Goal: Task Accomplishment & Management: Manage account settings

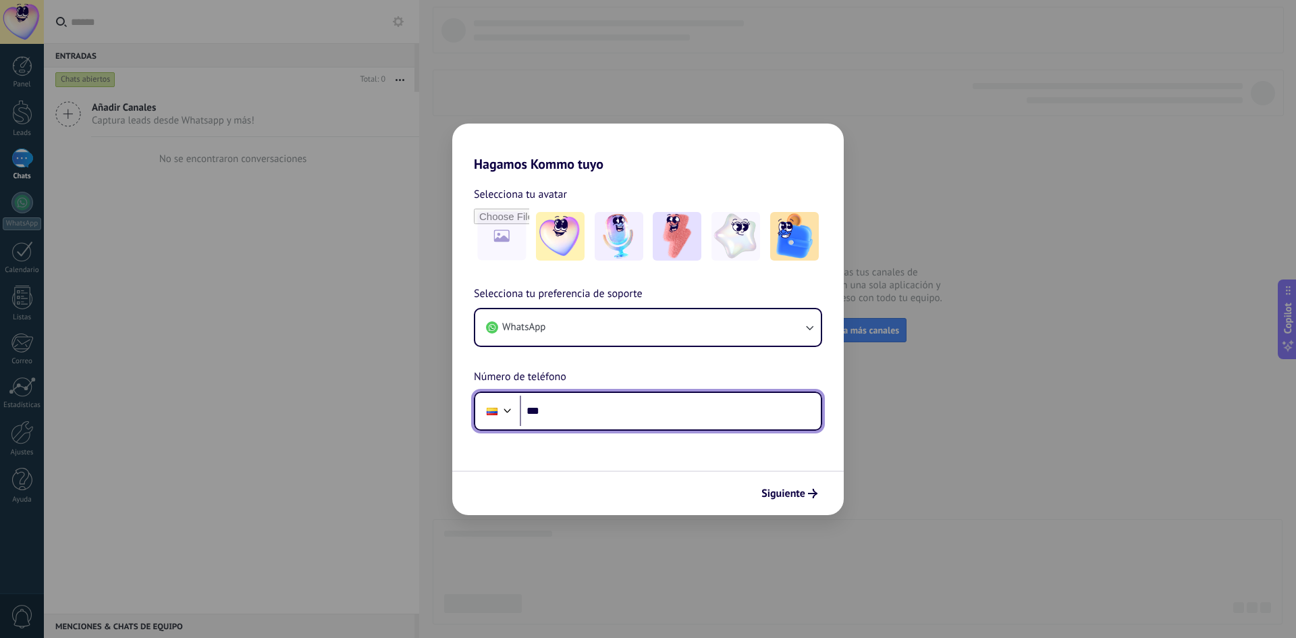
click at [630, 408] on input "***" at bounding box center [670, 411] width 301 height 31
type input "**********"
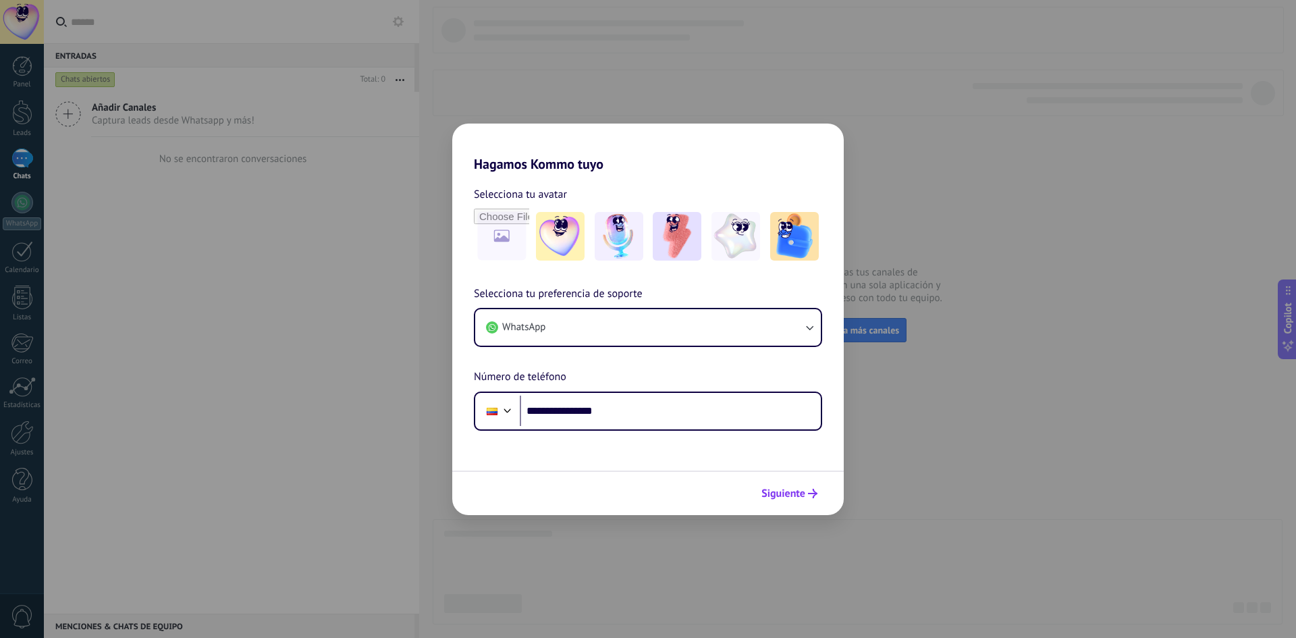
click at [767, 489] on span "Siguiente" at bounding box center [784, 493] width 44 height 9
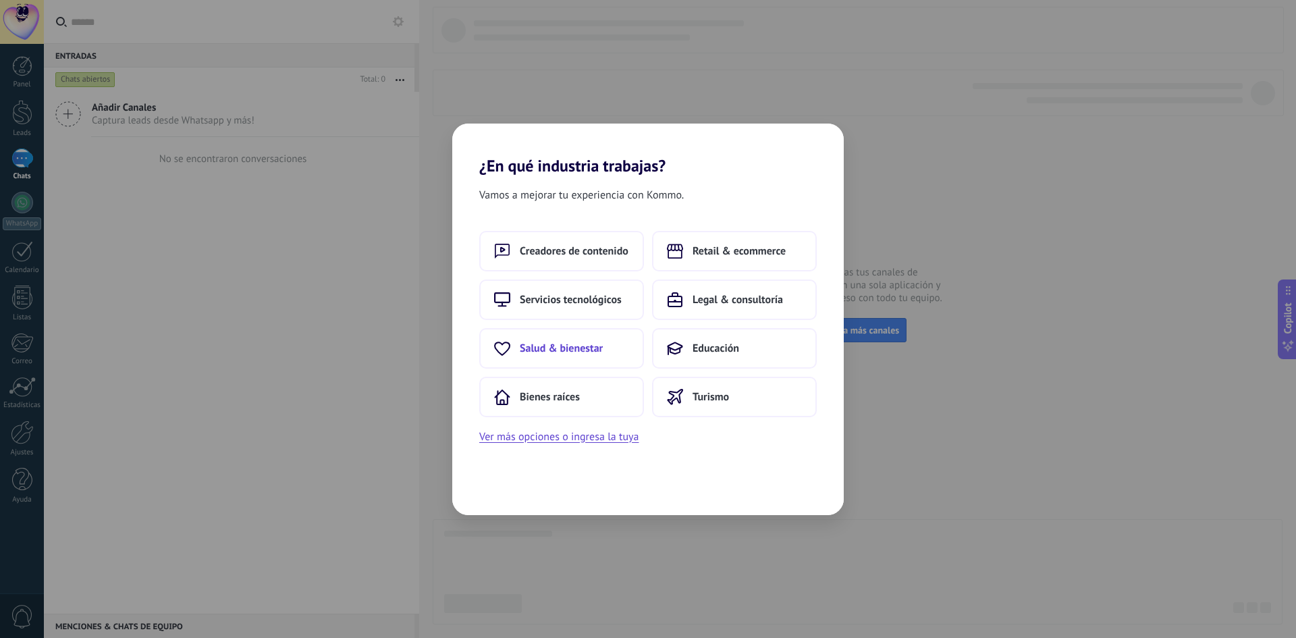
click at [593, 349] on span "Salud & bienestar" at bounding box center [561, 349] width 83 height 14
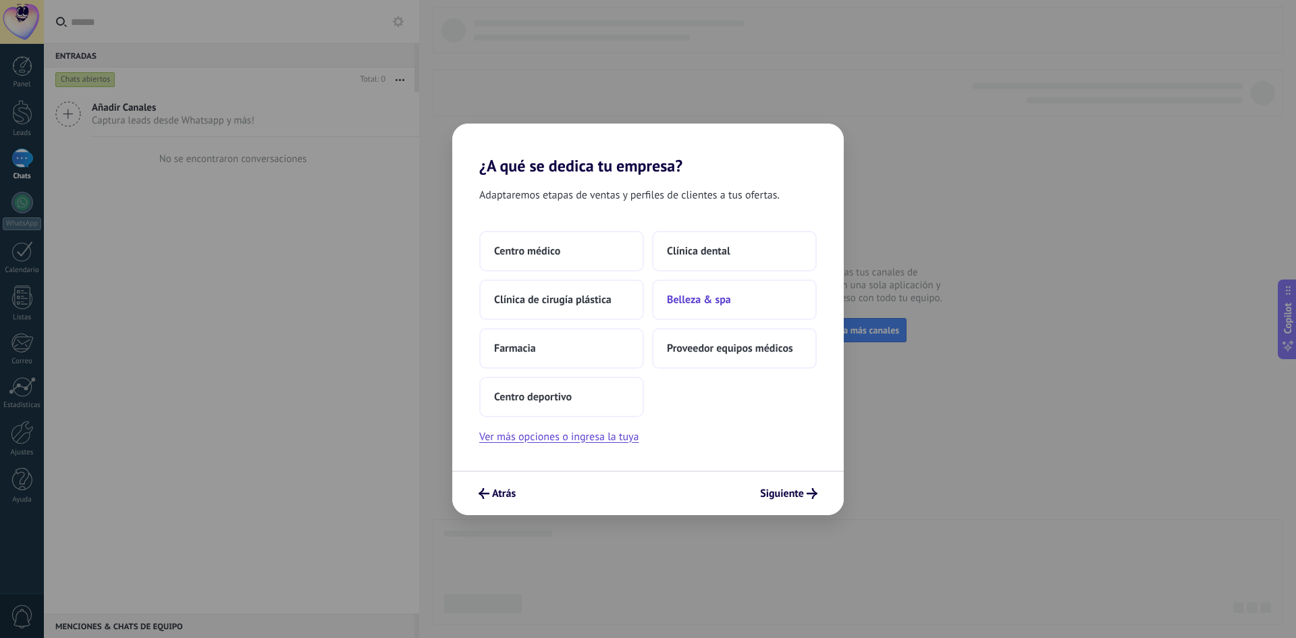
click at [669, 292] on button "Belleza & spa" at bounding box center [734, 300] width 165 height 41
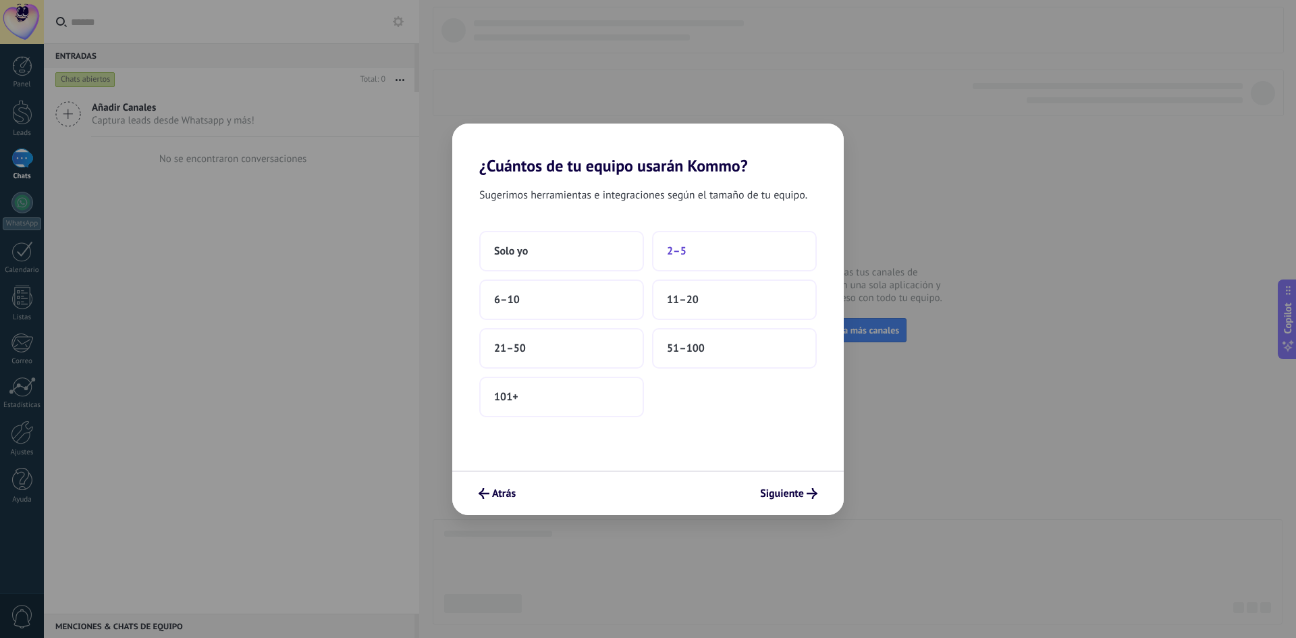
click at [662, 251] on button "2–5" at bounding box center [734, 251] width 165 height 41
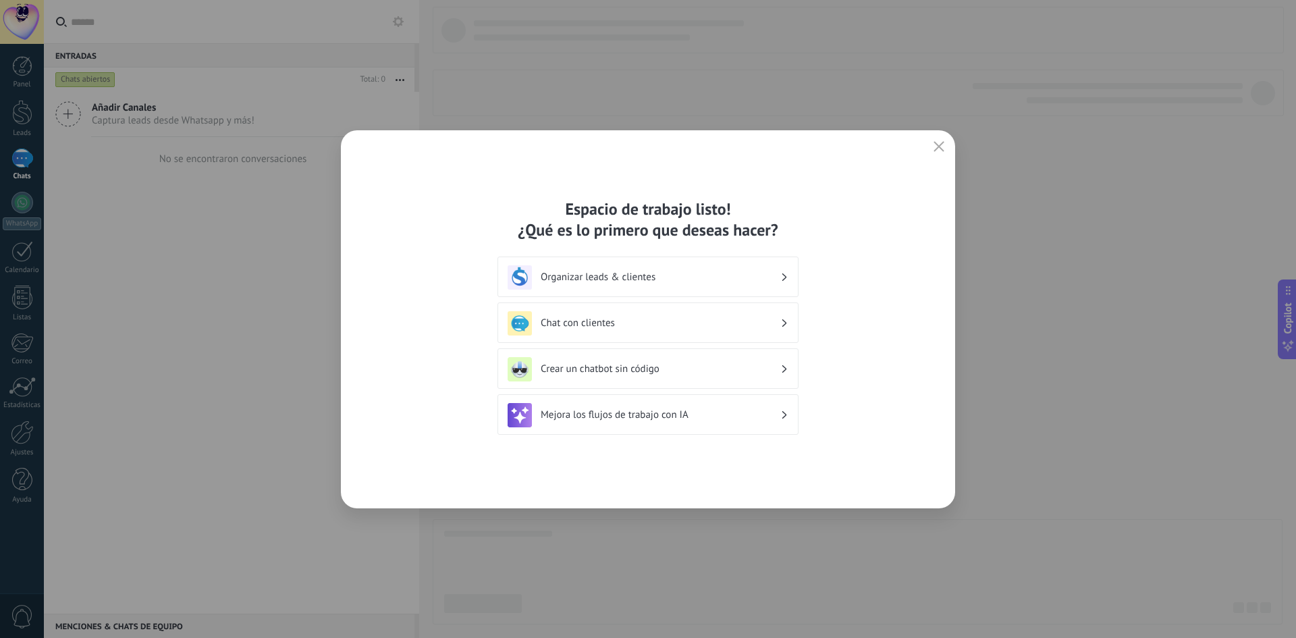
click at [656, 277] on h3 "Organizar leads & clientes" at bounding box center [661, 277] width 240 height 13
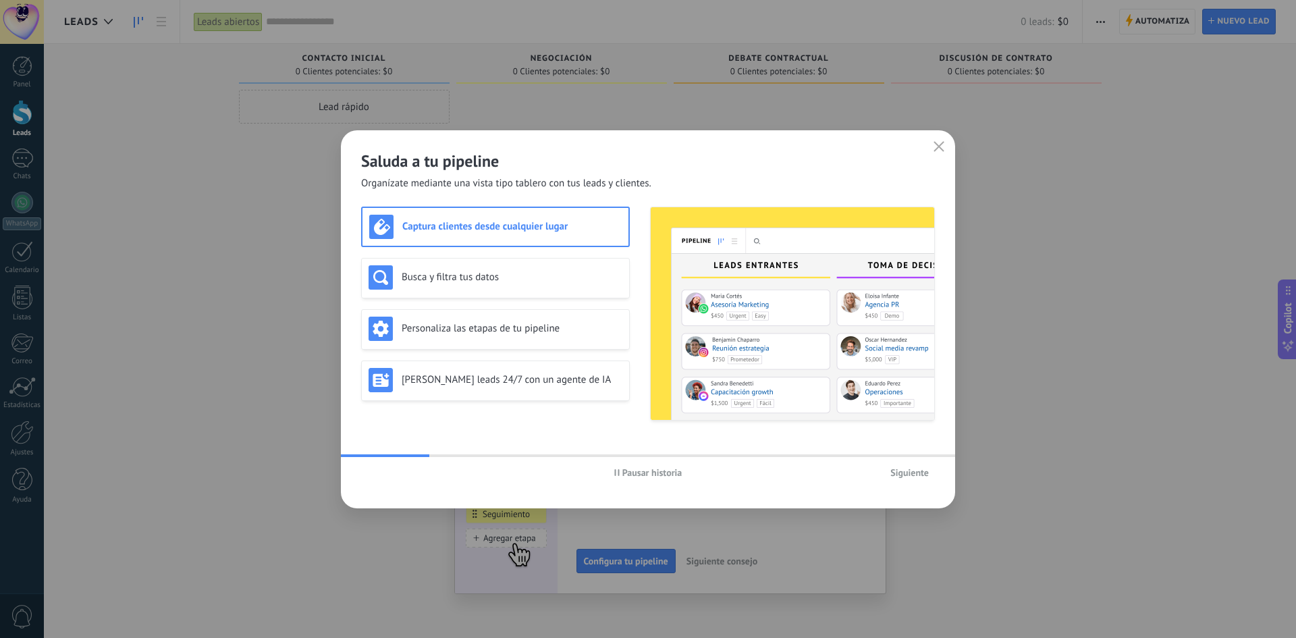
click at [913, 472] on span "Siguiente" at bounding box center [910, 472] width 38 height 9
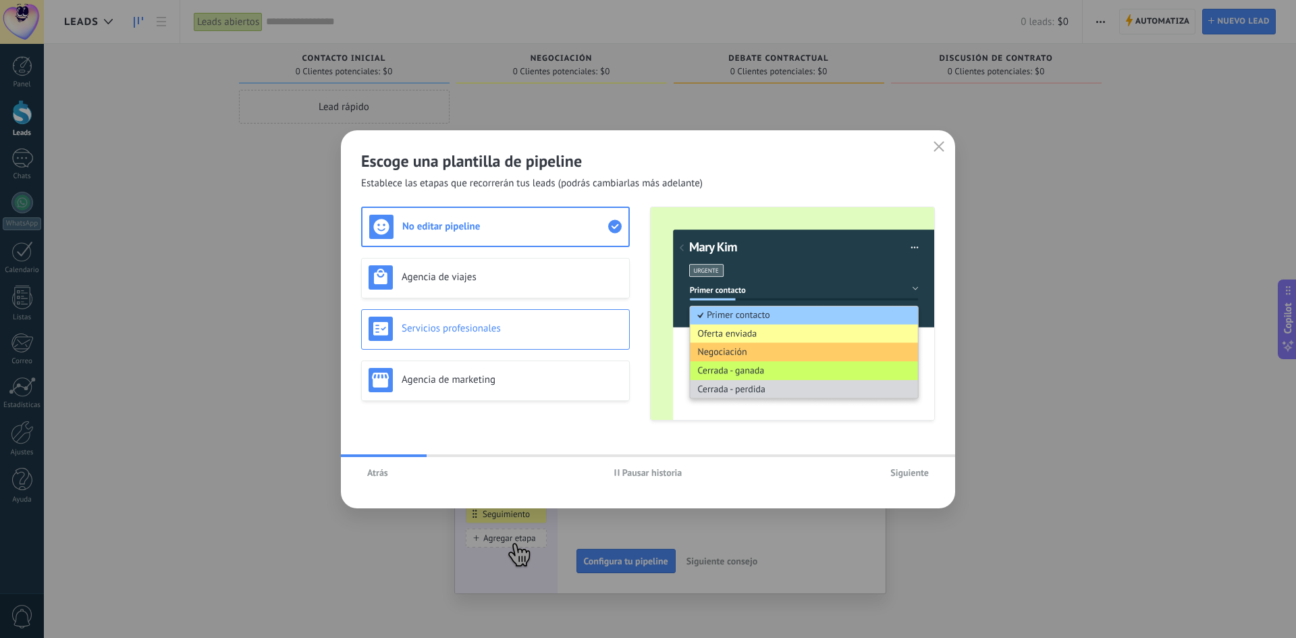
click at [535, 333] on h3 "Servicios profesionales" at bounding box center [512, 328] width 221 height 13
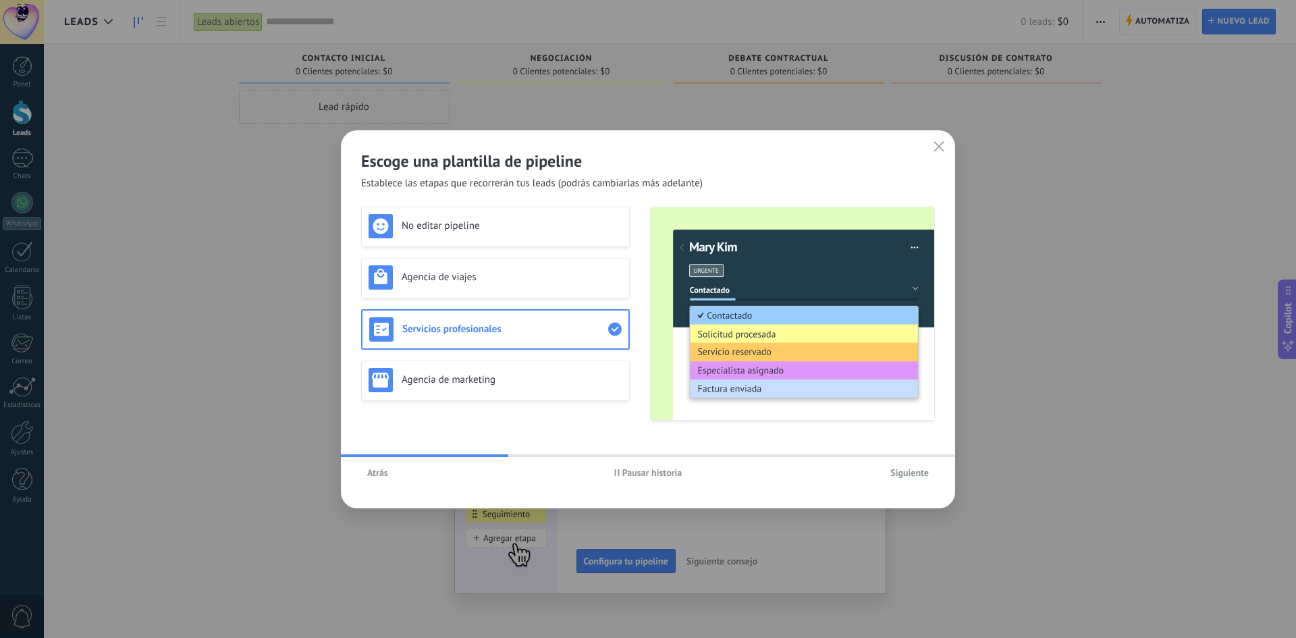
click at [905, 471] on span "Siguiente" at bounding box center [910, 472] width 38 height 9
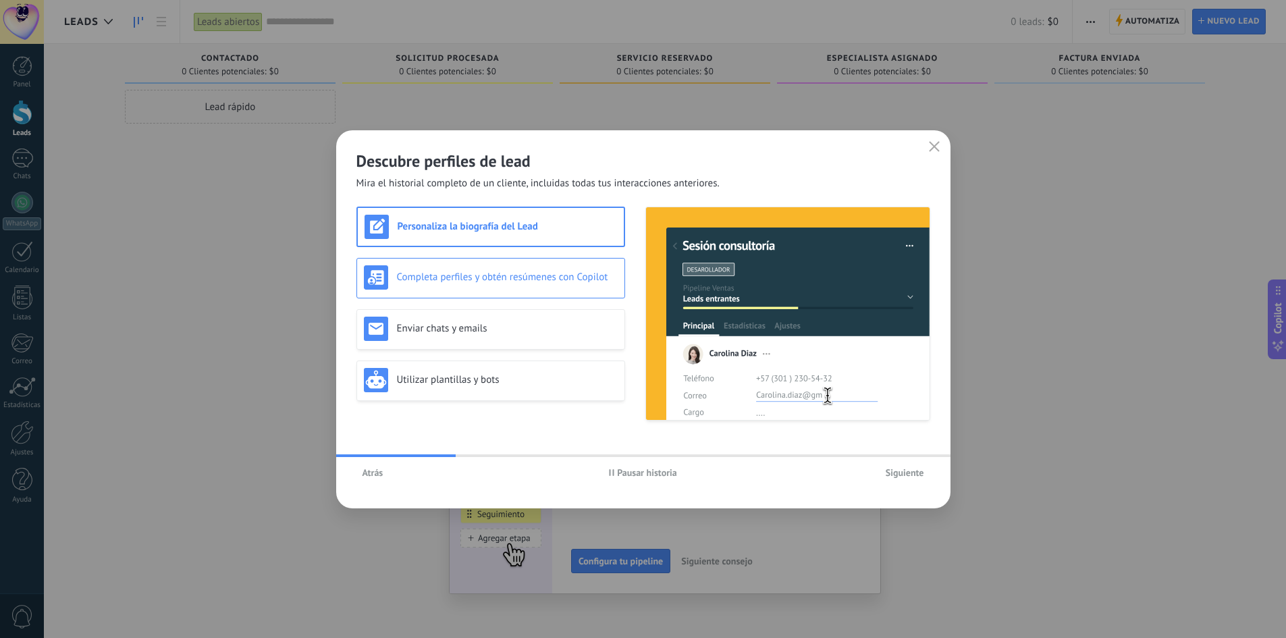
click at [548, 287] on div "Completa perfiles y obtén resúmenes con Copilot" at bounding box center [491, 277] width 254 height 24
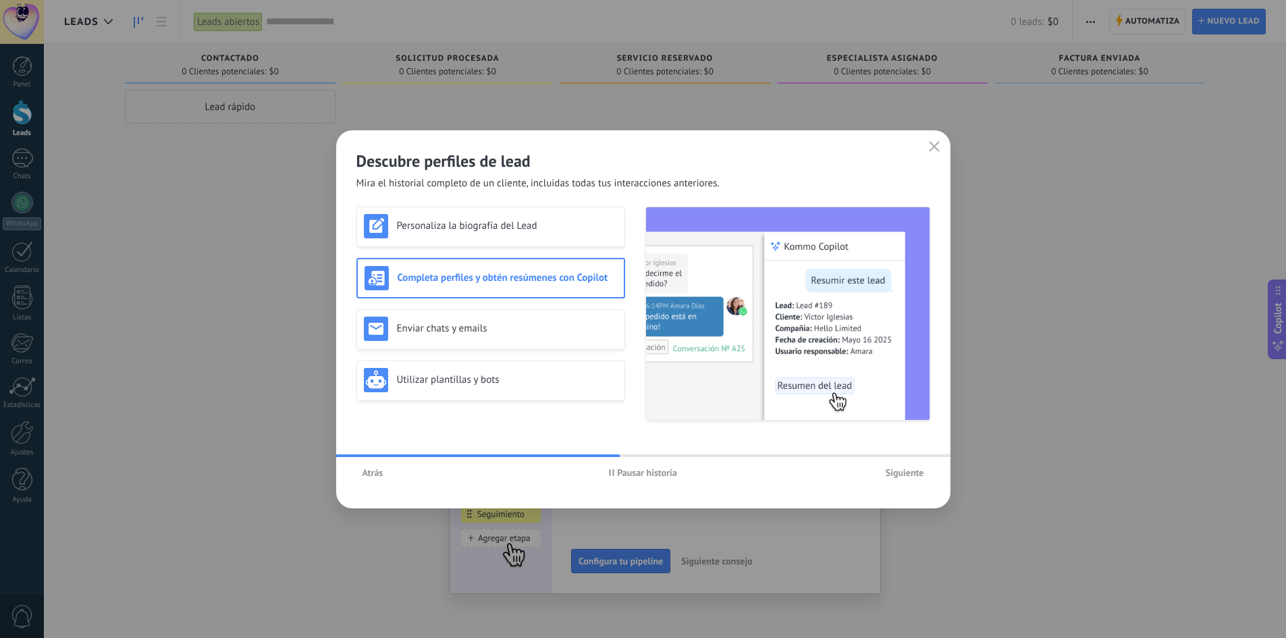
click at [907, 471] on span "Siguiente" at bounding box center [905, 472] width 38 height 9
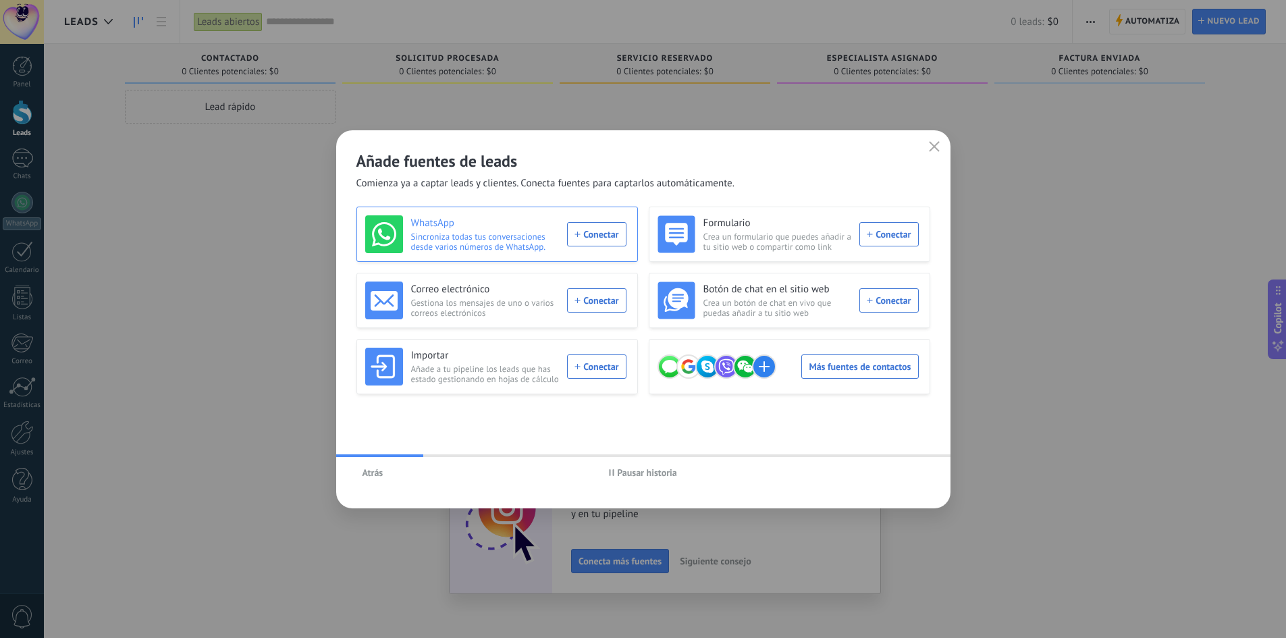
click at [598, 234] on div "WhatsApp Sincroniza todas tus conversaciones desde varios números de WhatsApp. …" at bounding box center [495, 234] width 261 height 38
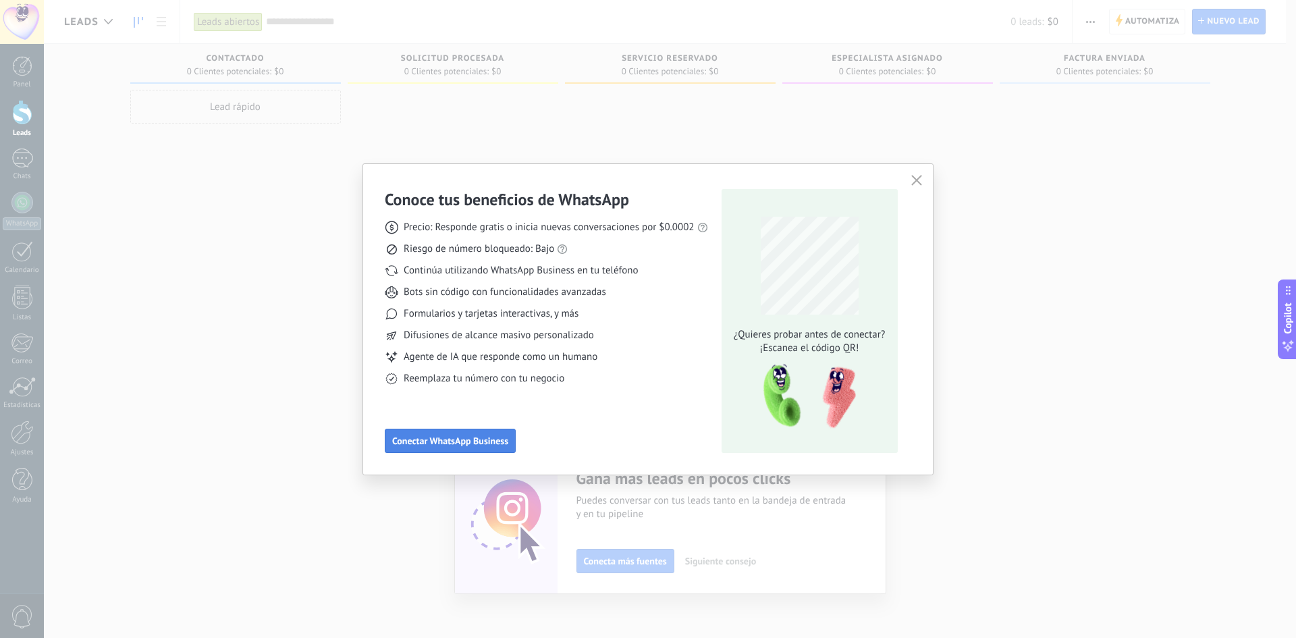
click at [446, 442] on span "Conectar WhatsApp Business" at bounding box center [450, 440] width 116 height 9
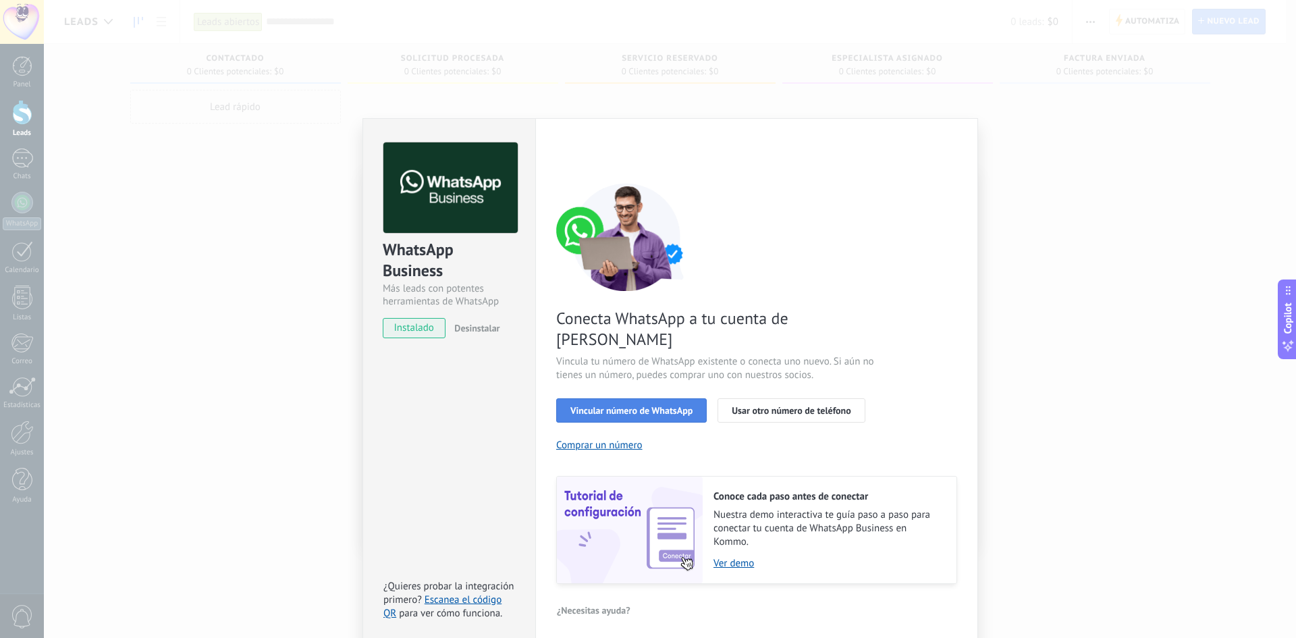
click at [685, 398] on button "Vincular número de WhatsApp" at bounding box center [631, 410] width 151 height 24
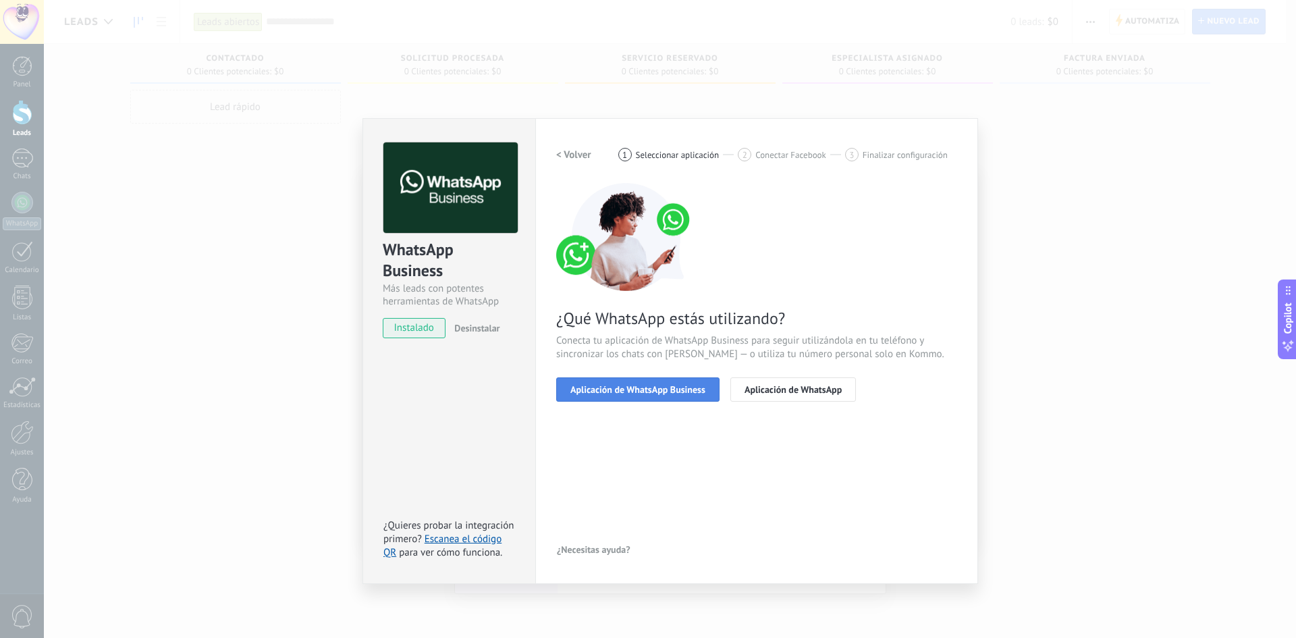
click at [683, 389] on span "Aplicación de WhatsApp Business" at bounding box center [638, 389] width 135 height 9
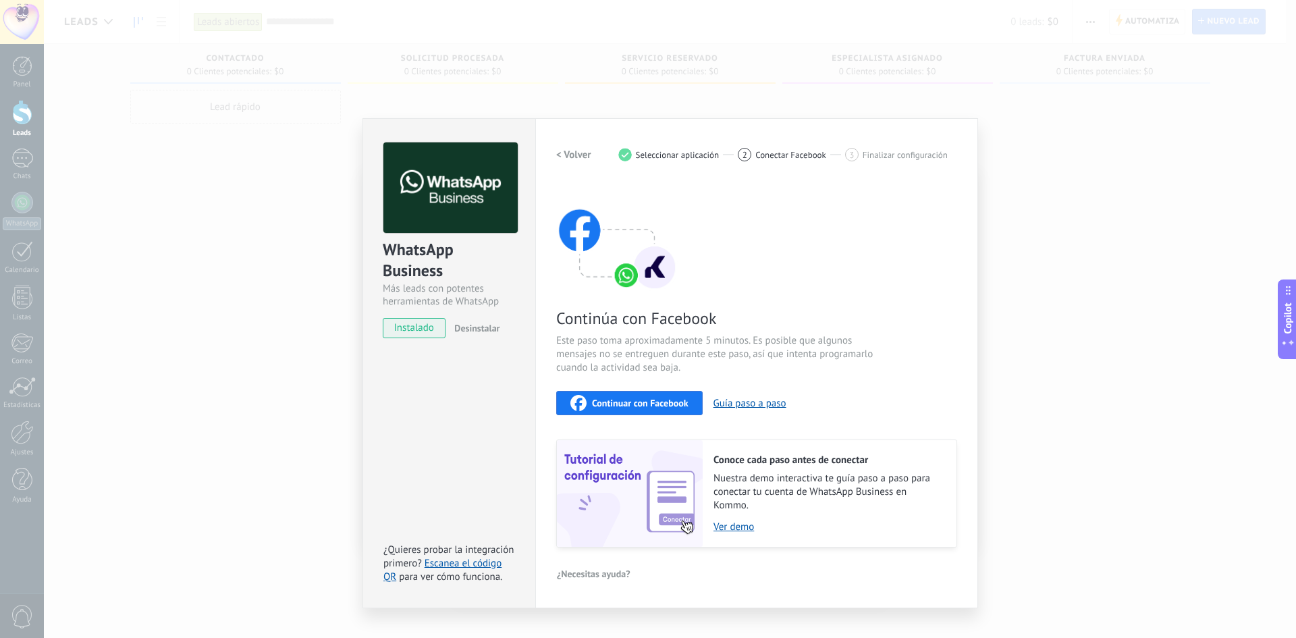
click at [662, 403] on span "Continuar con Facebook" at bounding box center [640, 402] width 97 height 9
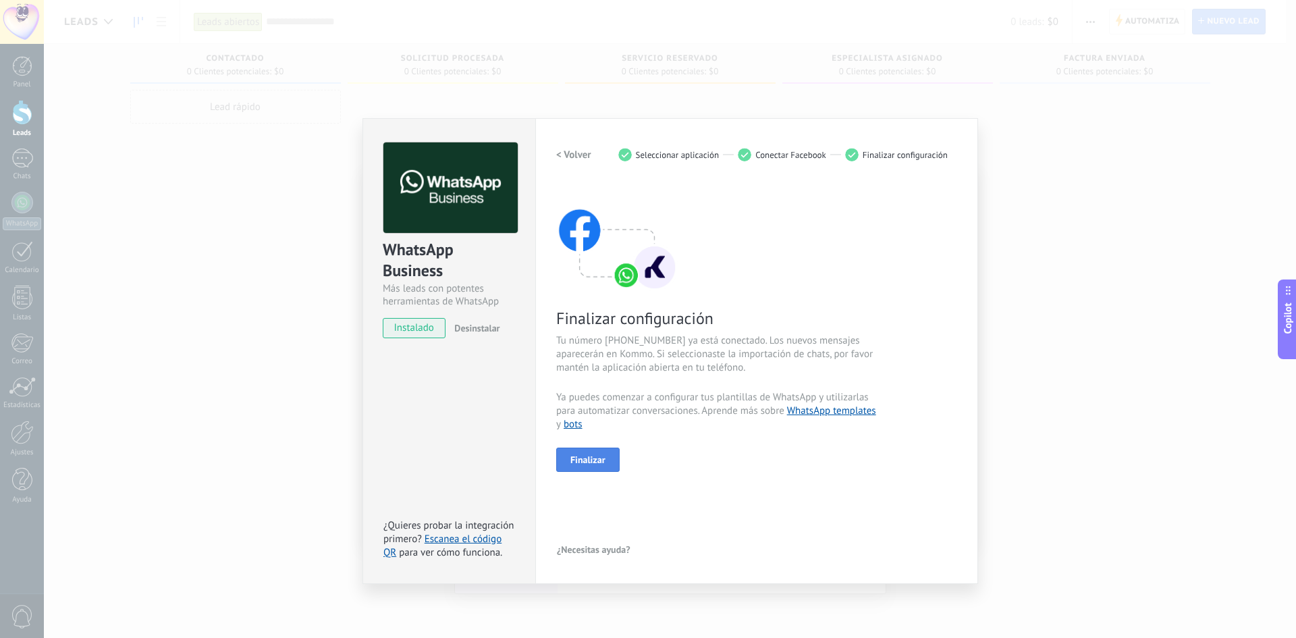
click at [596, 460] on span "Finalizar" at bounding box center [588, 459] width 35 height 9
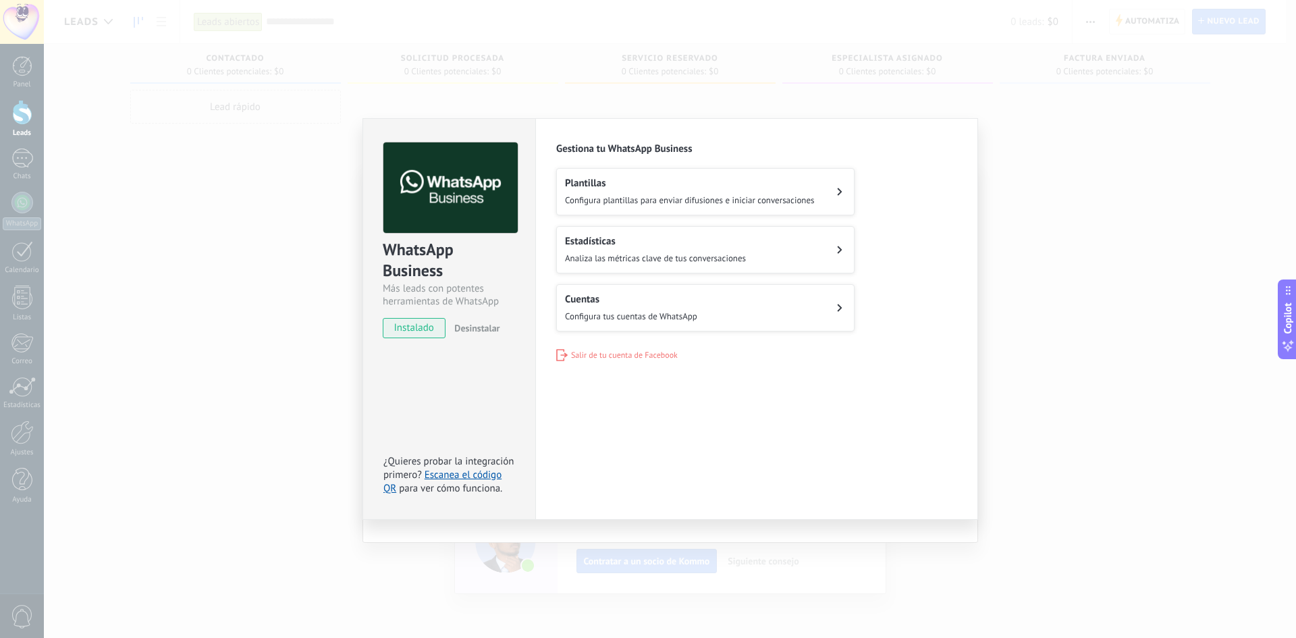
click at [1068, 311] on div "WhatsApp Business Más leads con potentes herramientas de WhatsApp instalado Des…" at bounding box center [670, 319] width 1252 height 638
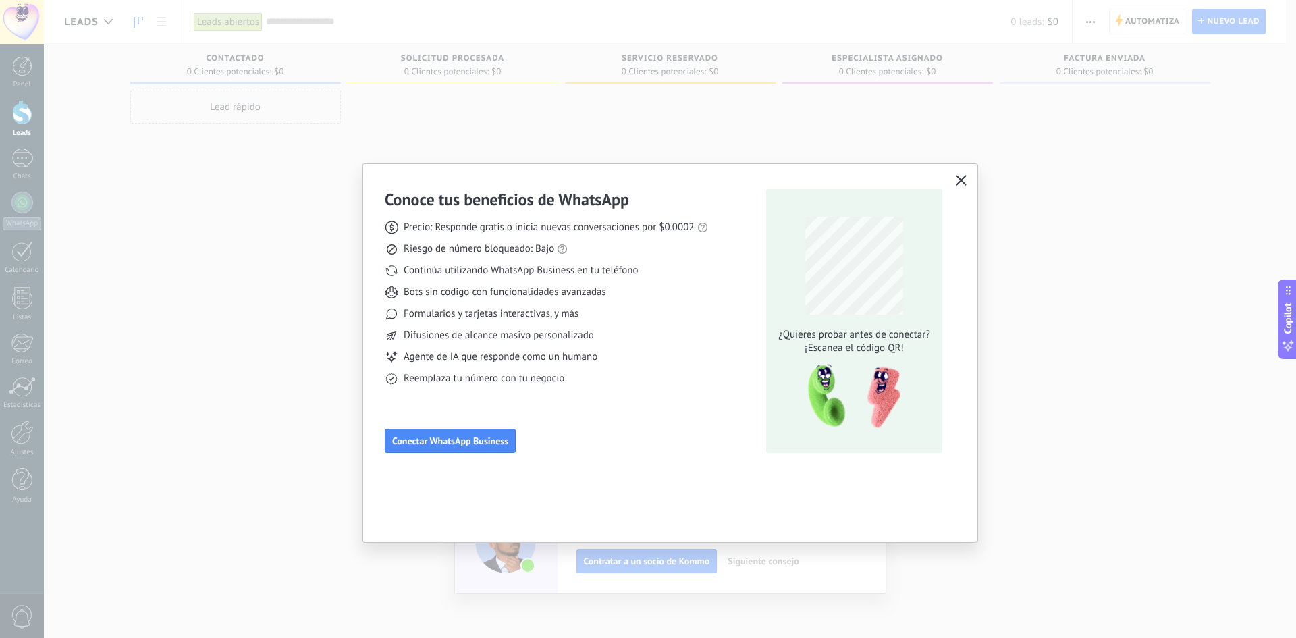
click at [960, 178] on icon "button" at bounding box center [961, 180] width 11 height 11
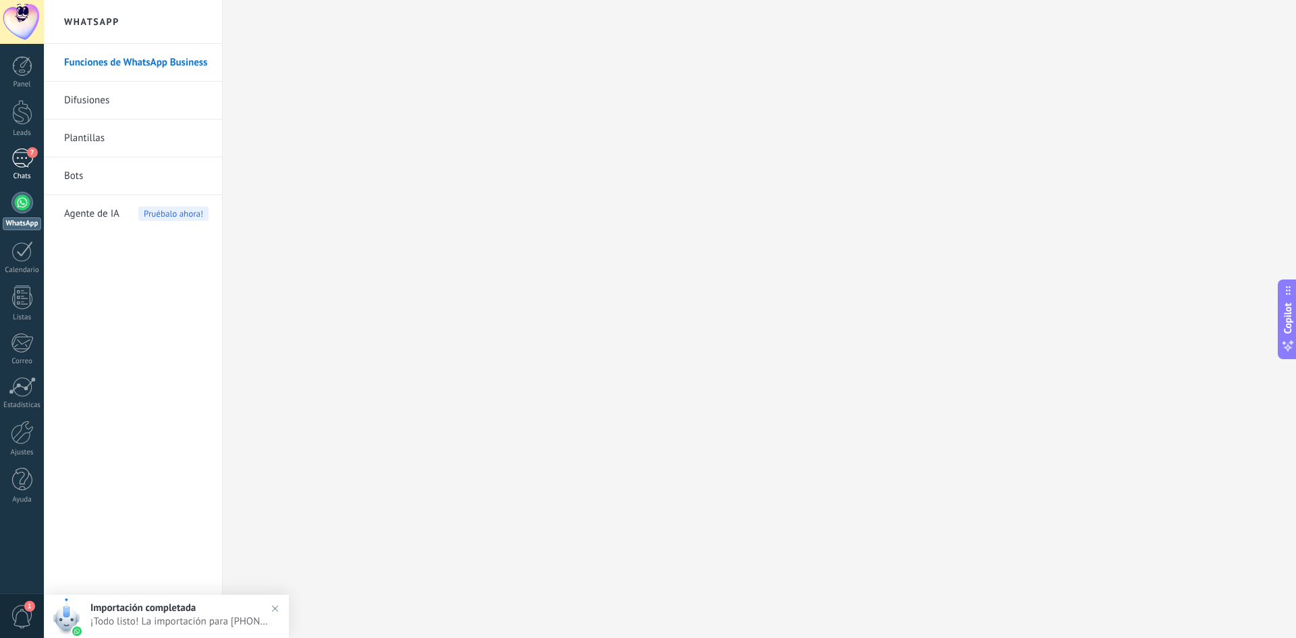
click at [13, 166] on div "7" at bounding box center [22, 159] width 22 height 20
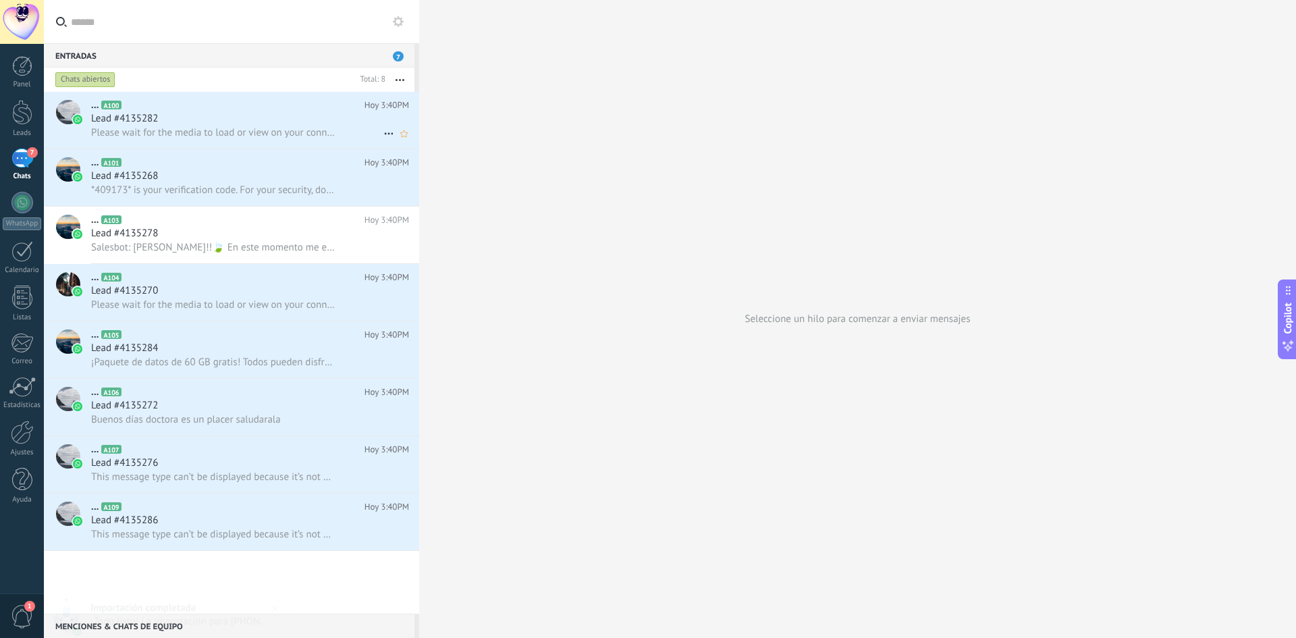
click at [219, 128] on span "Please wait for the media to load or view on your connected WhatsApp mobile app." at bounding box center [213, 132] width 244 height 13
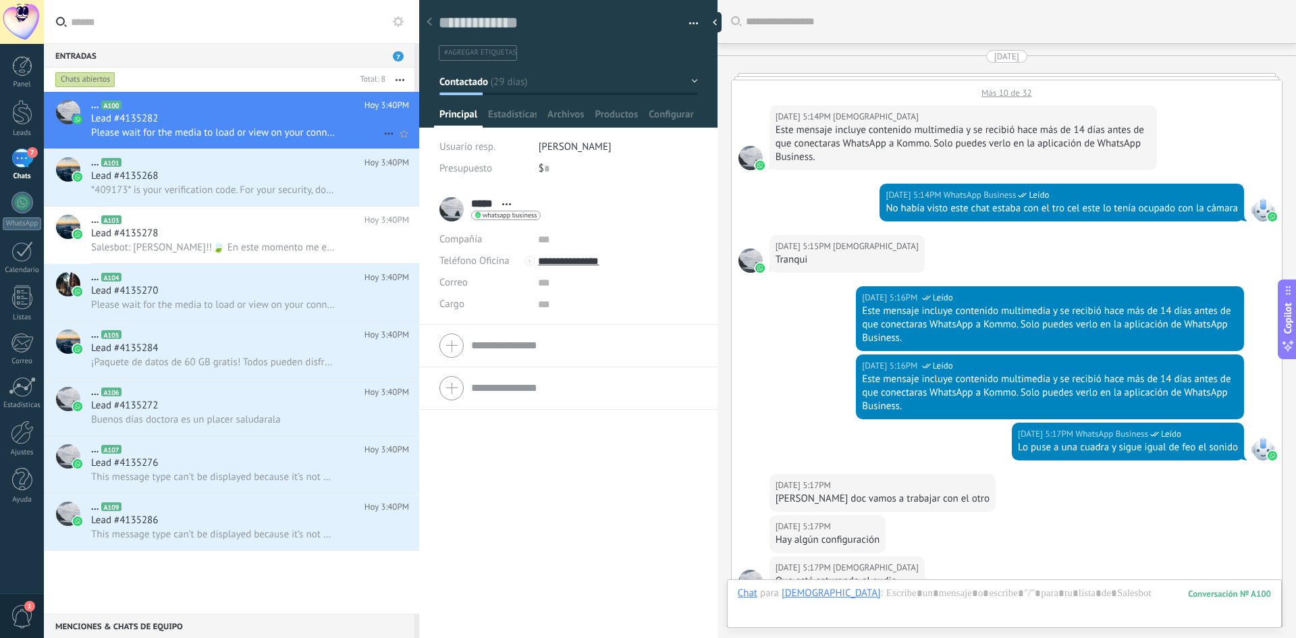
scroll to position [1699, 0]
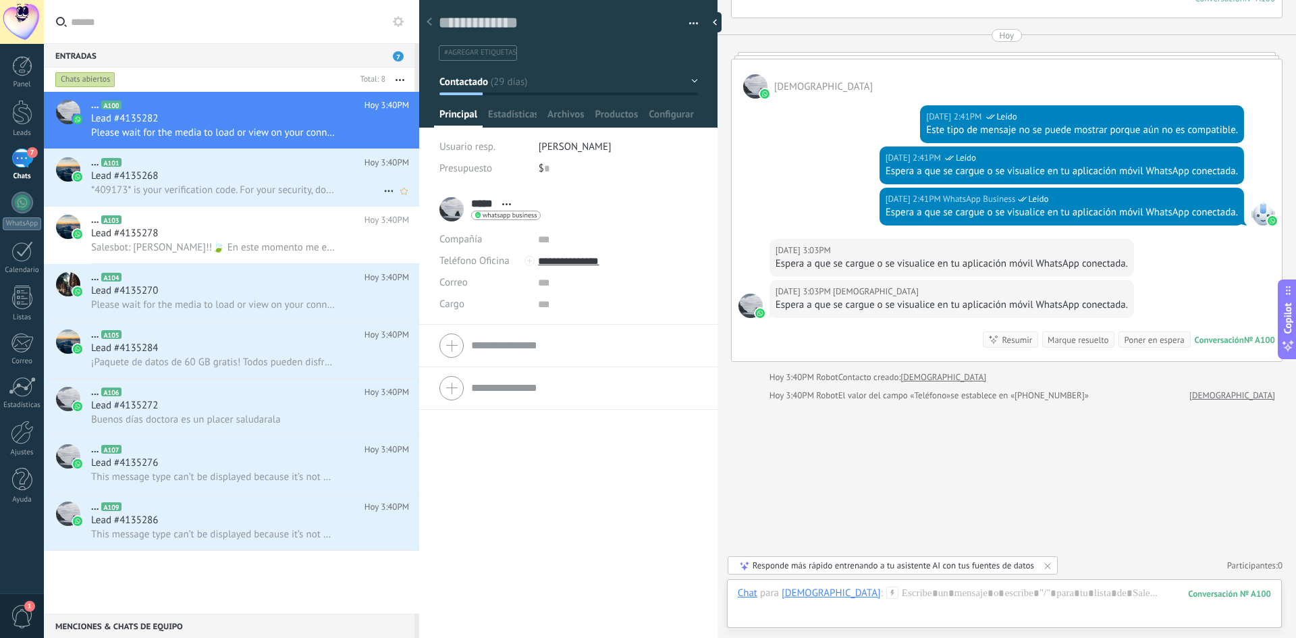
click at [246, 183] on div "*409173* is your verification code. For your security, do not share this code." at bounding box center [250, 190] width 318 height 14
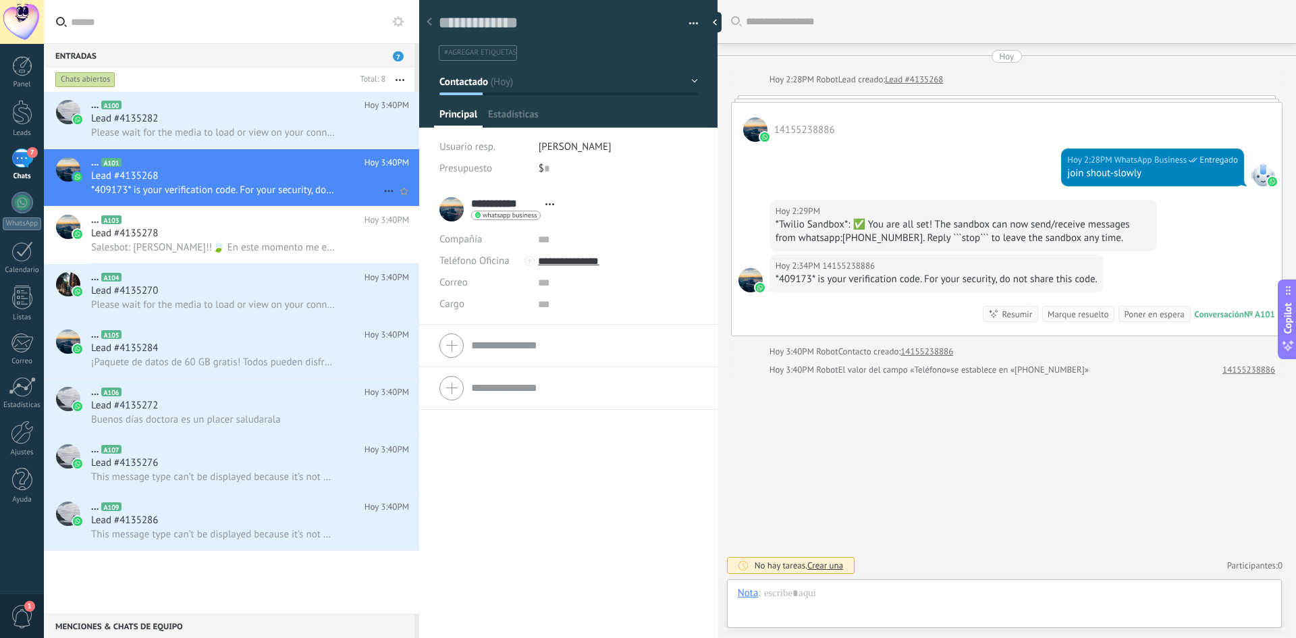
scroll to position [20, 0]
click at [245, 126] on span "Please wait for the media to load or view on your connected WhatsApp mobile app." at bounding box center [213, 132] width 244 height 13
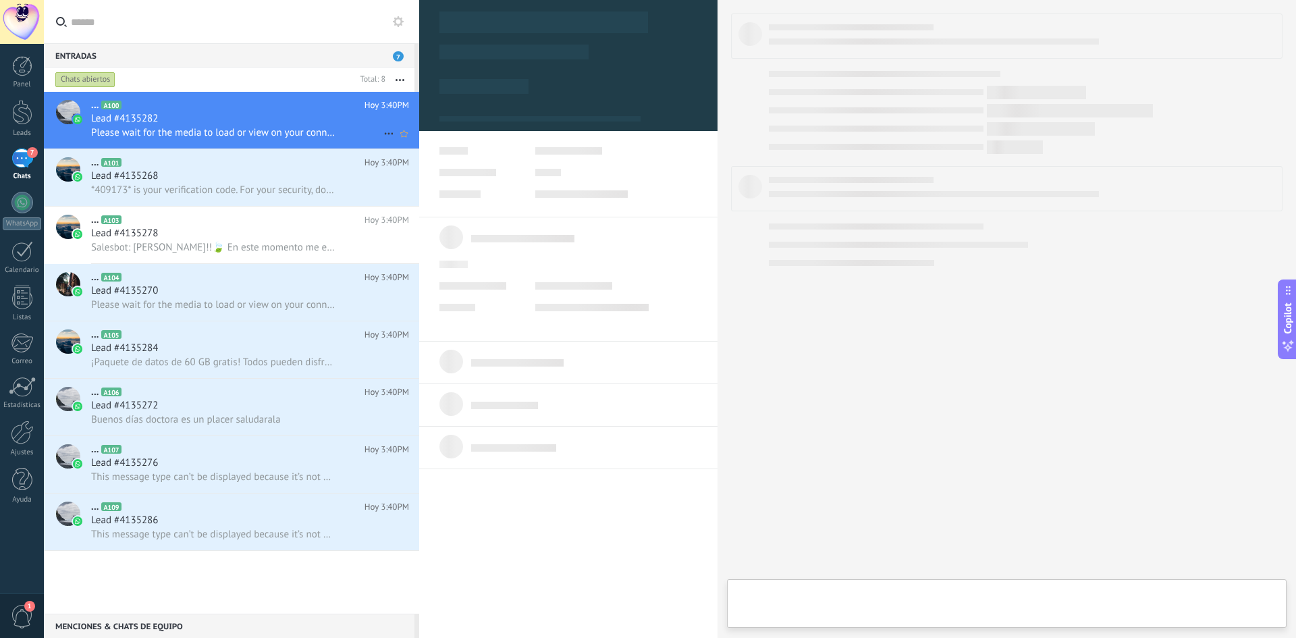
type textarea "**********"
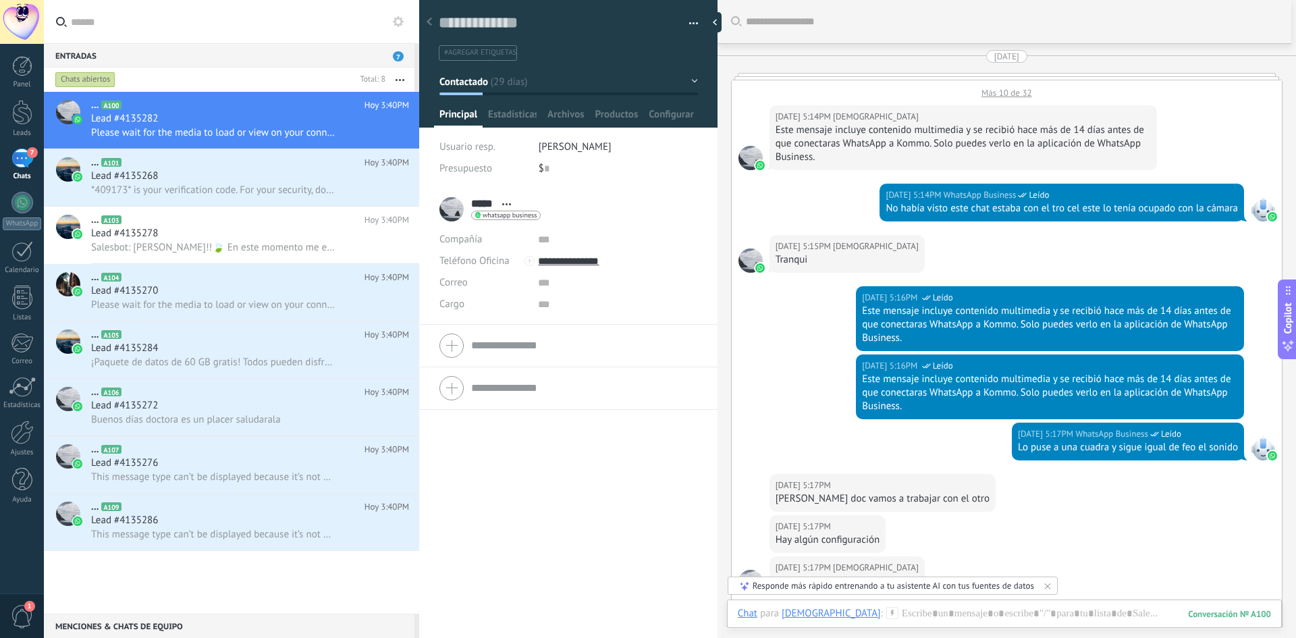
click at [24, 147] on div "Panel Leads 7 Chats WhatsApp Clientes" at bounding box center [22, 287] width 44 height 462
click at [30, 70] on div at bounding box center [22, 66] width 20 height 20
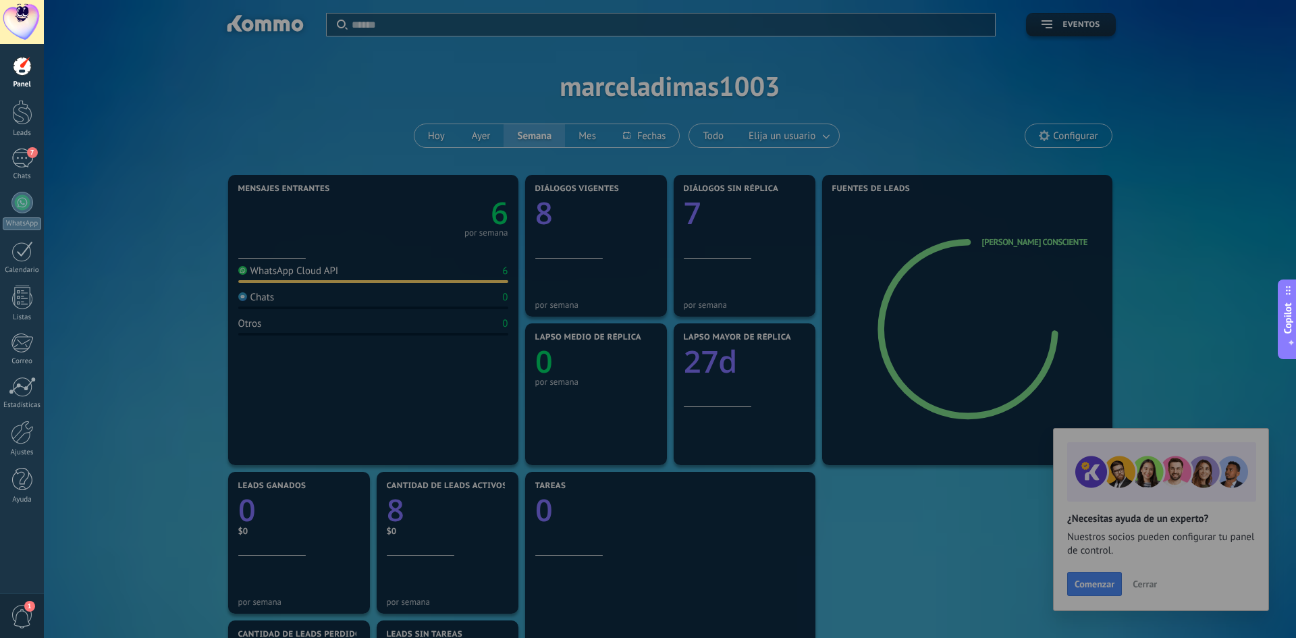
click at [86, 182] on div at bounding box center [692, 319] width 1296 height 638
click at [21, 439] on div at bounding box center [22, 433] width 23 height 24
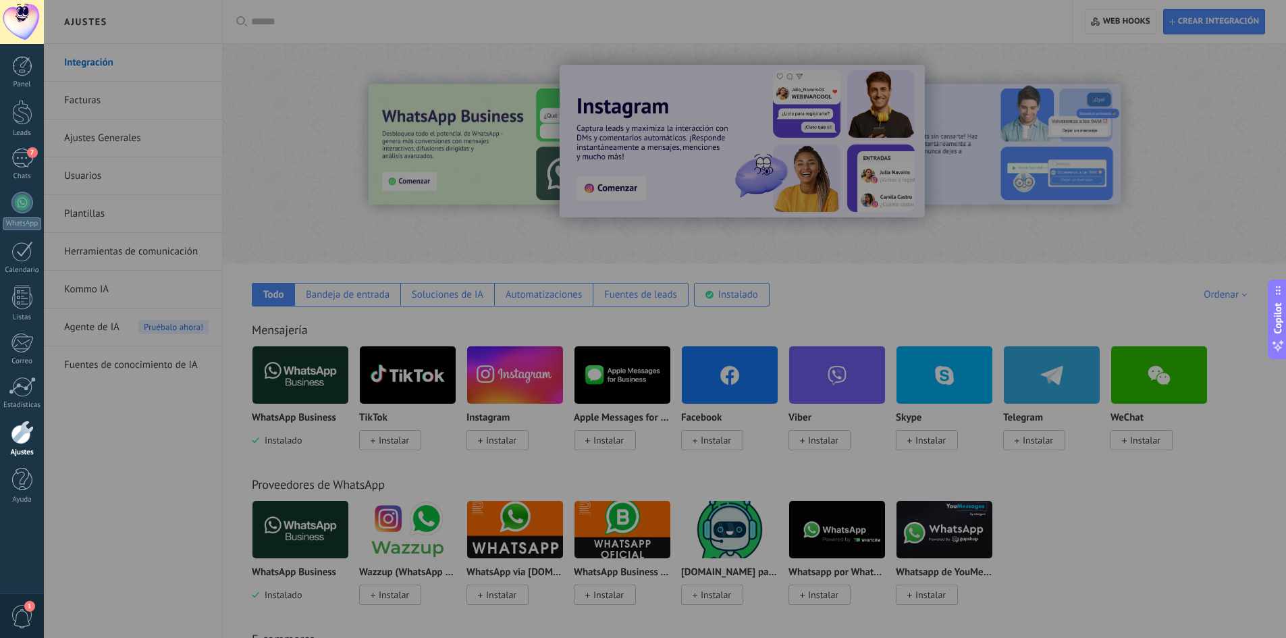
click at [916, 267] on div at bounding box center [687, 319] width 1286 height 638
drag, startPoint x: 894, startPoint y: 230, endPoint x: 903, endPoint y: 255, distance: 25.8
click at [895, 230] on div at bounding box center [687, 319] width 1286 height 638
click at [28, 28] on div at bounding box center [22, 22] width 44 height 44
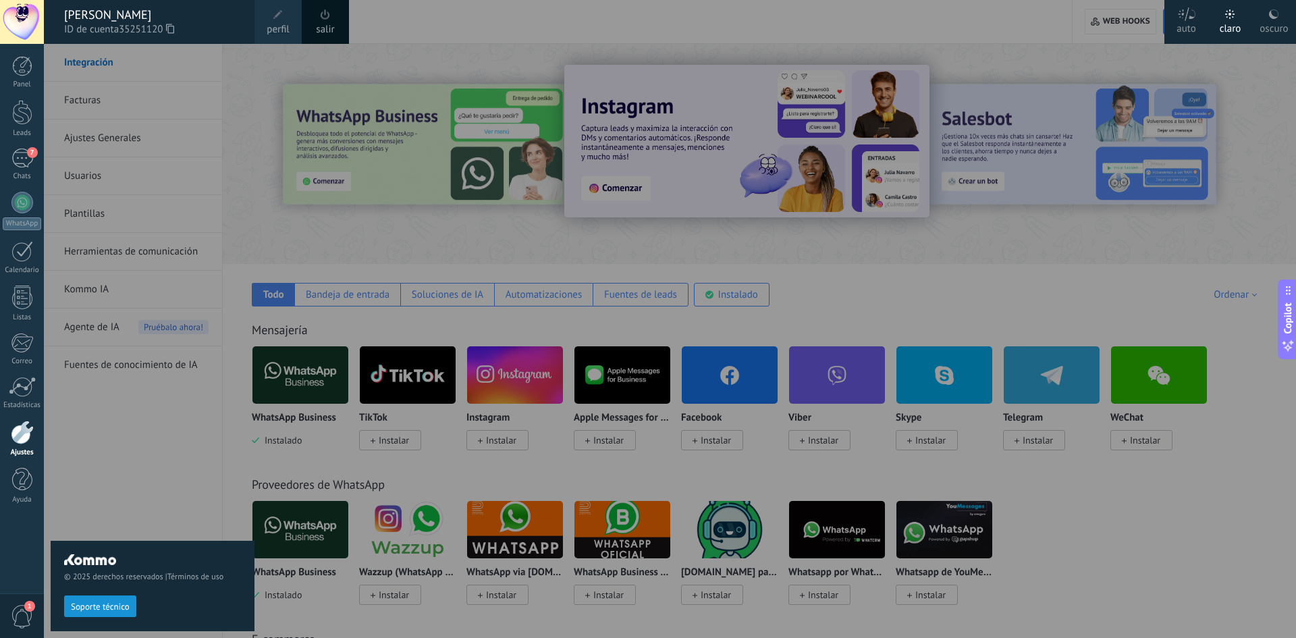
click at [813, 256] on div at bounding box center [692, 319] width 1296 height 638
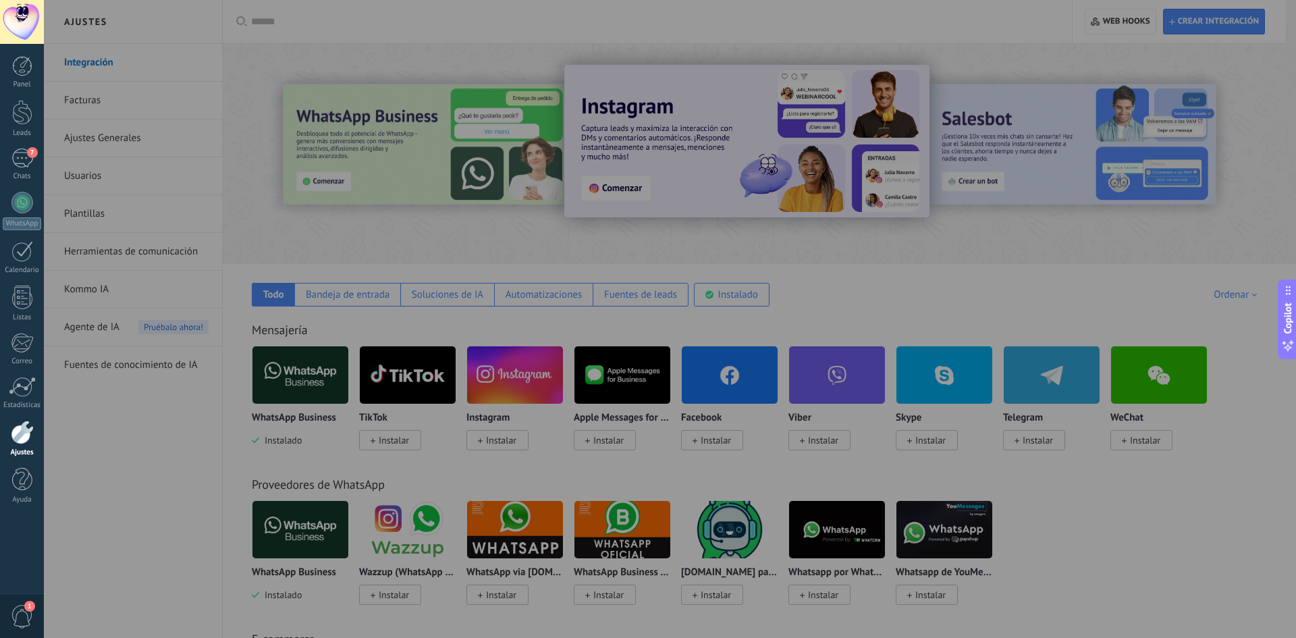
drag, startPoint x: 851, startPoint y: 212, endPoint x: 782, endPoint y: 206, distance: 69.1
click at [802, 211] on div at bounding box center [692, 319] width 1296 height 638
drag, startPoint x: 138, startPoint y: 142, endPoint x: 251, endPoint y: 250, distance: 156.1
click at [150, 148] on div at bounding box center [692, 319] width 1296 height 638
click at [294, 315] on div at bounding box center [692, 319] width 1296 height 638
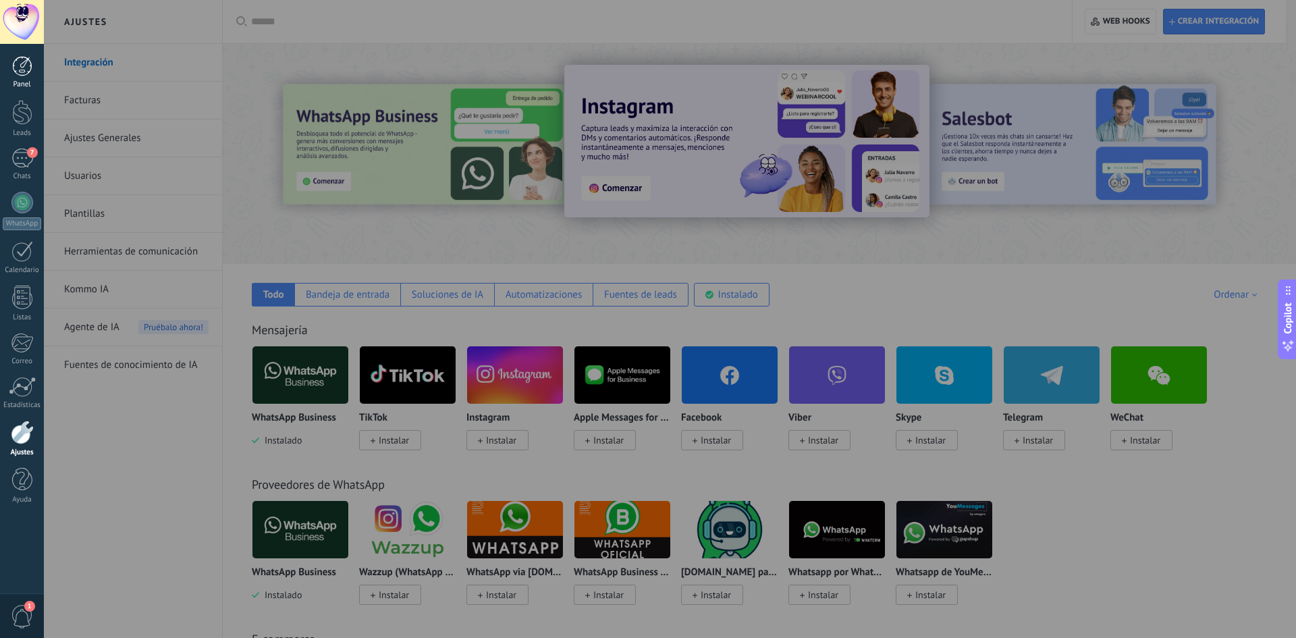
drag, startPoint x: 284, startPoint y: 313, endPoint x: 14, endPoint y: 82, distance: 355.8
click at [217, 279] on div at bounding box center [692, 319] width 1296 height 638
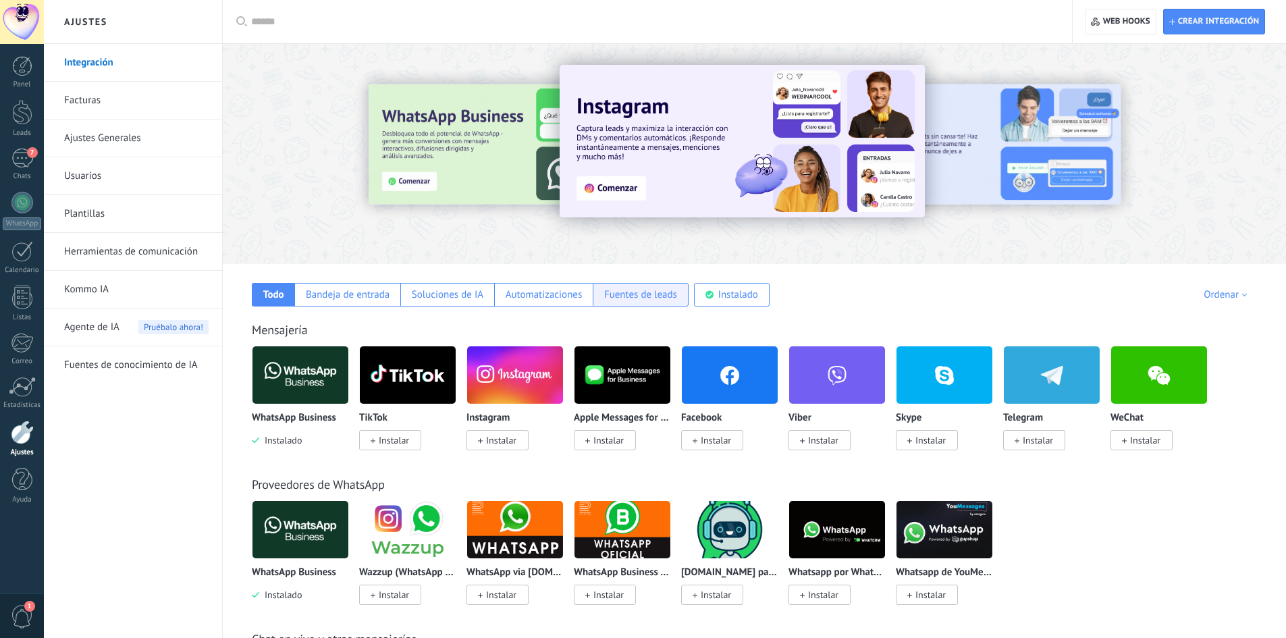
click at [625, 294] on div "Fuentes de leads" at bounding box center [640, 294] width 73 height 13
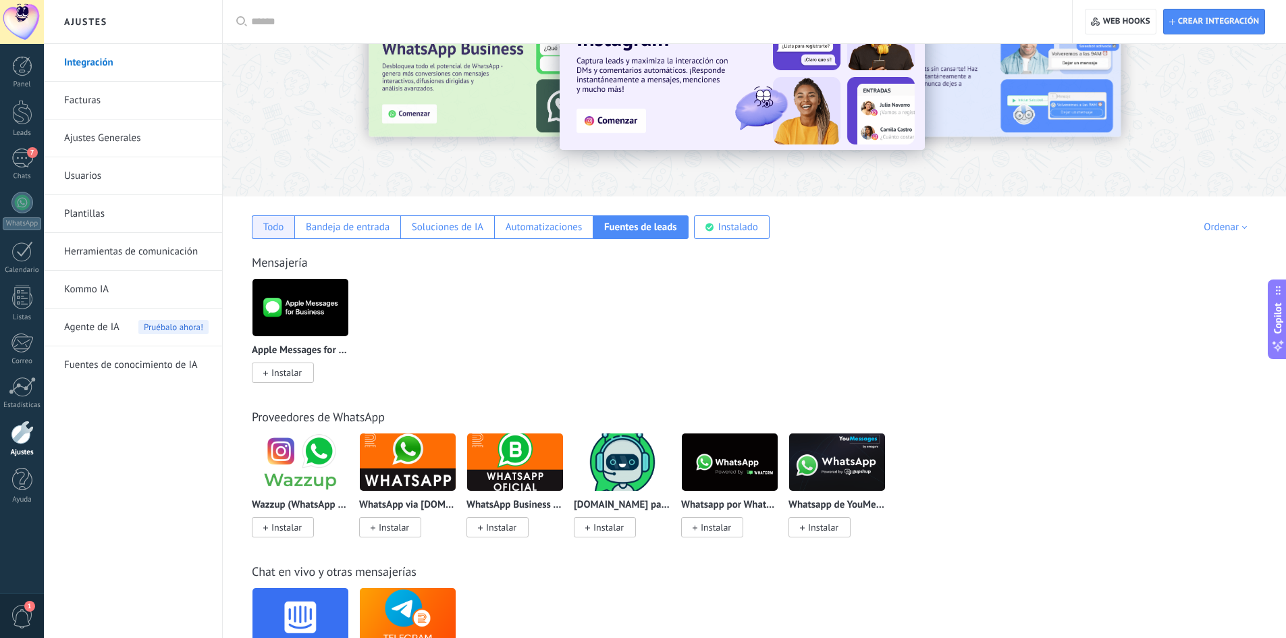
click at [280, 224] on div "Todo" at bounding box center [273, 227] width 21 height 13
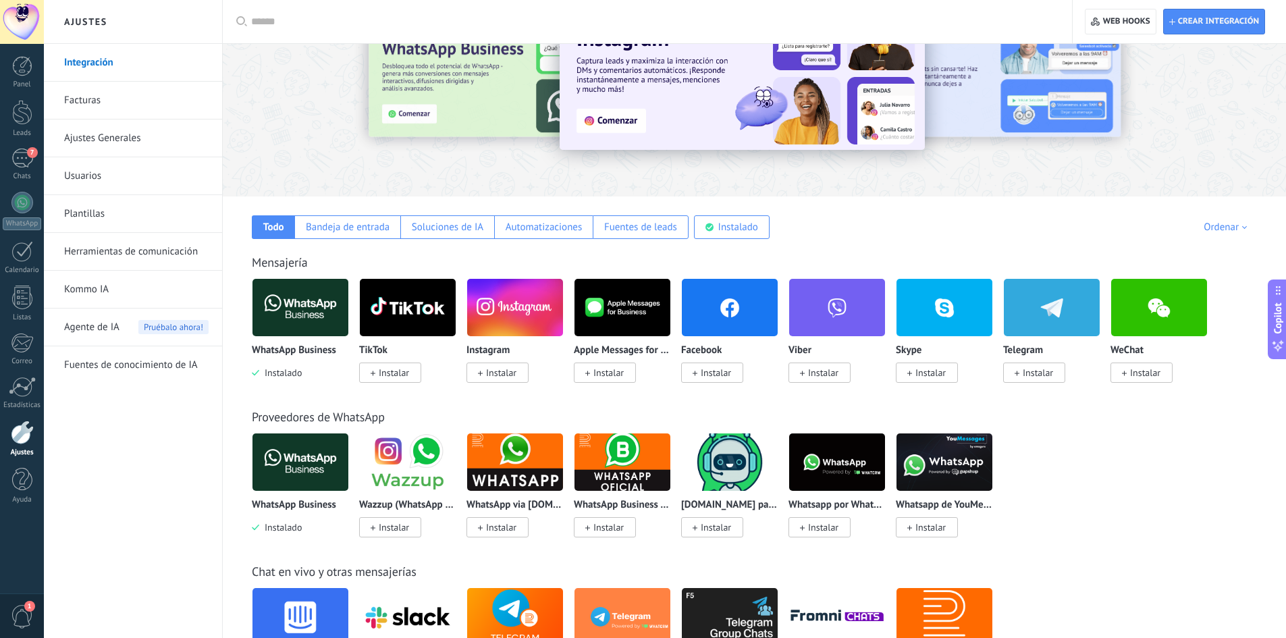
click at [711, 373] on span "Instalar" at bounding box center [716, 373] width 30 height 12
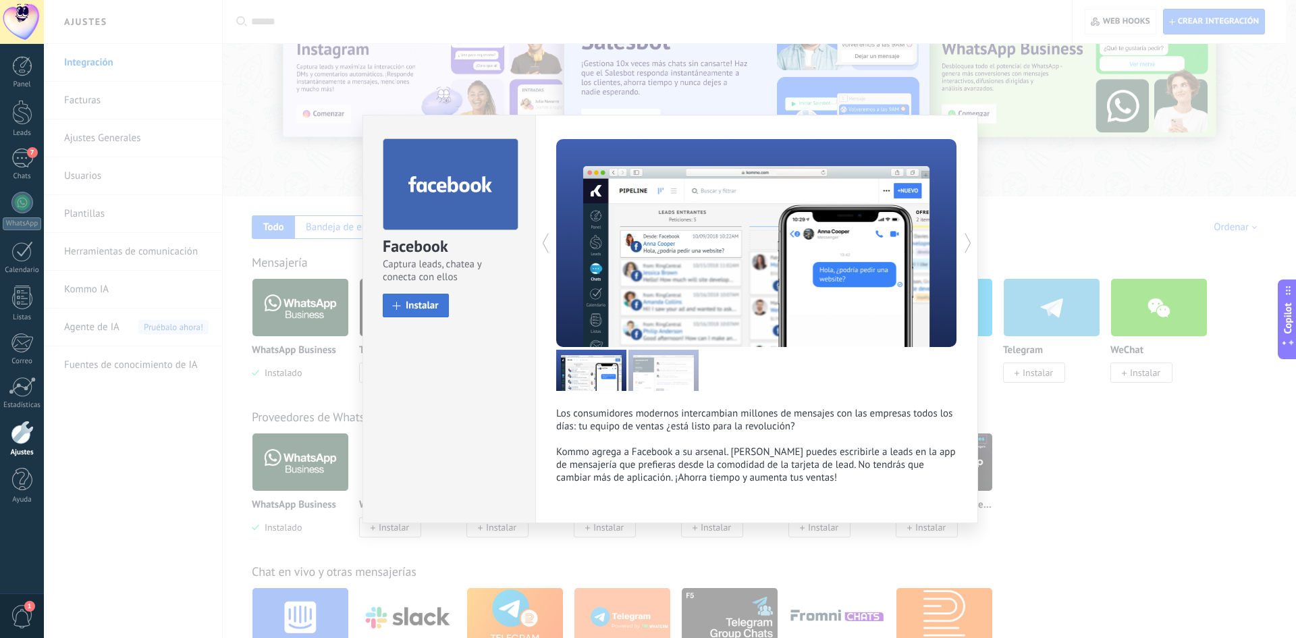
click at [406, 300] on button "Instalar" at bounding box center [416, 306] width 66 height 24
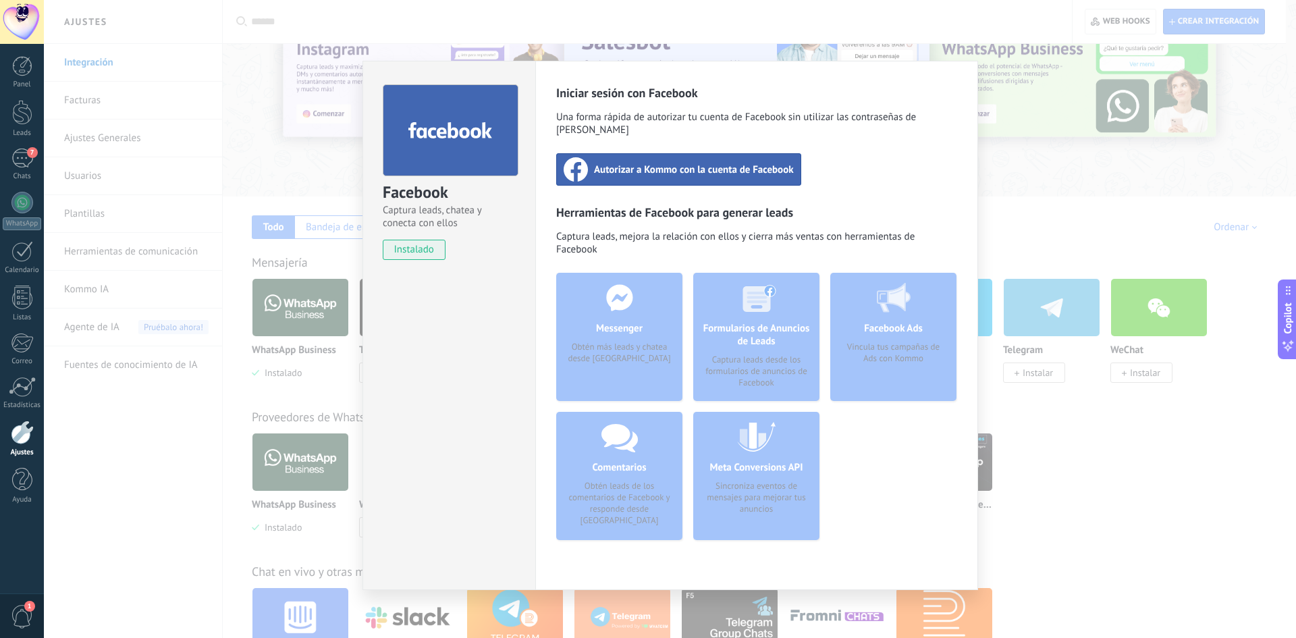
click at [648, 163] on span "Autorizar a Kommo con la cuenta de Facebook" at bounding box center [694, 170] width 200 height 14
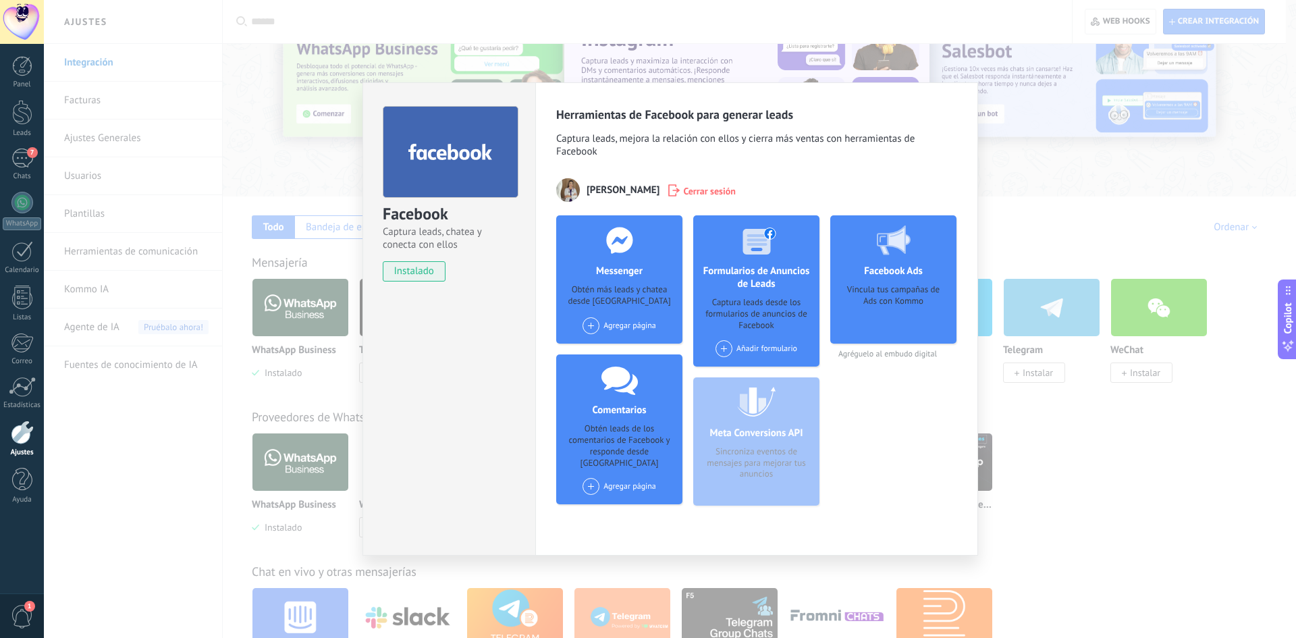
click at [752, 345] on div "Añadir formulario" at bounding box center [757, 348] width 82 height 17
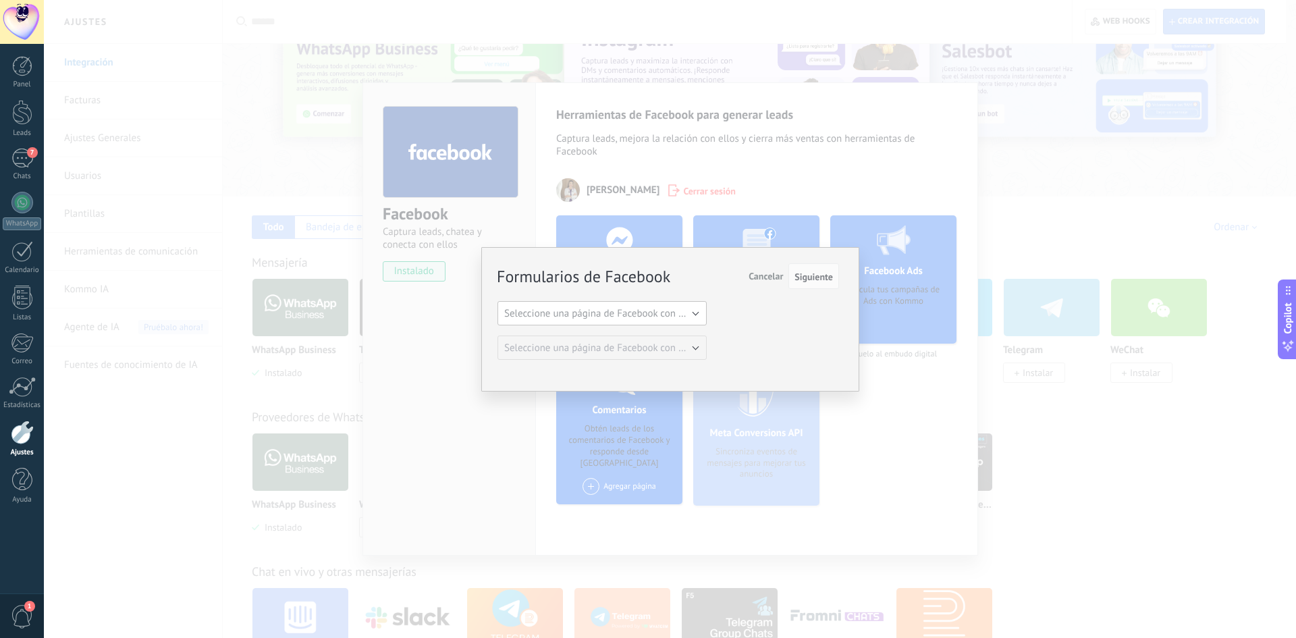
click at [639, 319] on span "Seleccione una página de Facebook con formas" at bounding box center [606, 313] width 204 height 13
click at [620, 334] on span "Samadi - Salud Consciente" at bounding box center [595, 336] width 213 height 13
click at [814, 279] on span "Siguiente" at bounding box center [814, 276] width 38 height 9
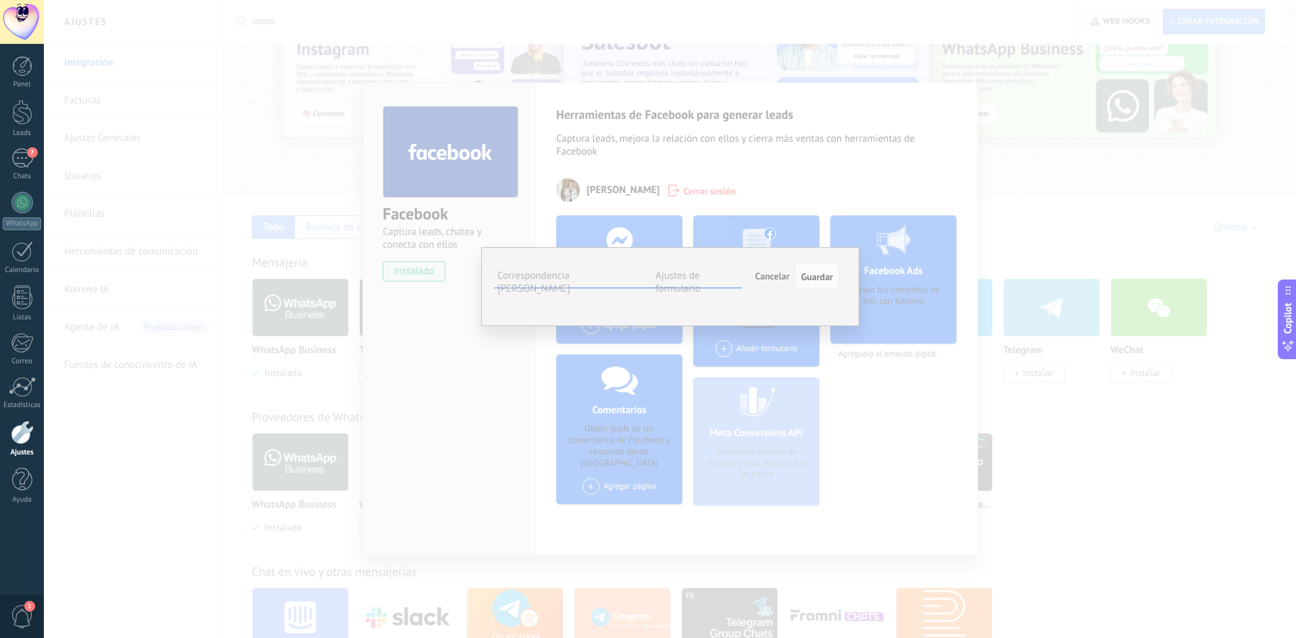
scroll to position [37, 0]
click at [0, 0] on span "Seleccionar campo" at bounding box center [0, 0] width 0 height 0
click at [0, 0] on button "Seleccionar campo" at bounding box center [0, 0] width 0 height 0
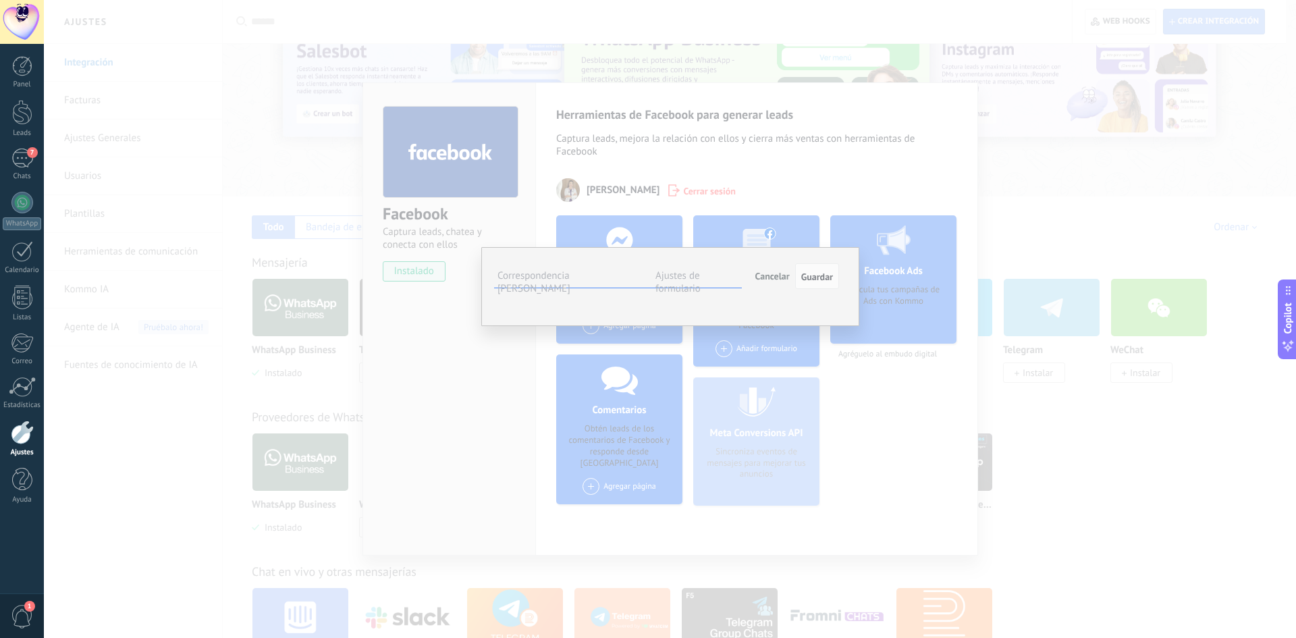
click at [0, 0] on div "Campos de Kommo" at bounding box center [0, 0] width 0 height 0
click at [697, 269] on label "Ajustes de formulario" at bounding box center [678, 282] width 45 height 26
click at [571, 277] on label "Correspondencia de campos" at bounding box center [534, 282] width 73 height 26
click at [0, 0] on span "Seleccionar campo" at bounding box center [0, 0] width 0 height 0
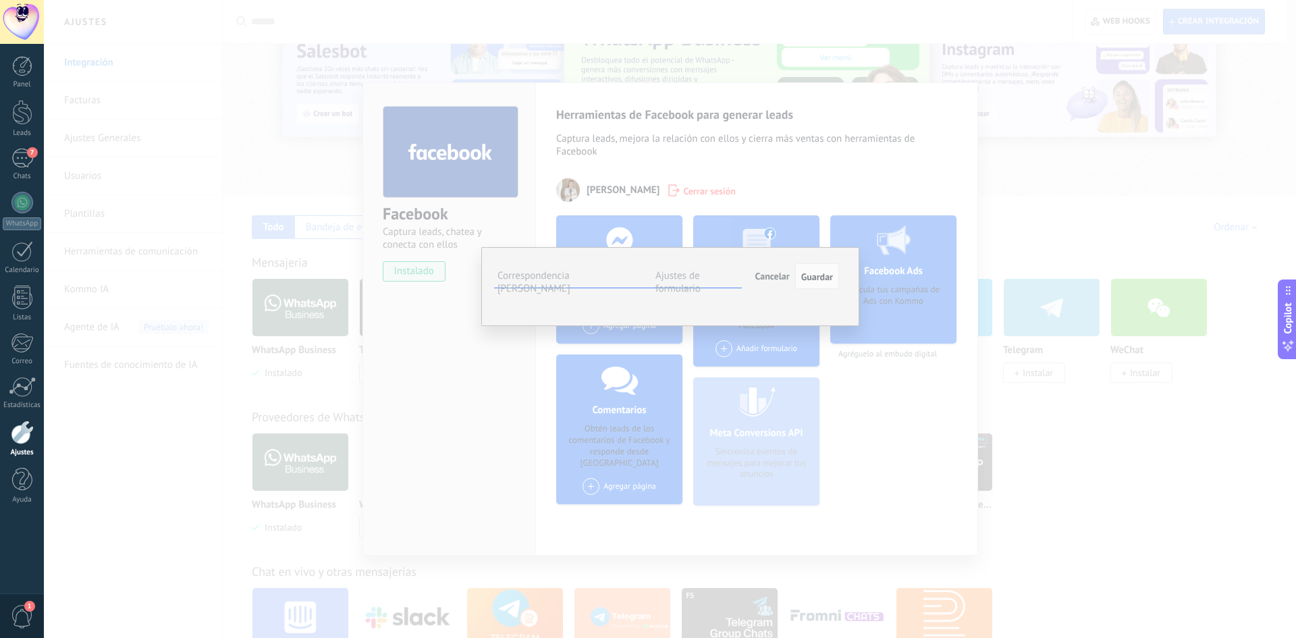
scroll to position [110, 0]
click at [766, 270] on span "Cancelar" at bounding box center [773, 276] width 34 height 12
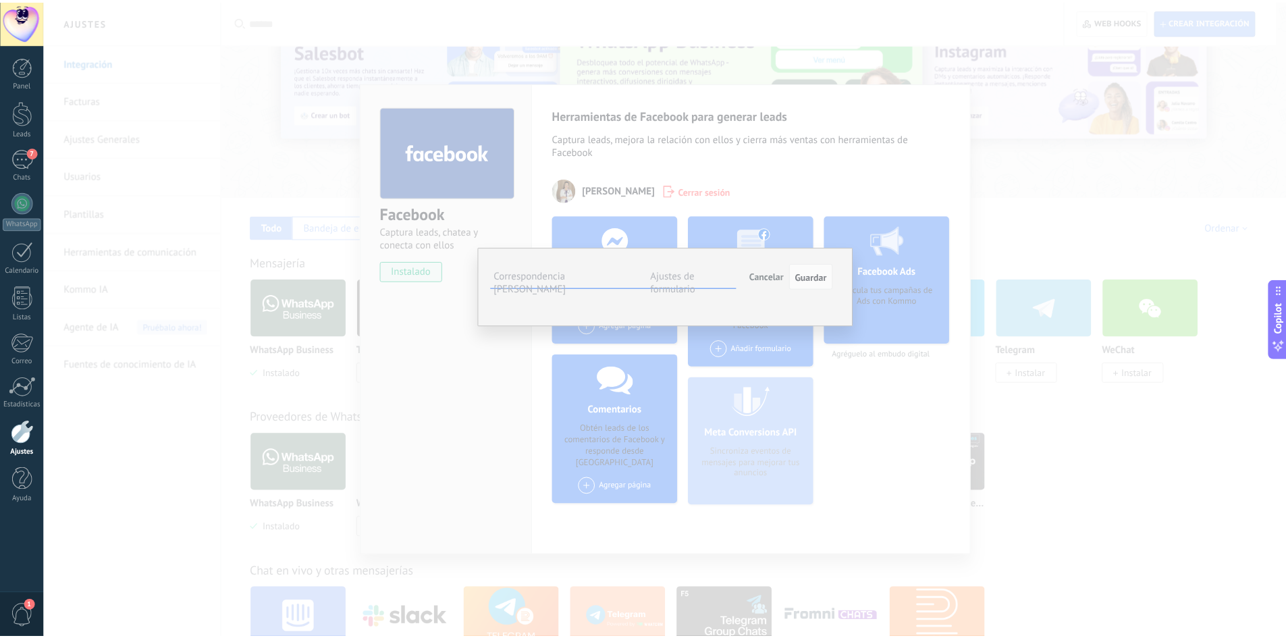
scroll to position [0, 0]
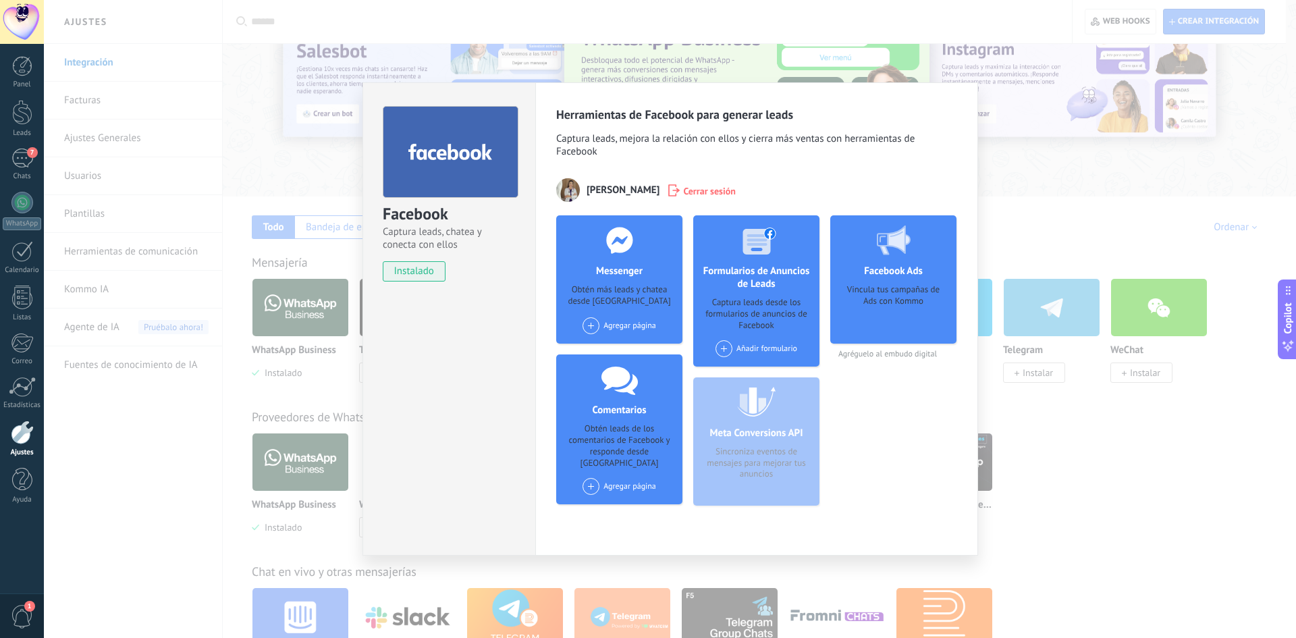
drag, startPoint x: 967, startPoint y: 86, endPoint x: 897, endPoint y: 349, distance: 272.5
click at [967, 86] on div "Herramientas de Facebook para generar leads Captura leads, mejora la relación c…" at bounding box center [756, 318] width 443 height 473
drag, startPoint x: 517, startPoint y: 105, endPoint x: 714, endPoint y: 120, distance: 197.7
click at [522, 105] on div "Facebook Captura leads, chatea y conecta con ellos instalado Desinstalar" at bounding box center [449, 187] width 172 height 209
click at [1105, 120] on div "Facebook Captura leads, chatea y conecta con ellos instalado Desinstalar Herram…" at bounding box center [670, 319] width 1252 height 638
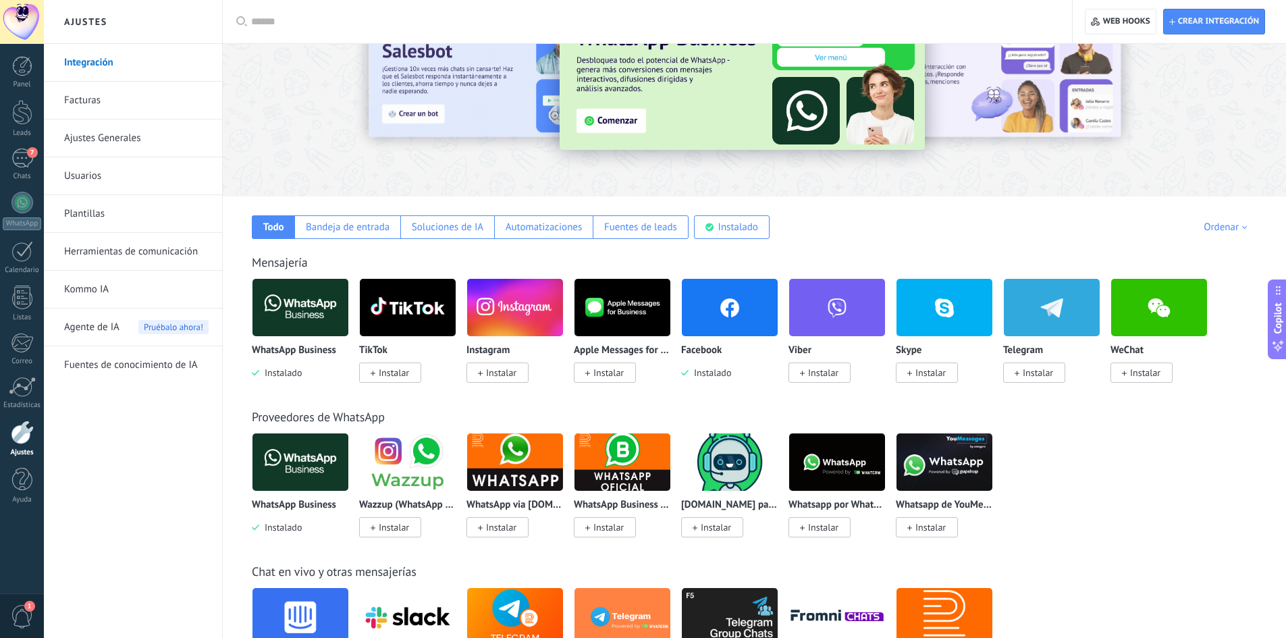
click at [1, 21] on div at bounding box center [22, 22] width 44 height 44
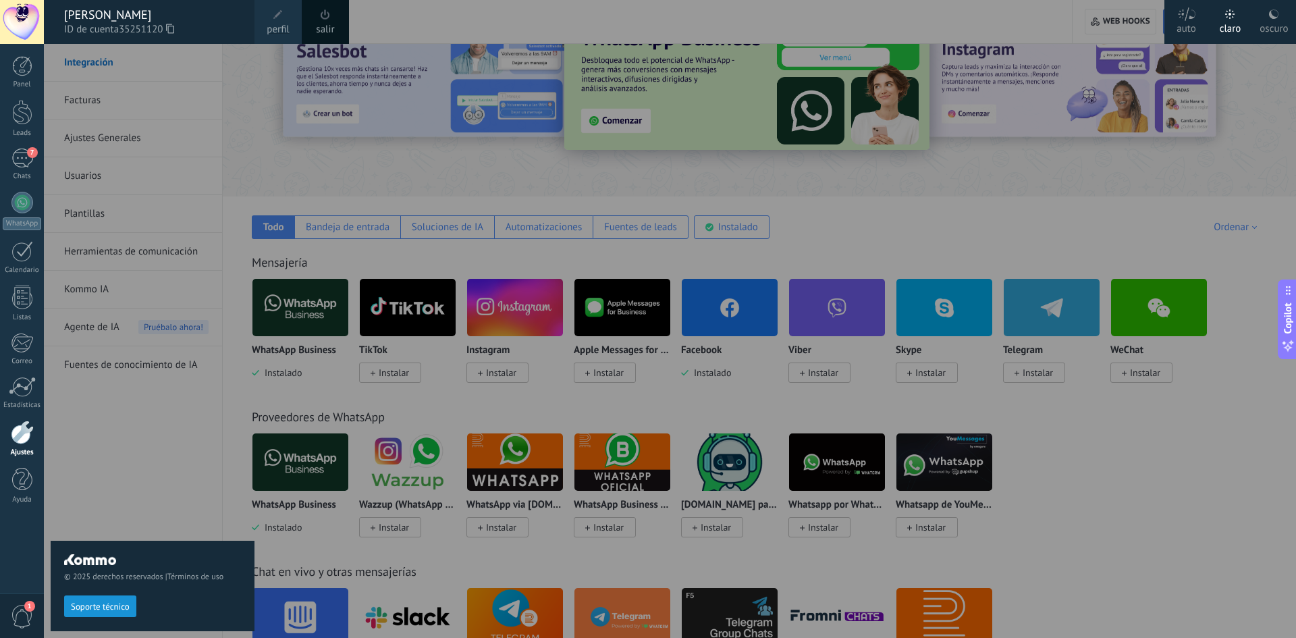
click at [265, 18] on link "perfil" at bounding box center [278, 22] width 47 height 44
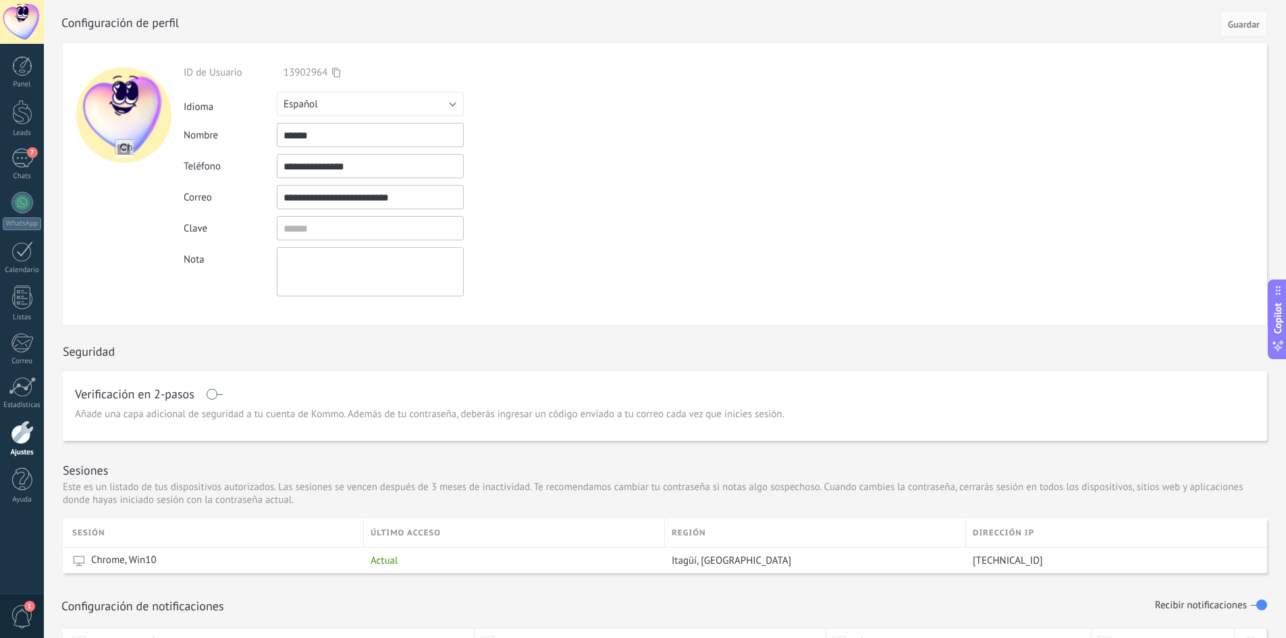
click at [24, 21] on div at bounding box center [22, 22] width 44 height 44
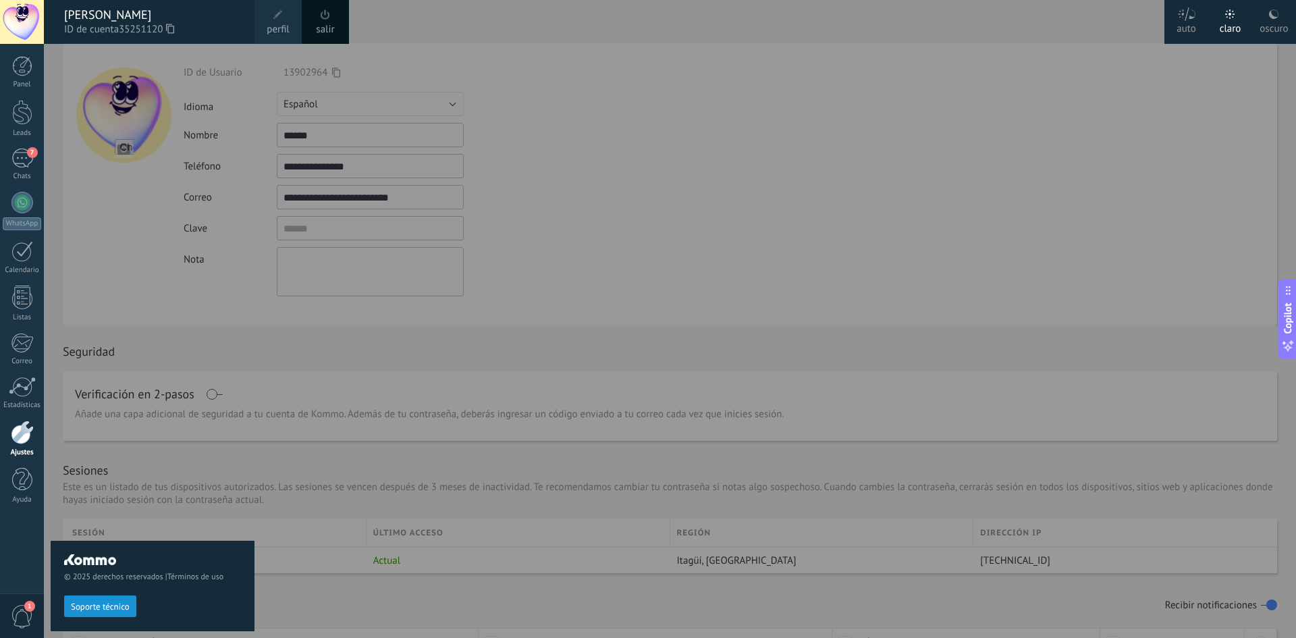
click at [24, 21] on div at bounding box center [22, 22] width 44 height 44
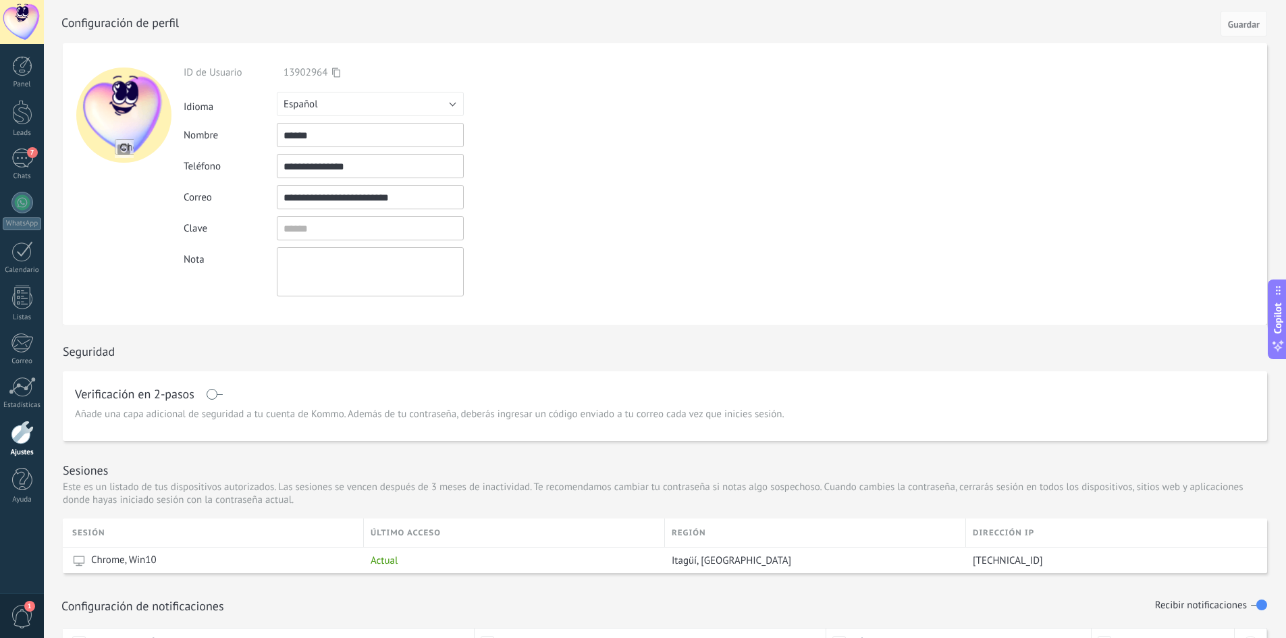
click at [28, 433] on div at bounding box center [22, 433] width 23 height 24
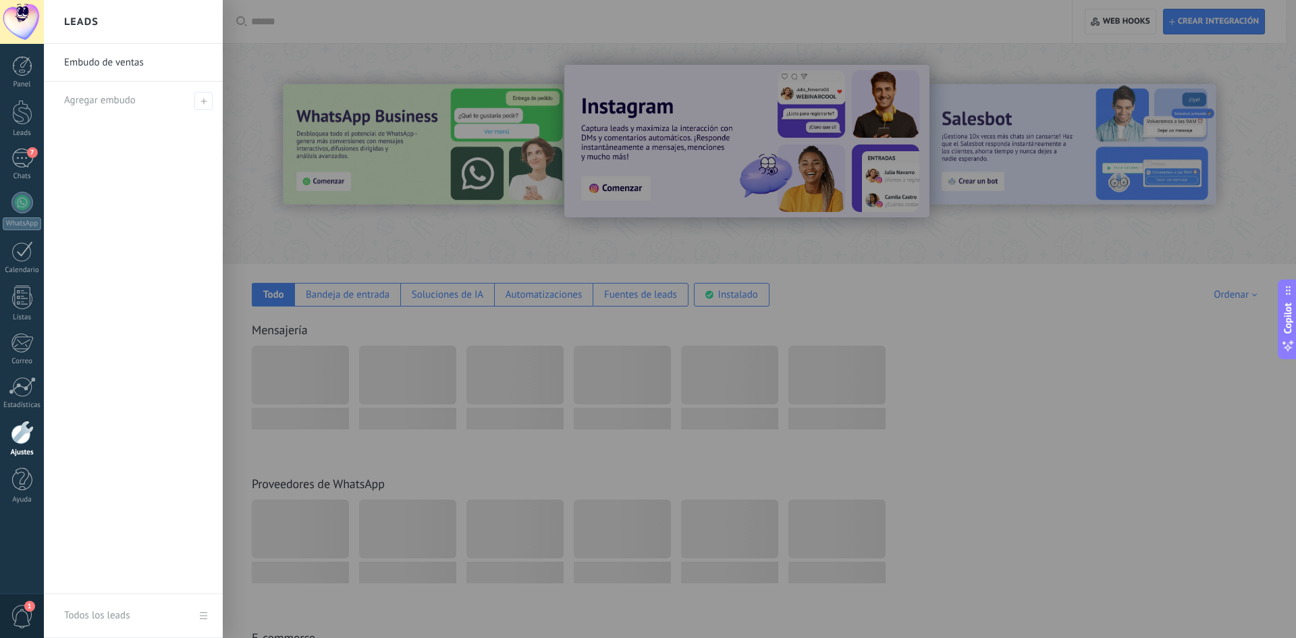
click at [18, 431] on div at bounding box center [22, 433] width 23 height 24
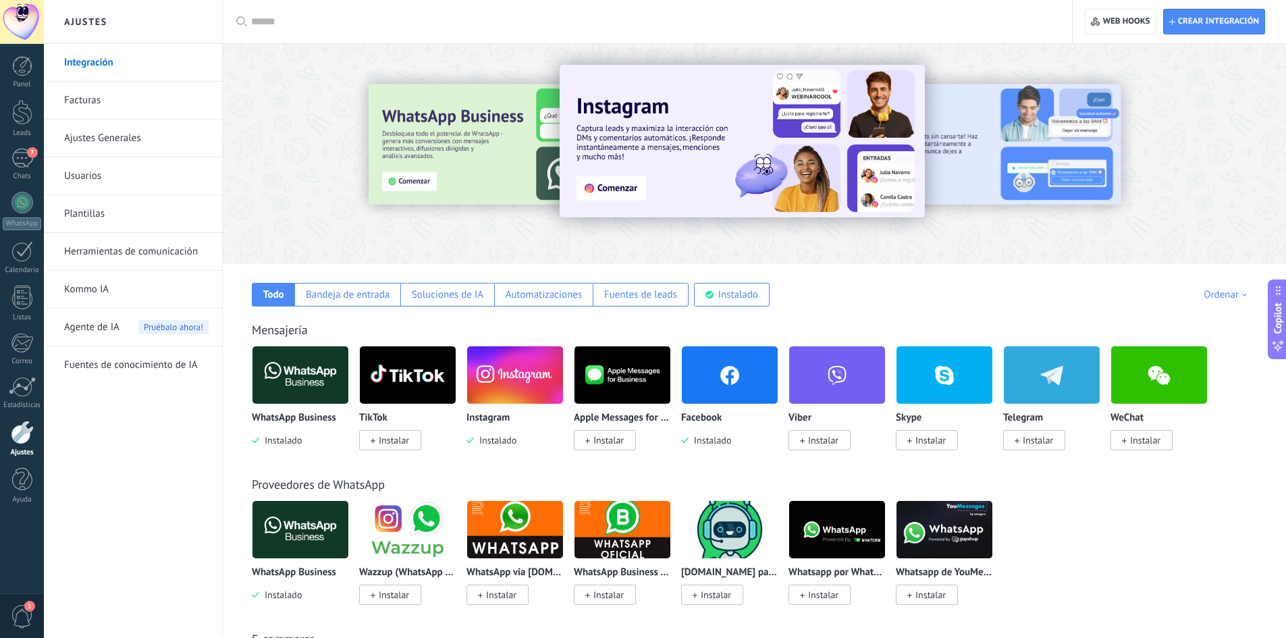
click at [103, 140] on link "Ajustes Generales" at bounding box center [136, 139] width 144 height 38
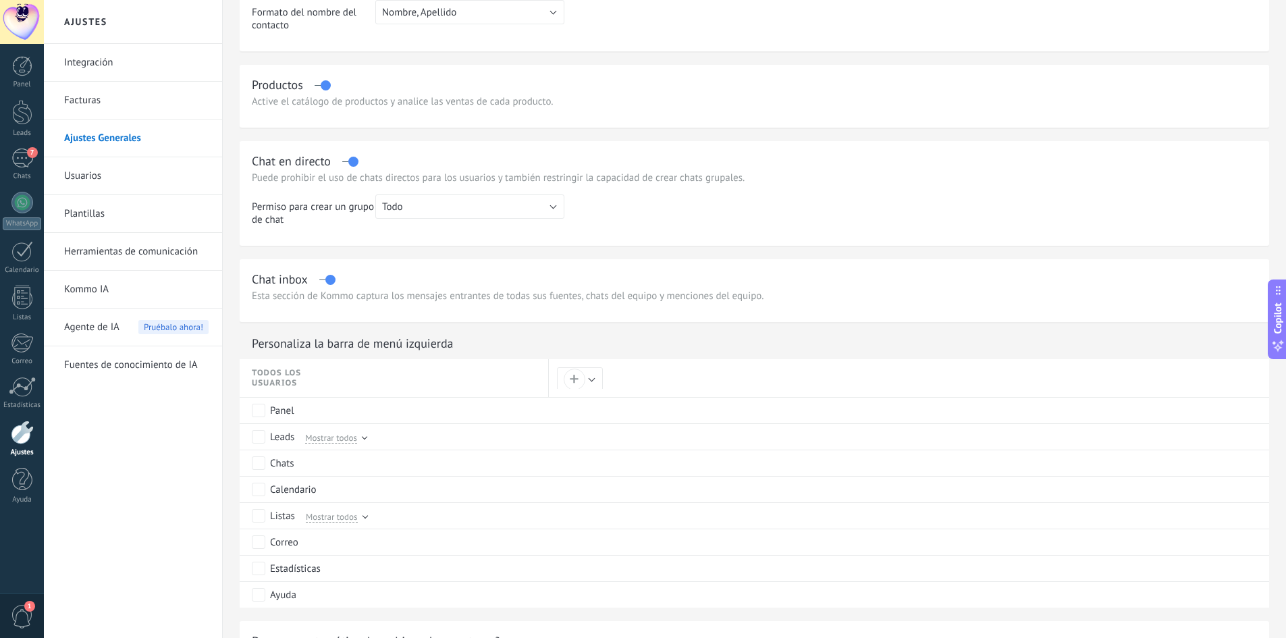
scroll to position [405, 0]
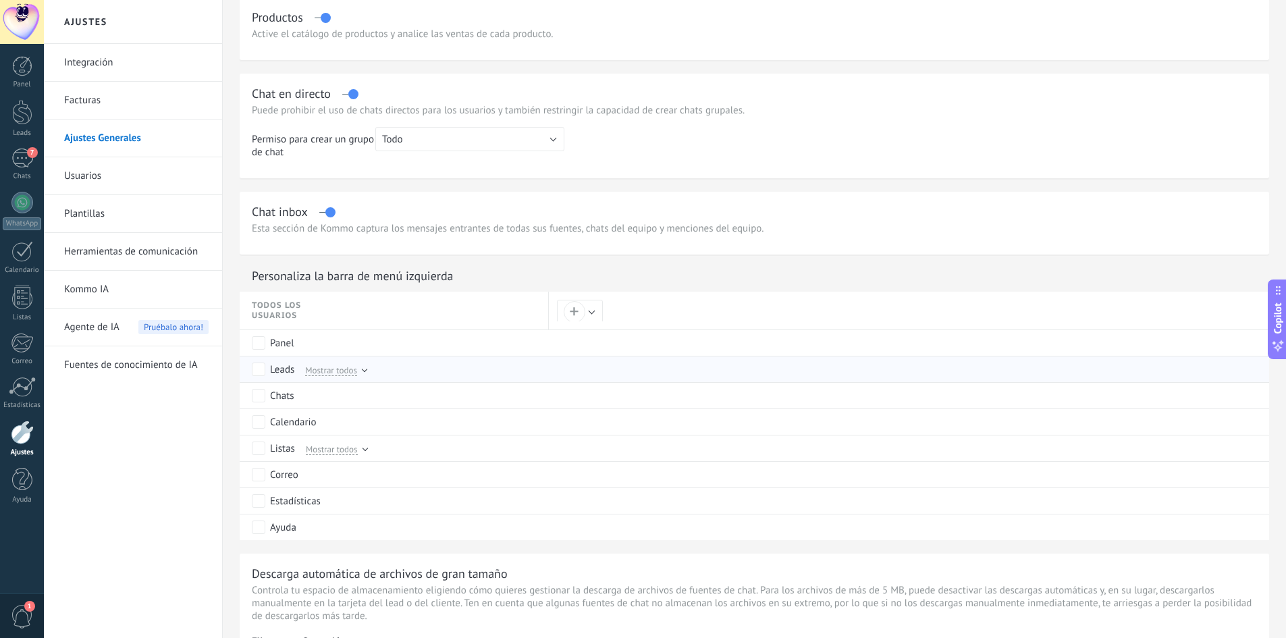
click at [342, 366] on span "Mostrar todos" at bounding box center [331, 370] width 52 height 12
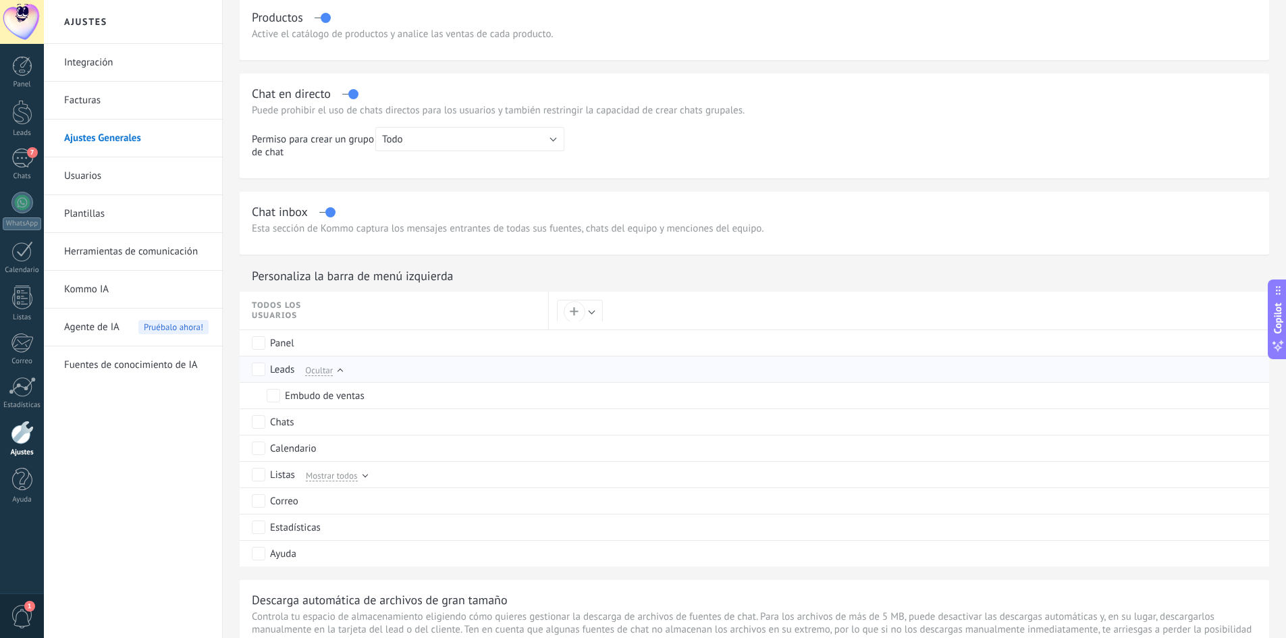
click at [325, 373] on span "Ocultar" at bounding box center [319, 370] width 28 height 12
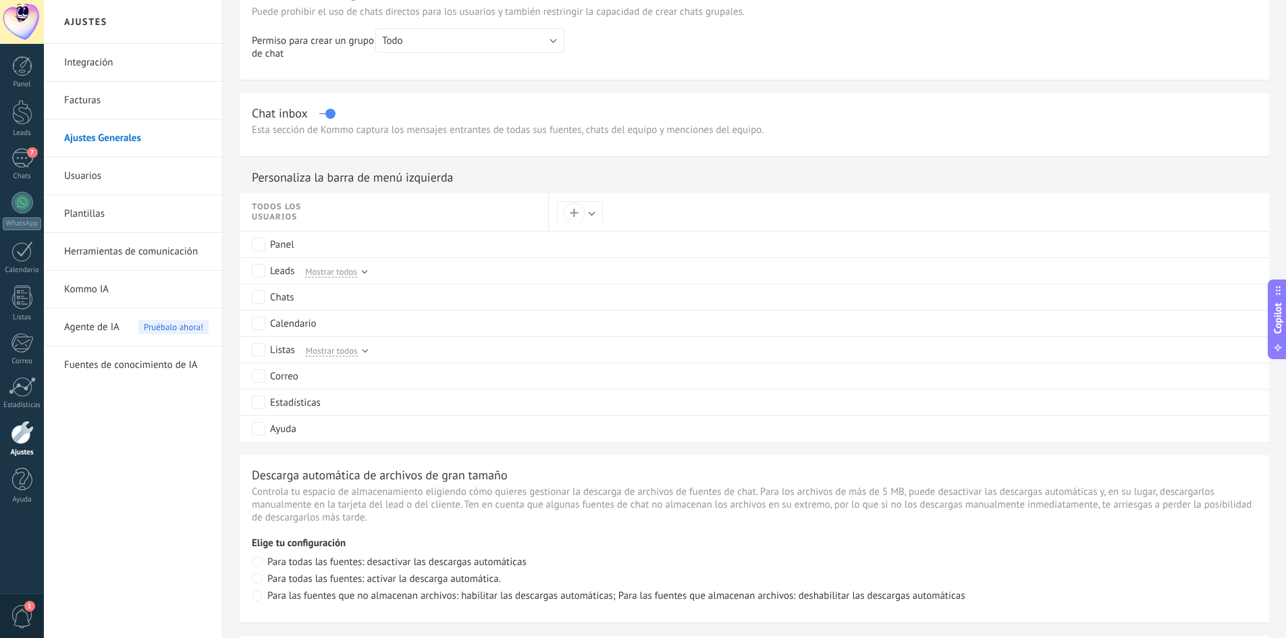
scroll to position [499, 0]
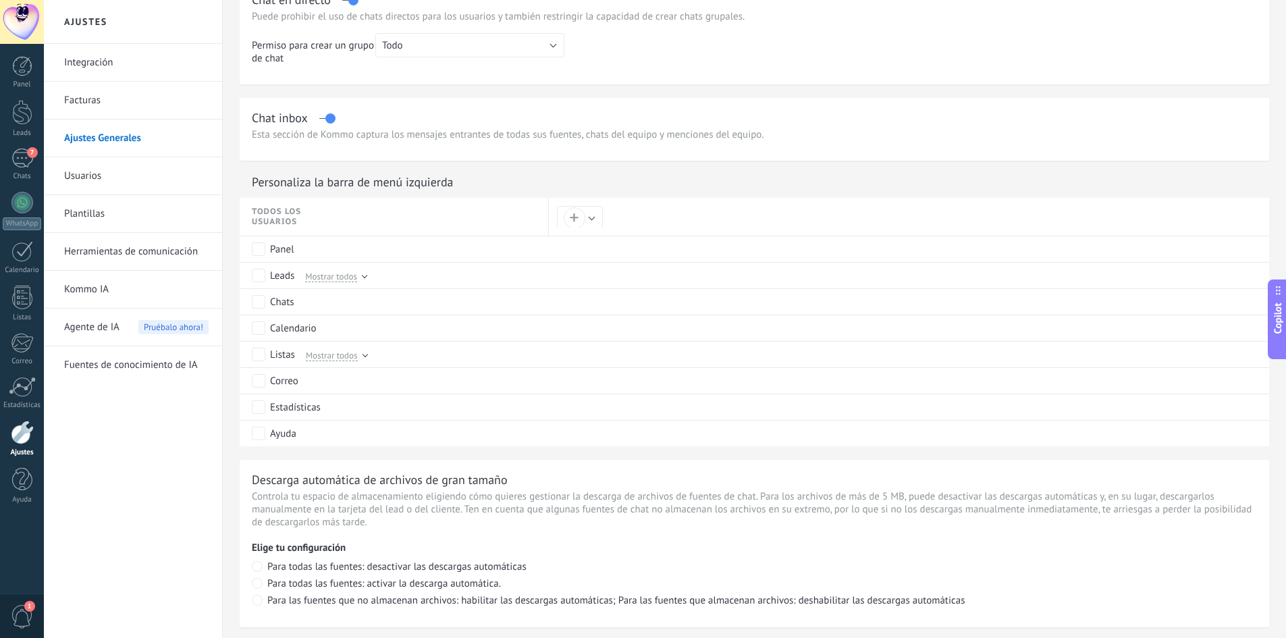
click at [142, 56] on link "Integración" at bounding box center [136, 63] width 144 height 38
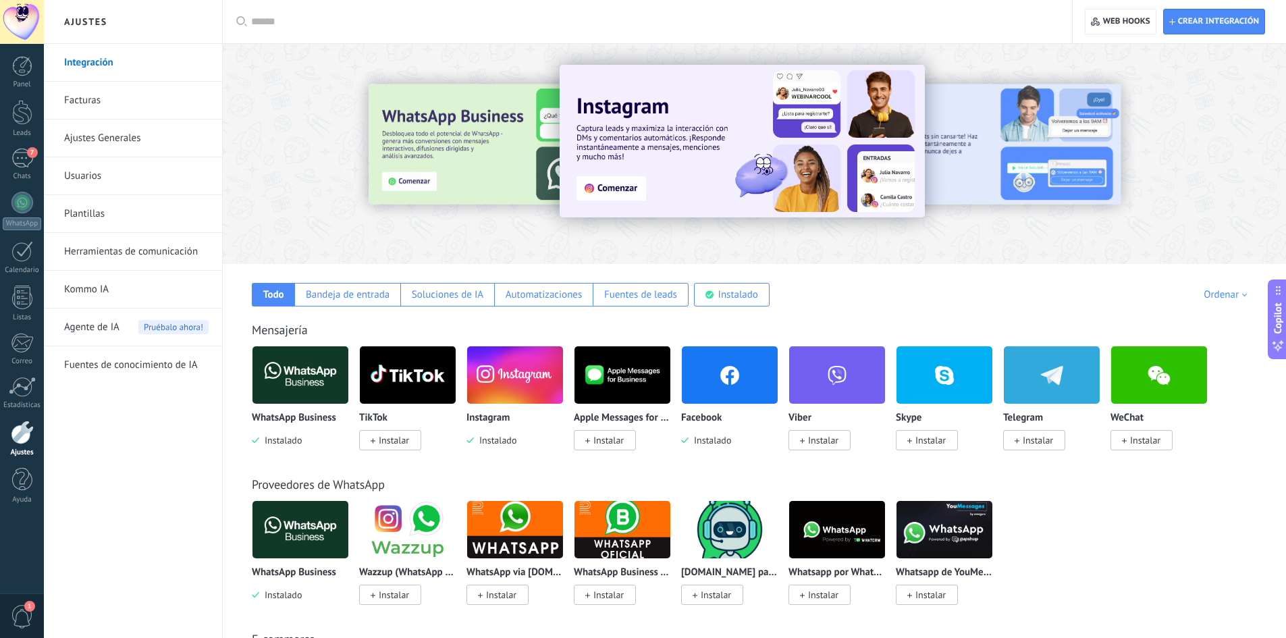
click at [718, 394] on img at bounding box center [730, 374] width 96 height 65
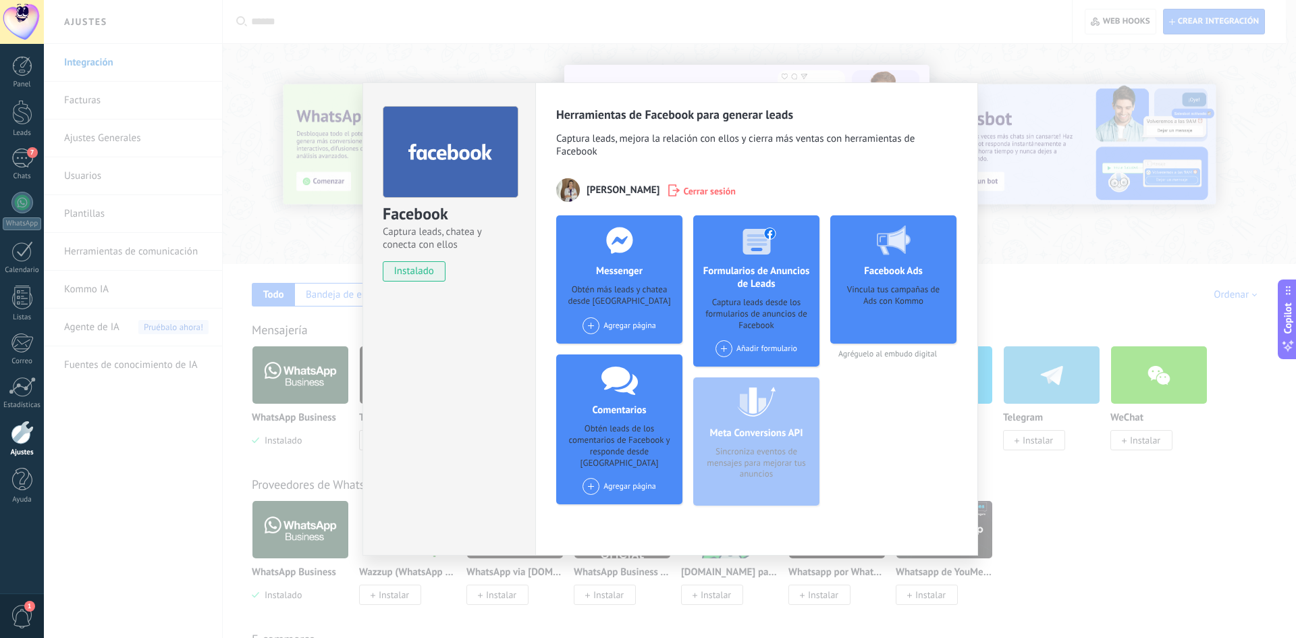
click at [730, 347] on span at bounding box center [724, 348] width 17 height 17
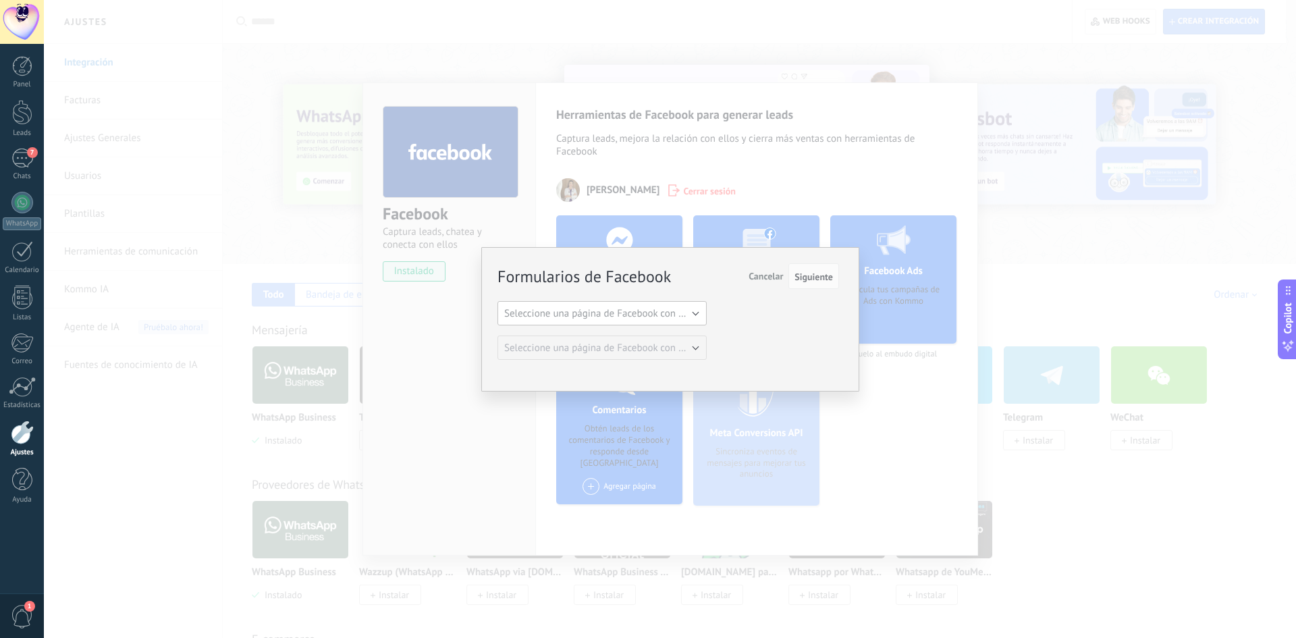
click at [649, 320] on button "Seleccione una página de Facebook con formas" at bounding box center [602, 313] width 209 height 24
click at [640, 336] on span "Samadi - Salud Consciente" at bounding box center [595, 336] width 213 height 13
click at [814, 269] on button "Siguiente" at bounding box center [814, 276] width 51 height 26
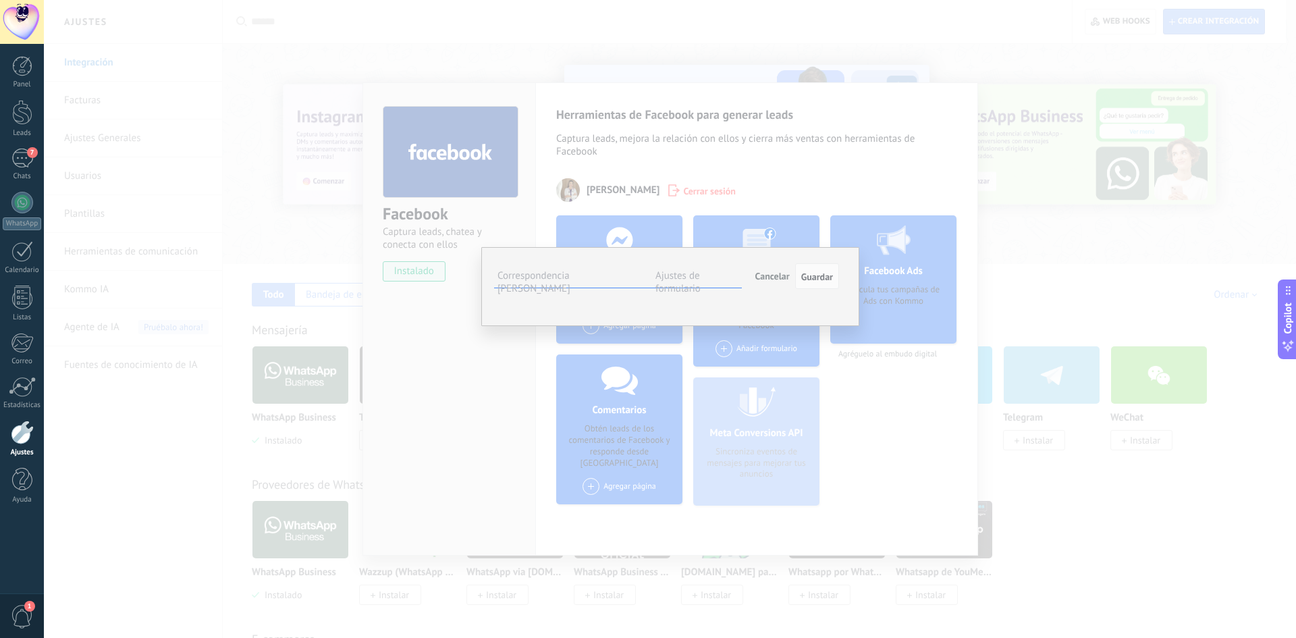
scroll to position [37, 0]
click at [0, 0] on span "Seleccionar campo" at bounding box center [0, 0] width 0 height 0
click at [0, 0] on div "Campos de Kommo" at bounding box center [0, 0] width 0 height 0
click at [694, 269] on label "Ajustes de formulario" at bounding box center [678, 282] width 45 height 26
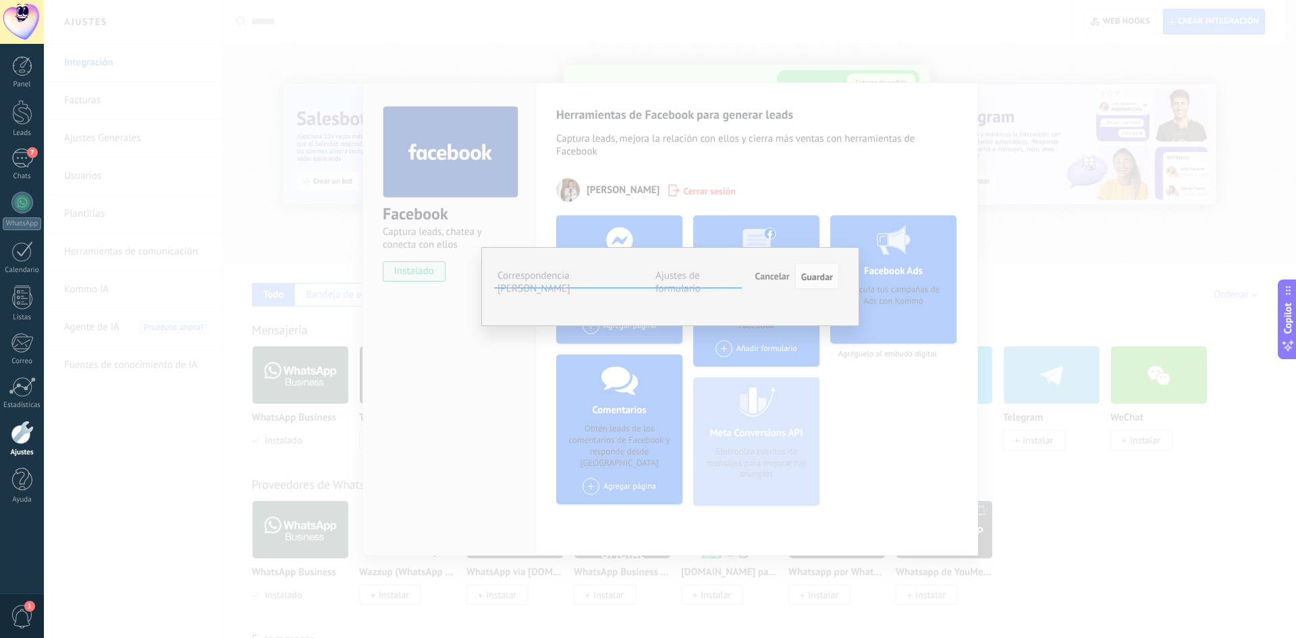
click at [571, 275] on label "Correspondencia de campos" at bounding box center [534, 282] width 73 height 26
click at [1036, 206] on div "**********" at bounding box center [670, 319] width 1252 height 638
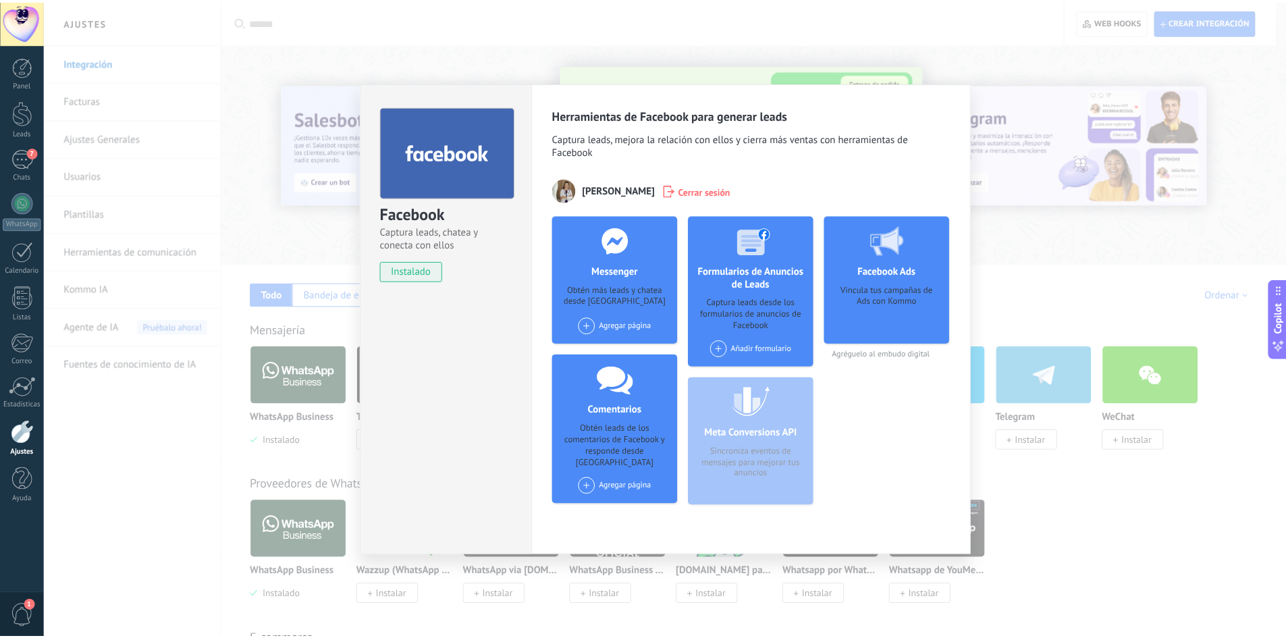
scroll to position [0, 0]
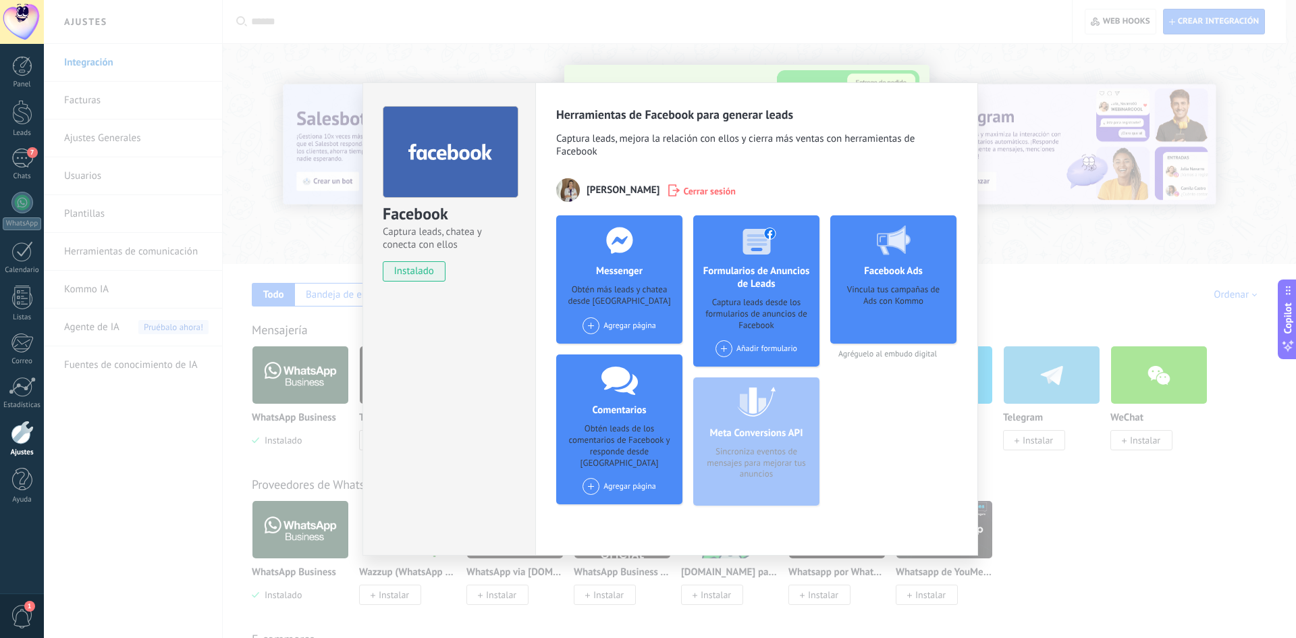
click at [1005, 75] on div "Facebook Captura leads, chatea y conecta con ellos instalado Desinstalar Herram…" at bounding box center [670, 319] width 1252 height 638
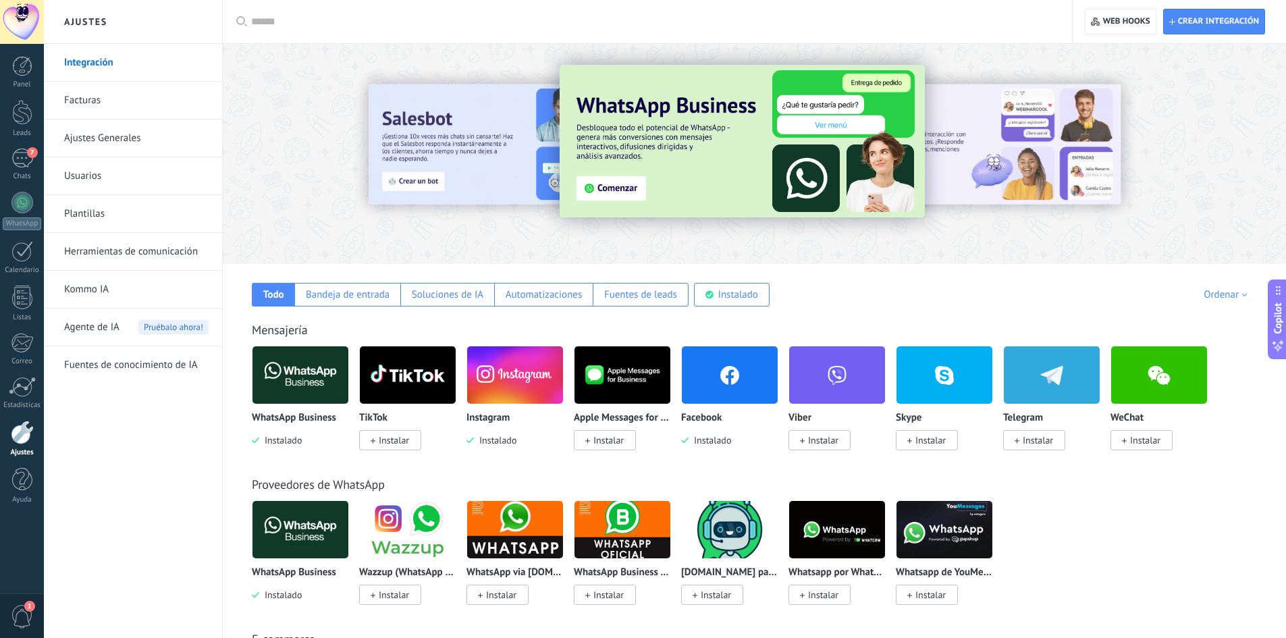
click at [153, 138] on link "Ajustes Generales" at bounding box center [136, 139] width 144 height 38
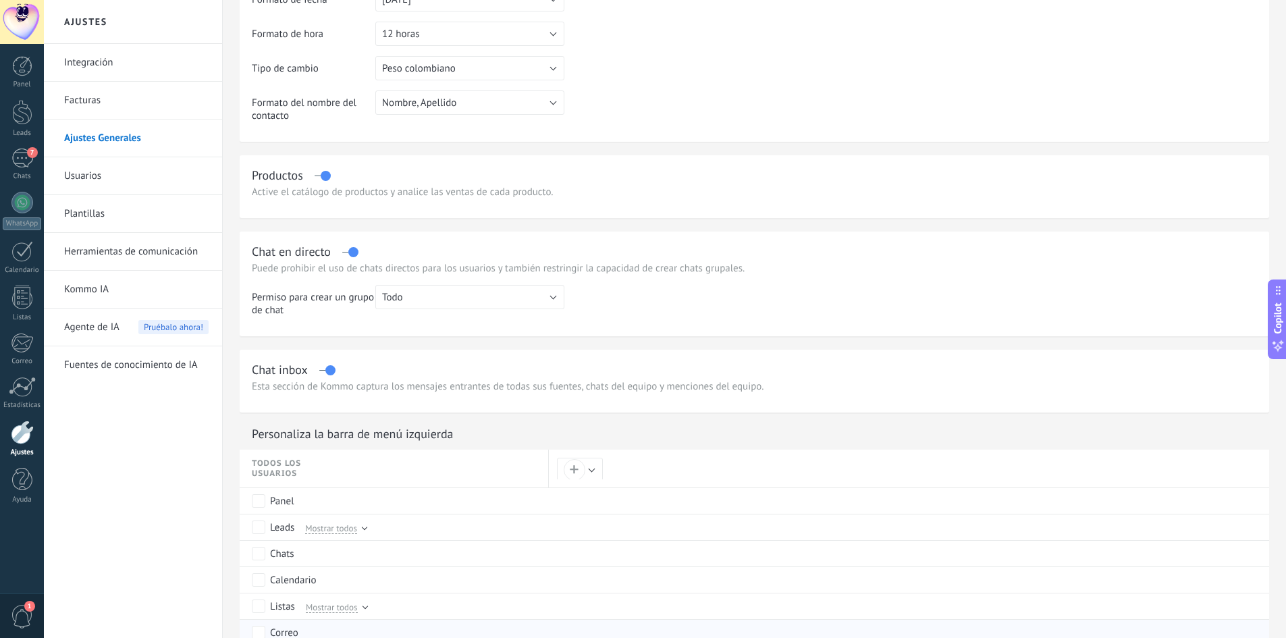
scroll to position [270, 0]
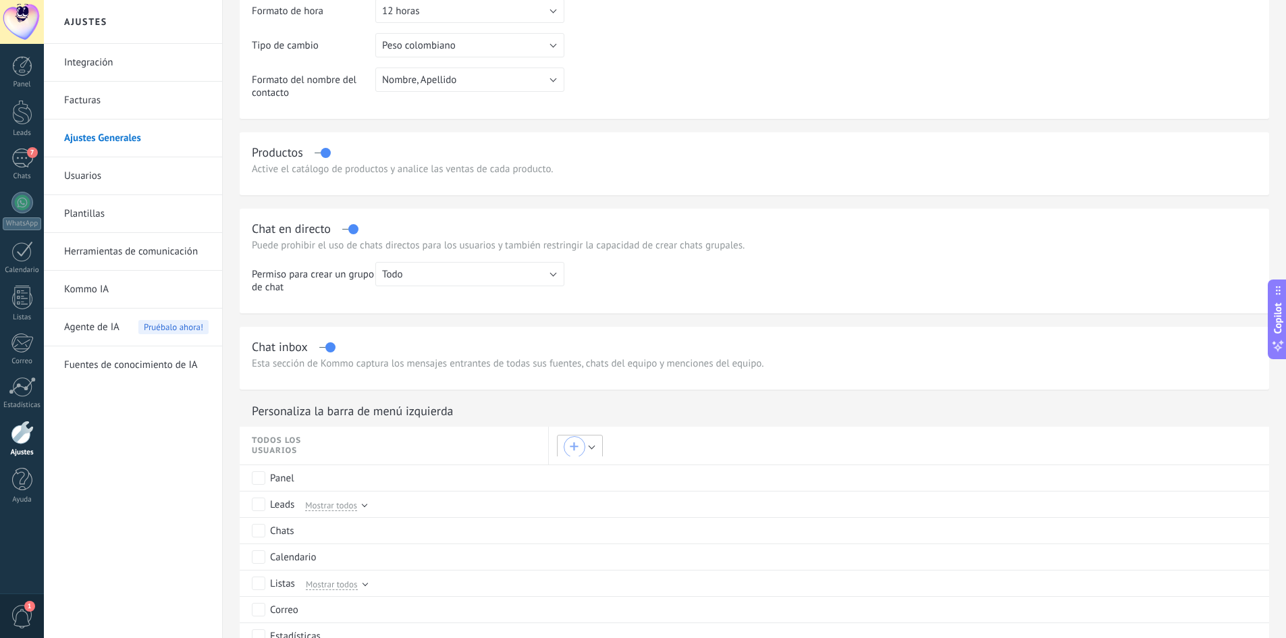
click at [583, 448] on div "+" at bounding box center [575, 447] width 22 height 22
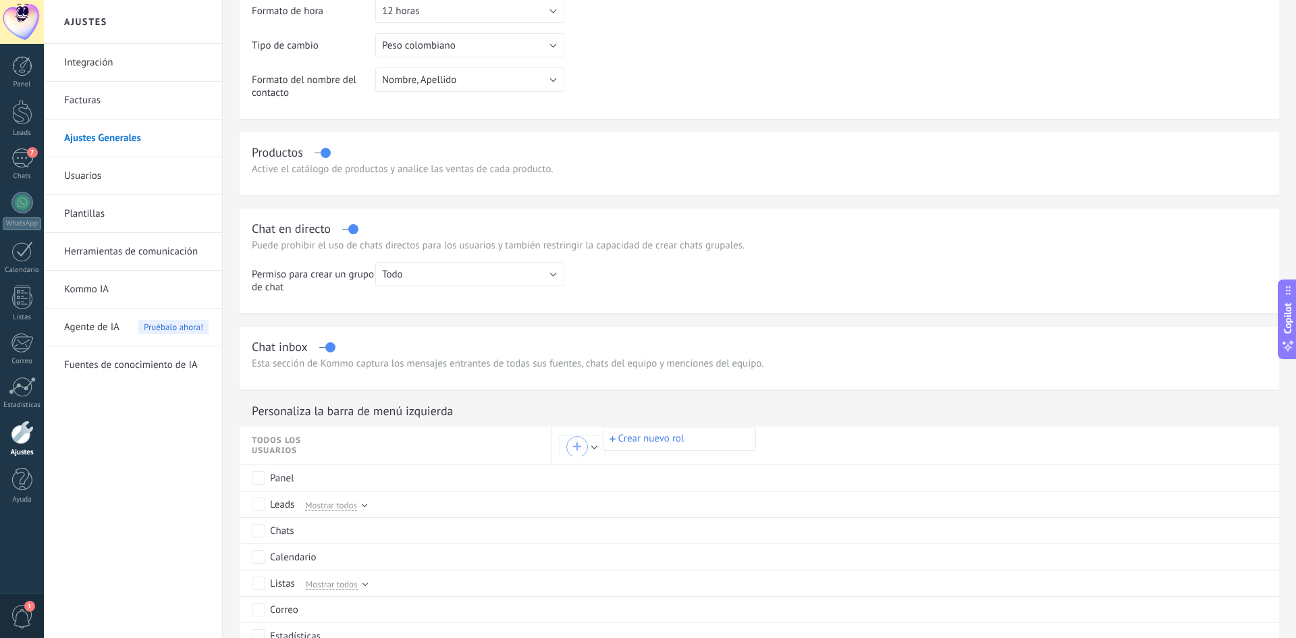
click at [583, 448] on div at bounding box center [648, 319] width 1296 height 638
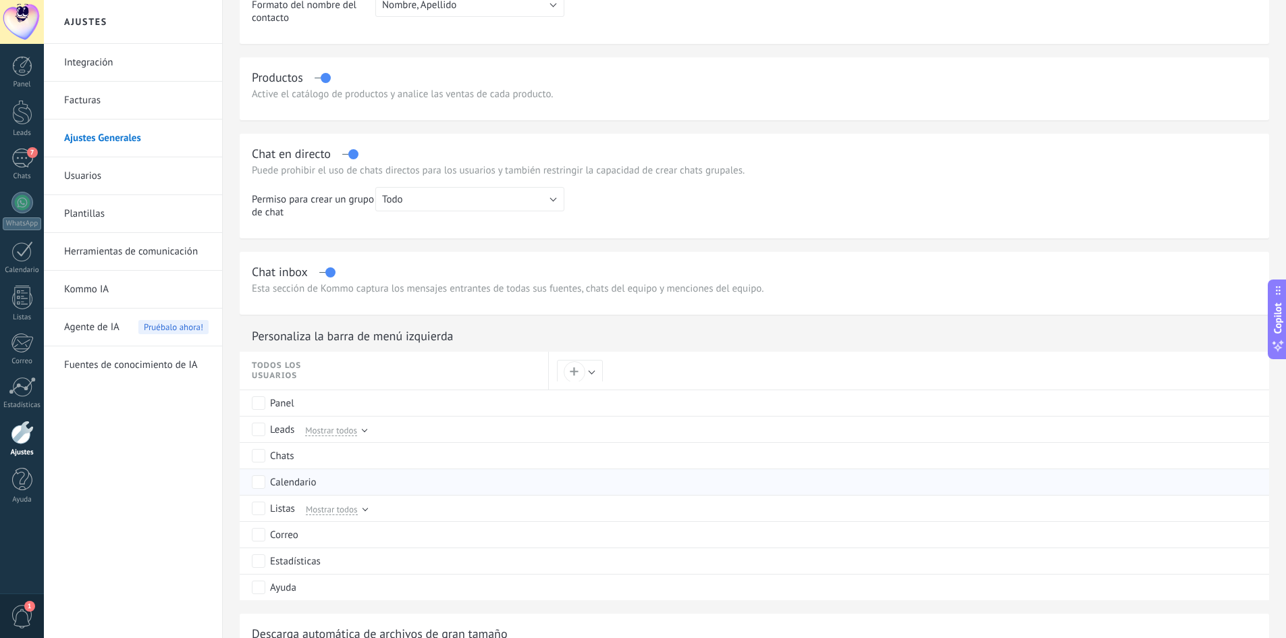
scroll to position [405, 0]
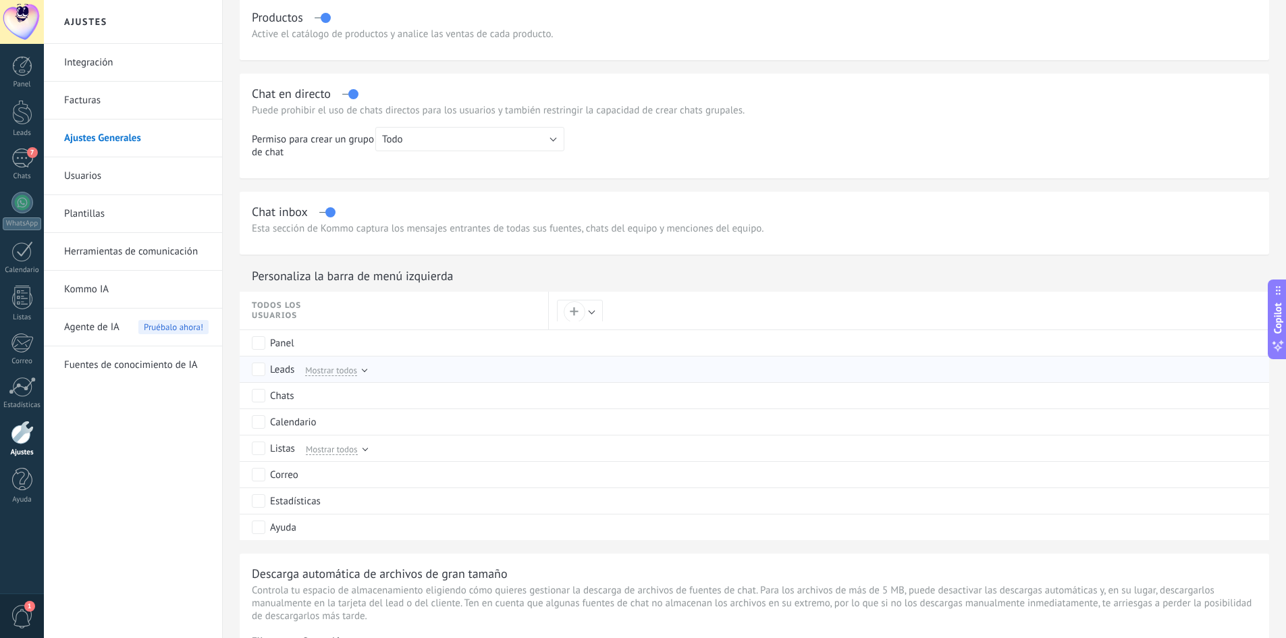
click at [336, 373] on span "Mostrar todos" at bounding box center [331, 370] width 52 height 12
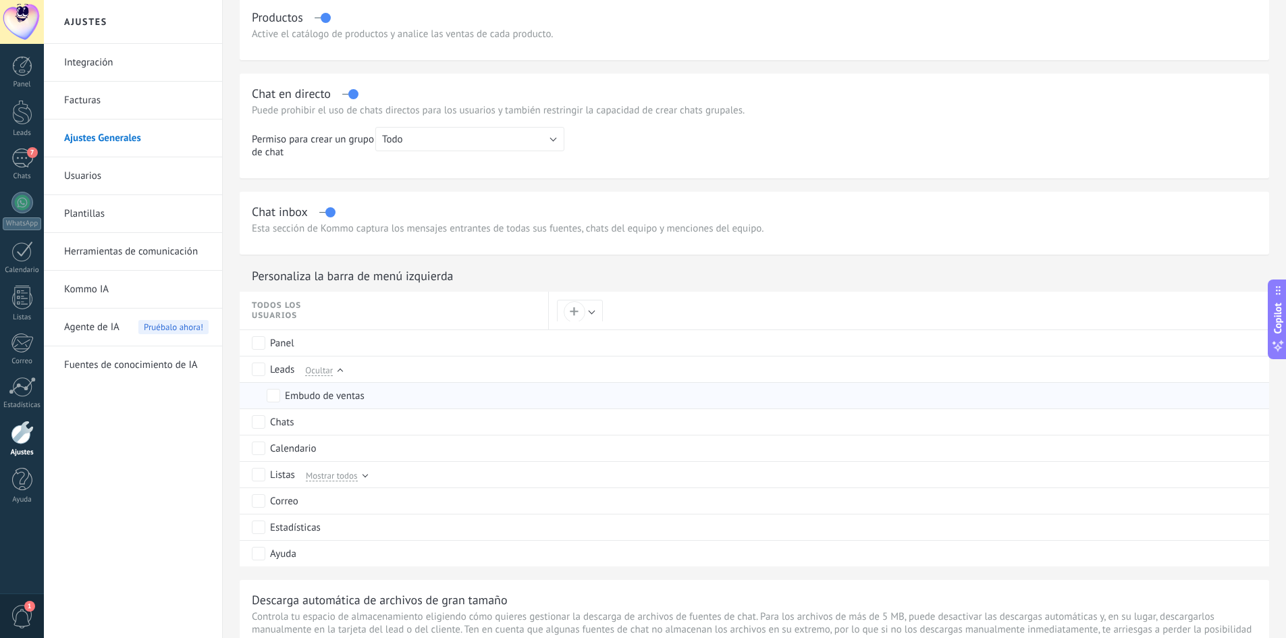
click at [327, 395] on div "Embudo de ventas" at bounding box center [325, 397] width 80 height 14
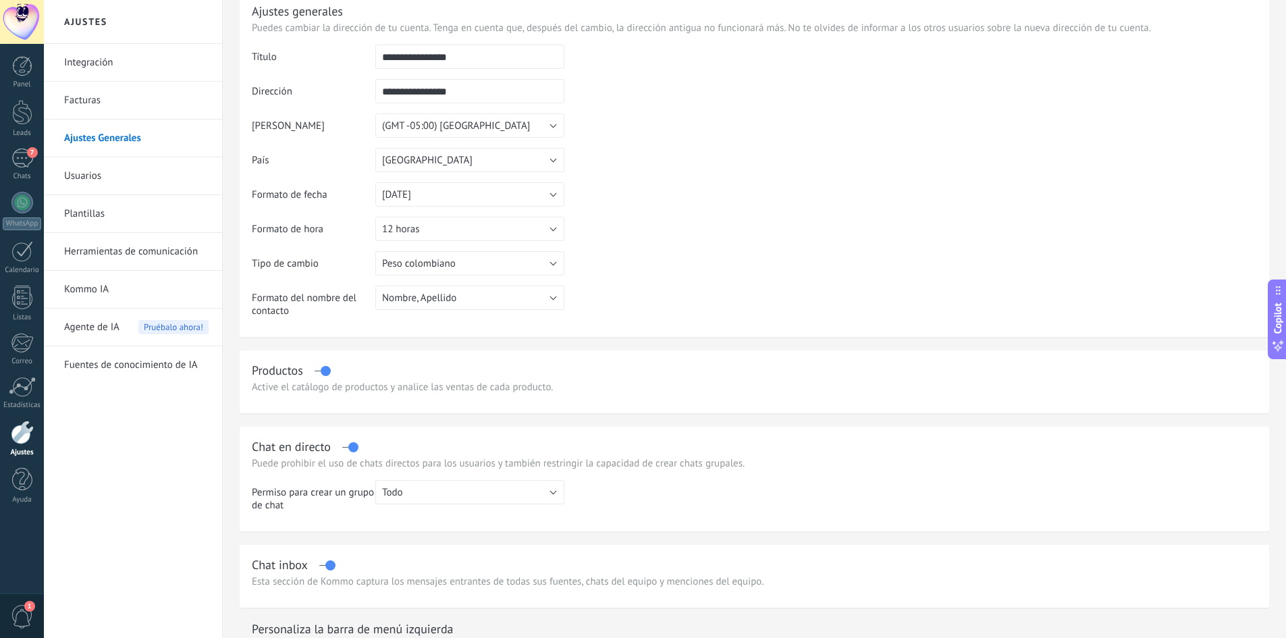
scroll to position [68, 0]
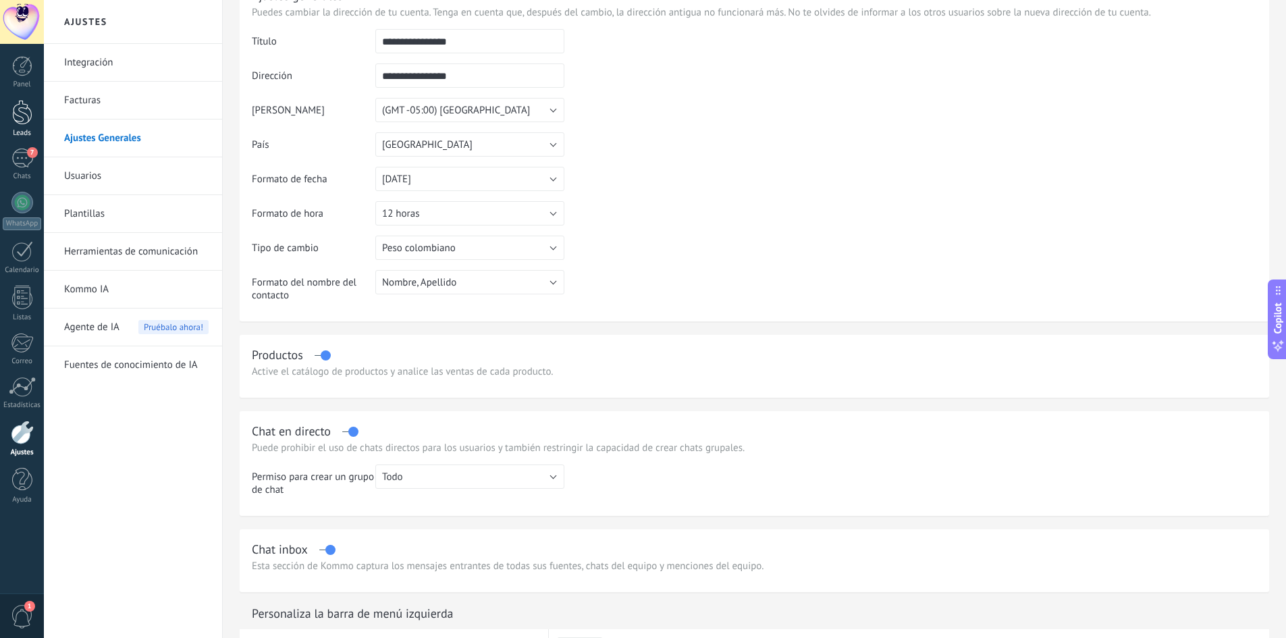
click at [29, 110] on div at bounding box center [22, 112] width 20 height 25
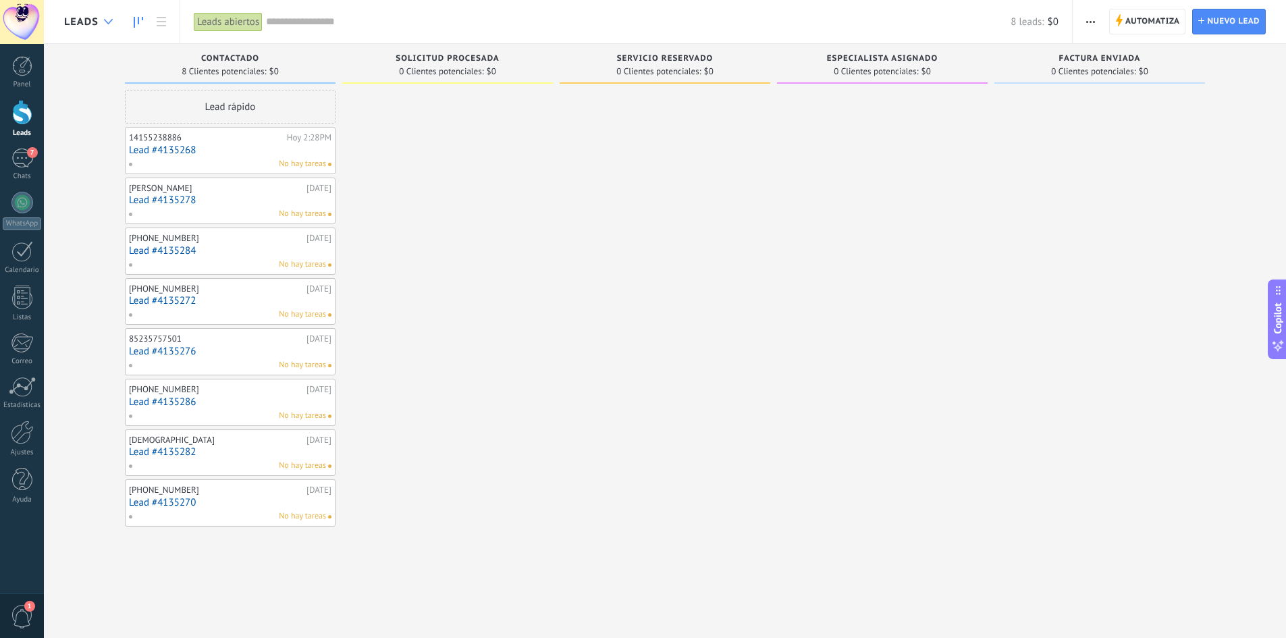
click at [105, 19] on icon at bounding box center [108, 21] width 9 height 5
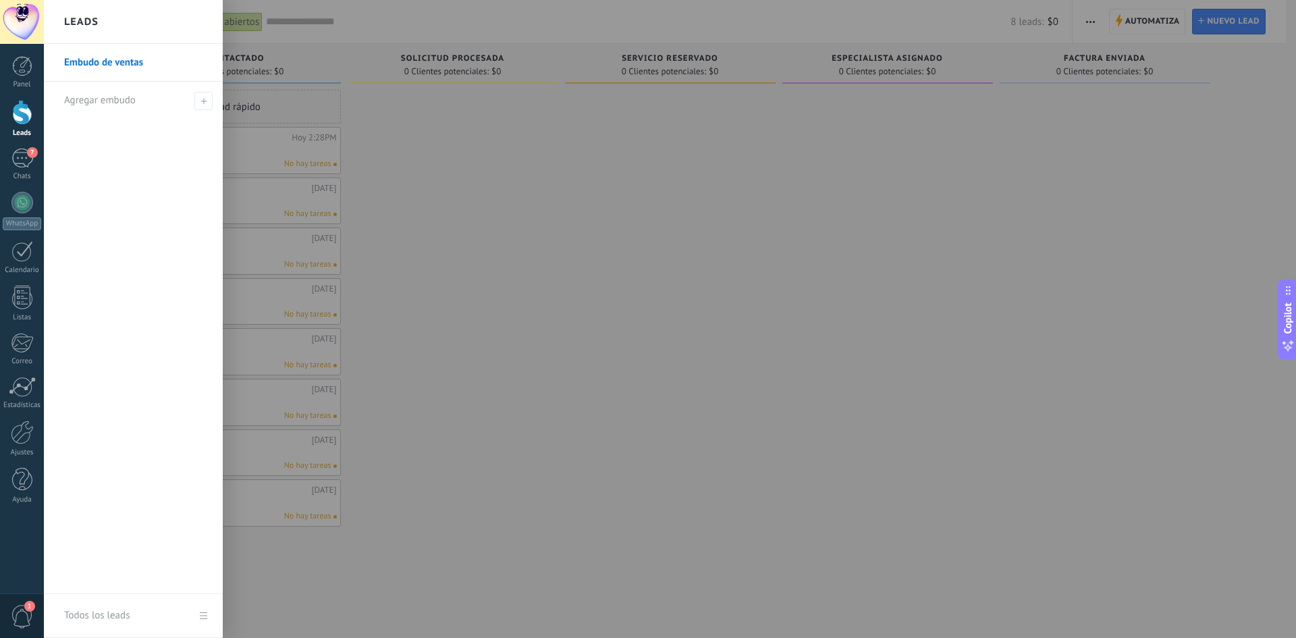
click at [722, 186] on div at bounding box center [692, 319] width 1296 height 638
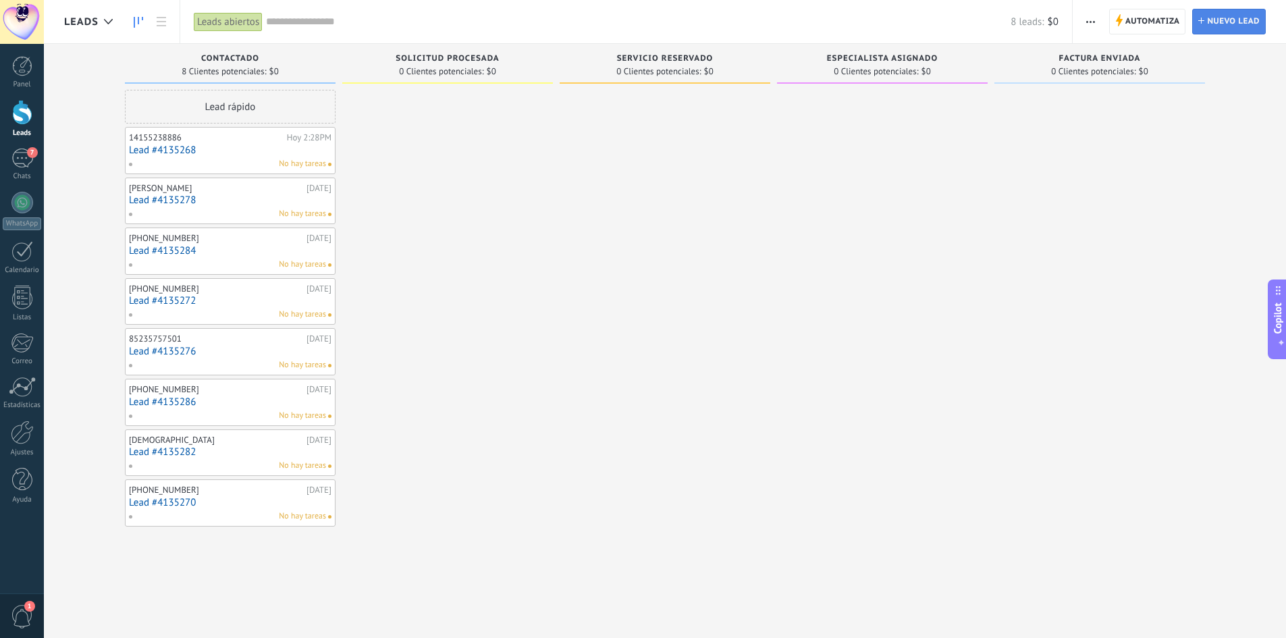
click at [1240, 22] on span "Nuevo lead" at bounding box center [1233, 21] width 53 height 24
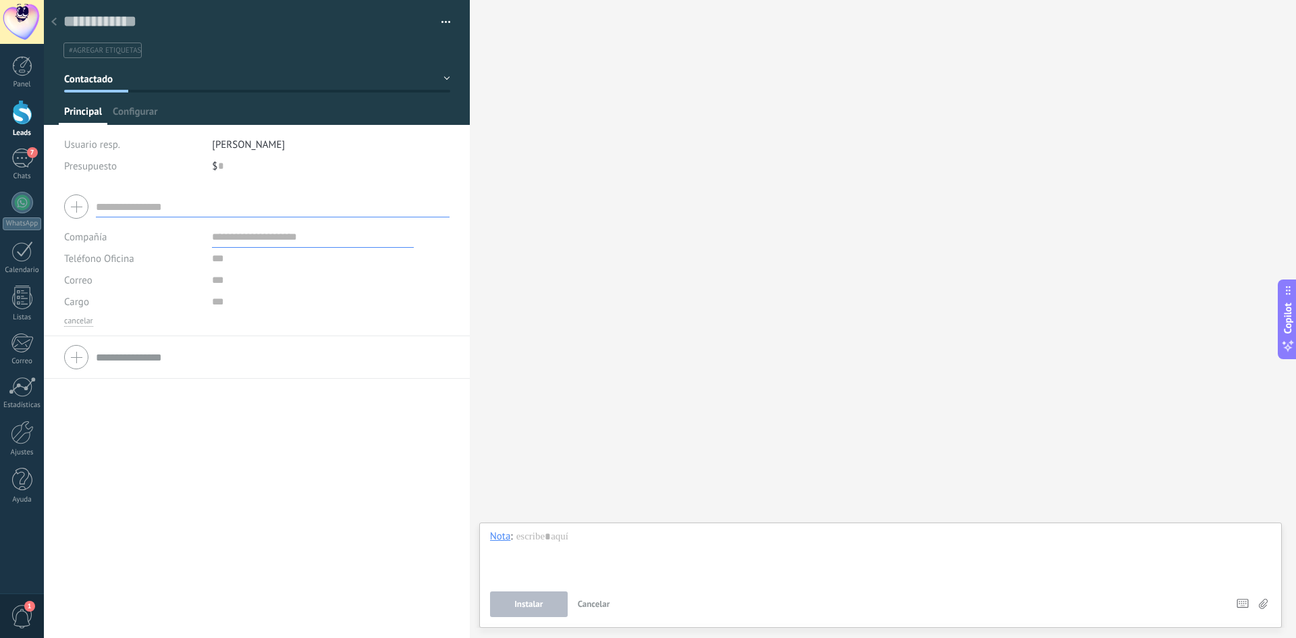
click at [53, 21] on icon at bounding box center [53, 22] width 5 height 8
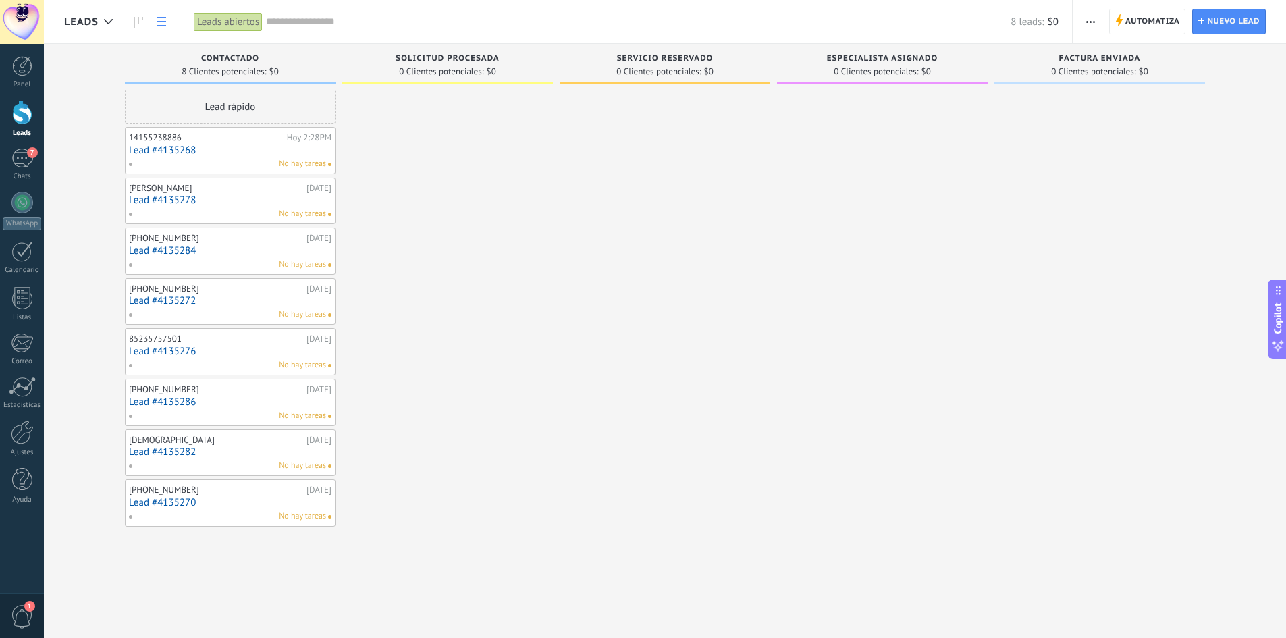
click at [158, 20] on icon at bounding box center [161, 21] width 9 height 9
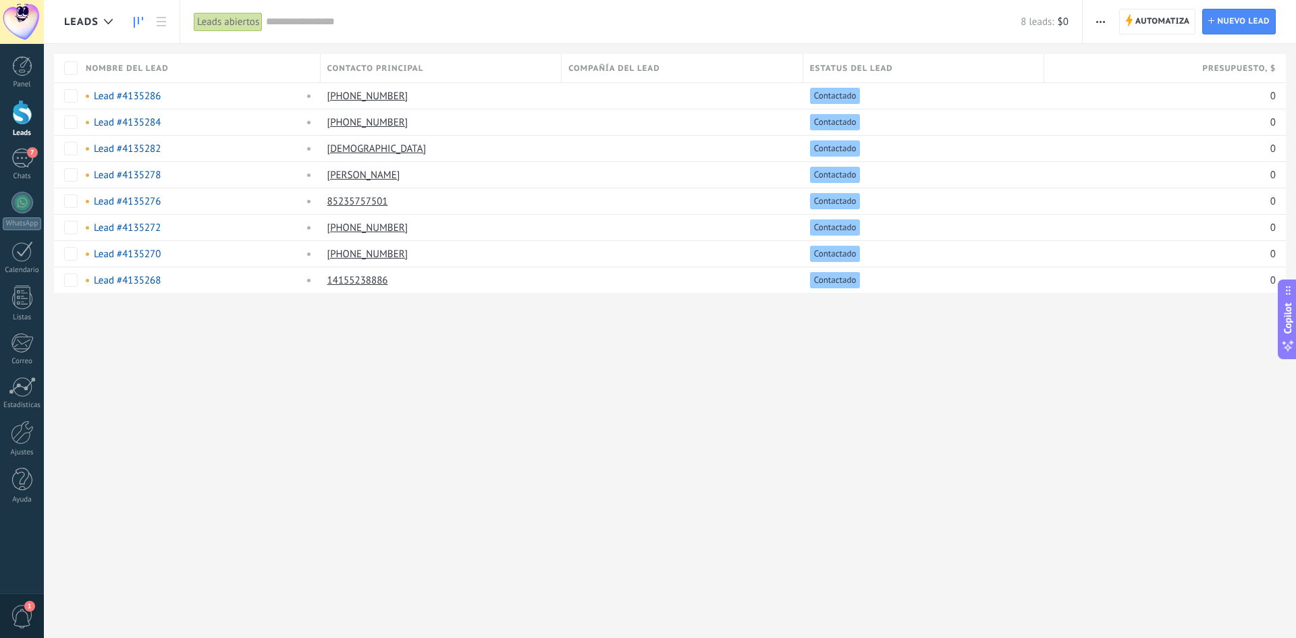
click at [138, 22] on use at bounding box center [138, 22] width 9 height 11
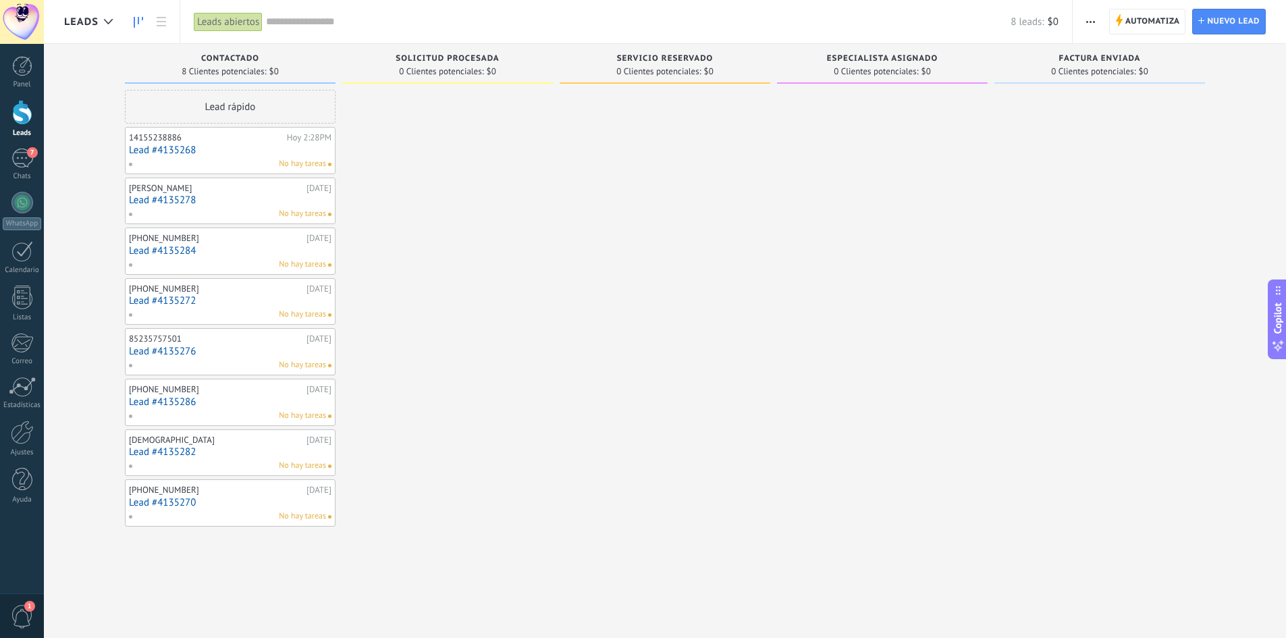
click at [84, 19] on span "Leads" at bounding box center [81, 22] width 34 height 13
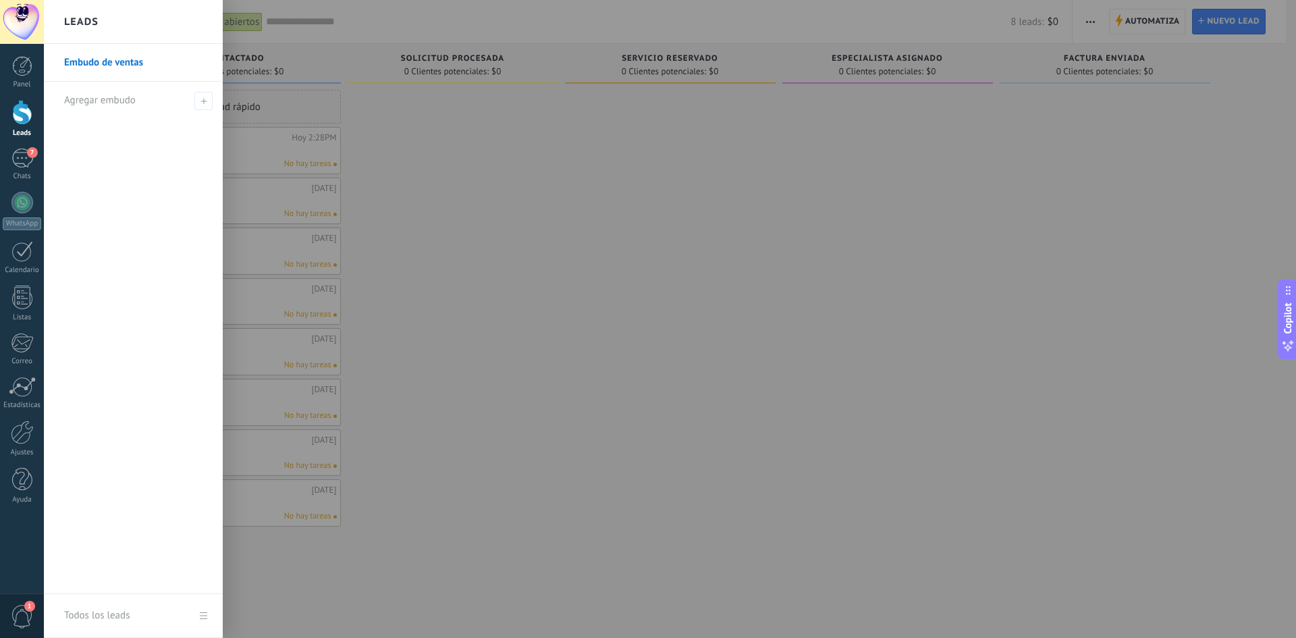
click at [130, 55] on link "Embudo de ventas" at bounding box center [136, 63] width 145 height 38
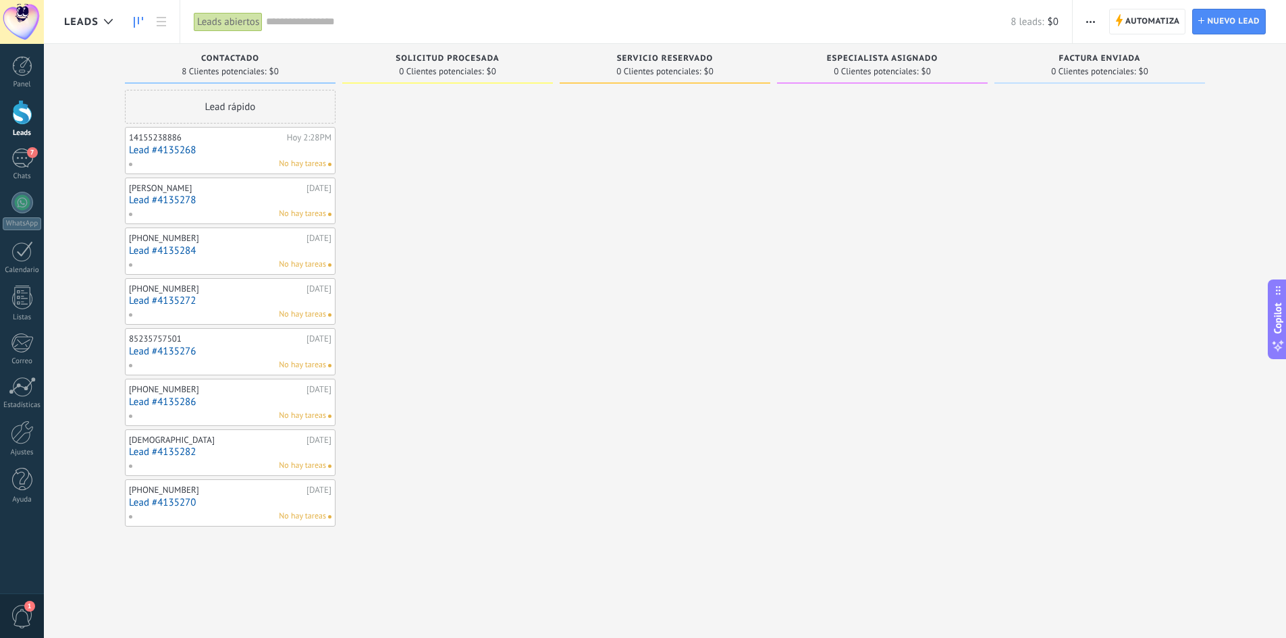
click at [236, 23] on div "Leads abiertos" at bounding box center [228, 22] width 69 height 20
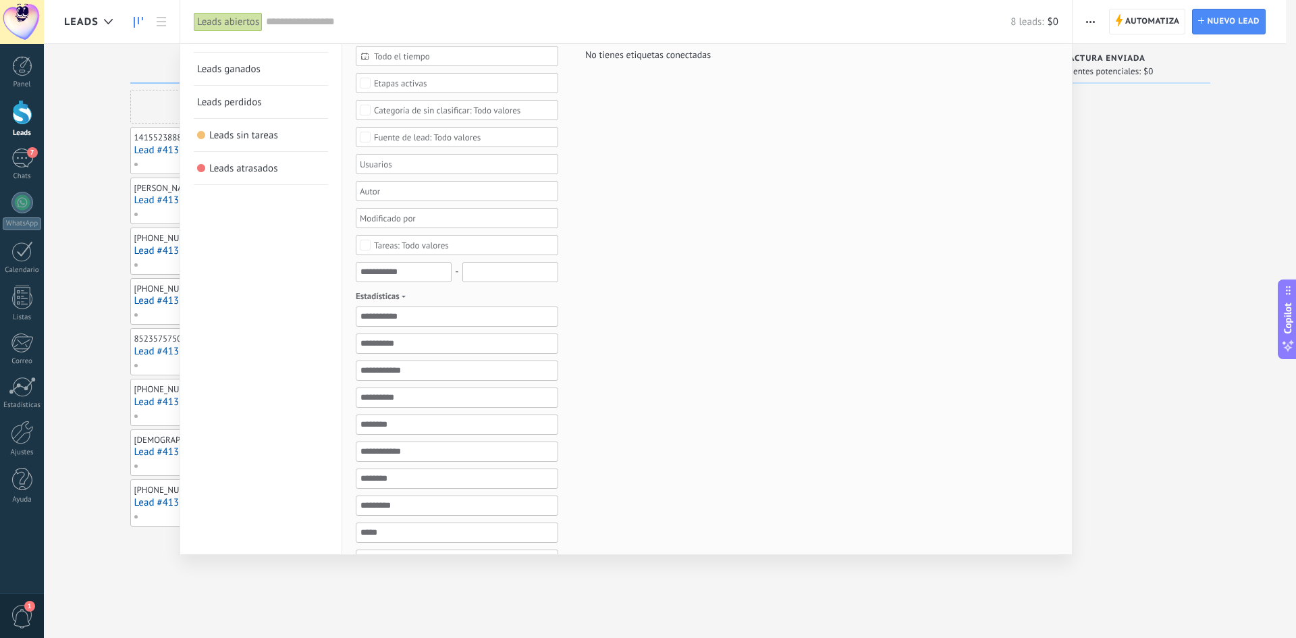
scroll to position [253, 0]
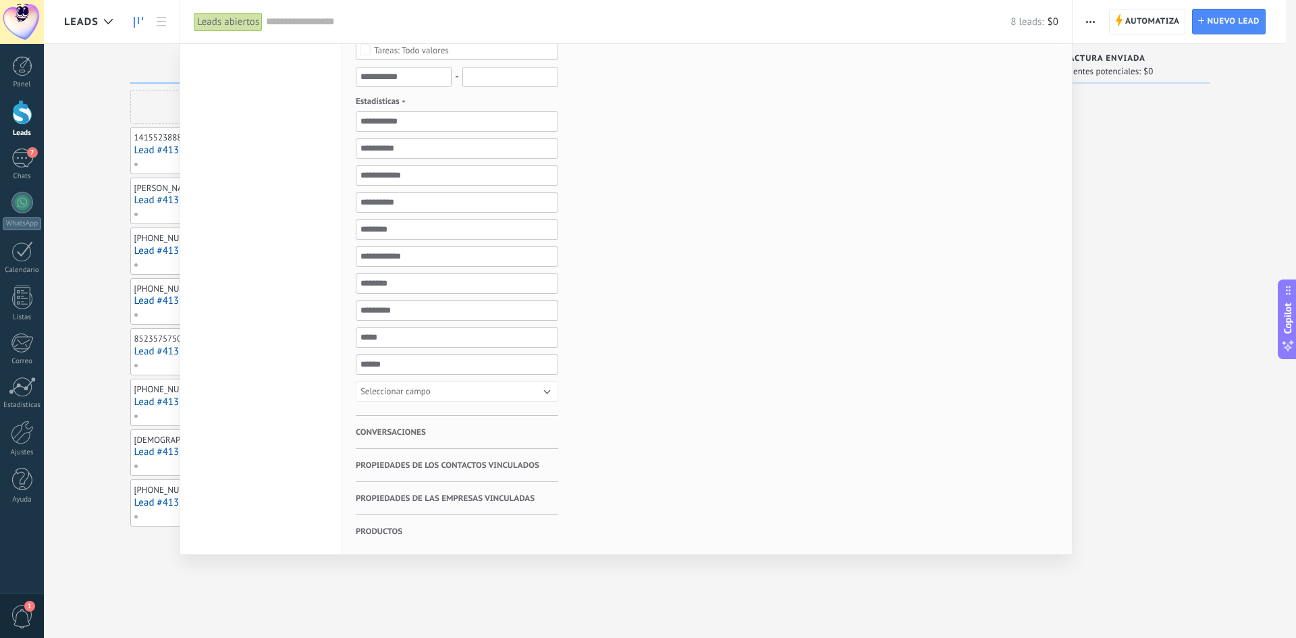
click at [456, 468] on span "Propiedades de los contactos vinculados" at bounding box center [448, 465] width 184 height 33
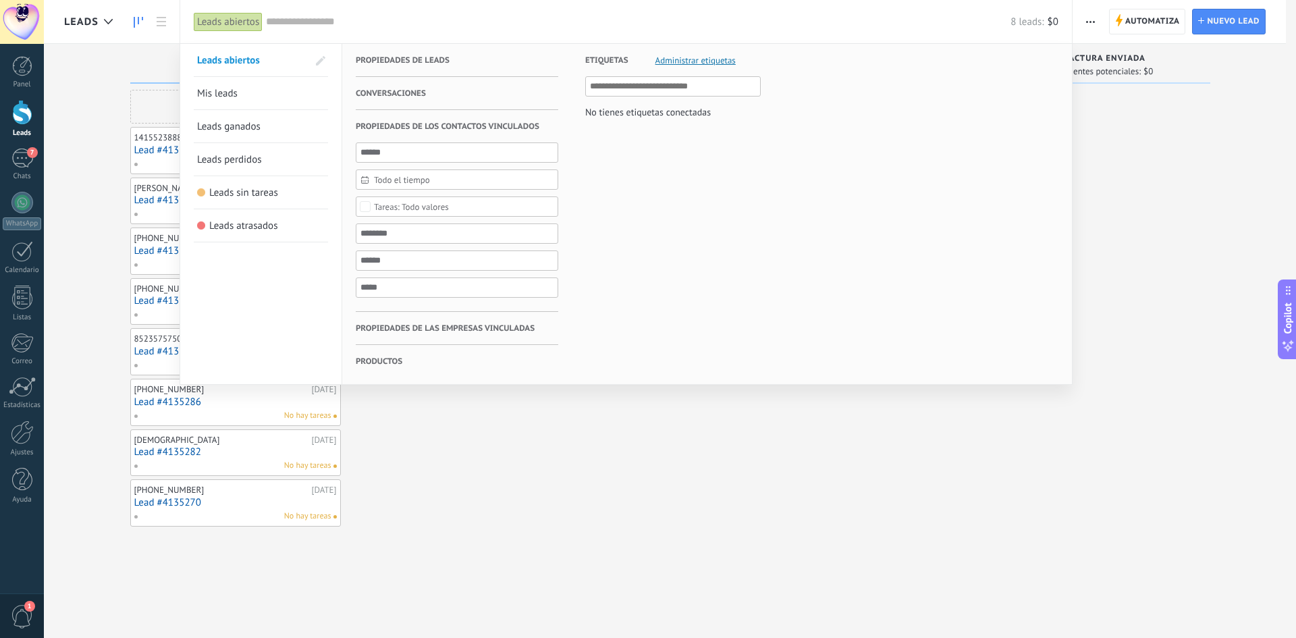
scroll to position [0, 0]
click at [425, 92] on span "Conversaciones" at bounding box center [391, 93] width 70 height 33
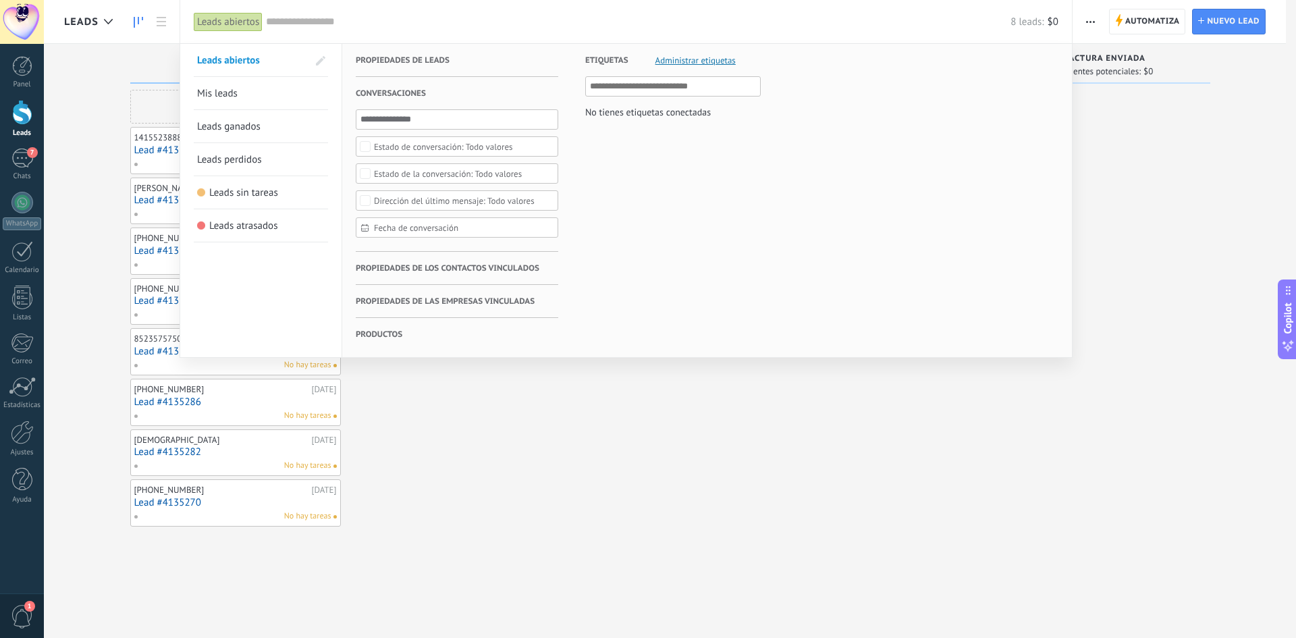
click at [424, 63] on span "Propiedades de leads" at bounding box center [403, 60] width 94 height 33
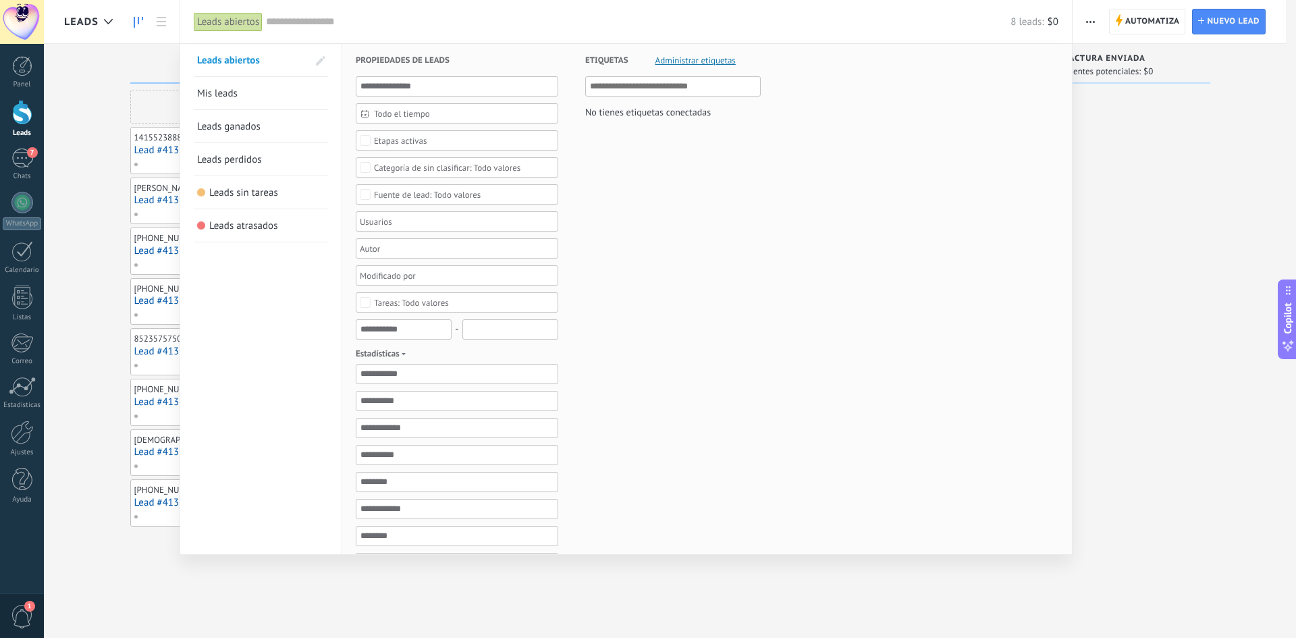
click at [1174, 239] on div at bounding box center [648, 319] width 1296 height 638
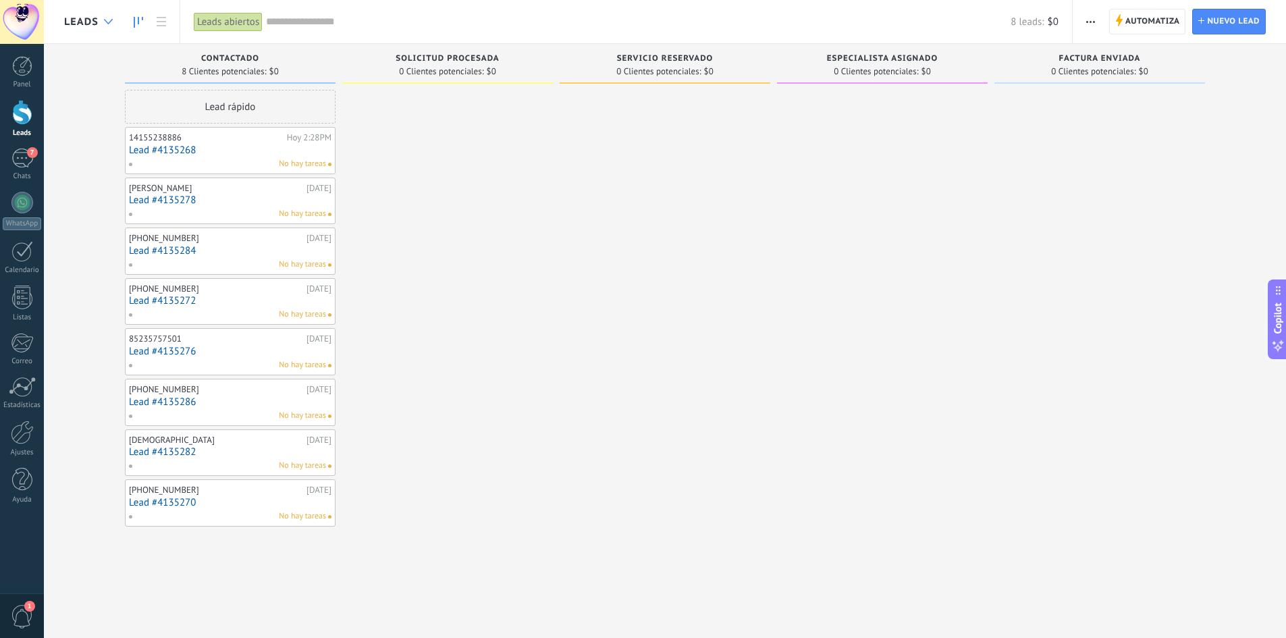
click at [109, 23] on use at bounding box center [108, 21] width 9 height 5
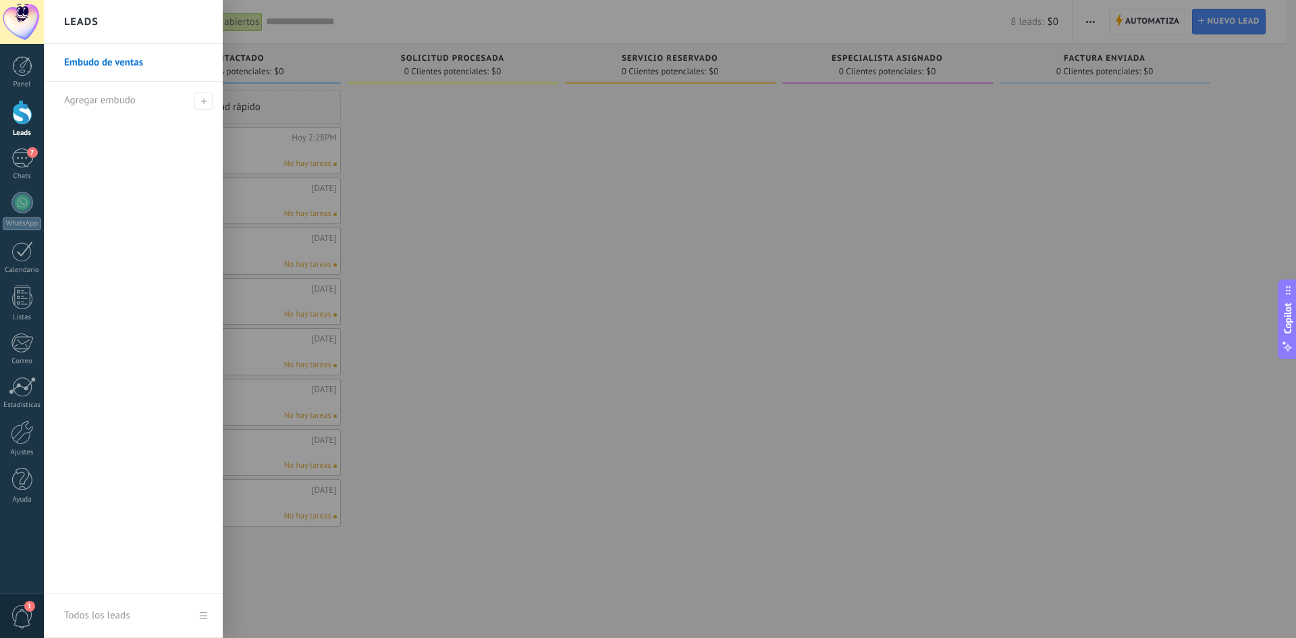
click at [97, 59] on link "Embudo de ventas" at bounding box center [136, 63] width 145 height 38
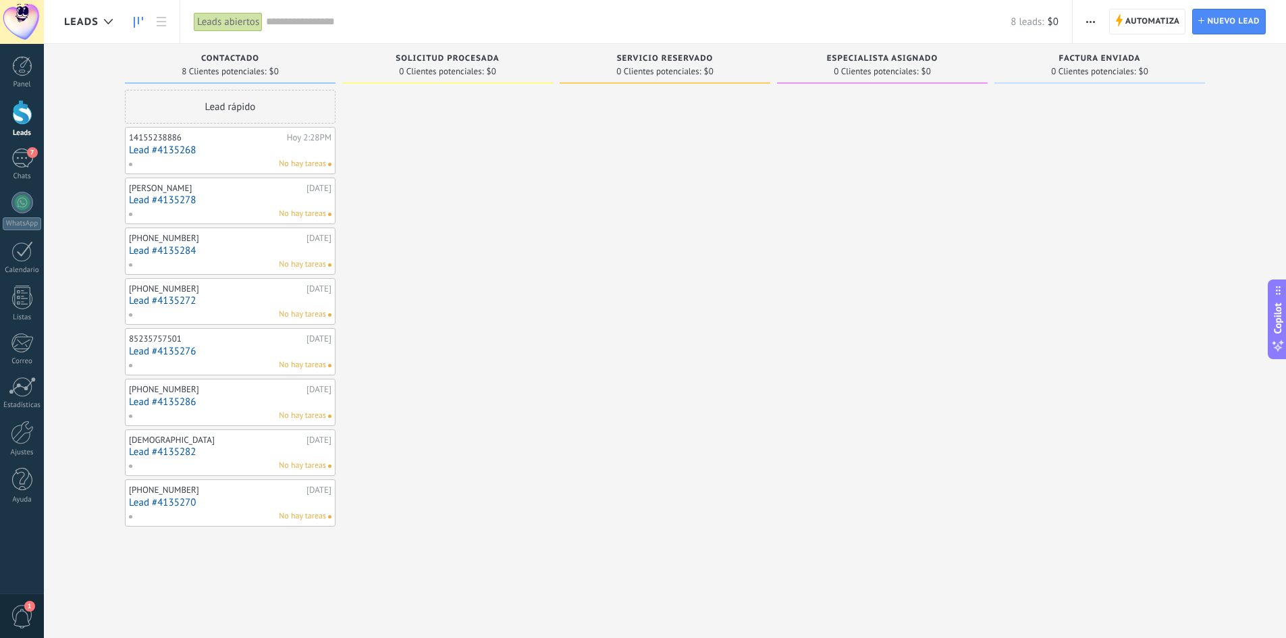
click at [234, 25] on div "Leads abiertos" at bounding box center [228, 22] width 69 height 20
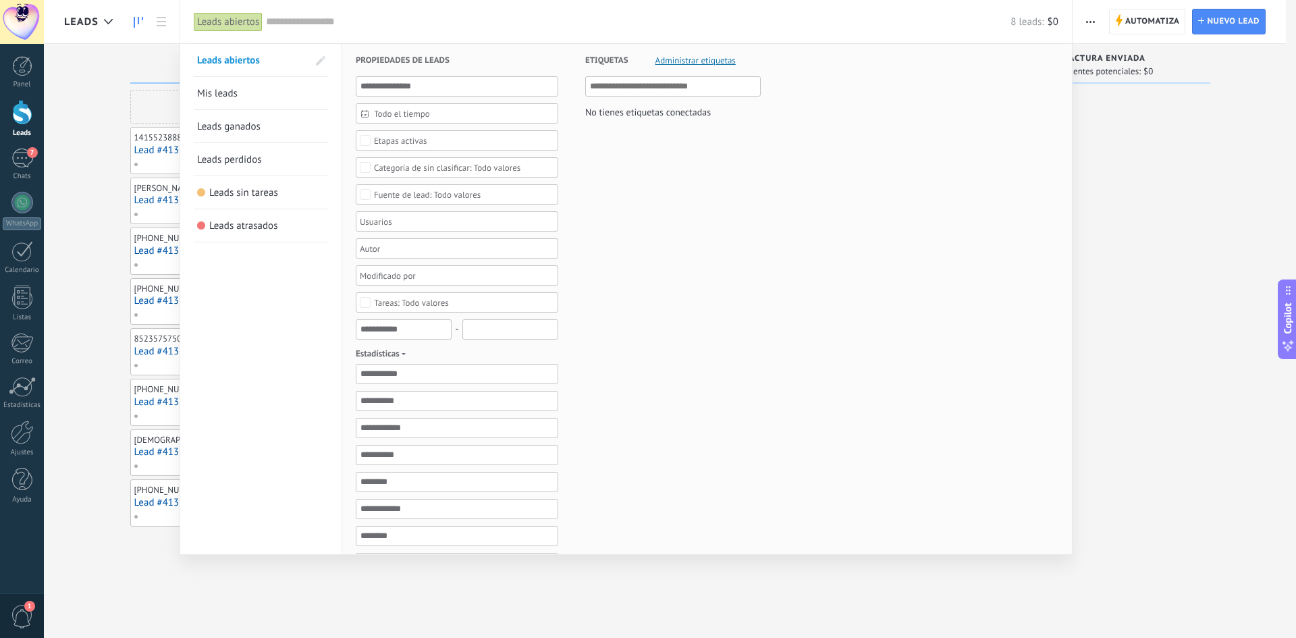
click at [267, 134] on link "Leads ganados" at bounding box center [261, 126] width 128 height 32
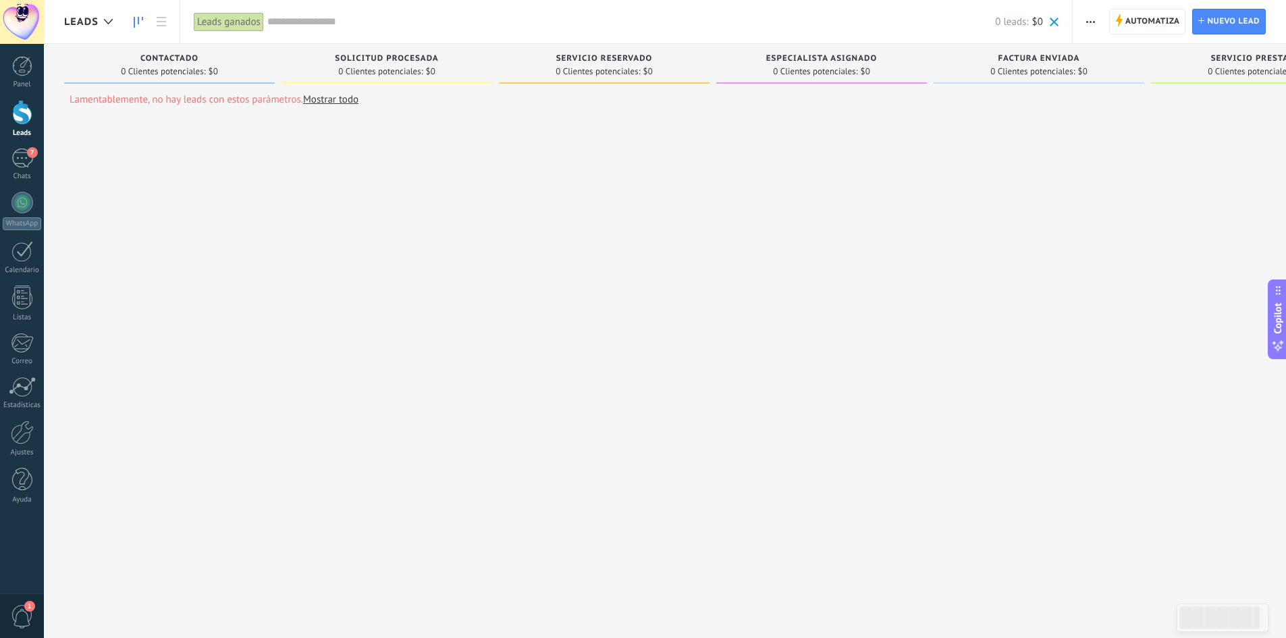
click at [215, 26] on div "Leads ganados" at bounding box center [229, 22] width 70 height 20
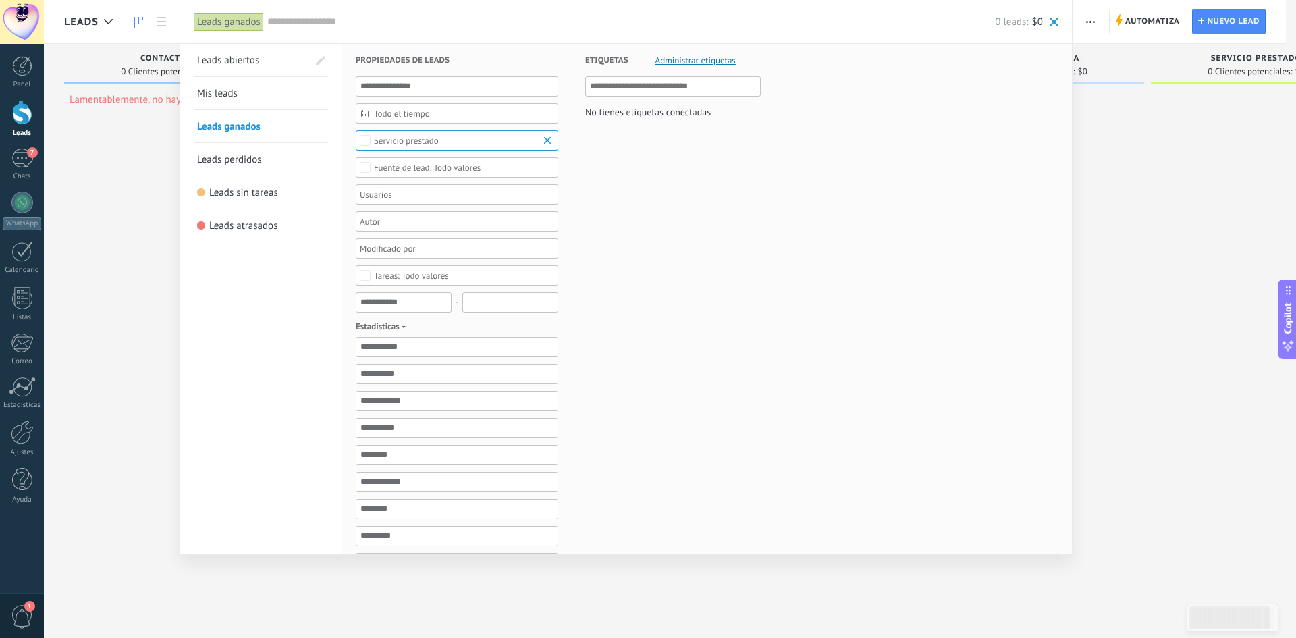
click at [240, 65] on span "Leads abiertos" at bounding box center [228, 60] width 62 height 13
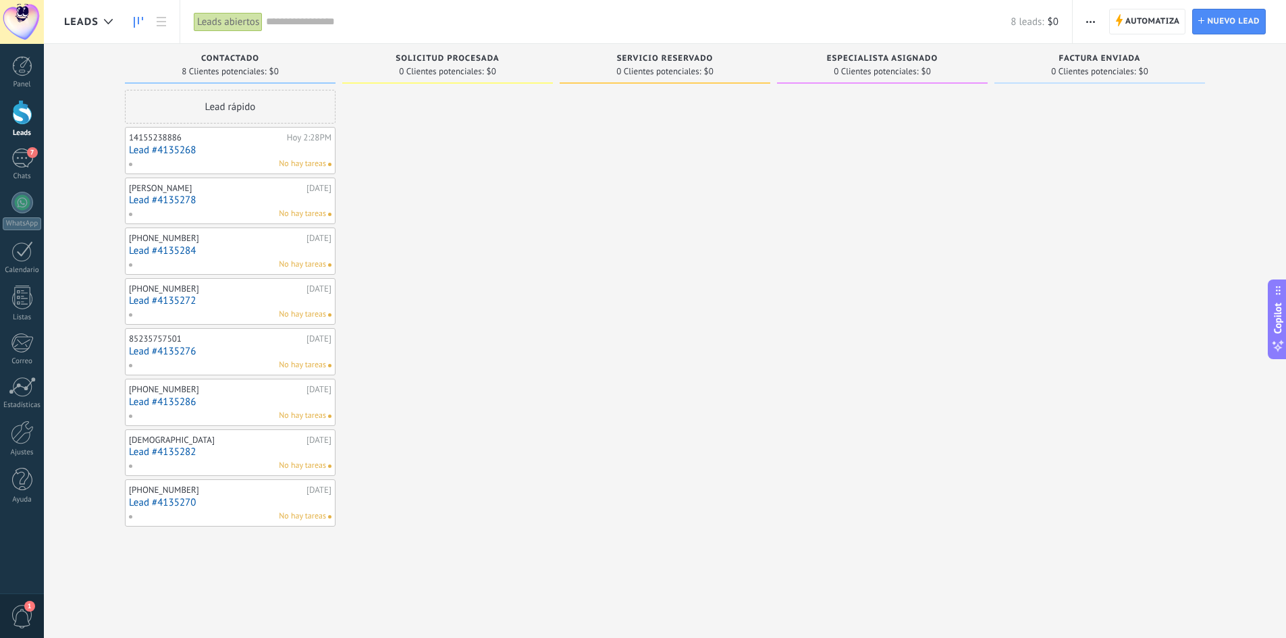
click at [226, 22] on div "Leads abiertos" at bounding box center [228, 22] width 69 height 20
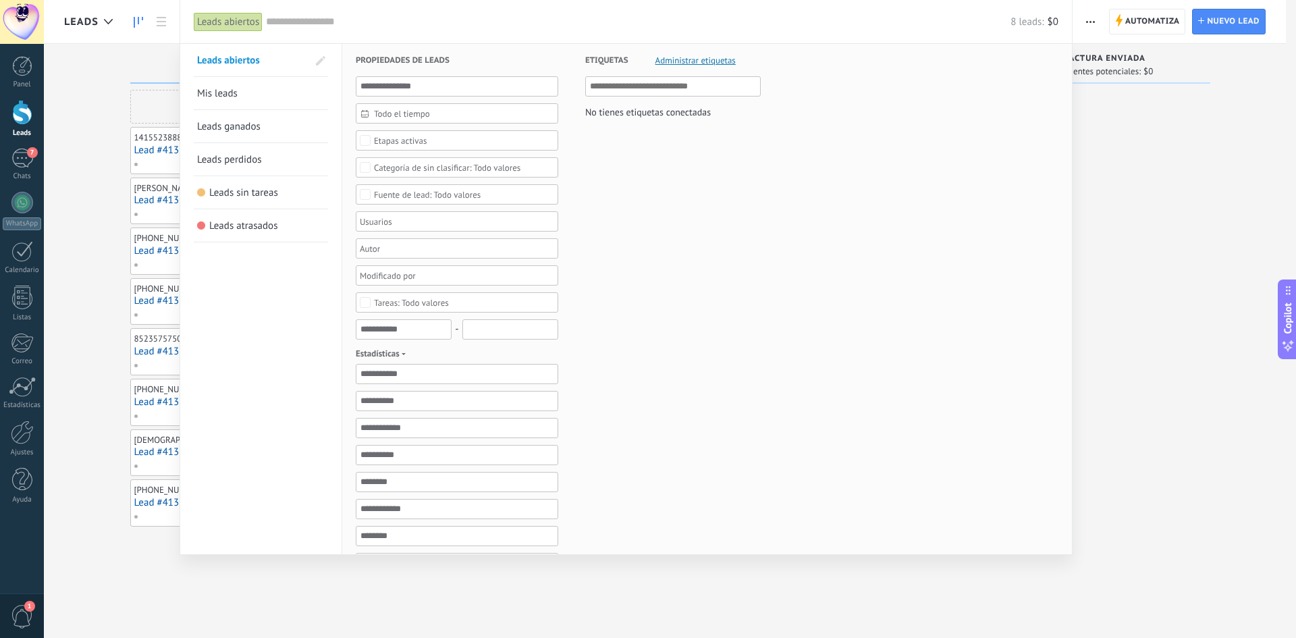
click at [323, 56] on span at bounding box center [320, 60] width 9 height 9
click at [323, 56] on span at bounding box center [319, 60] width 12 height 9
click at [323, 56] on span at bounding box center [320, 60] width 9 height 9
click at [323, 56] on span at bounding box center [319, 60] width 12 height 9
click at [1146, 158] on div at bounding box center [648, 319] width 1296 height 638
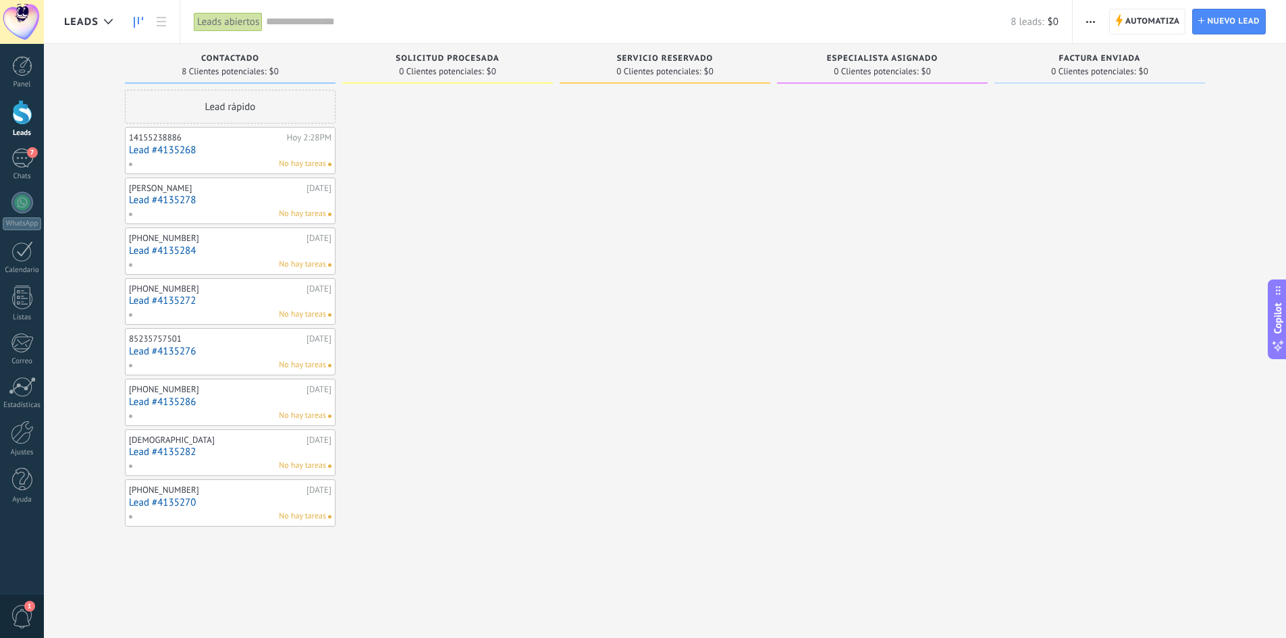
click at [1092, 22] on icon "button" at bounding box center [1090, 22] width 9 height 2
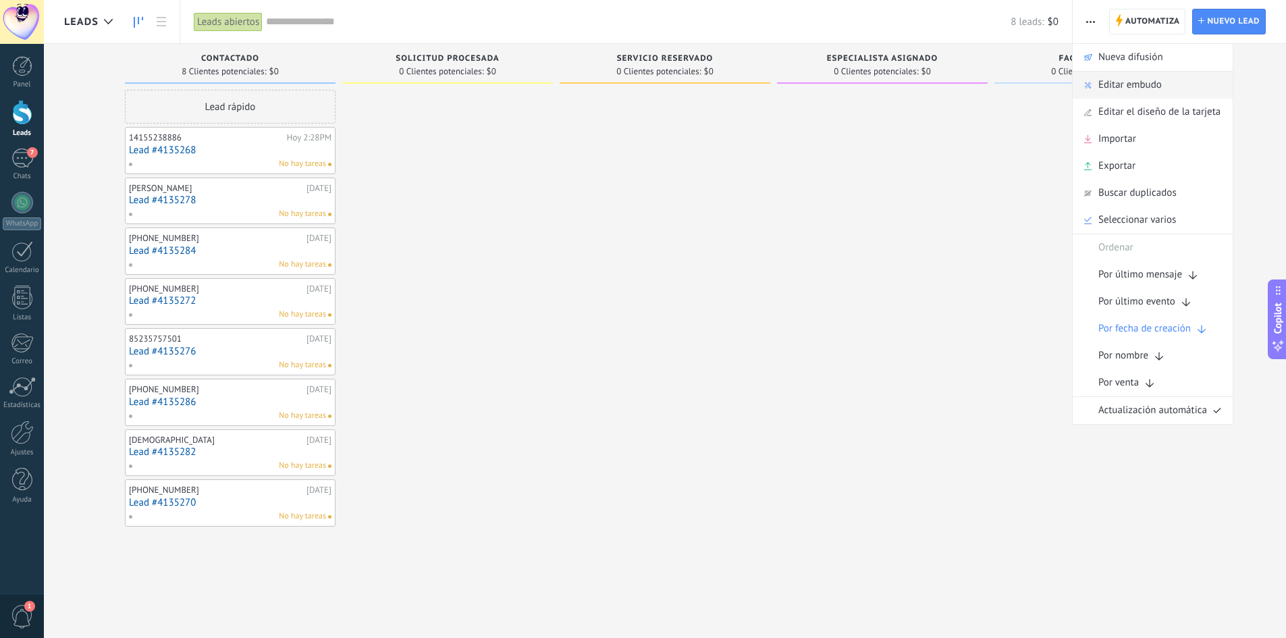
click at [1145, 93] on span "Editar embudo" at bounding box center [1129, 85] width 63 height 27
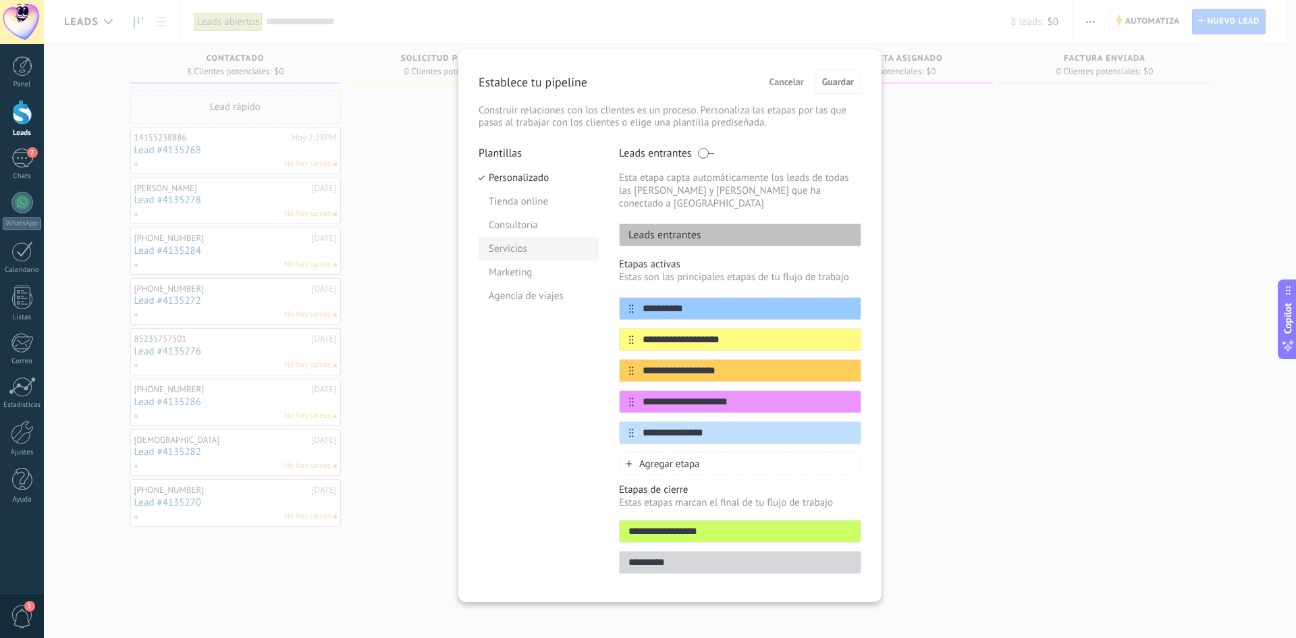
click at [515, 253] on li "Servicios" at bounding box center [539, 249] width 120 height 24
click at [525, 219] on li "Consultoria" at bounding box center [539, 225] width 120 height 24
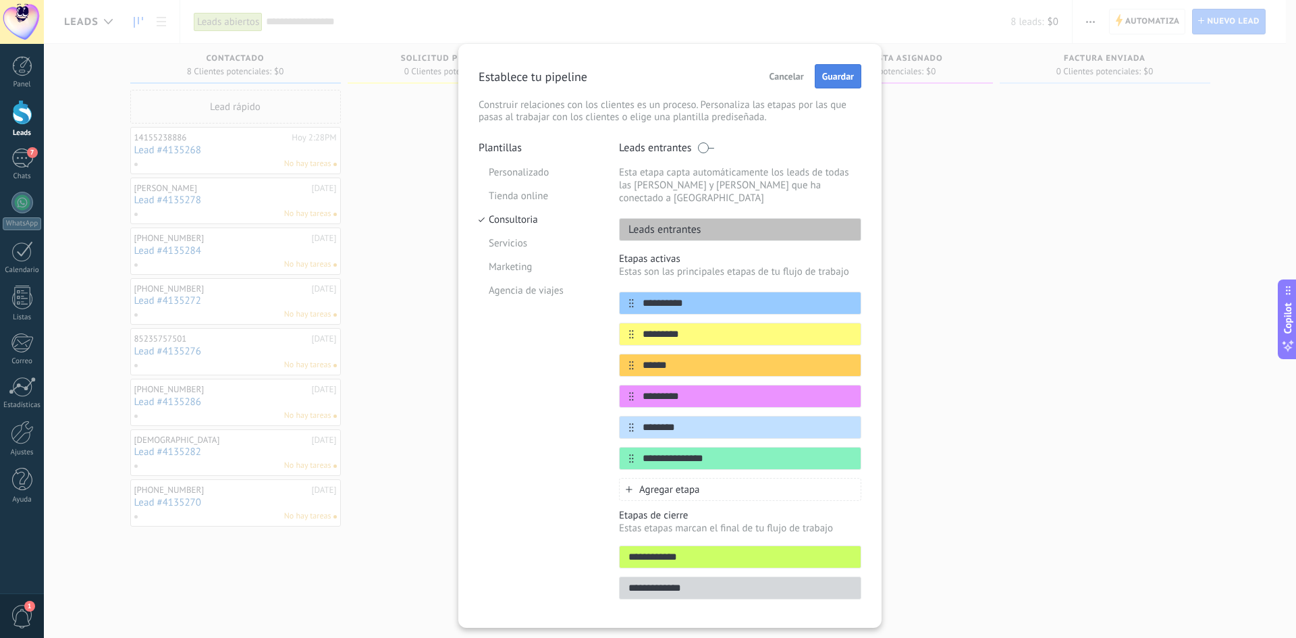
click at [843, 76] on span "Guardar" at bounding box center [838, 76] width 32 height 9
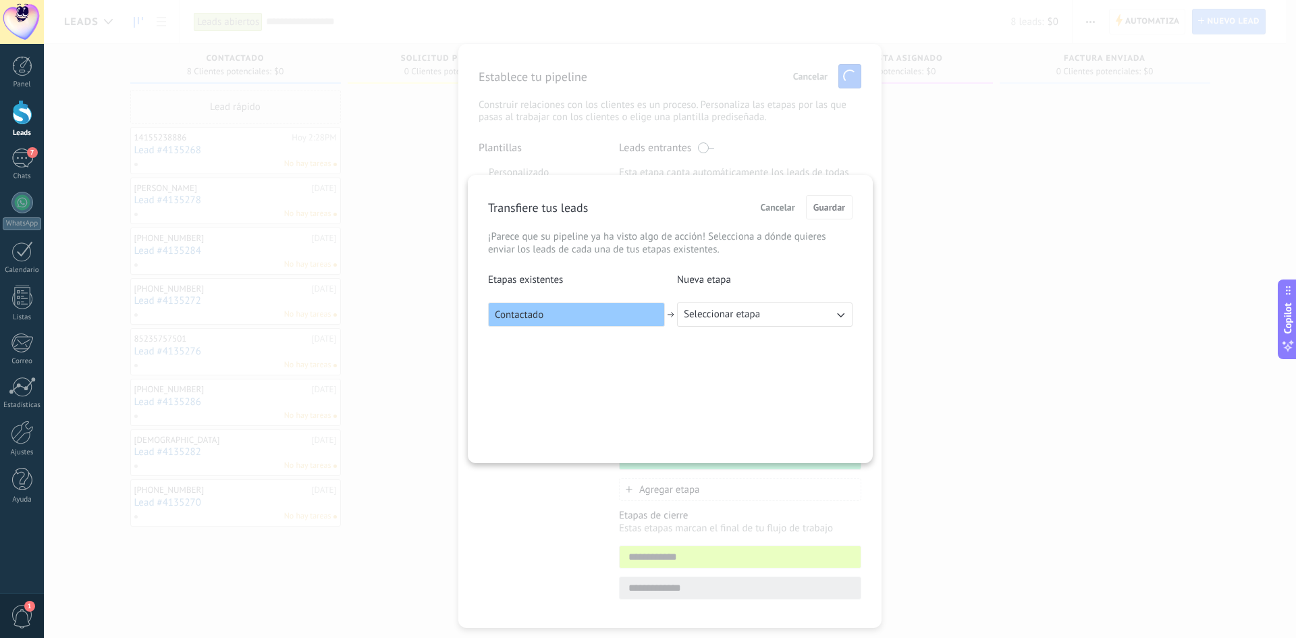
click at [745, 317] on span "Seleccionar etapa" at bounding box center [722, 315] width 76 height 14
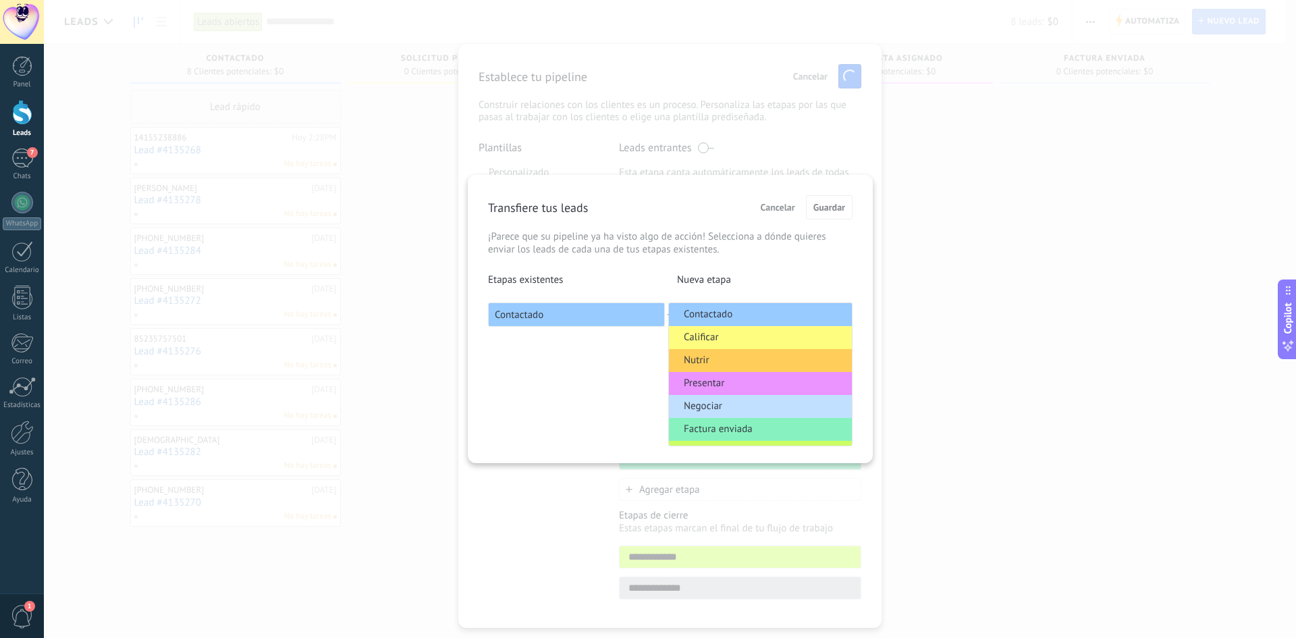
click at [745, 315] on li "Contactado" at bounding box center [760, 314] width 183 height 23
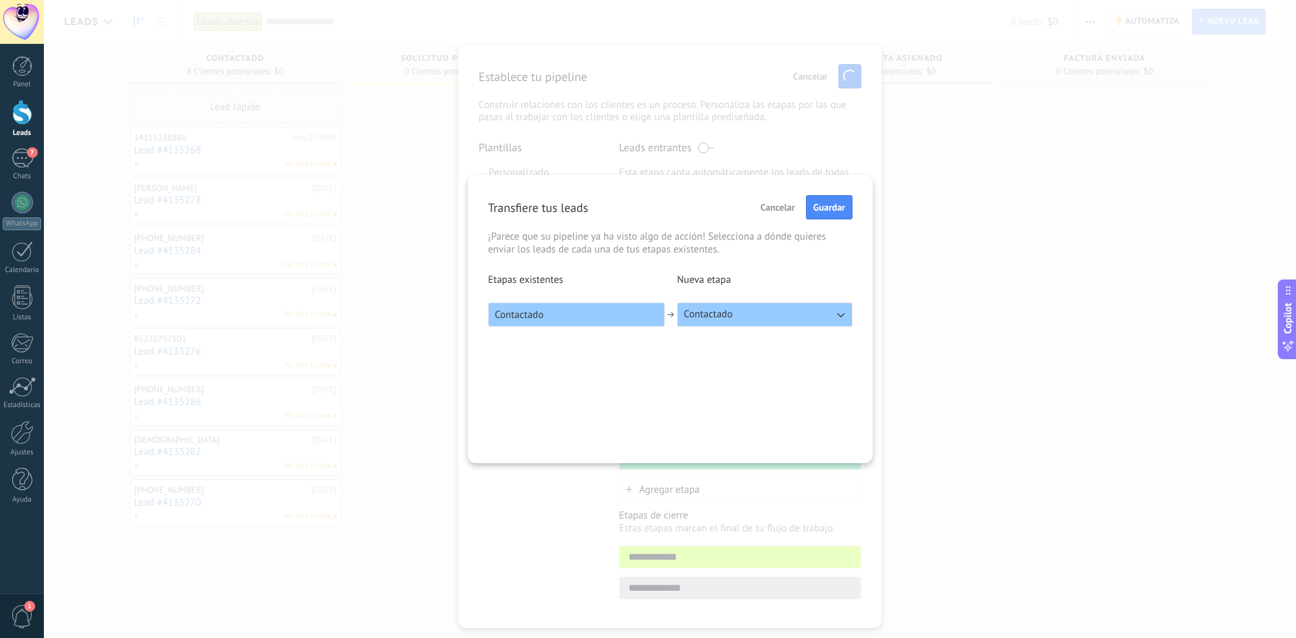
click at [837, 194] on div "Transfiere tus leads Cancelar Guardar ¡Parece que su pipeline ya ha visto algo …" at bounding box center [670, 319] width 405 height 288
click at [834, 203] on span "Guardar" at bounding box center [830, 207] width 32 height 9
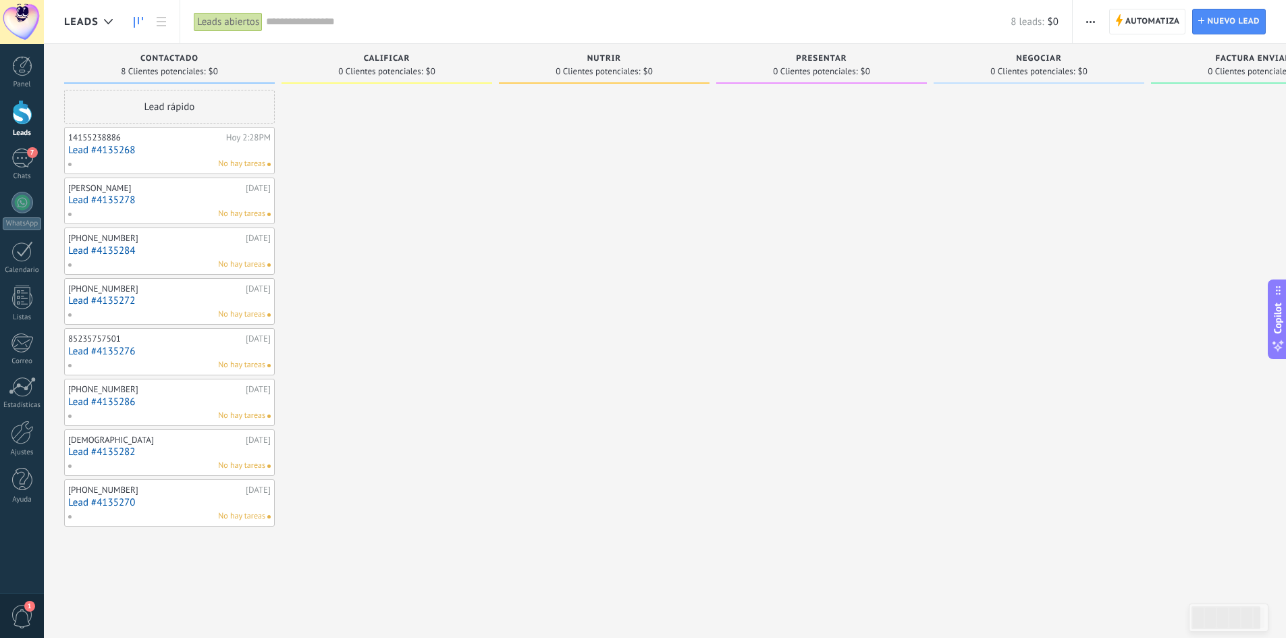
click at [1094, 23] on span "button" at bounding box center [1090, 22] width 9 height 26
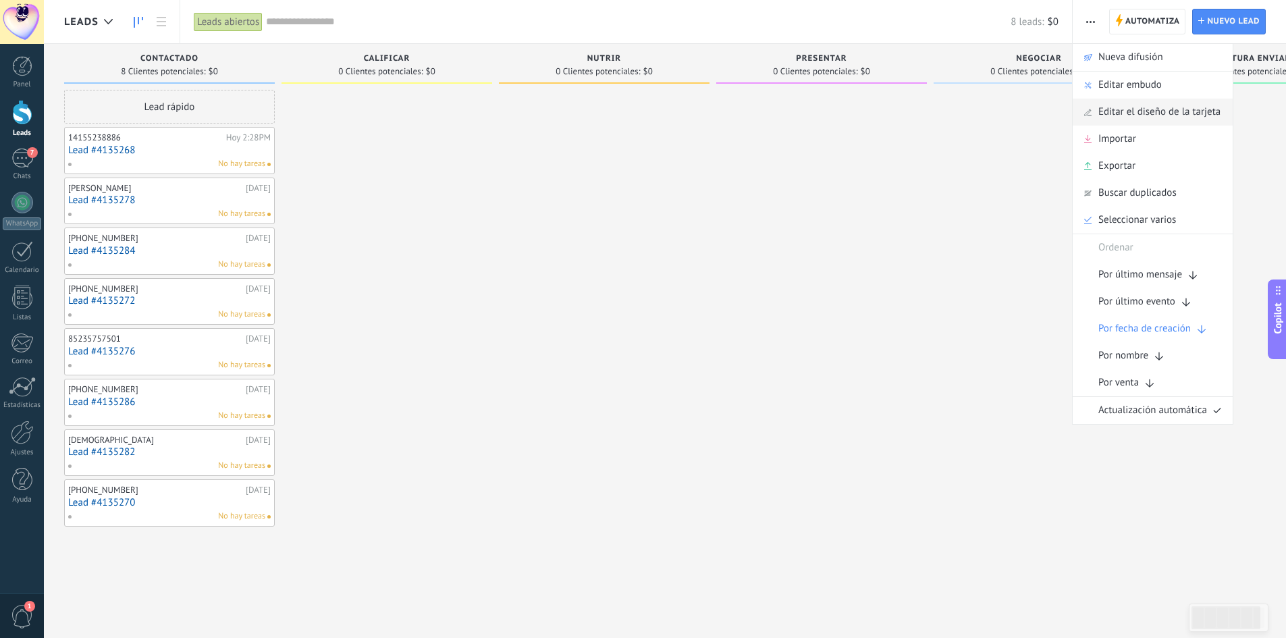
click at [1163, 115] on span "Editar el diseño de la tarjeta" at bounding box center [1159, 112] width 122 height 27
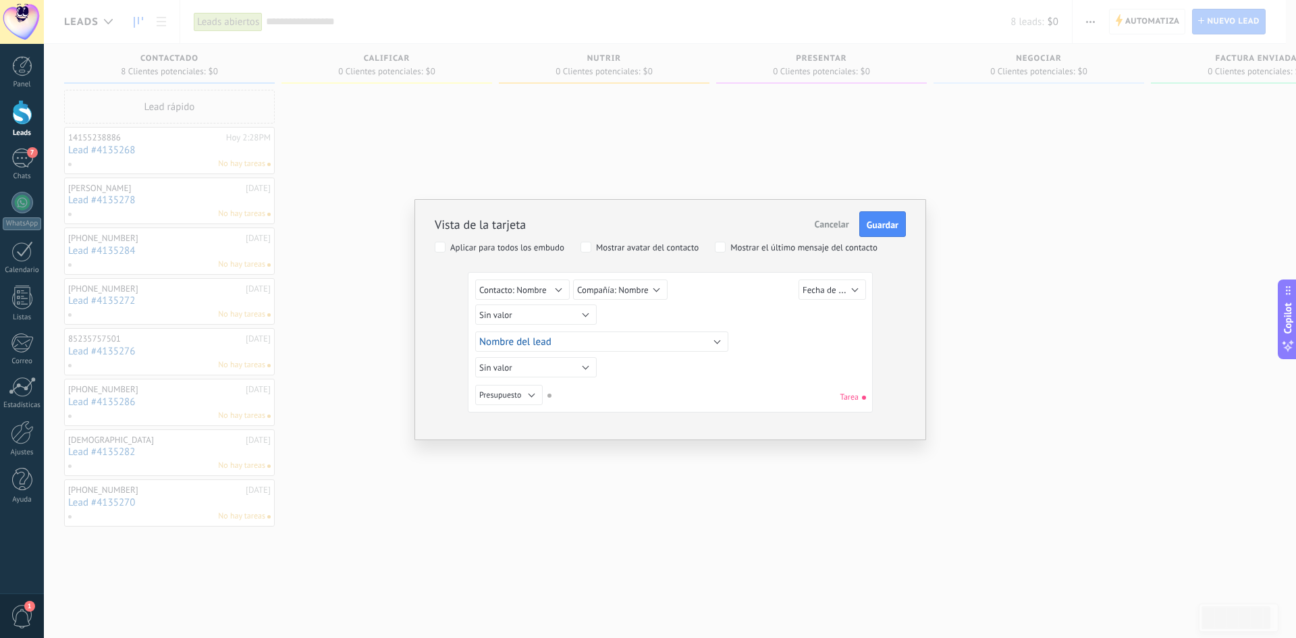
click at [828, 218] on button "Cancelar" at bounding box center [832, 224] width 45 height 26
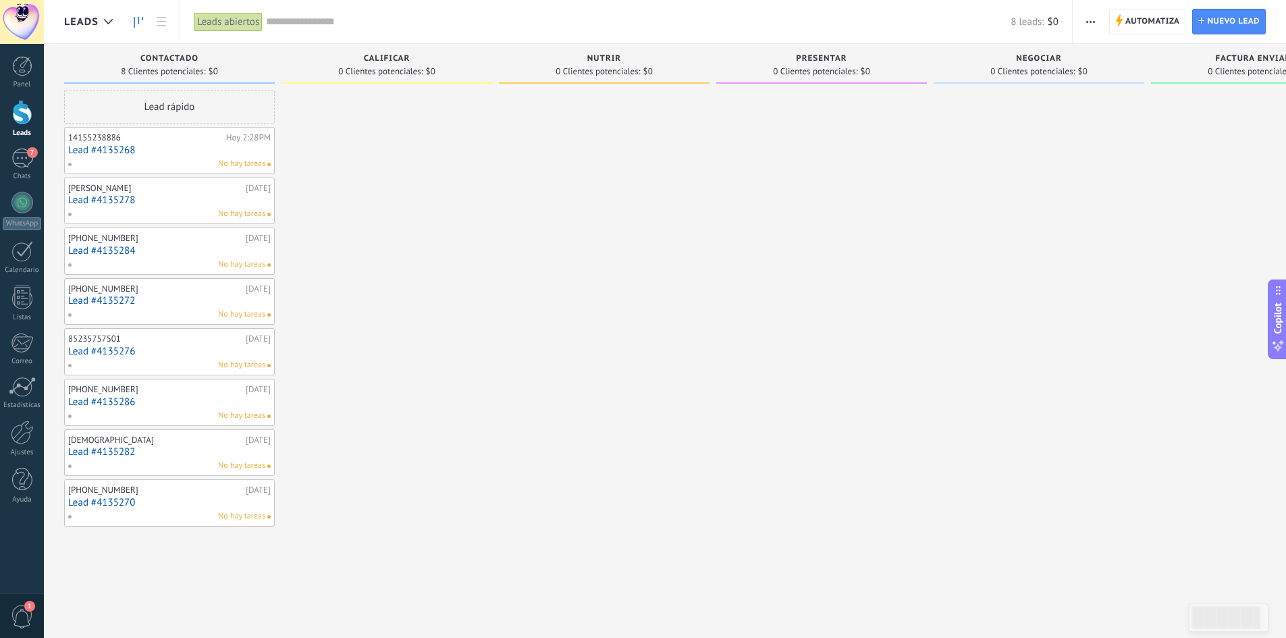
click at [1085, 18] on button "button" at bounding box center [1091, 22] width 20 height 26
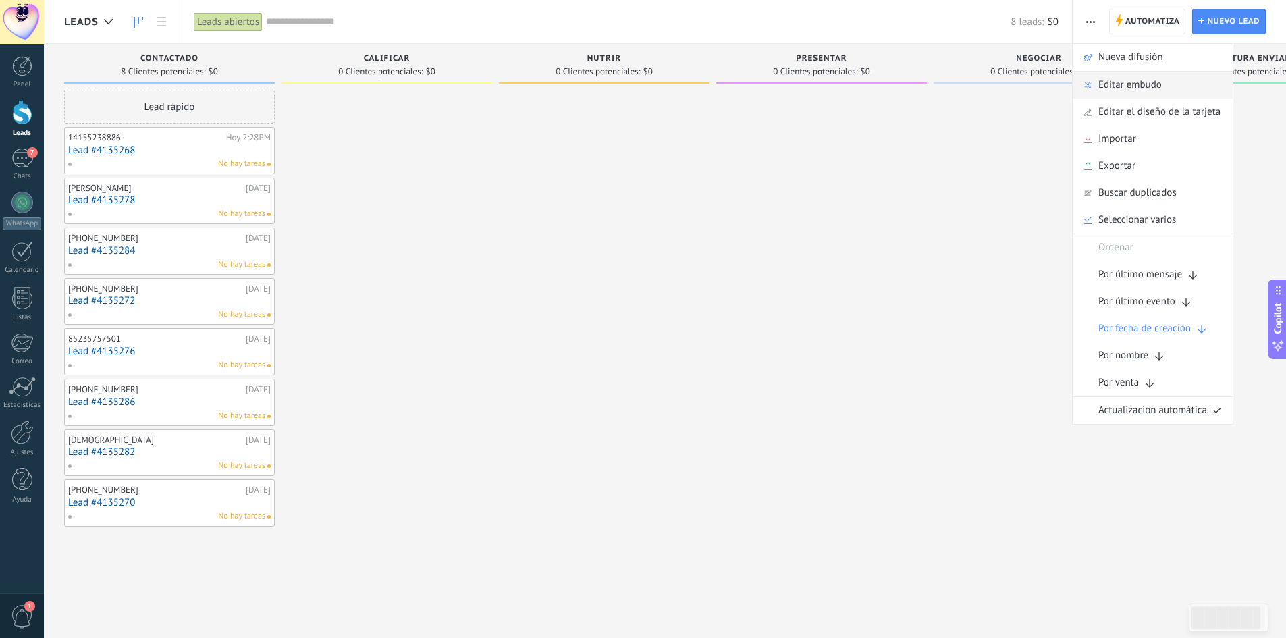
click at [1126, 79] on span "Editar embudo" at bounding box center [1129, 85] width 63 height 27
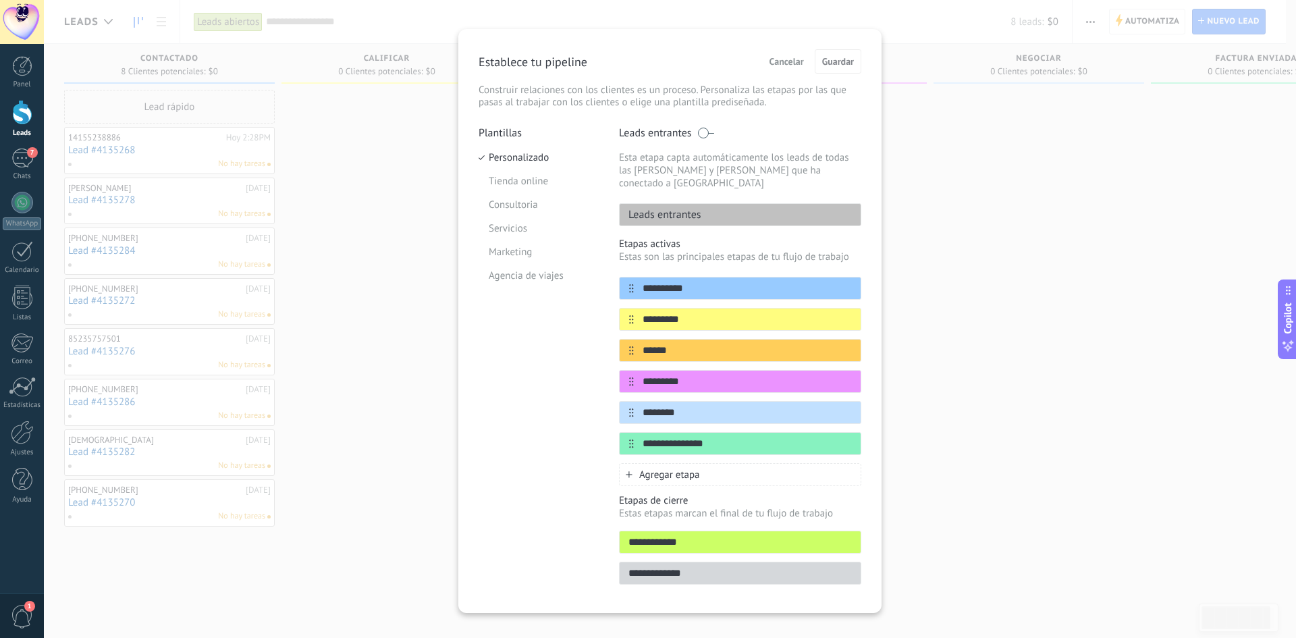
scroll to position [21, 0]
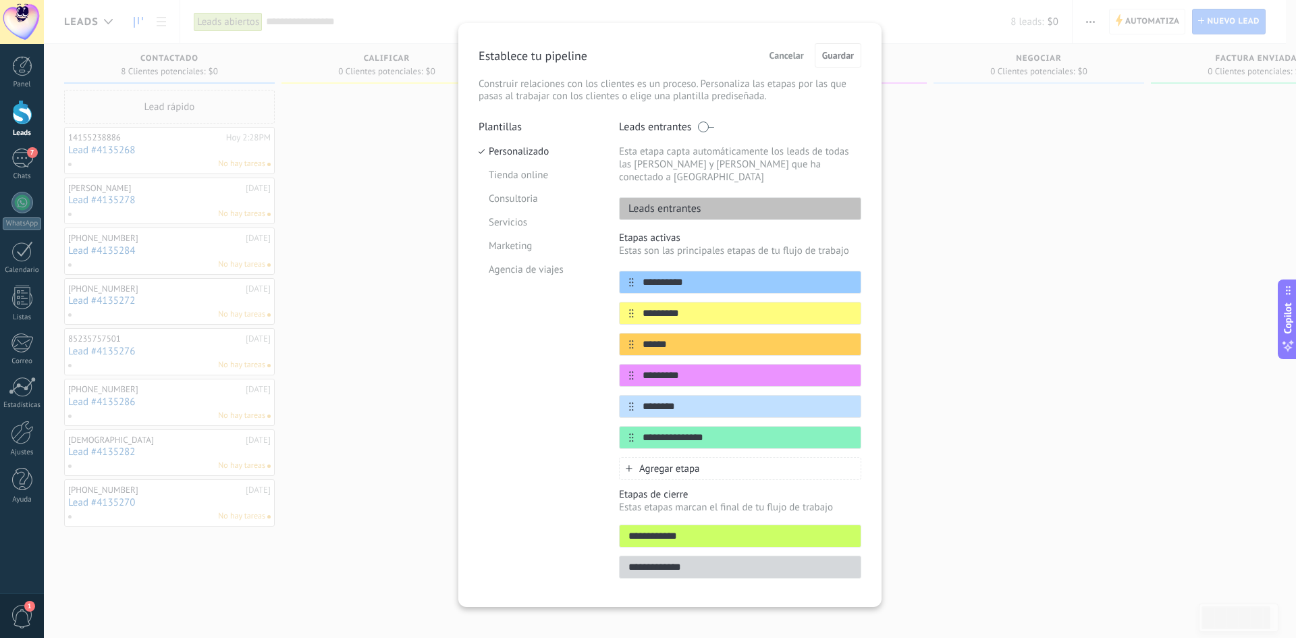
click at [788, 53] on span "Cancelar" at bounding box center [787, 55] width 34 height 9
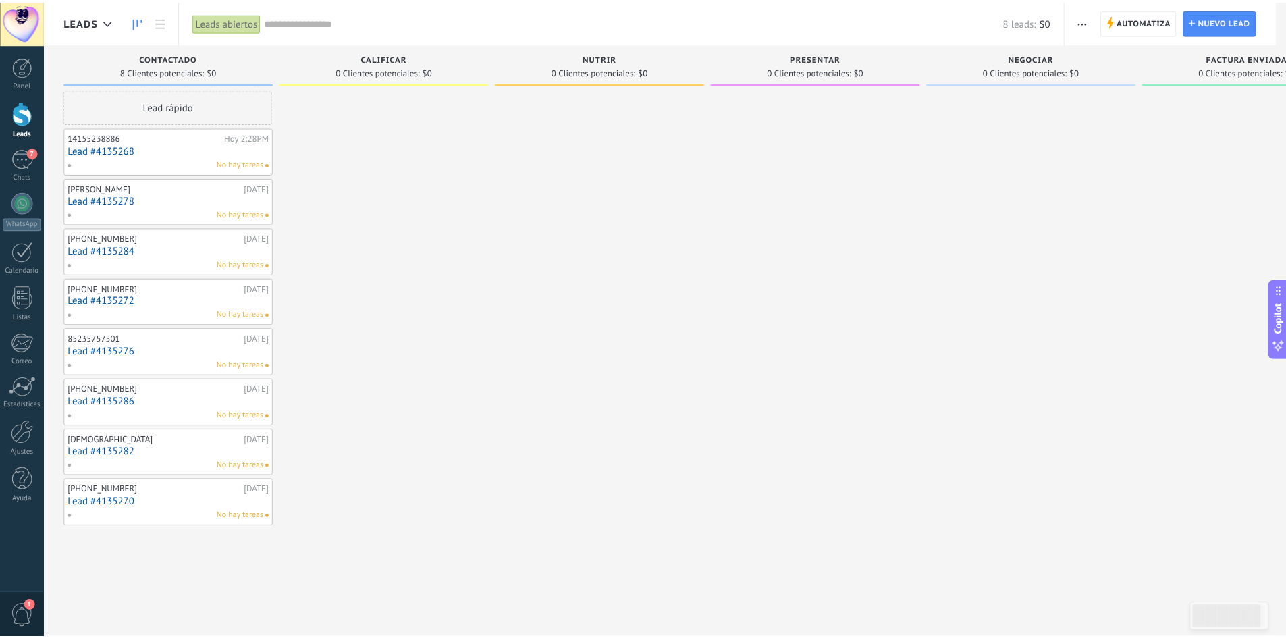
scroll to position [0, 0]
click at [1096, 18] on button "button" at bounding box center [1091, 22] width 20 height 26
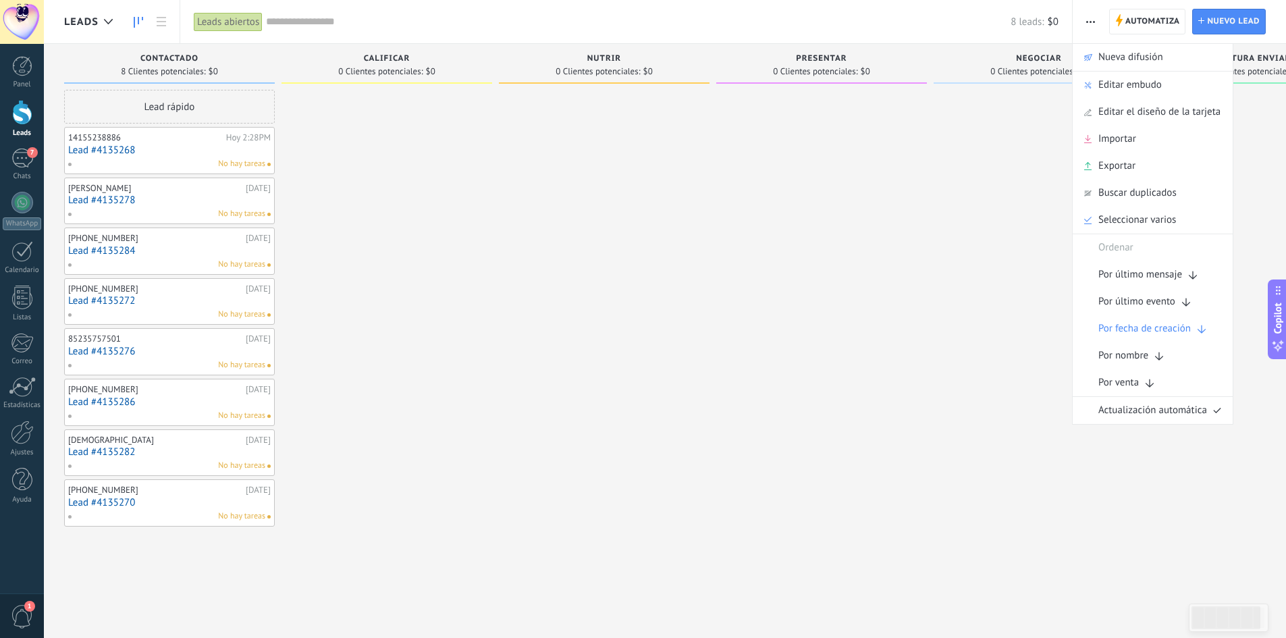
click at [973, 134] on div at bounding box center [1039, 321] width 211 height 462
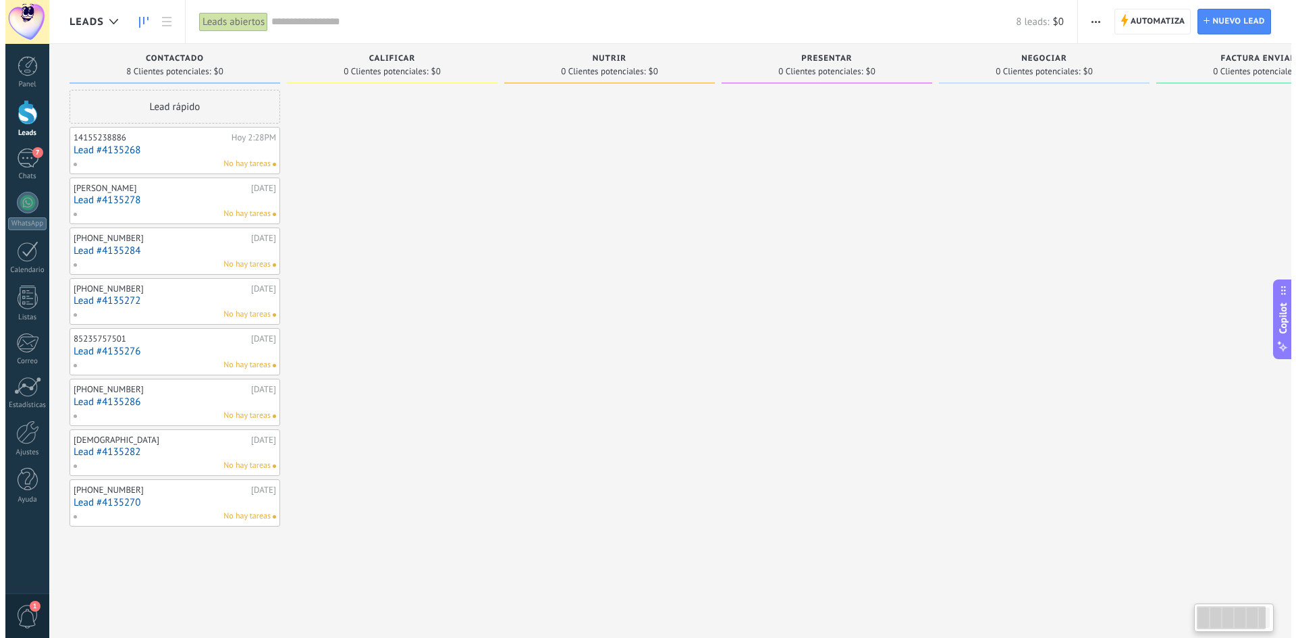
scroll to position [0, 1]
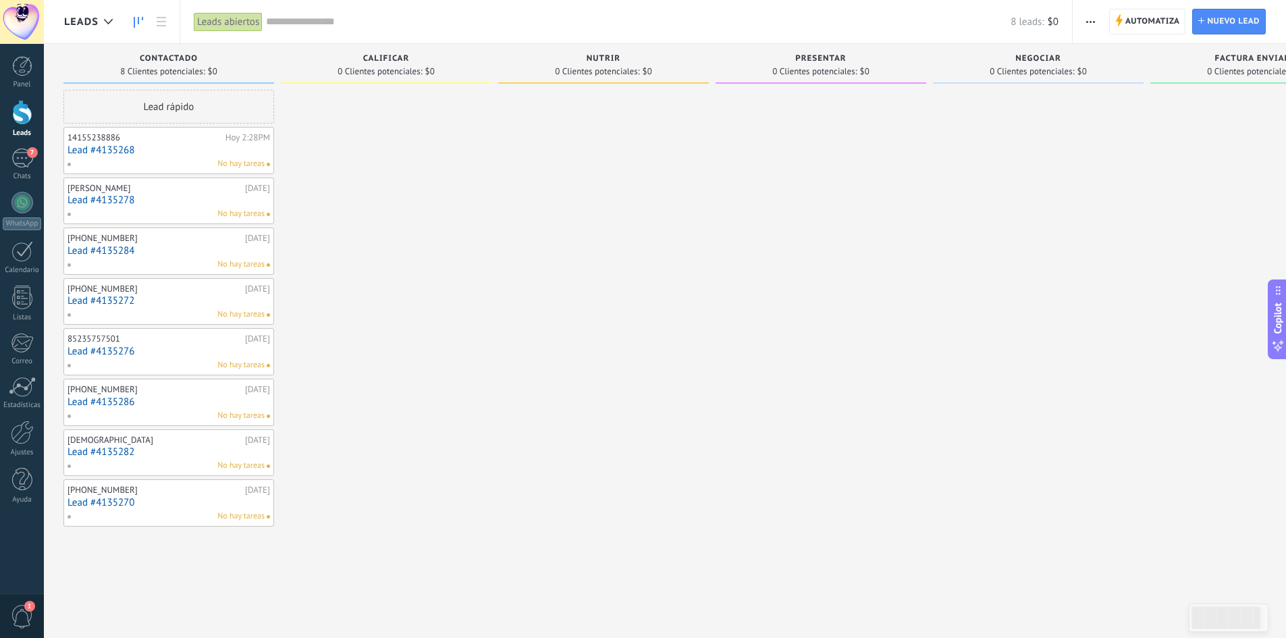
click at [1086, 20] on span "button" at bounding box center [1090, 22] width 9 height 26
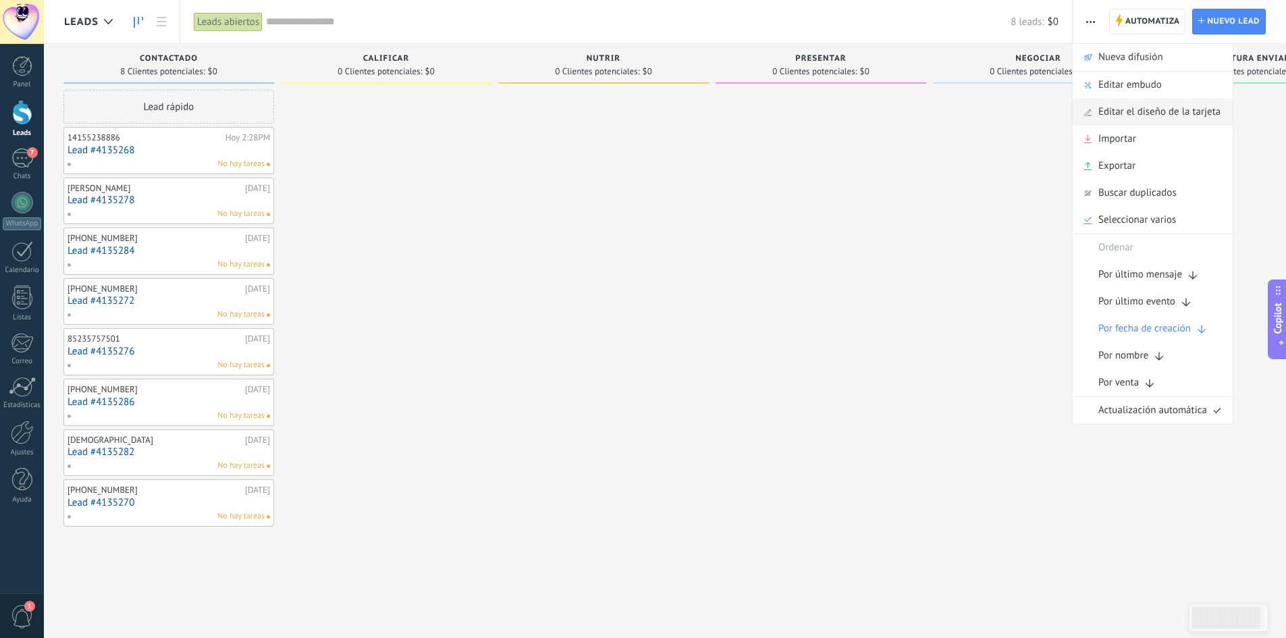
click at [1150, 115] on span "Editar el diseño de la tarjeta" at bounding box center [1159, 112] width 122 height 27
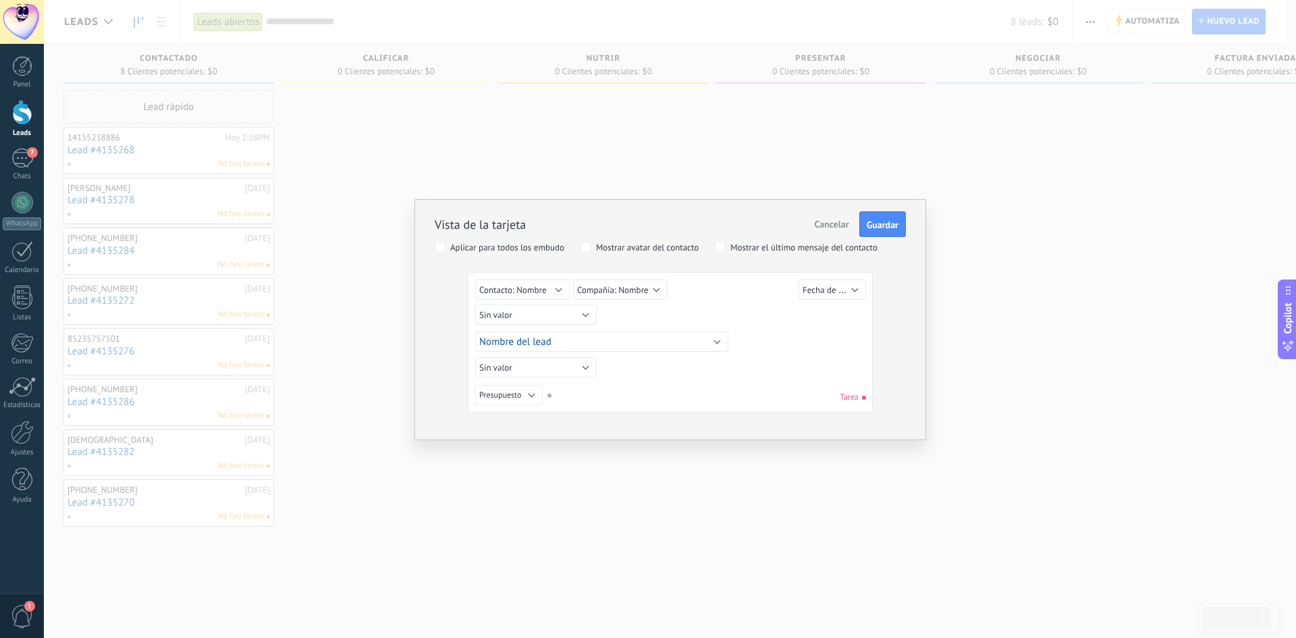
click at [540, 249] on div "Aplicar para todos los embudo" at bounding box center [507, 247] width 114 height 9
click at [589, 341] on button "Nombre del lead" at bounding box center [601, 342] width 253 height 20
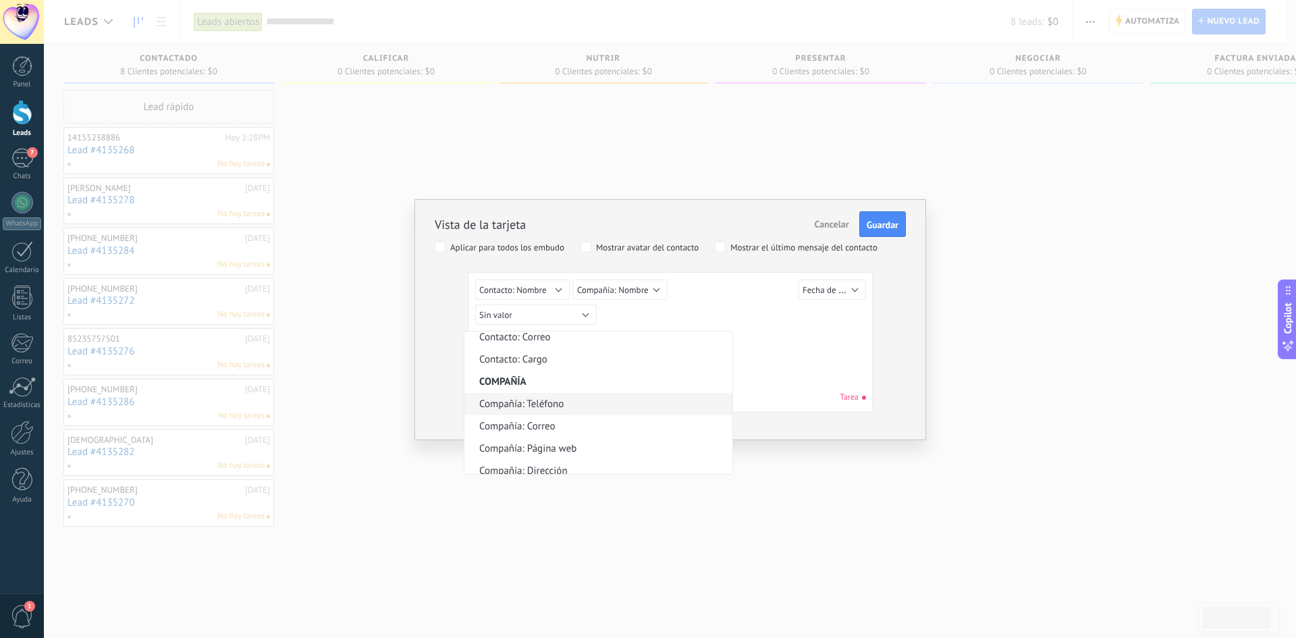
scroll to position [370, 0]
click at [761, 354] on div "Sin valor Lead ID del Lead Nombre del lead Fecha de Creación Presupuesto Usuari…" at bounding box center [670, 345] width 390 height 130
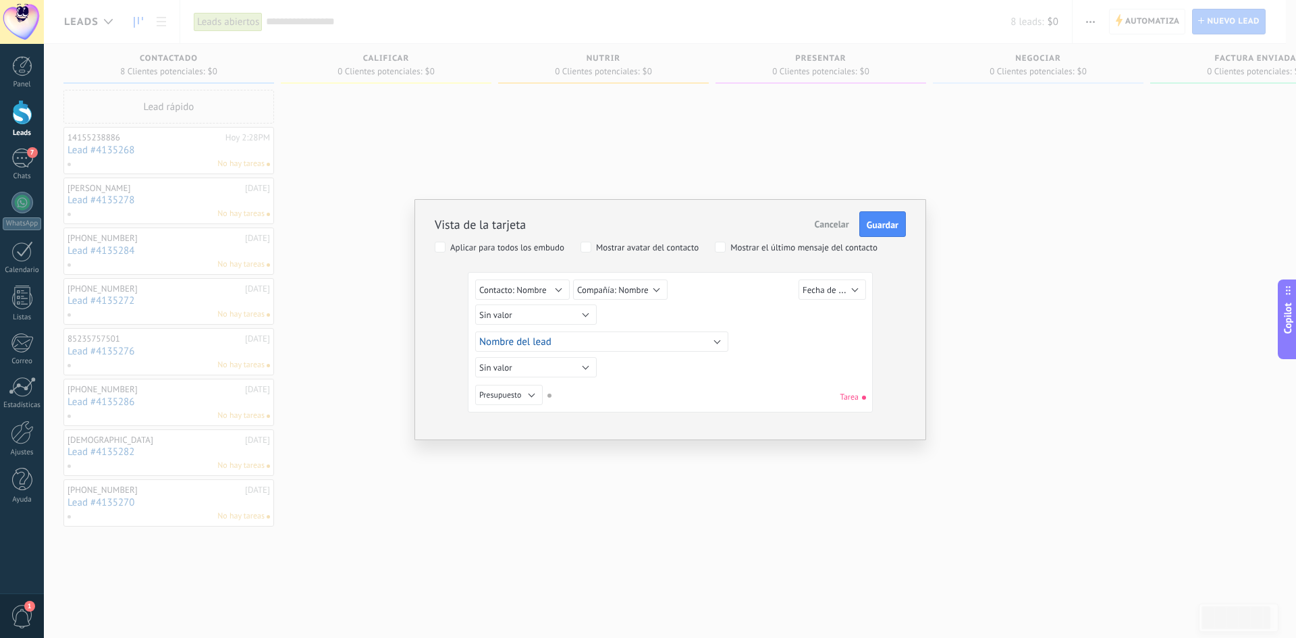
click at [837, 223] on span "Cancelar" at bounding box center [832, 224] width 34 height 12
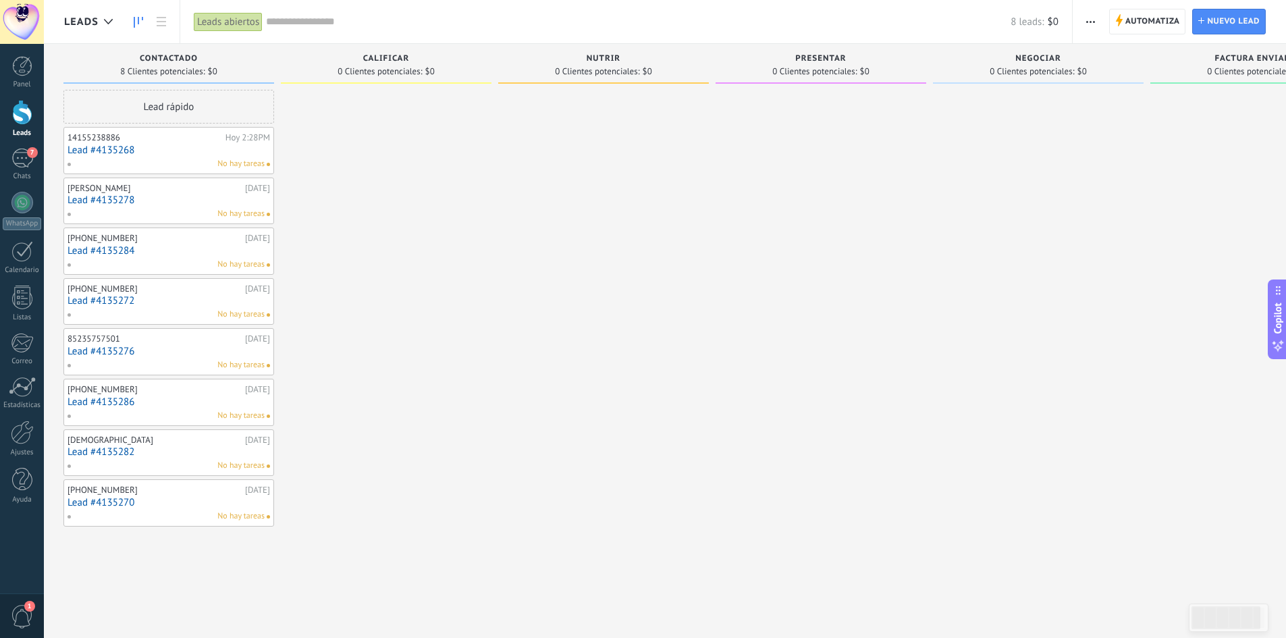
click at [1092, 23] on span "button" at bounding box center [1090, 22] width 9 height 26
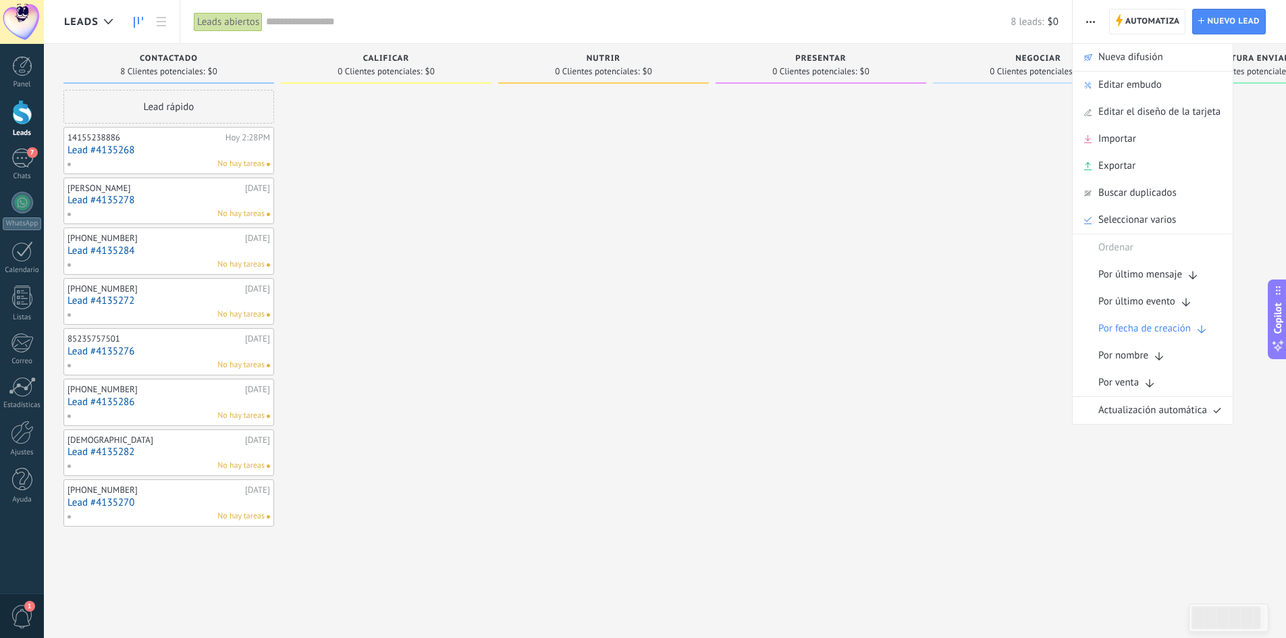
click at [904, 342] on div at bounding box center [821, 321] width 211 height 462
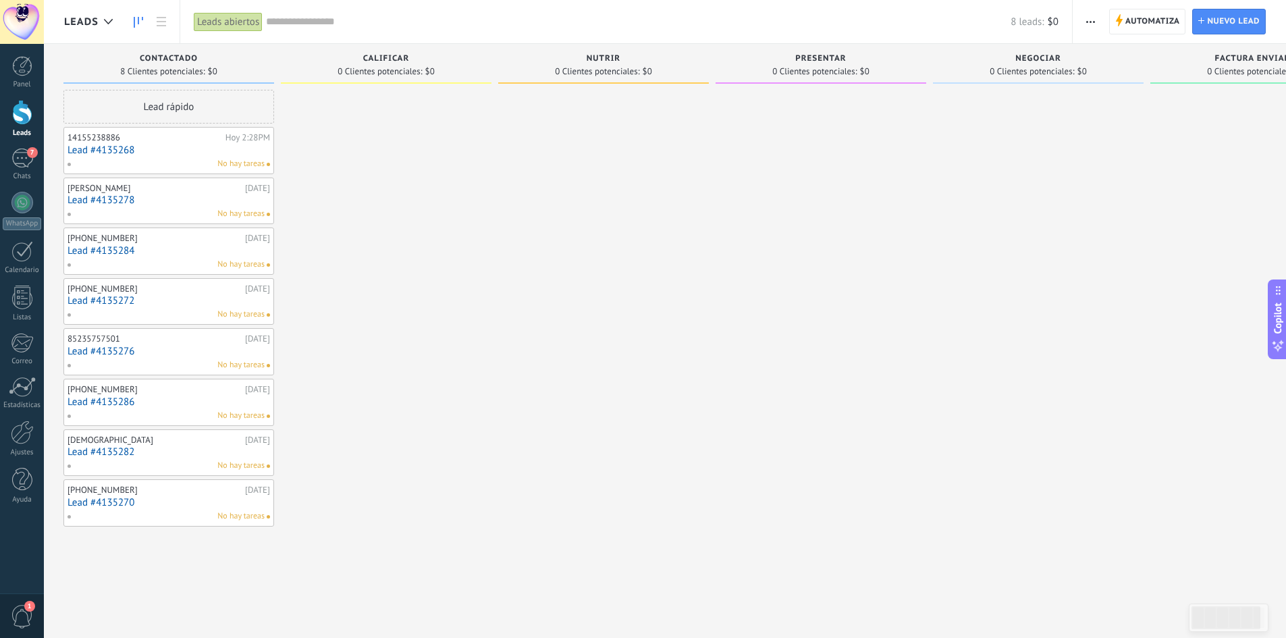
click at [22, 120] on div at bounding box center [22, 112] width 20 height 25
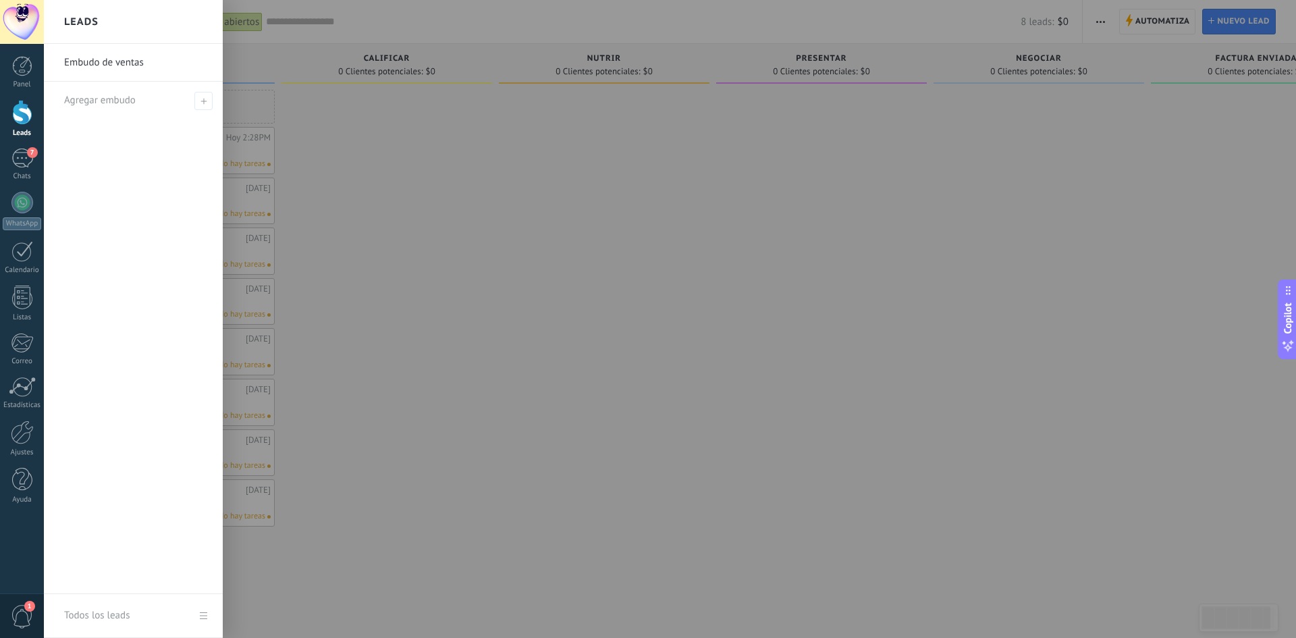
click at [22, 117] on div at bounding box center [22, 112] width 20 height 25
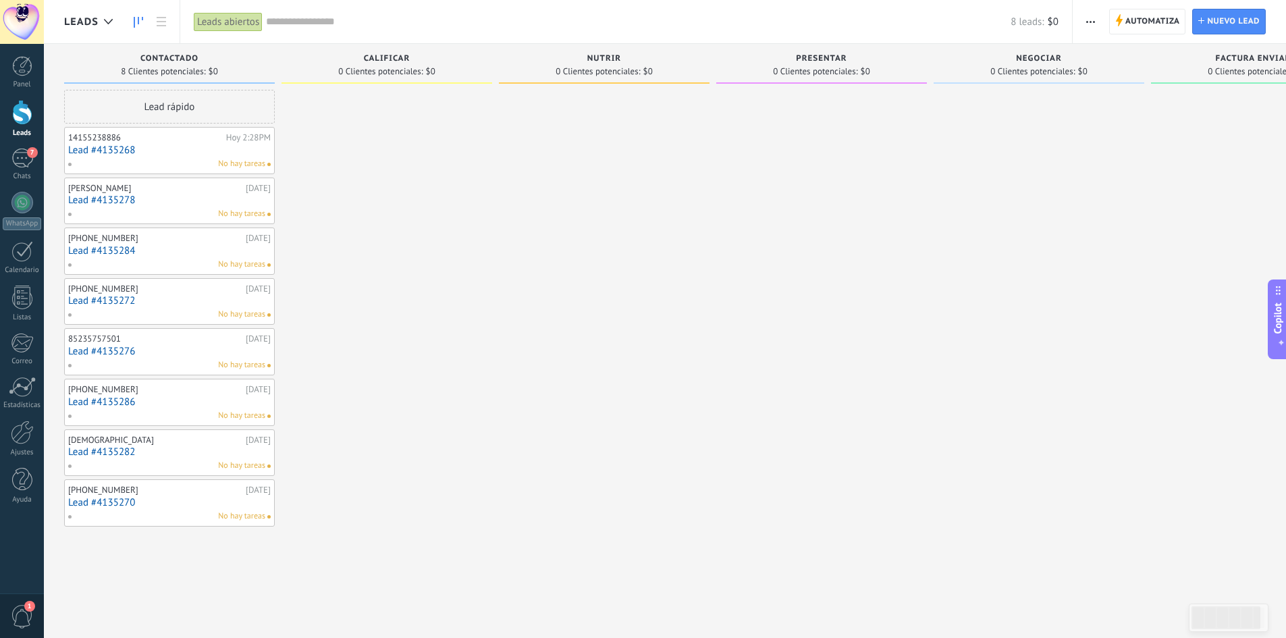
click at [91, 148] on link "Lead #4135268" at bounding box center [169, 149] width 203 height 11
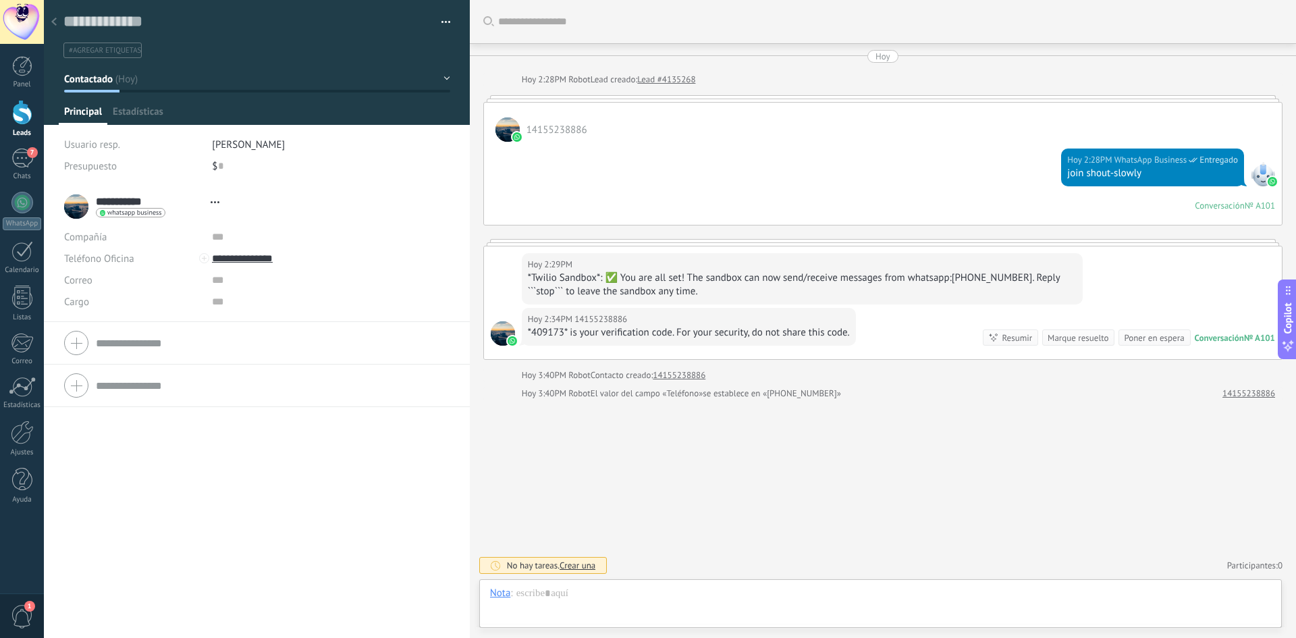
scroll to position [20, 0]
click at [128, 337] on form "Compañía Teléfono Oficina Ofic. directo Celular Fax Casa Otro Teléfono Oficina …" at bounding box center [257, 343] width 386 height 34
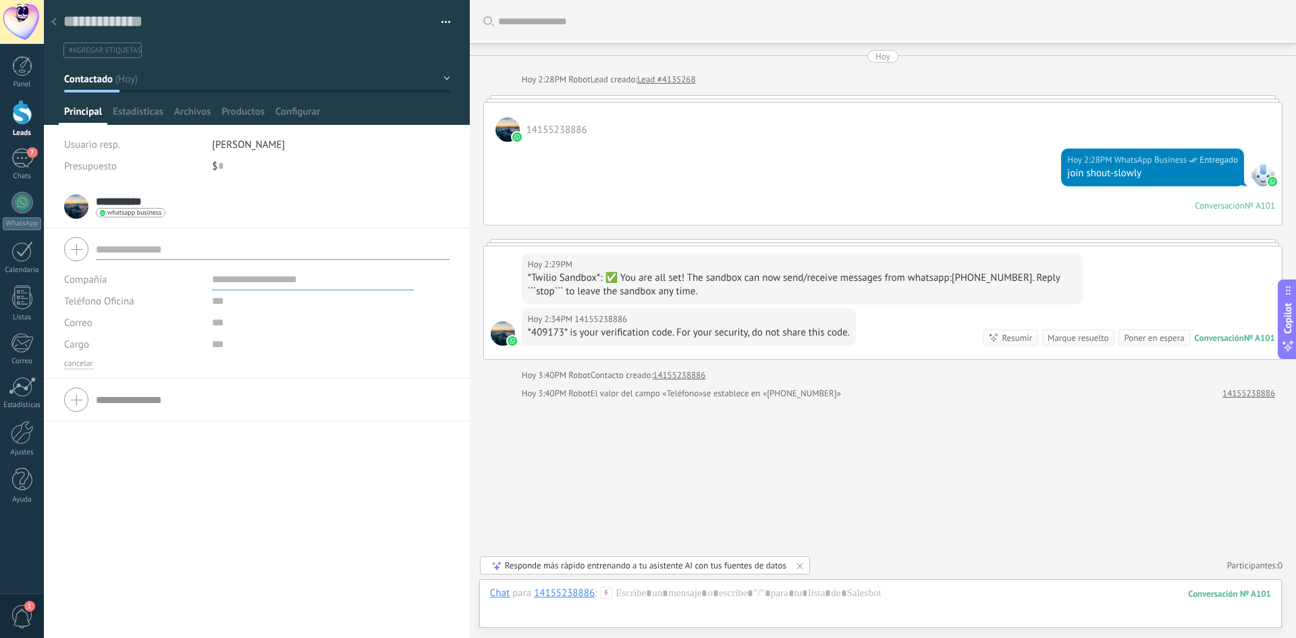
click at [123, 405] on input "text" at bounding box center [273, 400] width 354 height 22
click at [14, 71] on div at bounding box center [22, 66] width 20 height 20
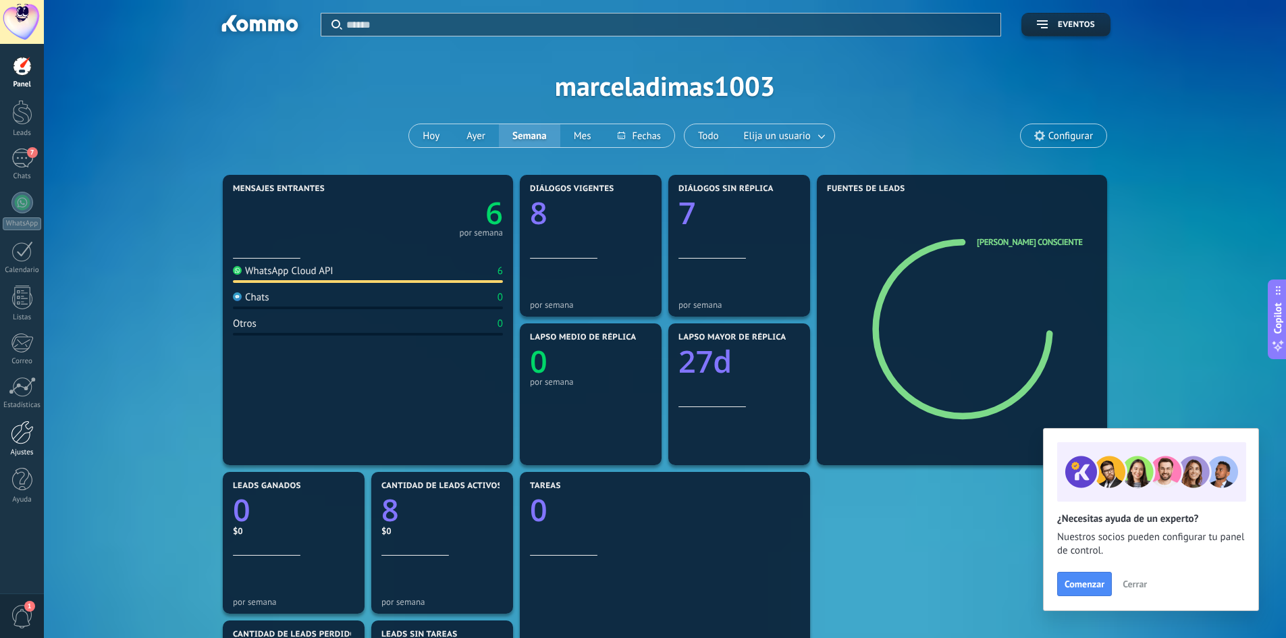
click at [23, 447] on link "Ajustes" at bounding box center [22, 439] width 44 height 36
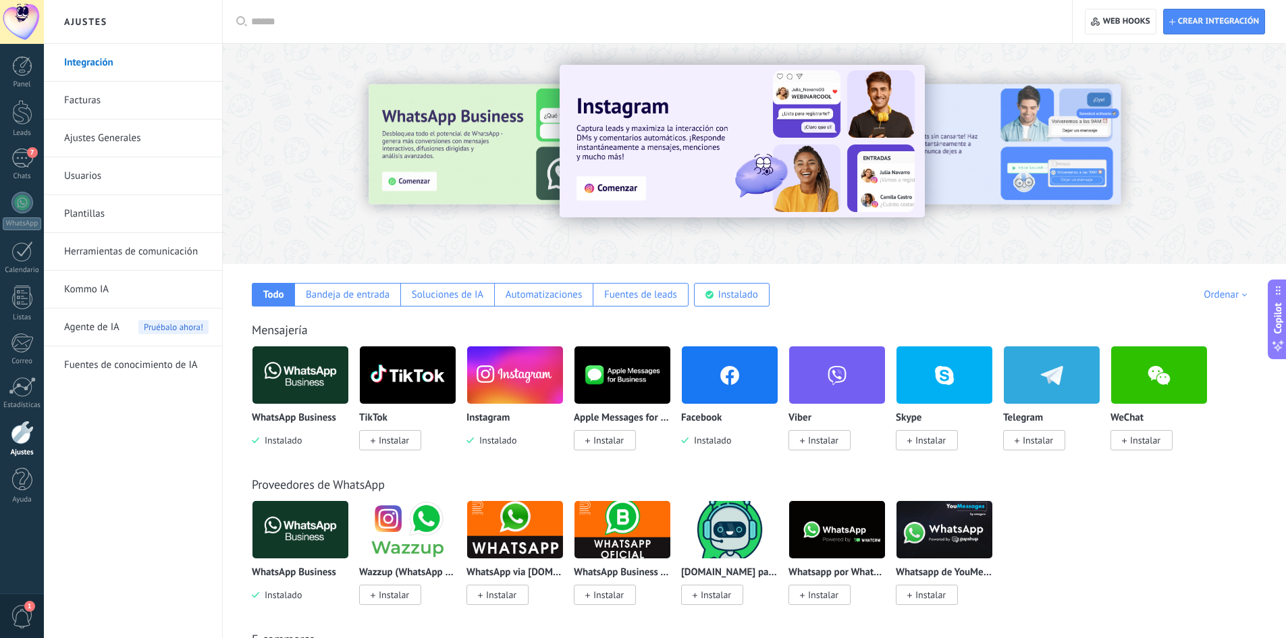
click at [717, 368] on img at bounding box center [730, 374] width 96 height 65
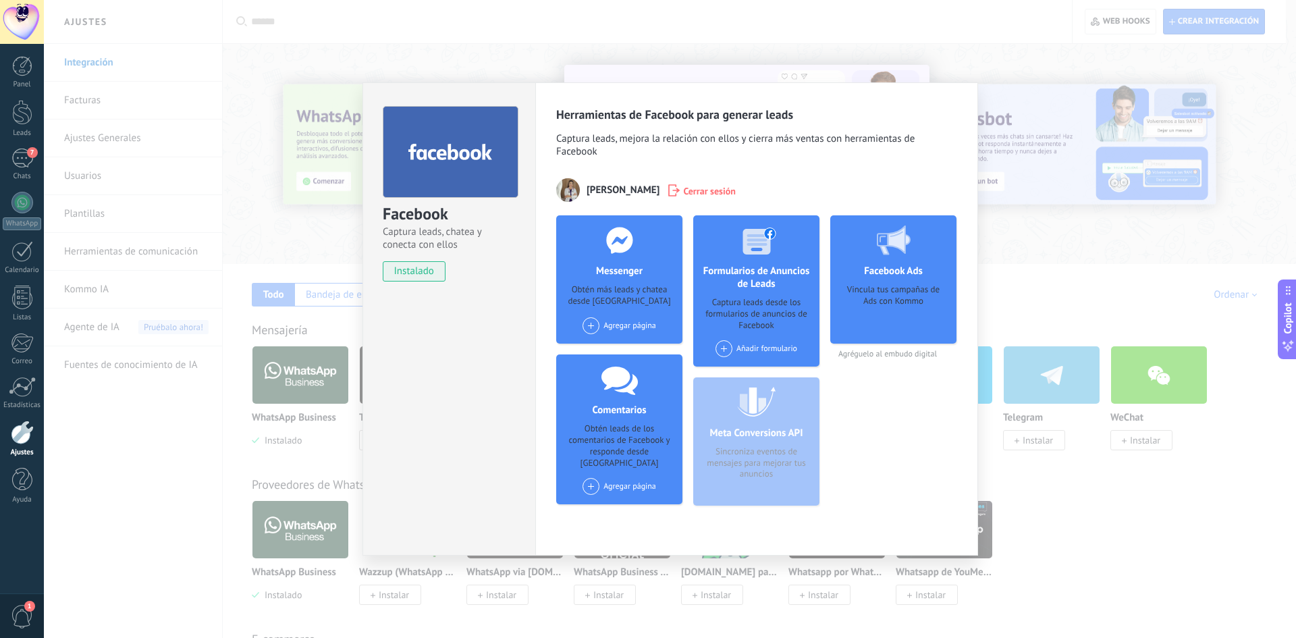
click at [729, 343] on span at bounding box center [724, 348] width 17 height 17
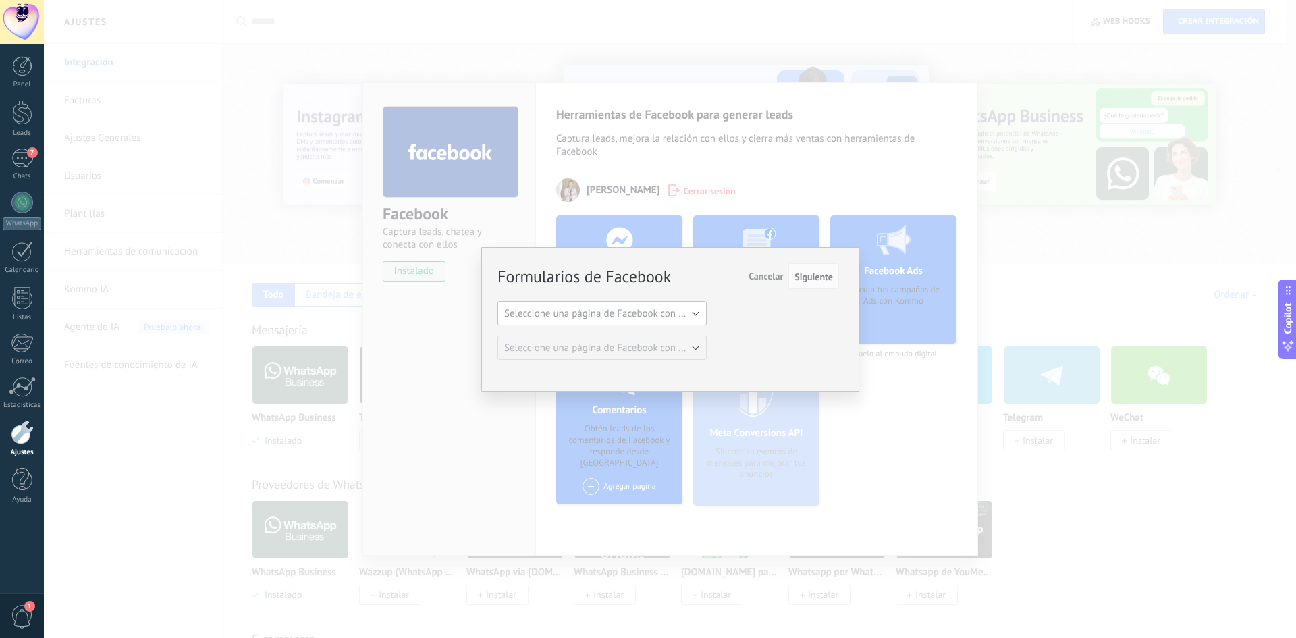
click at [637, 307] on span "Seleccione una página de Facebook con formas" at bounding box center [606, 313] width 204 height 13
click at [620, 333] on span "Samadi - Salud Consciente" at bounding box center [595, 336] width 213 height 13
click at [612, 346] on button "Formulario Test 1" at bounding box center [602, 348] width 209 height 24
click at [618, 348] on span "Formulario Test 1" at bounding box center [595, 348] width 213 height 13
click at [807, 277] on span "Siguiente" at bounding box center [814, 276] width 38 height 9
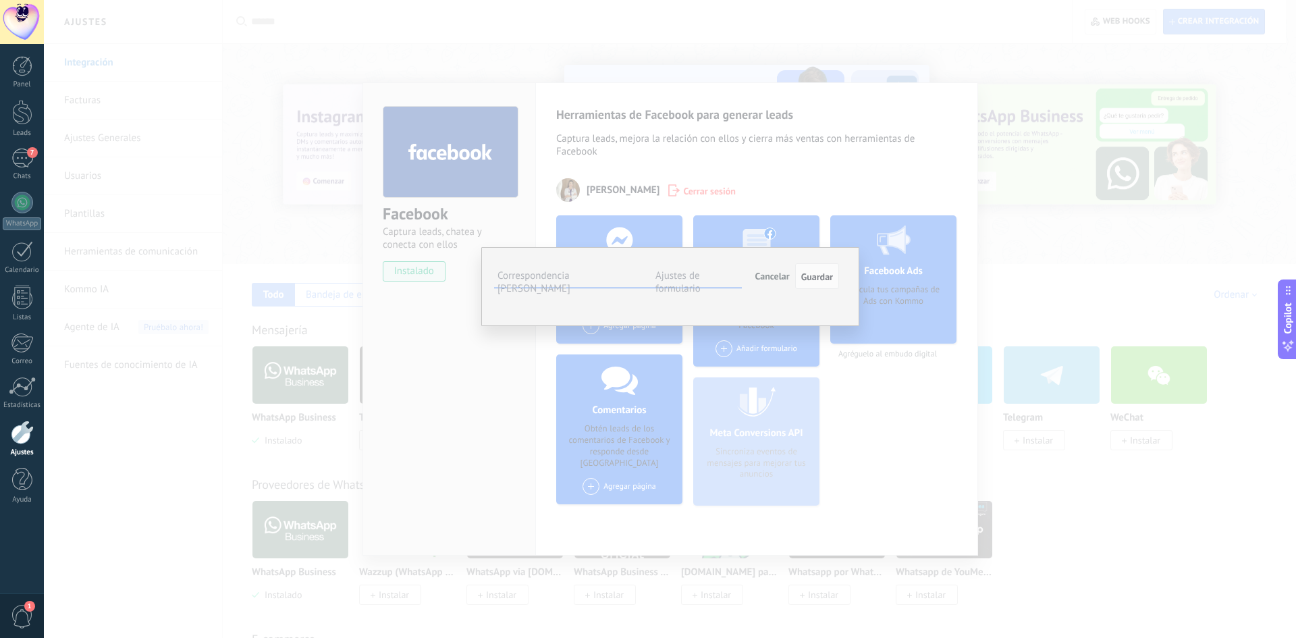
click at [0, 0] on span "Seleccionar campo" at bounding box center [0, 0] width 0 height 0
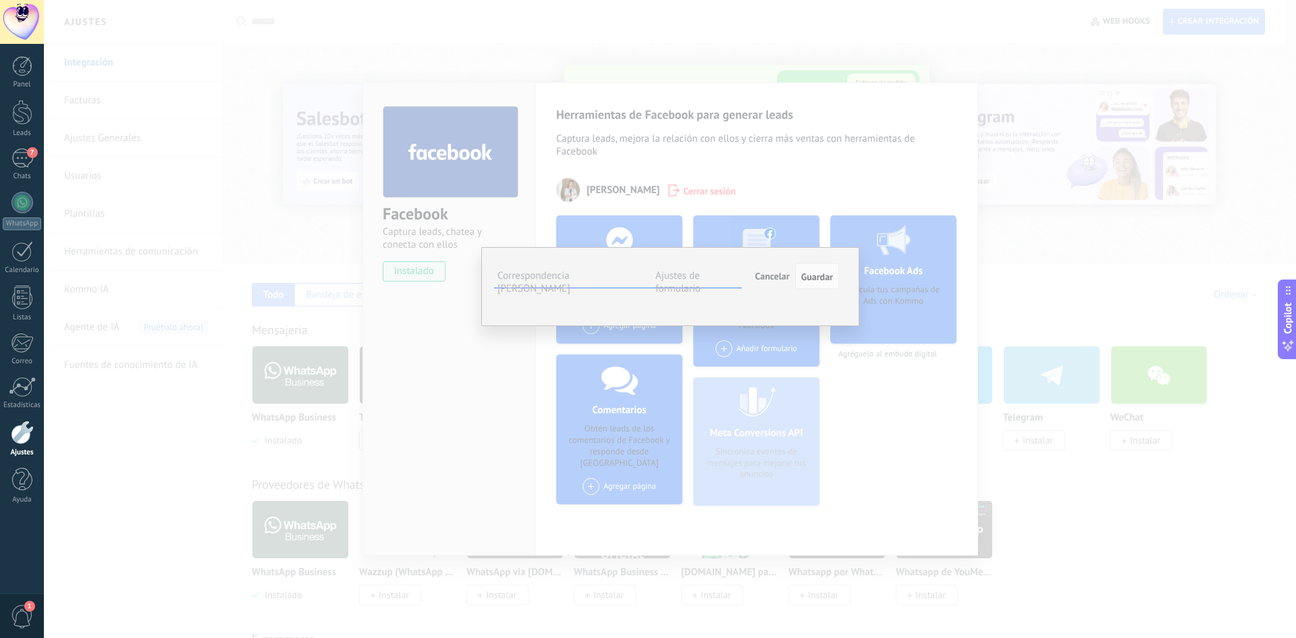
click at [0, 0] on span "Nota (lead)" at bounding box center [0, 0] width 0 height 0
click at [0, 0] on span "Seleccionar campo" at bounding box center [0, 0] width 0 height 0
click at [847, 326] on div "**********" at bounding box center [670, 286] width 378 height 79
click at [0, 0] on span "Seleccionar campo" at bounding box center [0, 0] width 0 height 0
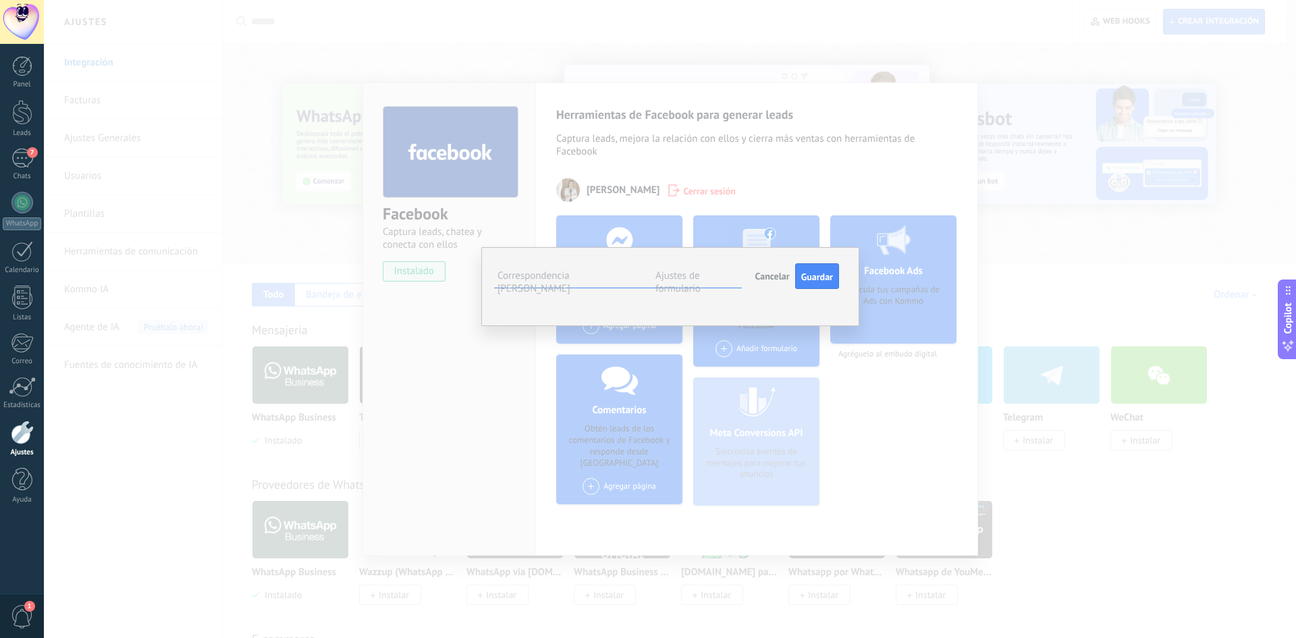
scroll to position [68, 0]
click at [0, 0] on span "Correo (contacto)" at bounding box center [0, 0] width 0 height 0
click at [0, 0] on span "Seleccionar campo" at bounding box center [0, 0] width 0 height 0
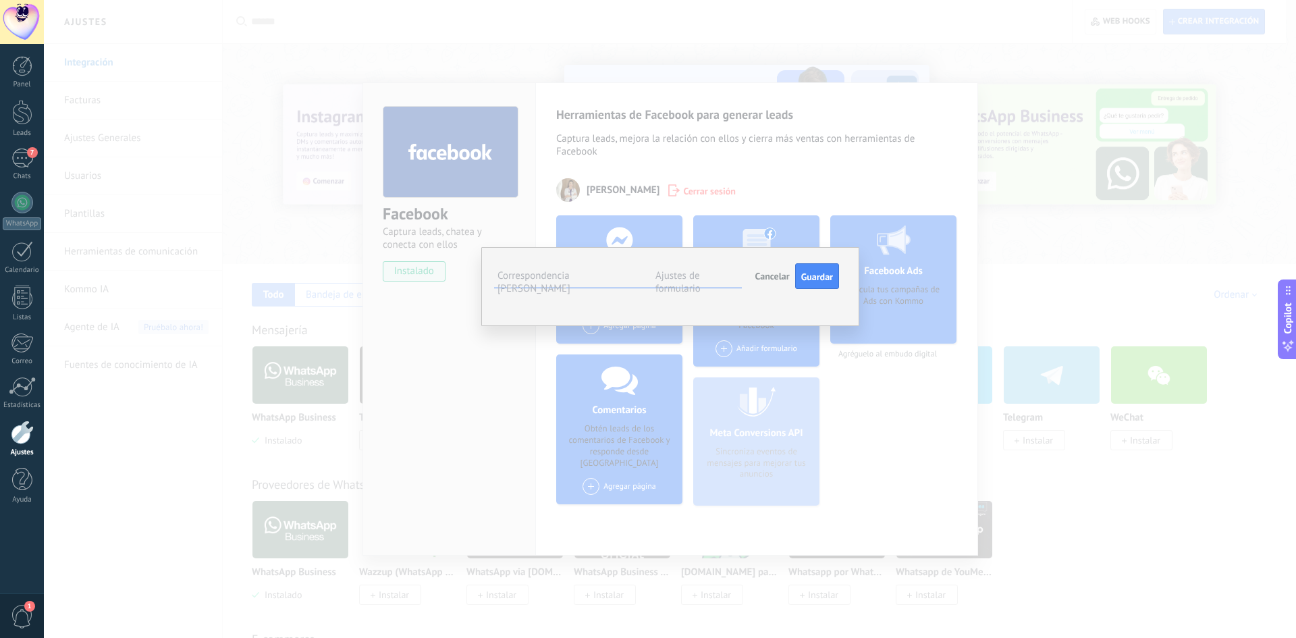
click at [0, 0] on span "Nombre del contacto (contacto)" at bounding box center [0, 0] width 0 height 0
click at [0, 0] on span "Seleccionar campo" at bounding box center [0, 0] width 0 height 0
click at [0, 0] on span "Teléfono (contacto)" at bounding box center [0, 0] width 0 height 0
click at [0, 0] on button "Seleccionar campo" at bounding box center [0, 0] width 0 height 0
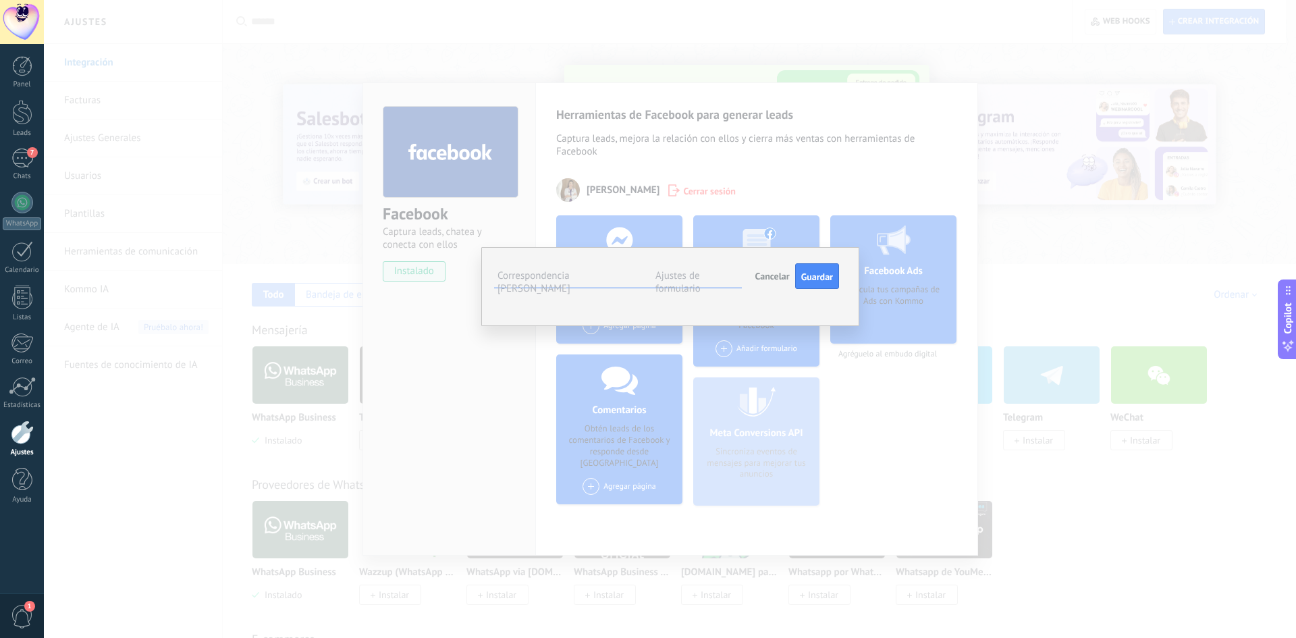
click at [0, 0] on span "Dirección (compañía)" at bounding box center [0, 0] width 0 height 0
click at [0, 0] on span "Seleccionar campo" at bounding box center [0, 0] width 0 height 0
click at [0, 0] on button "Nota (lead)" at bounding box center [0, 0] width 0 height 0
click at [0, 0] on span "Seleccionar campo" at bounding box center [0, 0] width 0 height 0
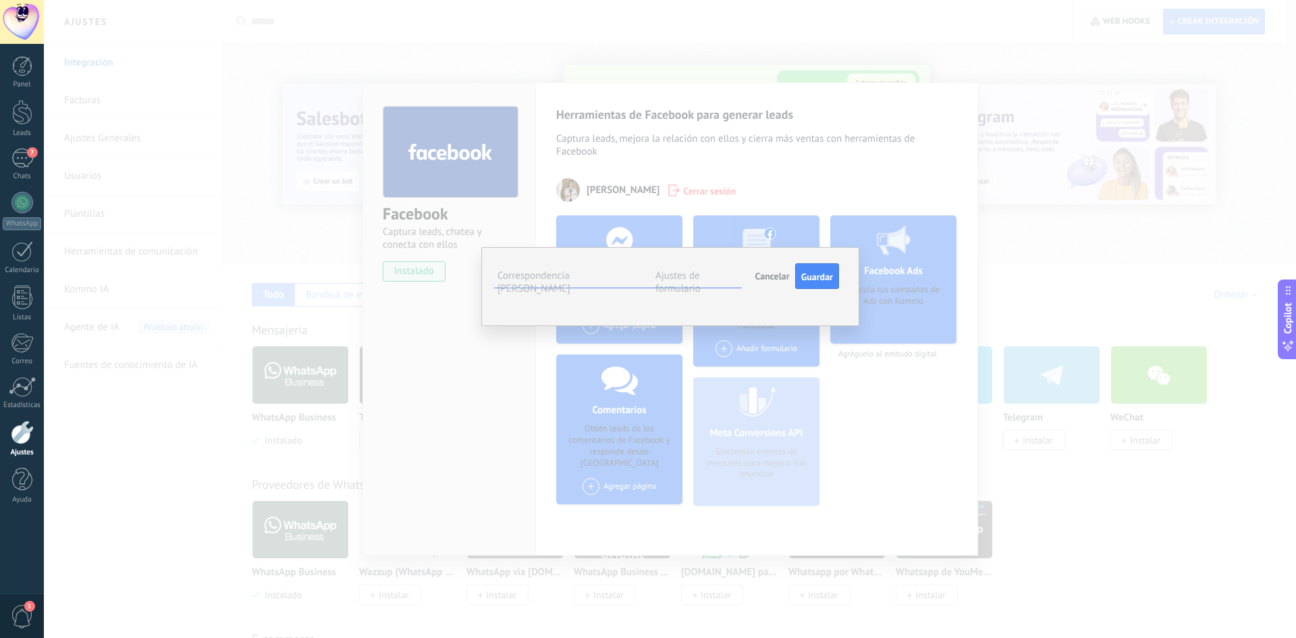
click at [0, 0] on span "Nota (lead)" at bounding box center [0, 0] width 0 height 0
click at [0, 0] on span "Seleccionar campo" at bounding box center [0, 0] width 0 height 0
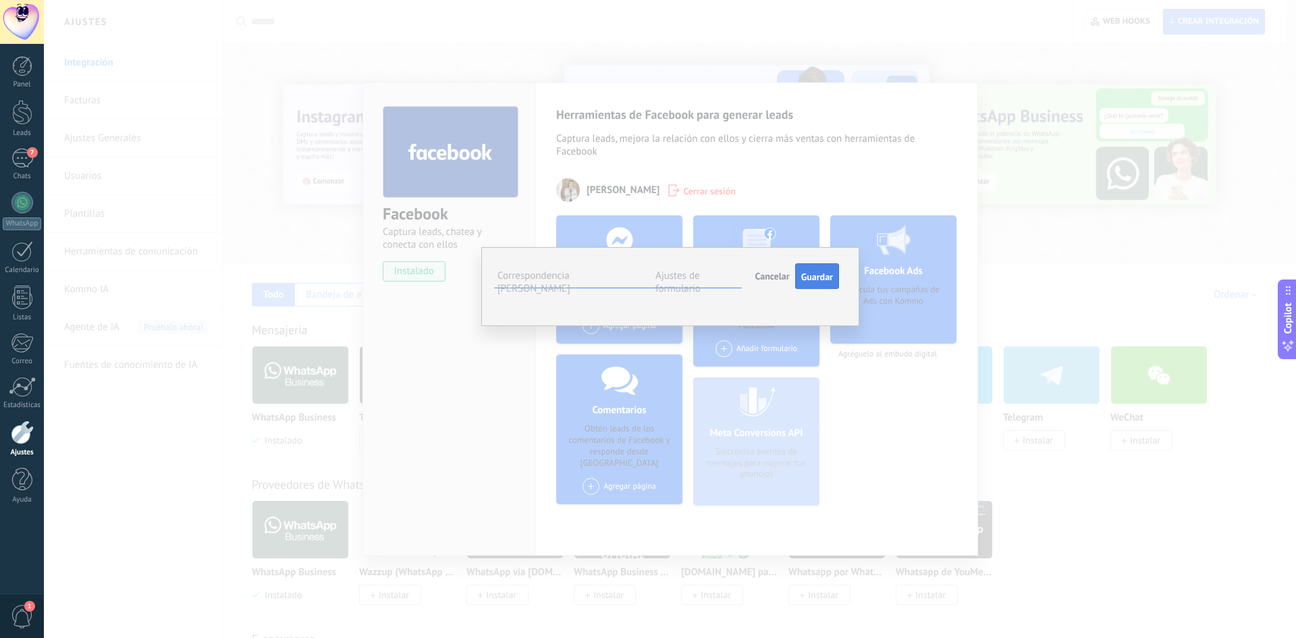
click at [814, 272] on span "Guardar" at bounding box center [817, 276] width 32 height 9
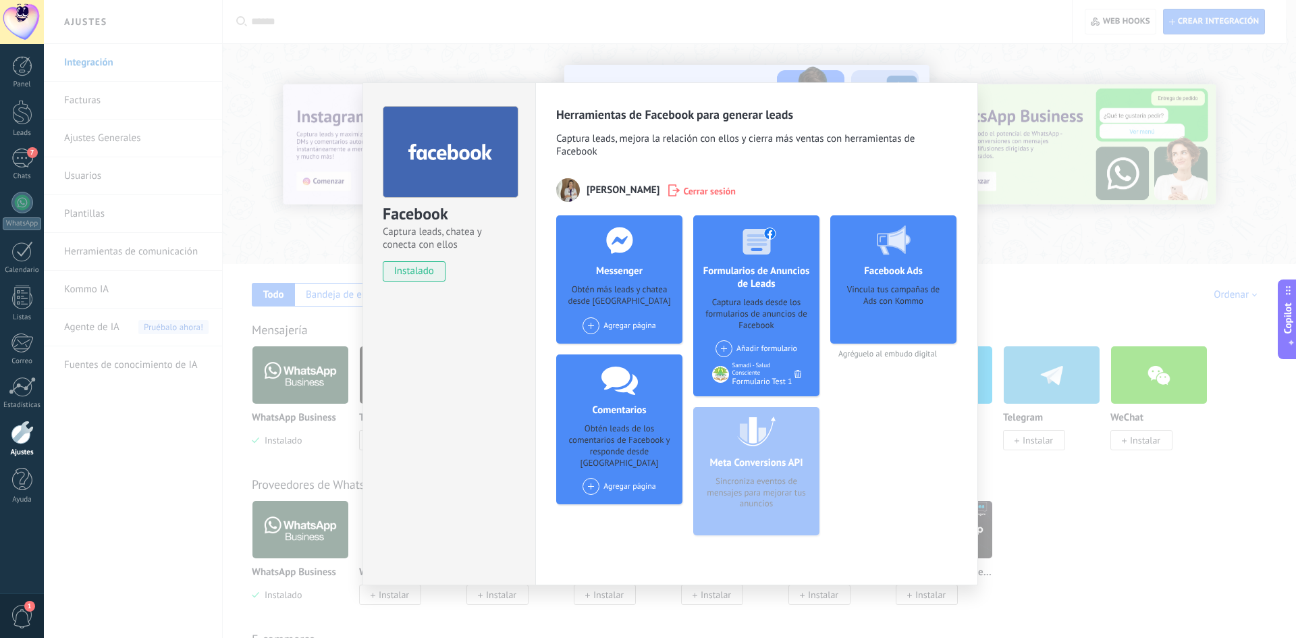
click at [747, 372] on div "Samadi - Salud Consciente" at bounding box center [764, 369] width 62 height 15
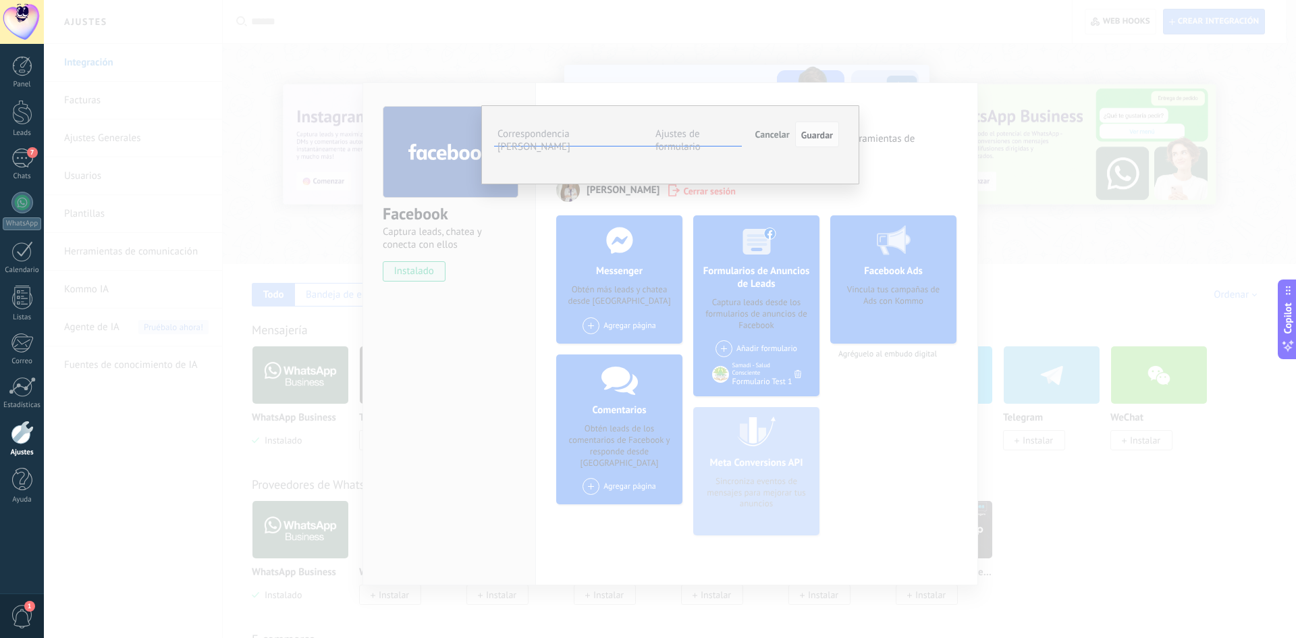
click at [681, 136] on label "Ajustes de formulario" at bounding box center [678, 141] width 45 height 26
click at [661, 134] on label "Ajustes de formulario" at bounding box center [678, 141] width 45 height 26
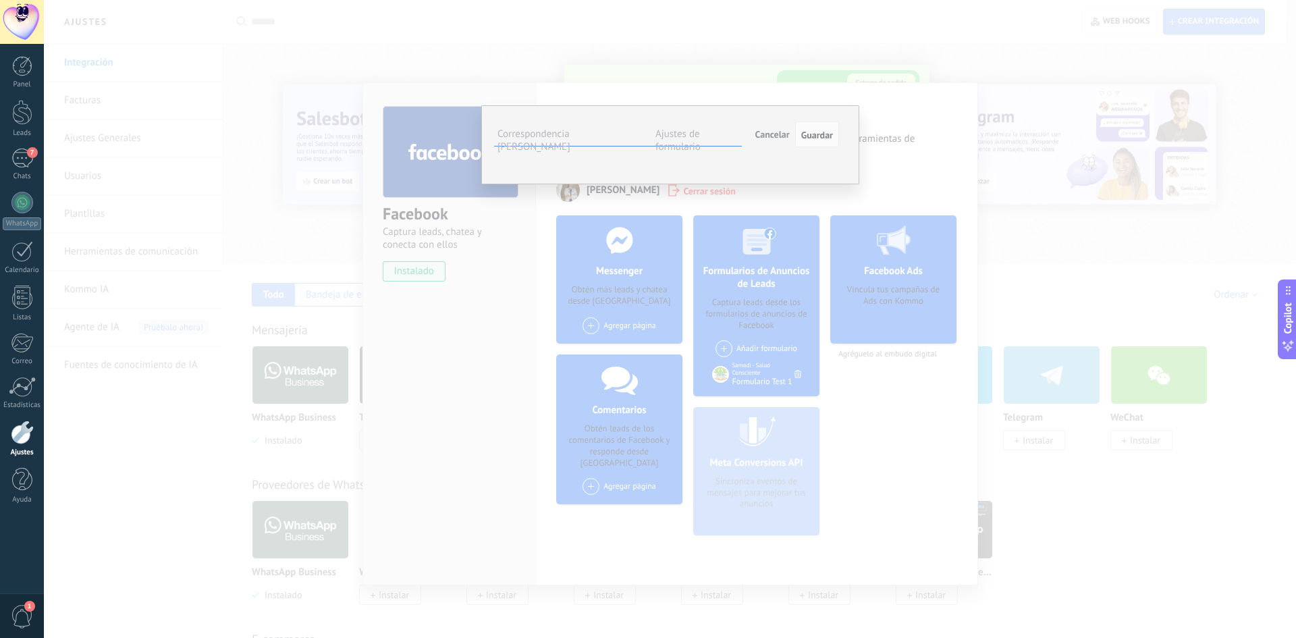
click at [0, 0] on div "Leads Entrantes Contactado Calificar Nutrir Presentar Negociar Factura enviada …" at bounding box center [0, 0] width 0 height 0
click at [0, 0] on label "Leads Entrantes" at bounding box center [0, 0] width 0 height 0
click at [0, 0] on span "#agregar etiquetas" at bounding box center [0, 0] width 0 height 0
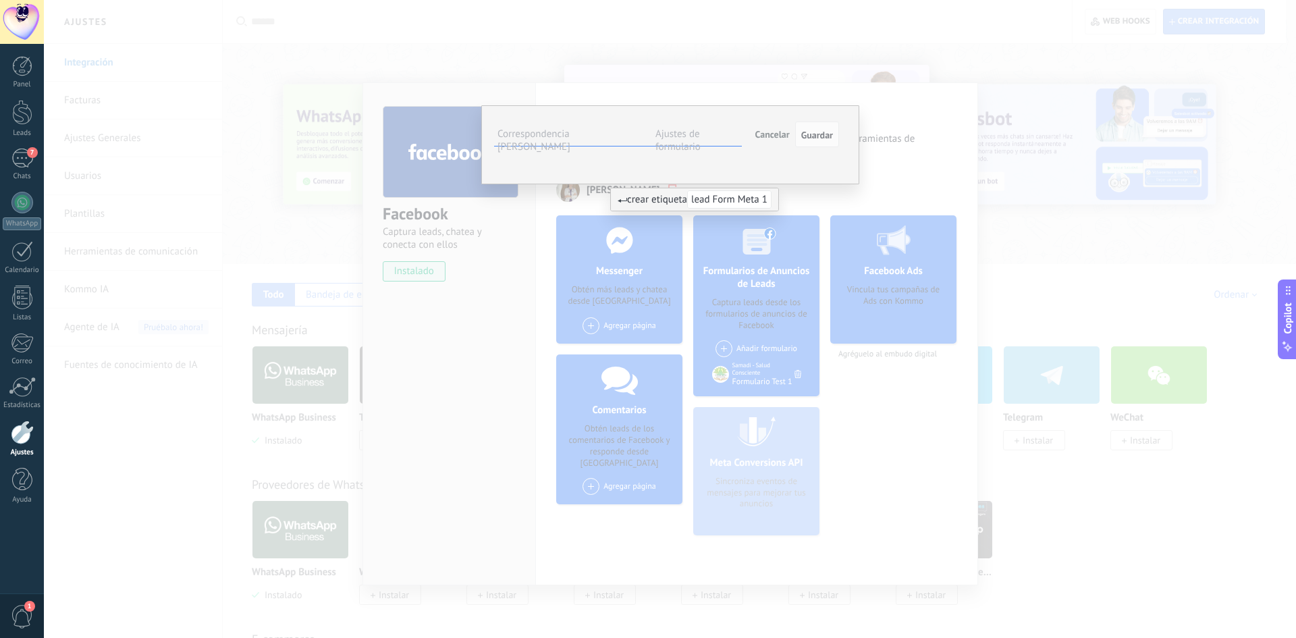
type input "**********"
click at [686, 204] on span "crear etiqueta lead Form Meta 1" at bounding box center [695, 199] width 154 height 13
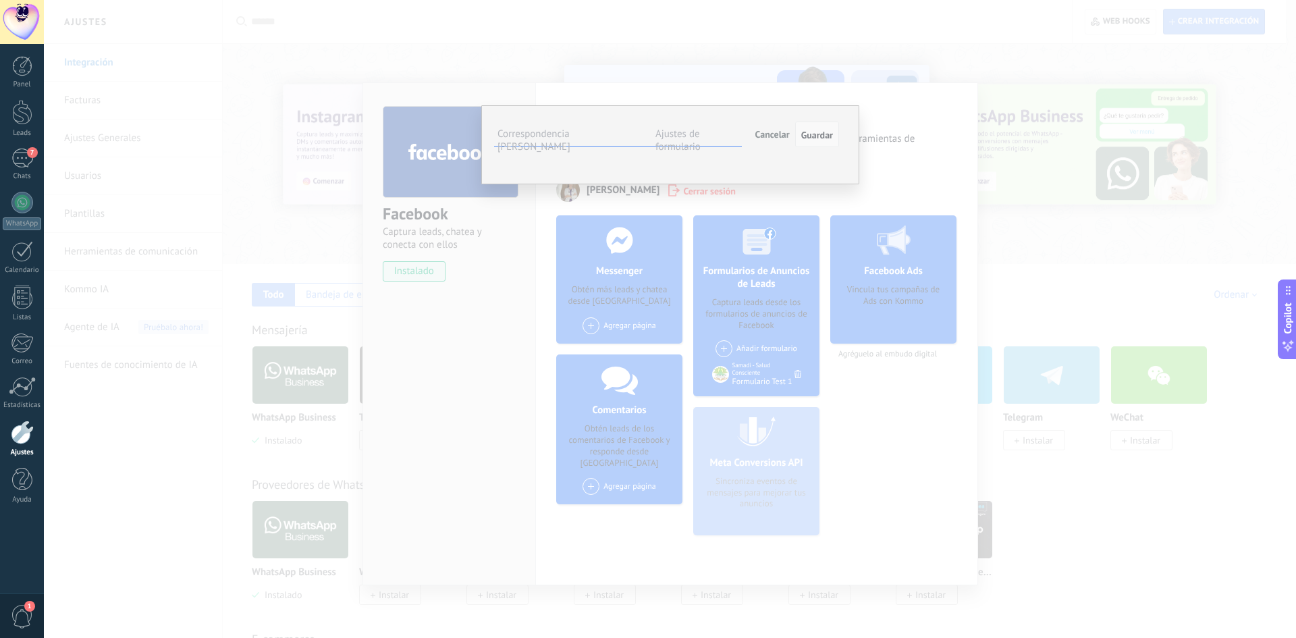
click at [825, 136] on span "Guardar" at bounding box center [817, 134] width 32 height 9
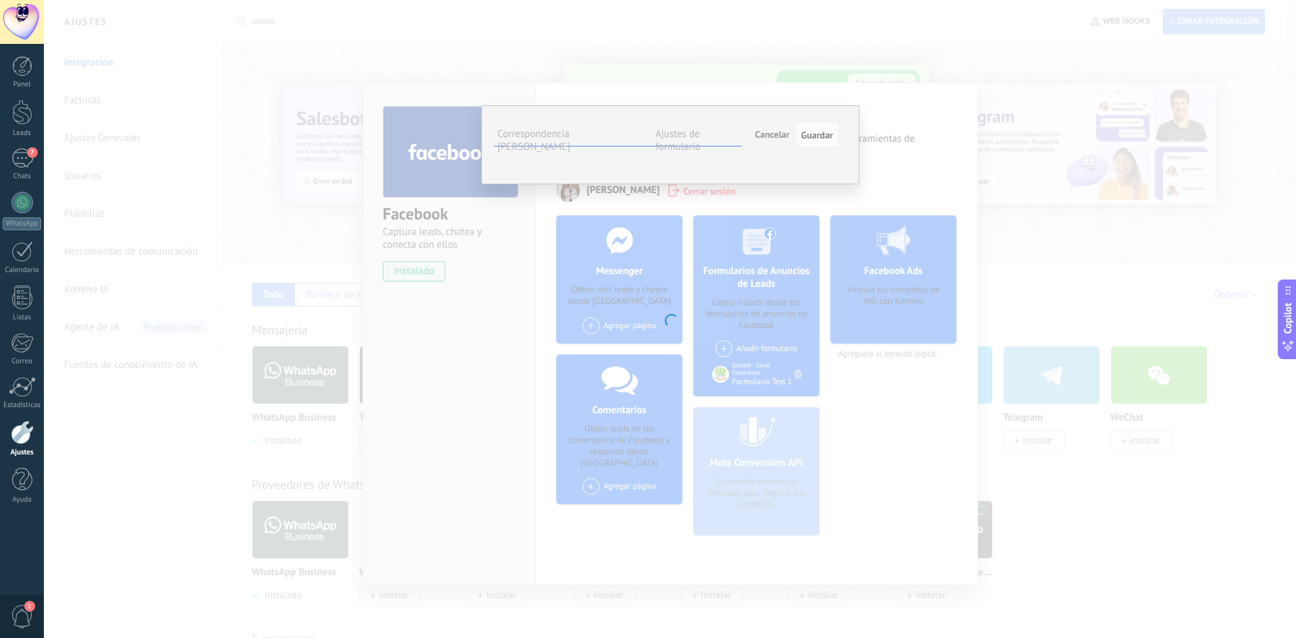
drag, startPoint x: 823, startPoint y: 130, endPoint x: 772, endPoint y: 137, distance: 51.8
click at [825, 130] on span "Guardar" at bounding box center [817, 134] width 32 height 9
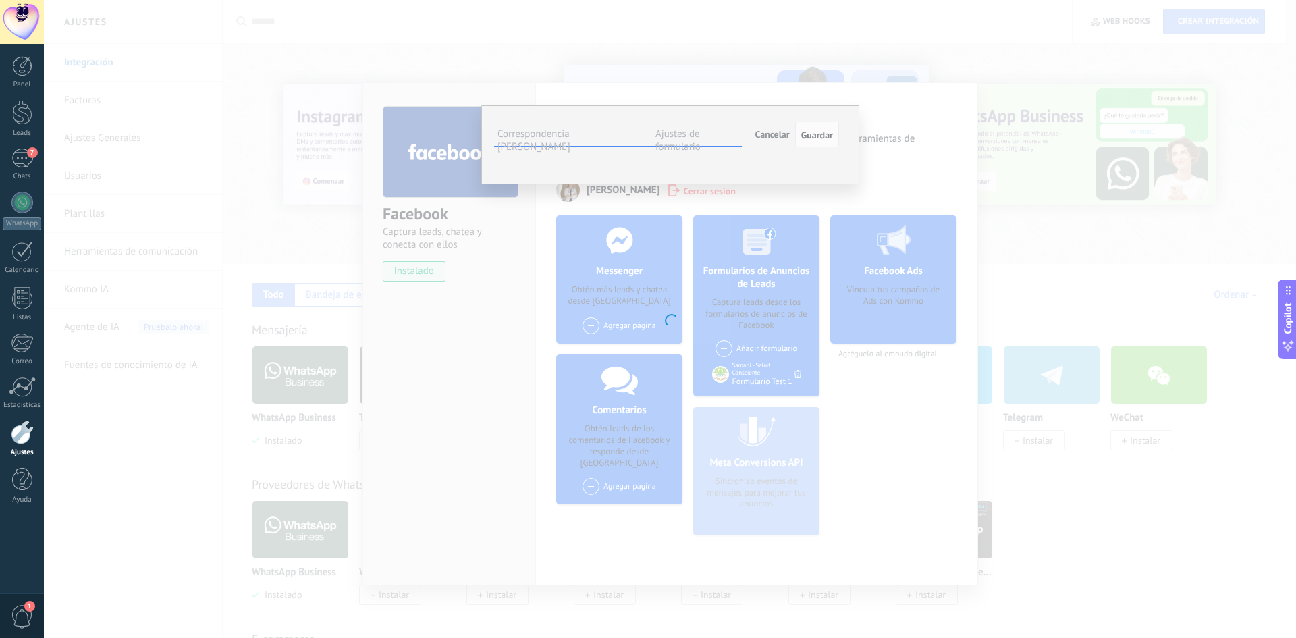
click at [766, 137] on span "Cancelar" at bounding box center [773, 134] width 34 height 12
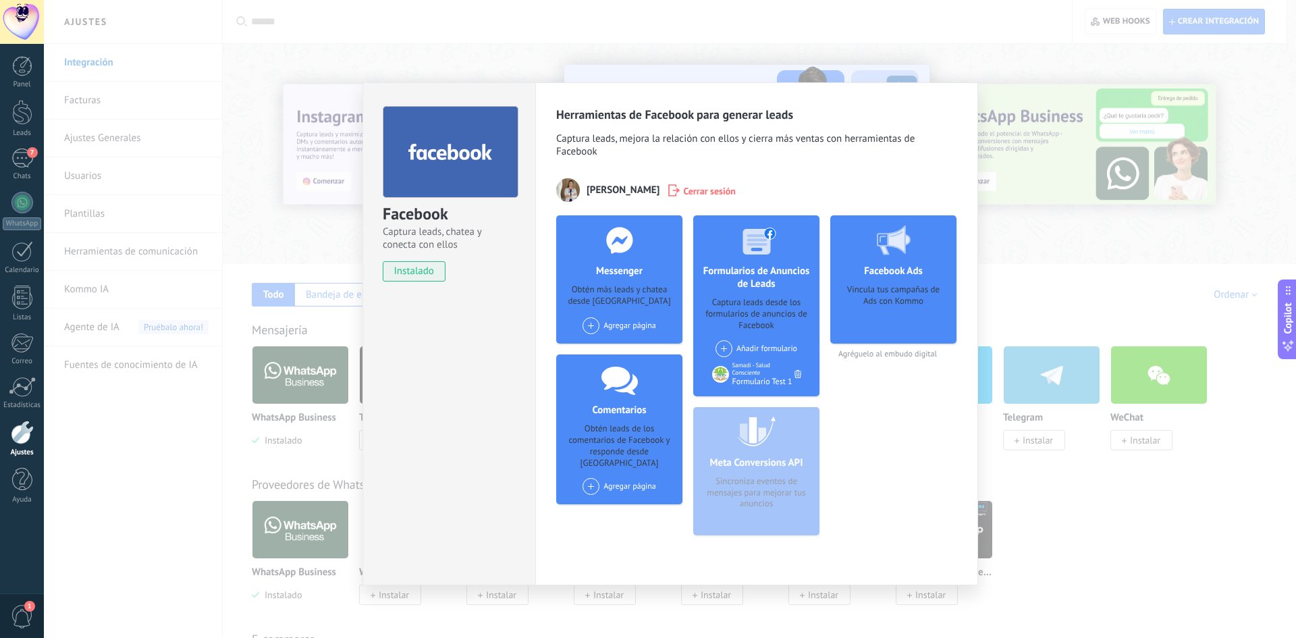
click at [797, 372] on icon at bounding box center [798, 374] width 7 height 8
click at [1067, 62] on div "Facebook Captura leads, chatea y conecta con ellos instalado Desinstalar Herram…" at bounding box center [670, 319] width 1252 height 638
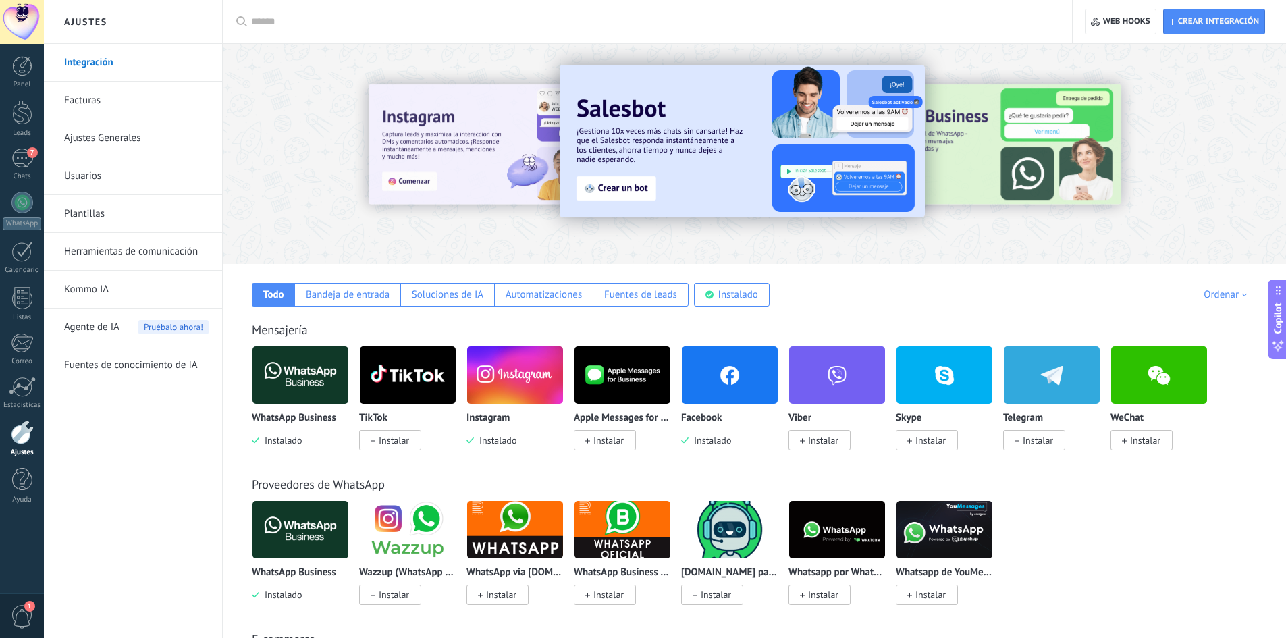
click at [726, 390] on img at bounding box center [730, 374] width 96 height 65
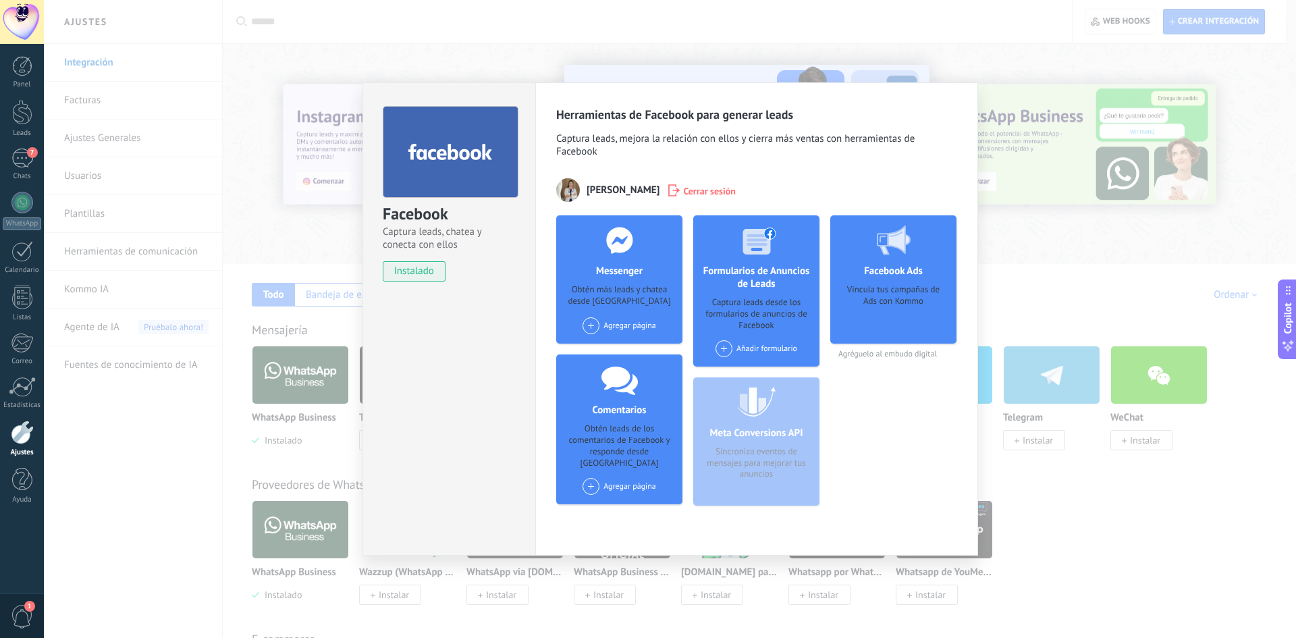
click at [1019, 140] on div "Facebook Captura leads, chatea y conecta con ellos instalado Desinstalar Herram…" at bounding box center [670, 319] width 1252 height 638
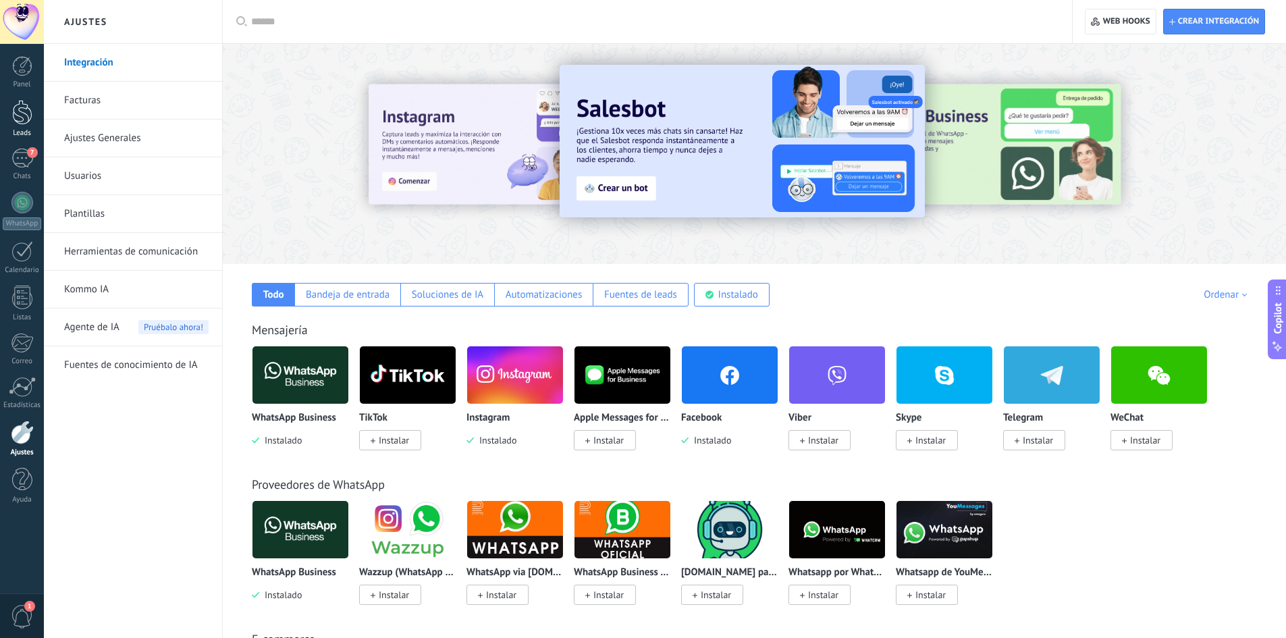
click at [34, 113] on link "Leads" at bounding box center [22, 119] width 44 height 38
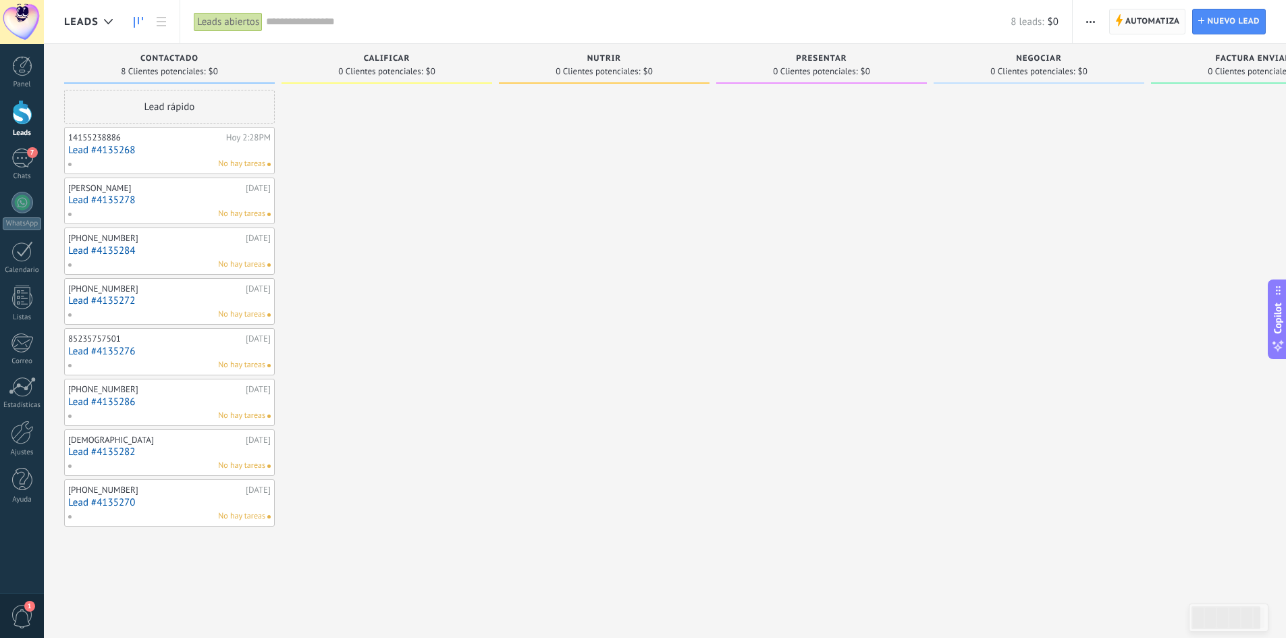
click at [1153, 30] on span "Automatiza" at bounding box center [1152, 21] width 55 height 24
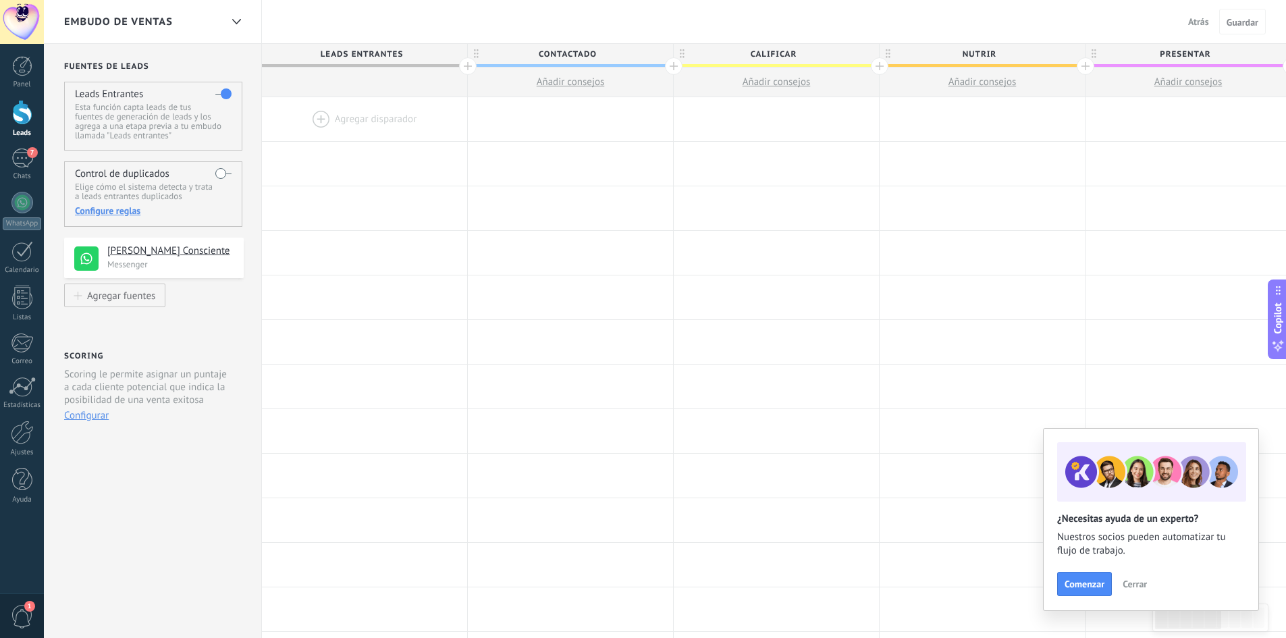
click at [1192, 25] on span "Atrás" at bounding box center [1198, 22] width 21 height 12
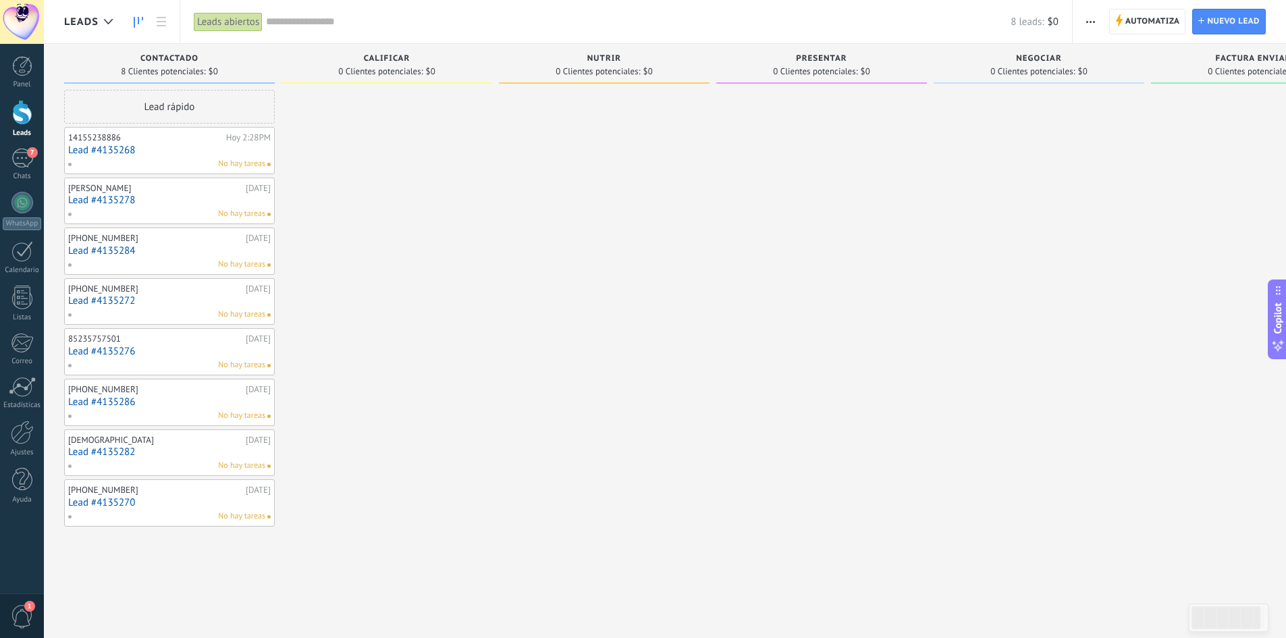
click at [1092, 20] on span "button" at bounding box center [1090, 22] width 9 height 26
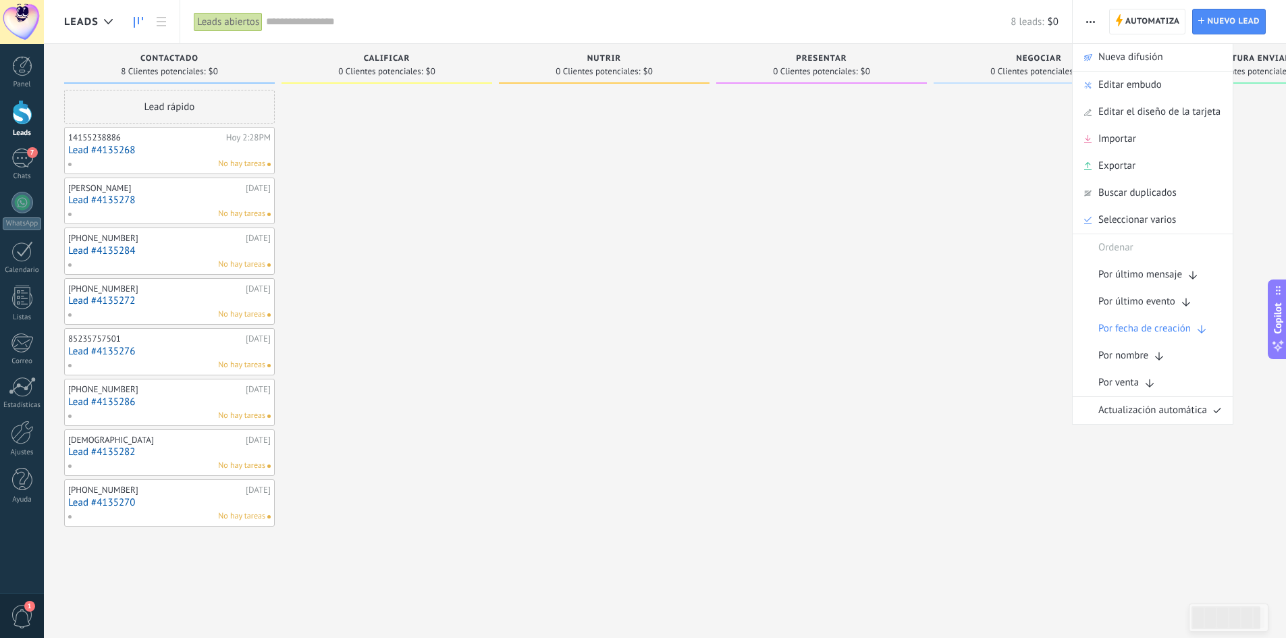
click at [1091, 19] on span "button" at bounding box center [1090, 22] width 9 height 26
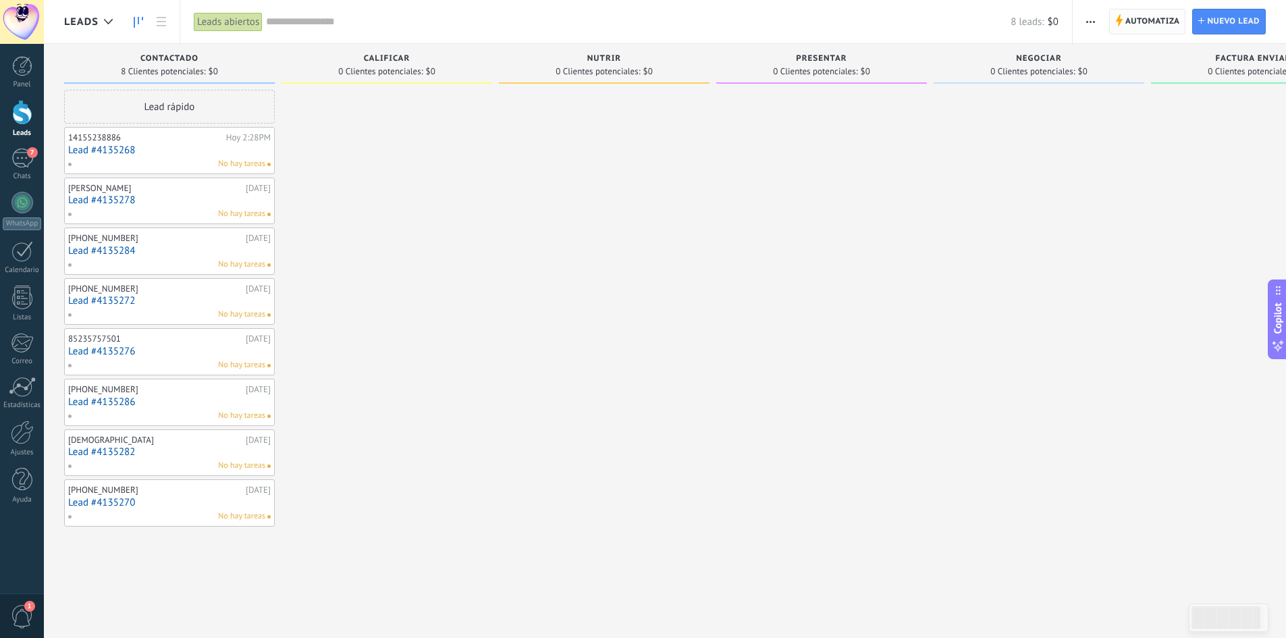
click at [1155, 19] on span "Automatiza" at bounding box center [1152, 21] width 55 height 24
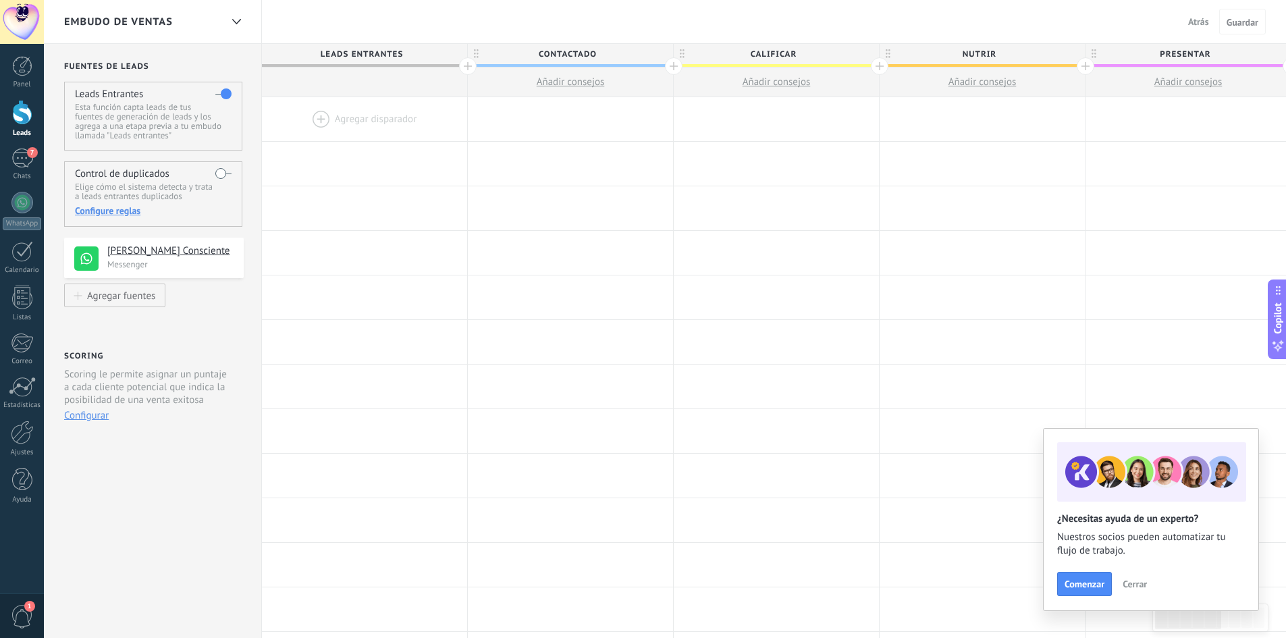
click at [1191, 22] on span "Atrás" at bounding box center [1198, 22] width 21 height 12
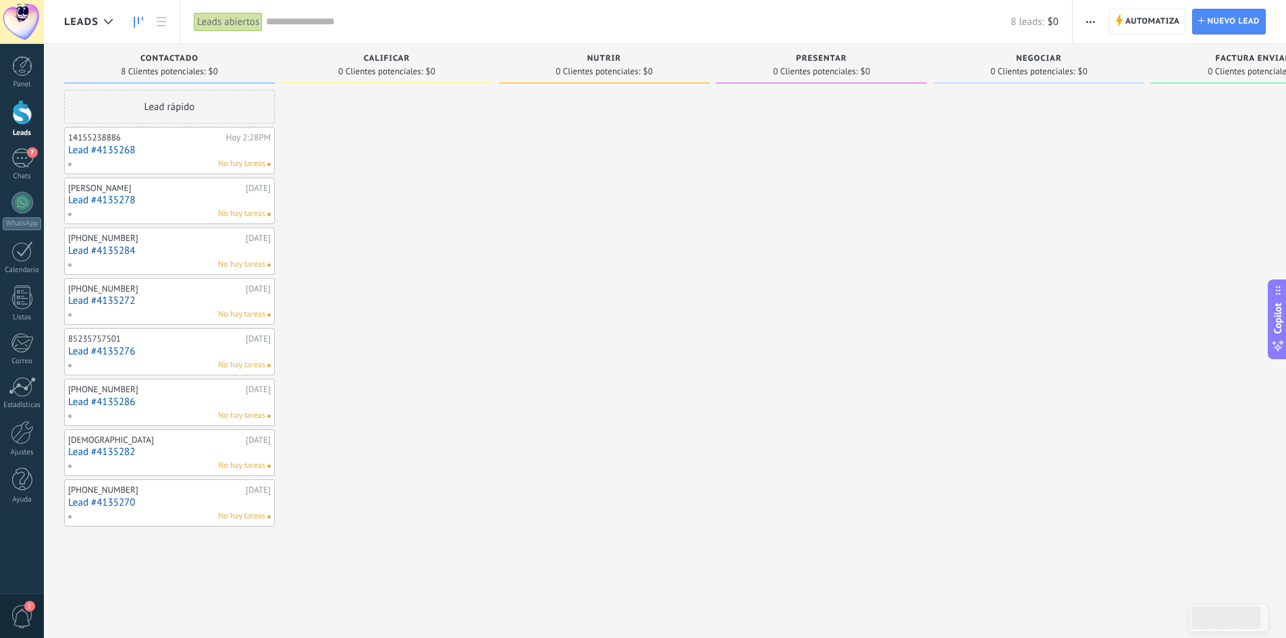
click at [1094, 24] on span "button" at bounding box center [1090, 22] width 9 height 26
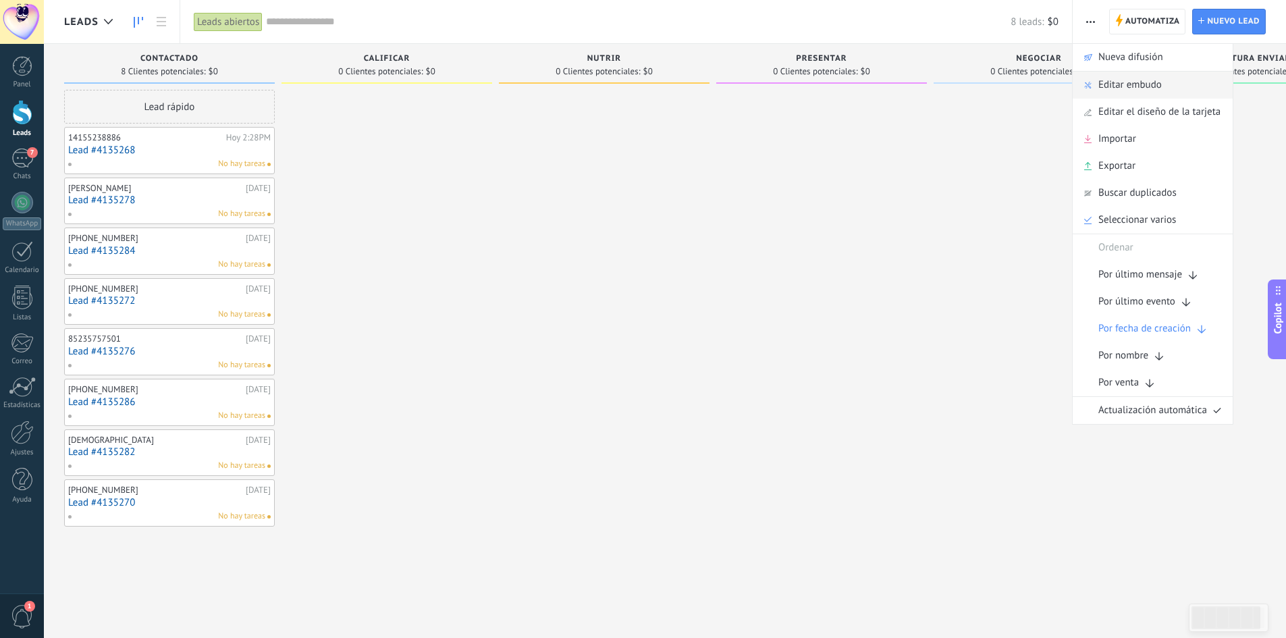
click at [1142, 89] on span "Editar embudo" at bounding box center [1129, 85] width 63 height 27
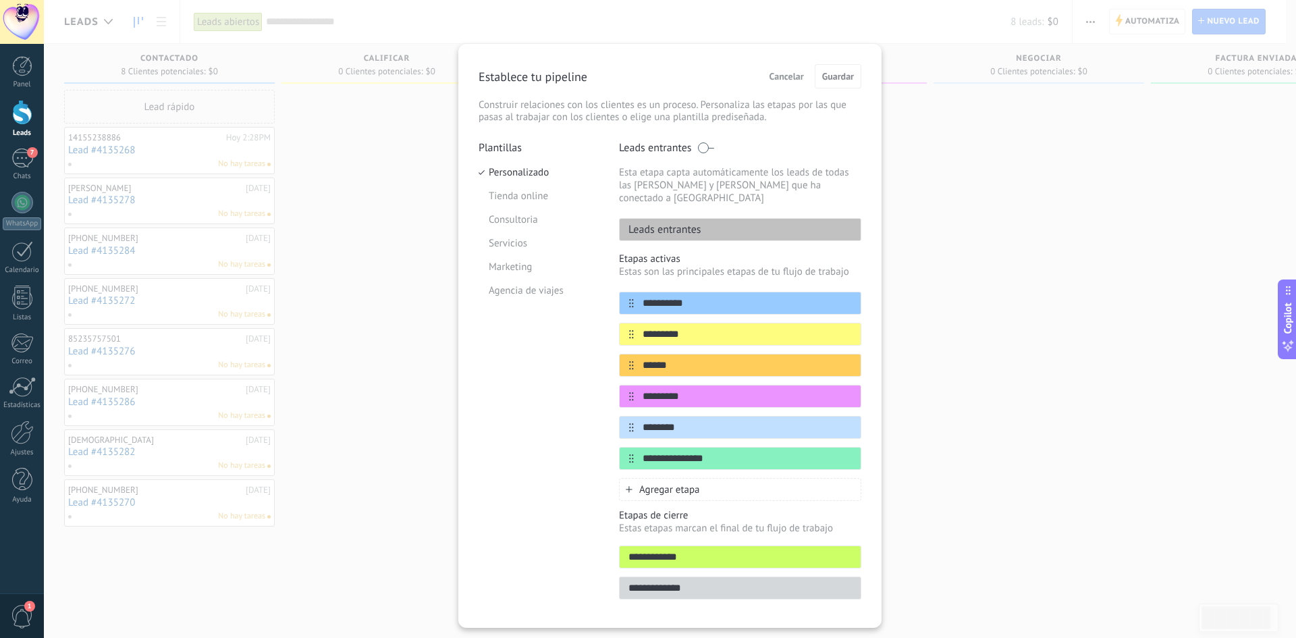
click at [785, 72] on span "Cancelar" at bounding box center [787, 76] width 34 height 9
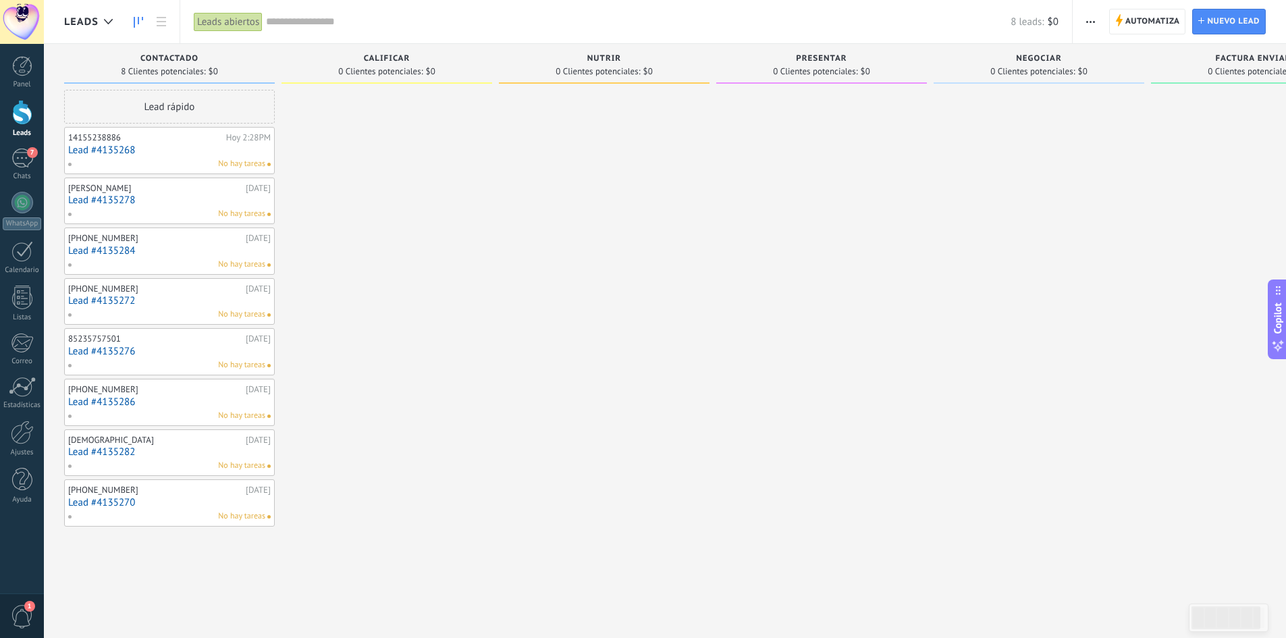
click at [240, 28] on div "Leads abiertos" at bounding box center [228, 22] width 69 height 20
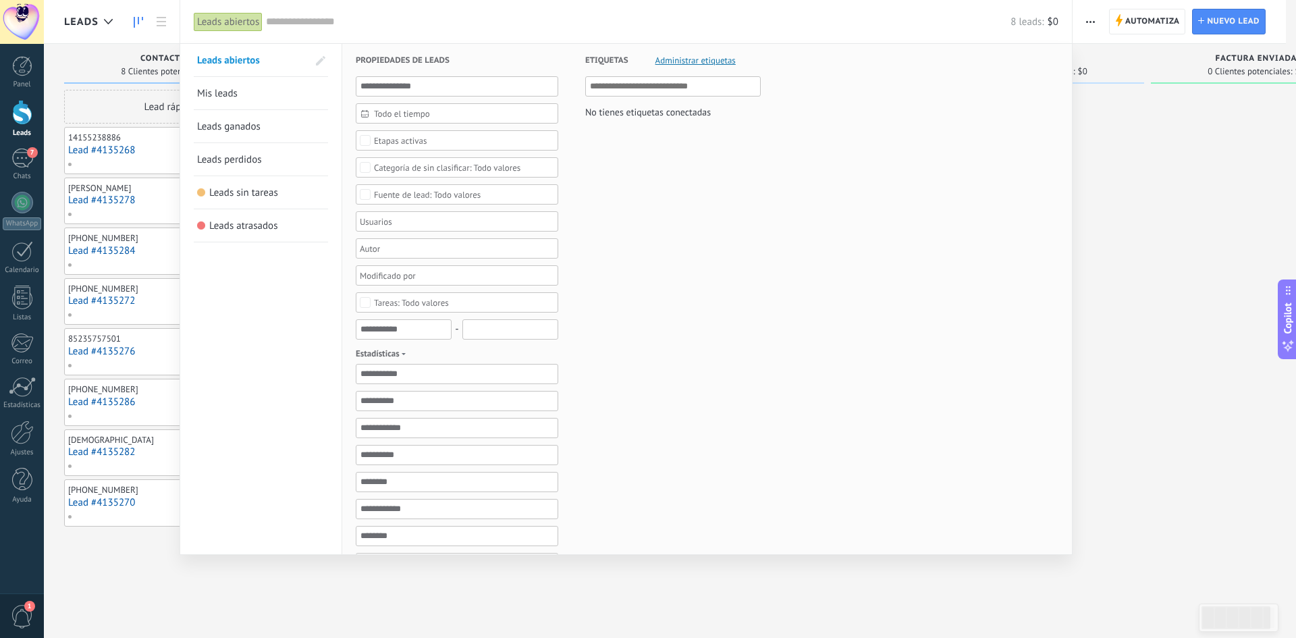
click at [323, 58] on span at bounding box center [320, 60] width 9 height 9
click at [323, 58] on span at bounding box center [319, 60] width 12 height 9
click at [1205, 184] on div at bounding box center [648, 319] width 1296 height 638
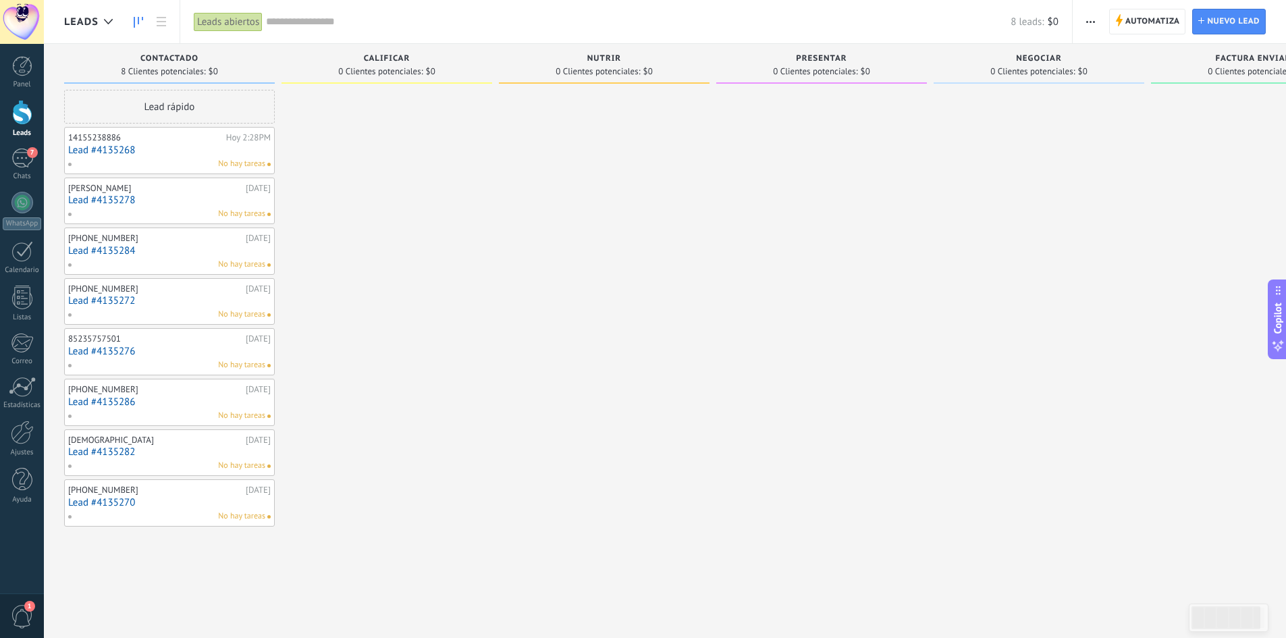
click at [1083, 16] on button "button" at bounding box center [1091, 22] width 20 height 26
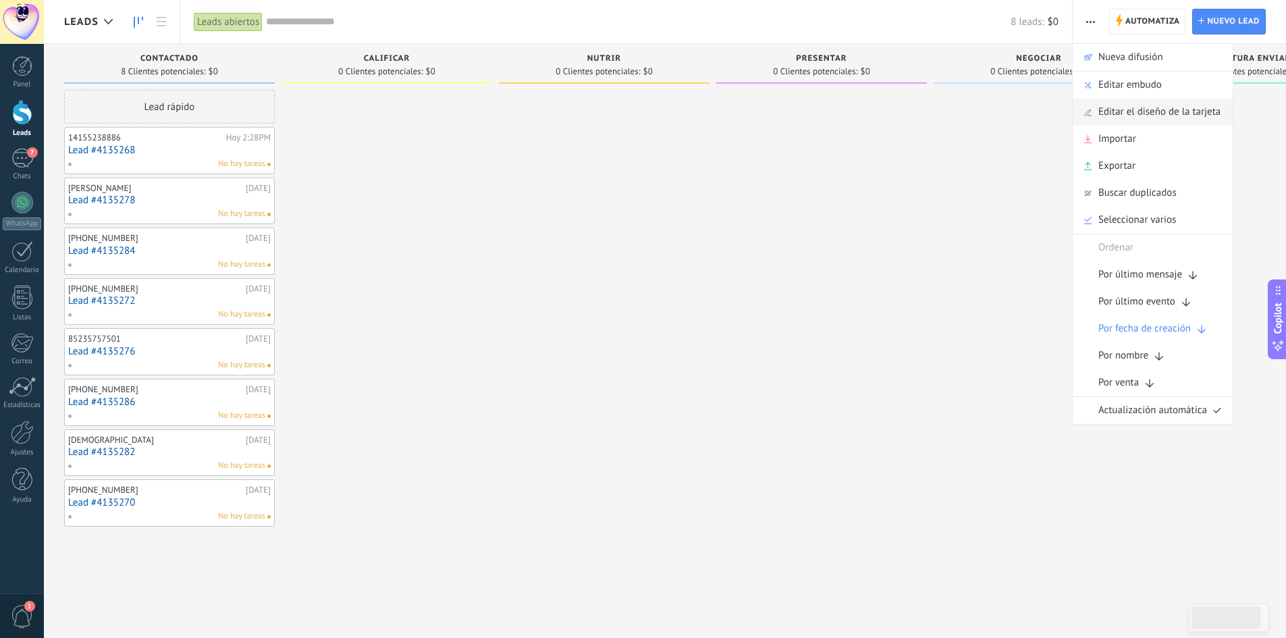
click at [1165, 111] on span "Editar el diseño de la tarjeta" at bounding box center [1159, 112] width 122 height 27
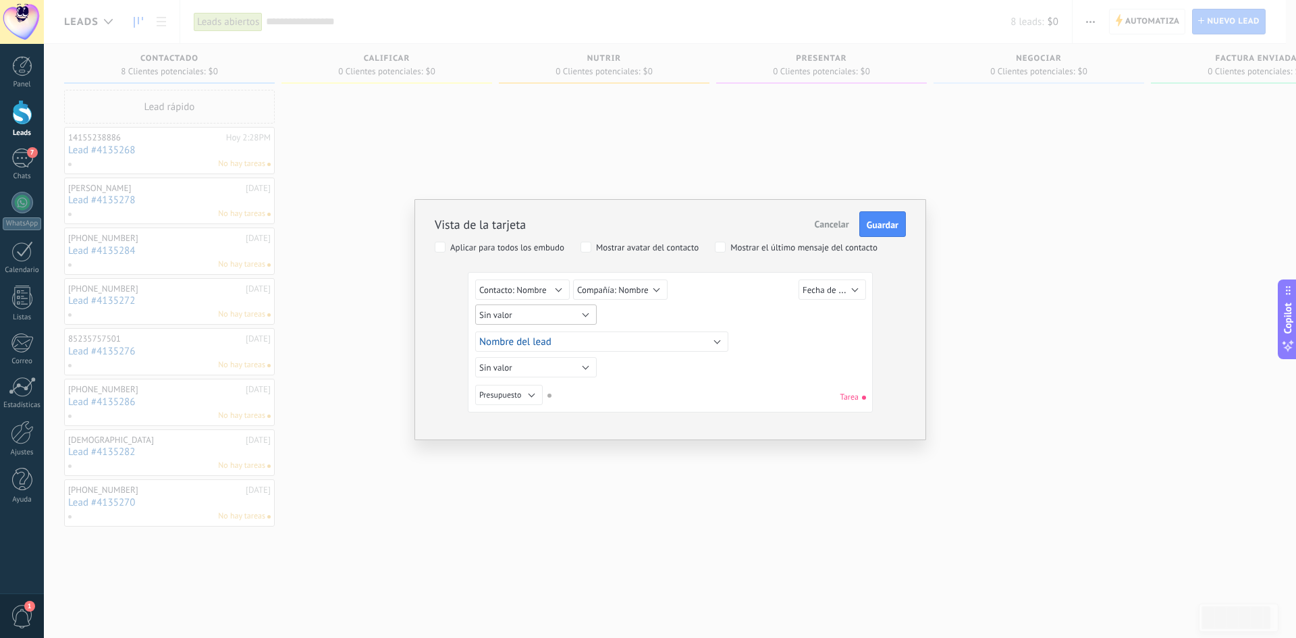
click at [543, 309] on button "Sin valor" at bounding box center [536, 314] width 122 height 20
click at [552, 315] on span "Sin valor" at bounding box center [532, 315] width 134 height 11
click at [516, 248] on div "Aplicar para todos los embudo" at bounding box center [507, 247] width 114 height 9
click at [611, 248] on div "Mostrar avatar del contacto" at bounding box center [647, 247] width 103 height 9
click at [751, 246] on div "Mostrar el último mensaje del contacto" at bounding box center [804, 247] width 147 height 9
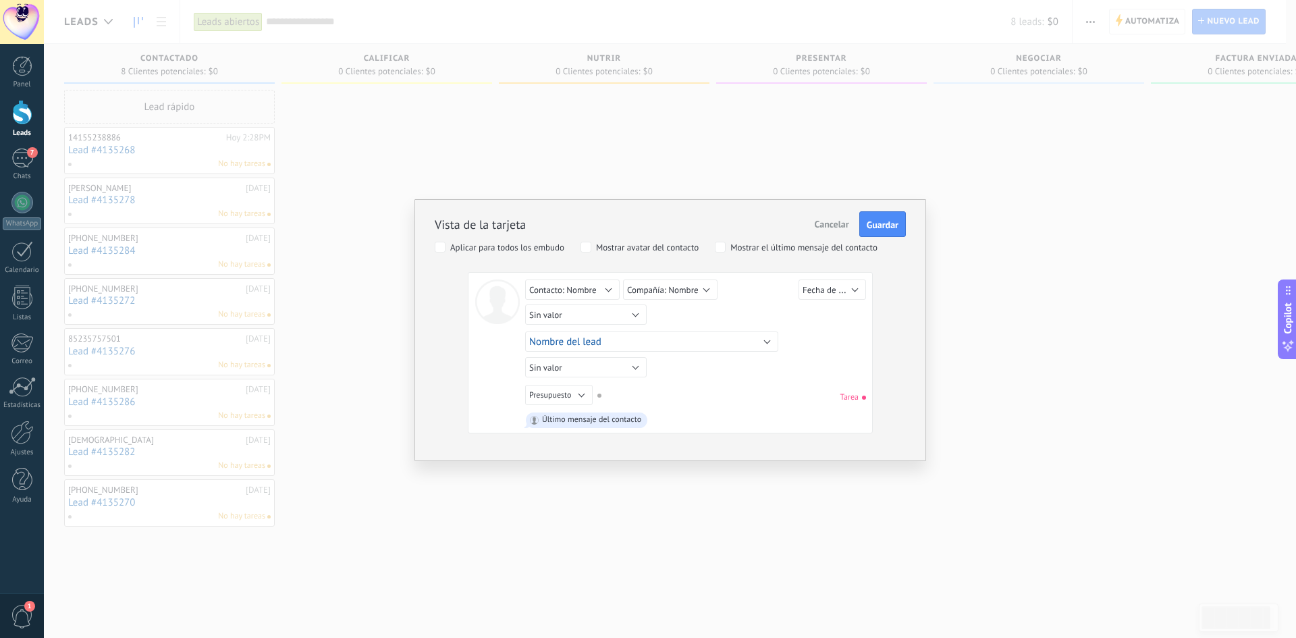
click at [735, 290] on div "Sin valor Lead ID del Lead Nombre del lead Fecha de Creación Presupuesto Usuari…" at bounding box center [697, 292] width 344 height 25
click at [604, 289] on button "Contacto: Nombre" at bounding box center [572, 290] width 95 height 20
click at [595, 351] on span "Contacto: Nombre" at bounding box center [581, 349] width 134 height 11
click at [664, 291] on span "Compañía: Nombre" at bounding box center [663, 289] width 72 height 11
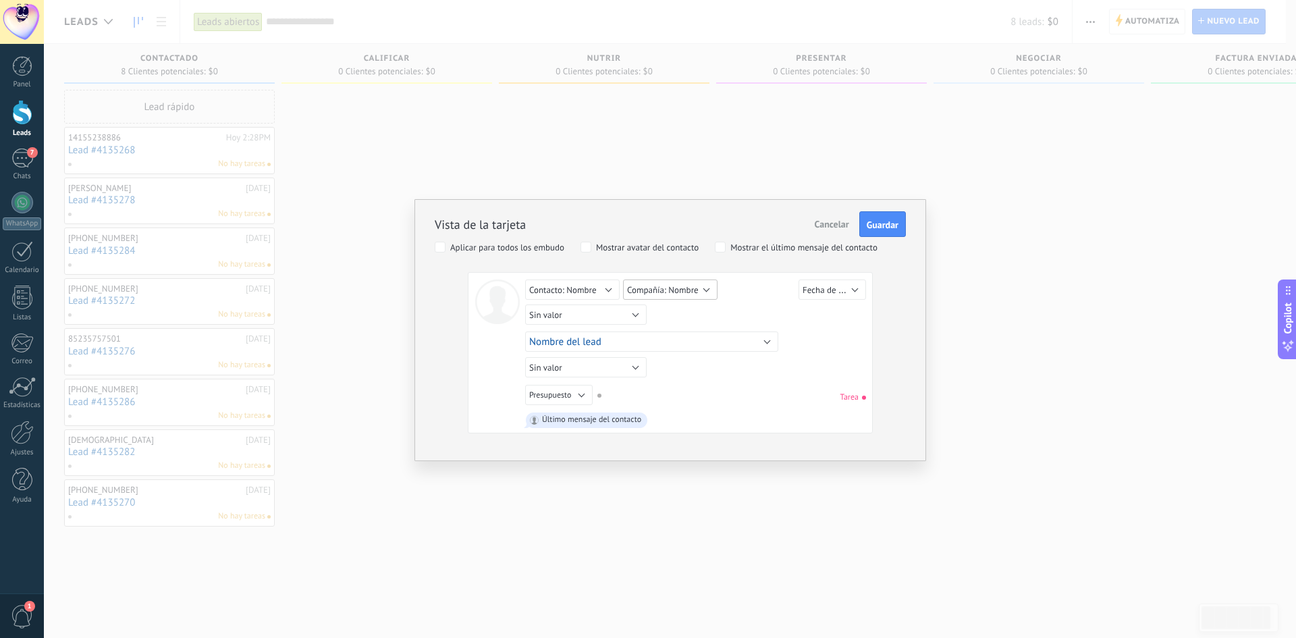
scroll to position [351, 0]
click at [690, 354] on span "Compañía: Nombre" at bounding box center [679, 349] width 134 height 11
click at [687, 288] on span "Compañía: Nombre" at bounding box center [663, 289] width 72 height 11
click at [758, 292] on div "Sin valor Lead ID del Lead Nombre del lead Fecha de Creación Presupuesto Usuari…" at bounding box center [697, 292] width 344 height 25
click at [610, 311] on button "Sin valor" at bounding box center [586, 314] width 122 height 20
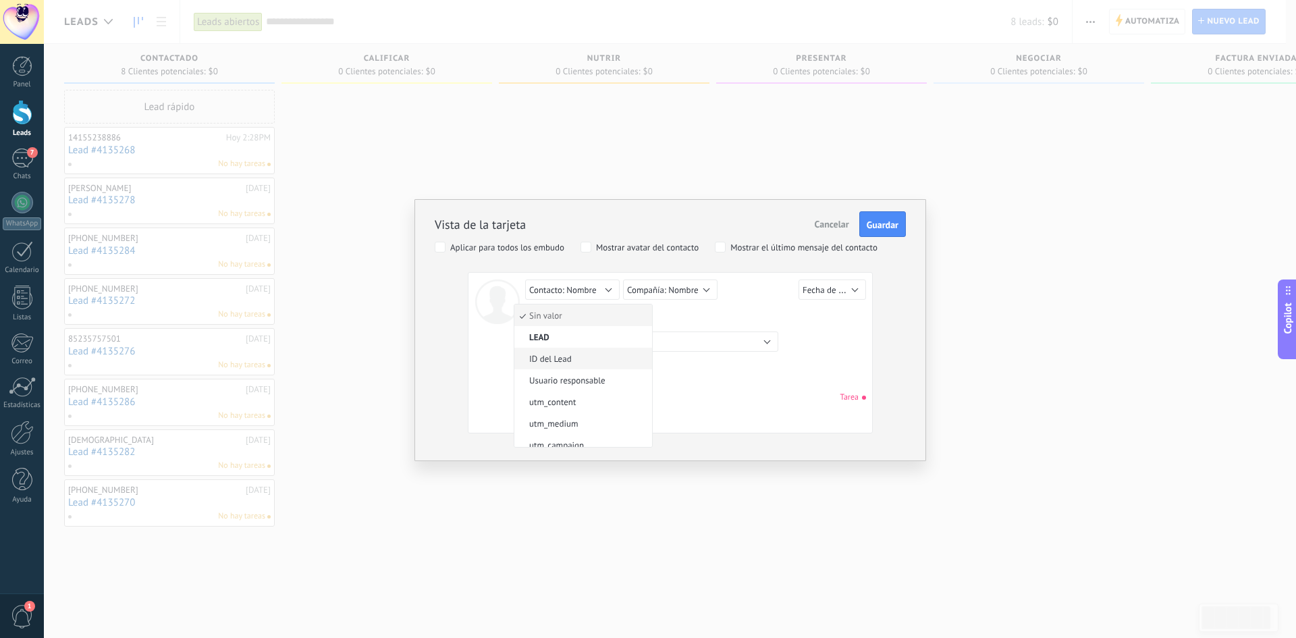
click at [563, 362] on span "ID del Lead" at bounding box center [581, 358] width 134 height 11
click at [634, 348] on button "Nombre del lead" at bounding box center [651, 342] width 253 height 20
click at [614, 363] on span "Nombre del lead" at bounding box center [646, 365] width 264 height 13
click at [610, 366] on button "Sin valor" at bounding box center [586, 367] width 122 height 20
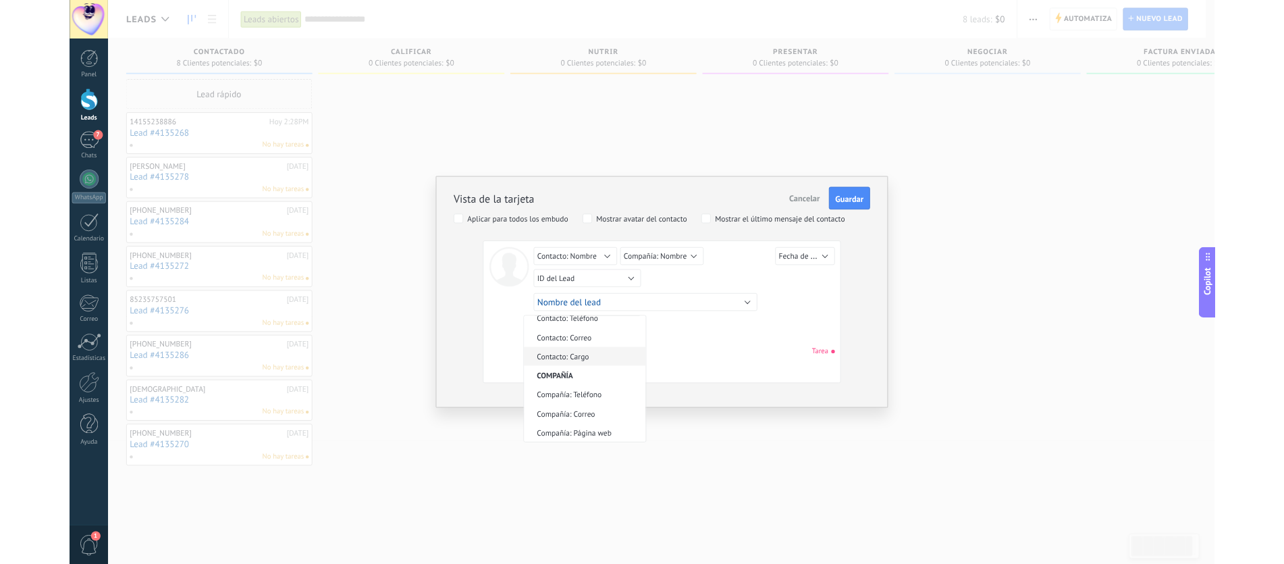
scroll to position [333, 0]
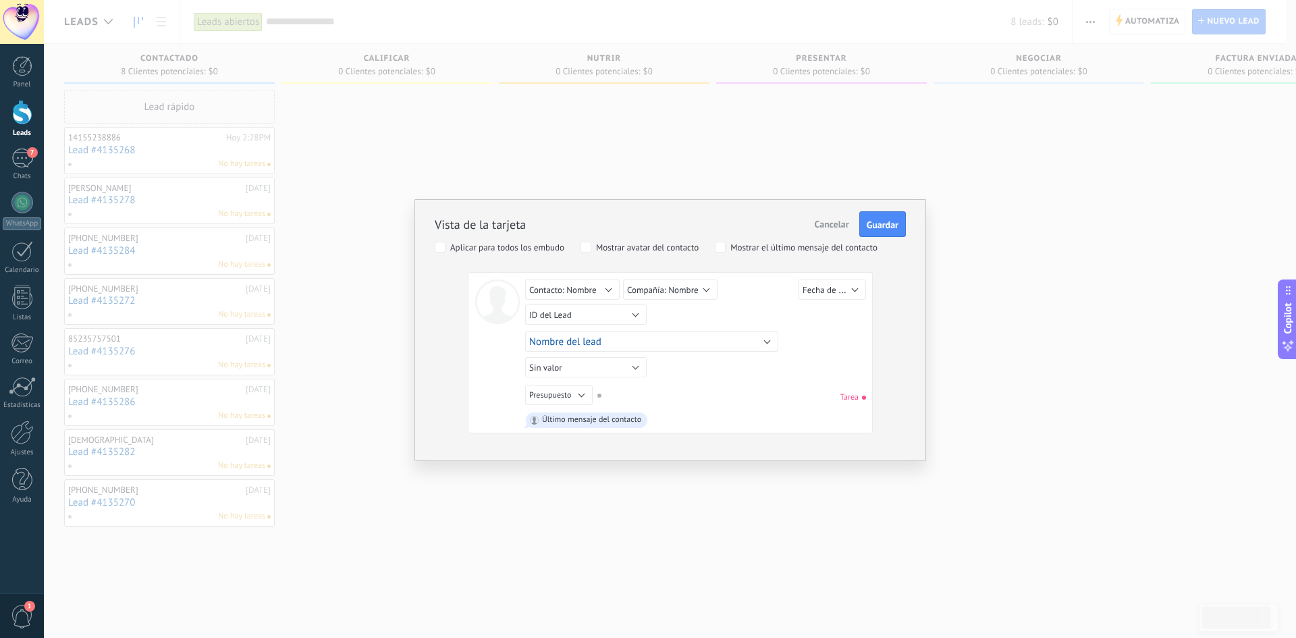
click at [683, 410] on div "Último mensaje del contacto" at bounding box center [695, 420] width 340 height 21
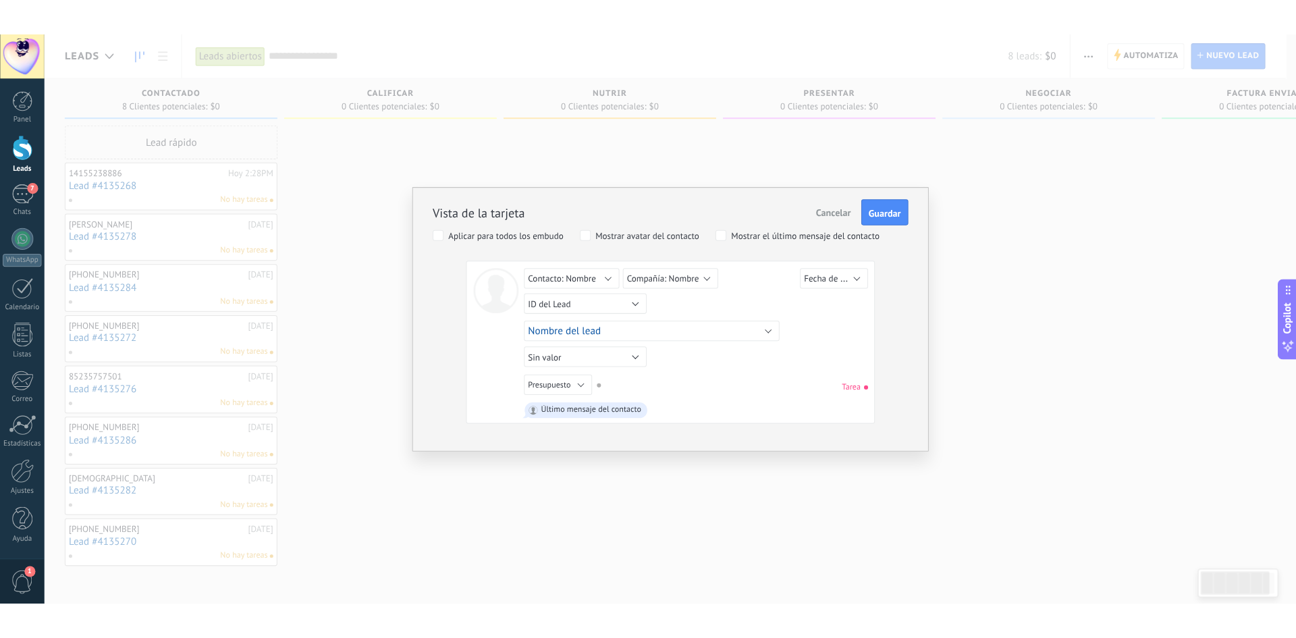
scroll to position [20, 0]
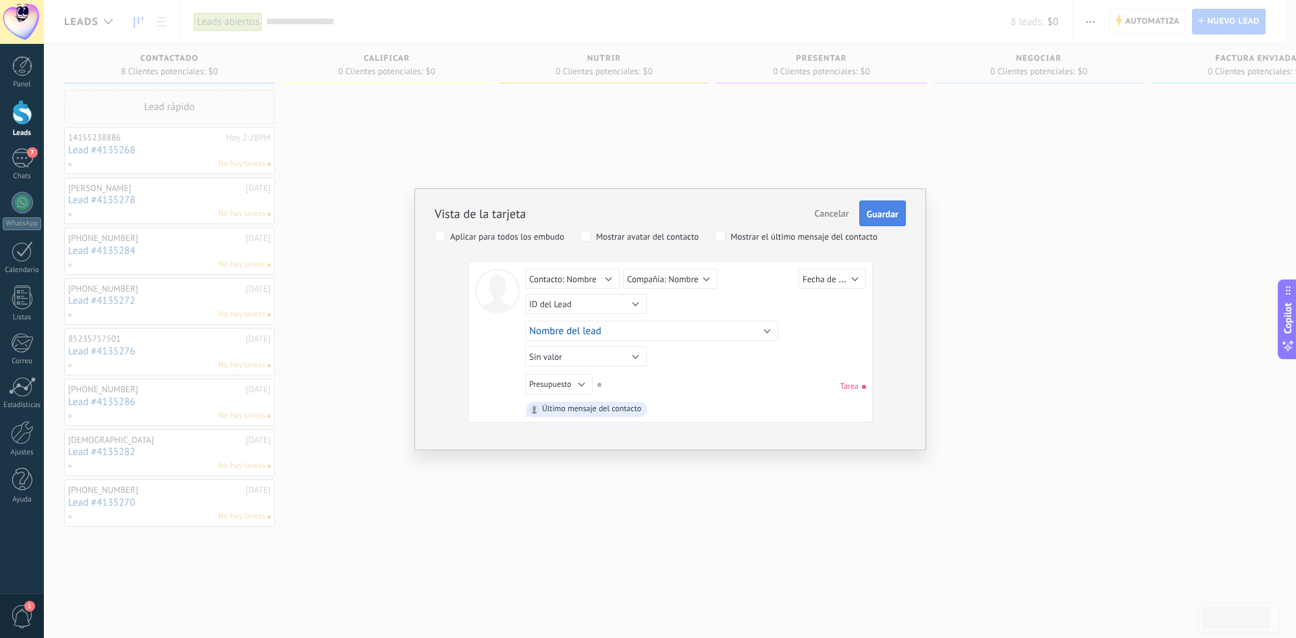
click at [897, 215] on span "Guardar" at bounding box center [883, 213] width 32 height 9
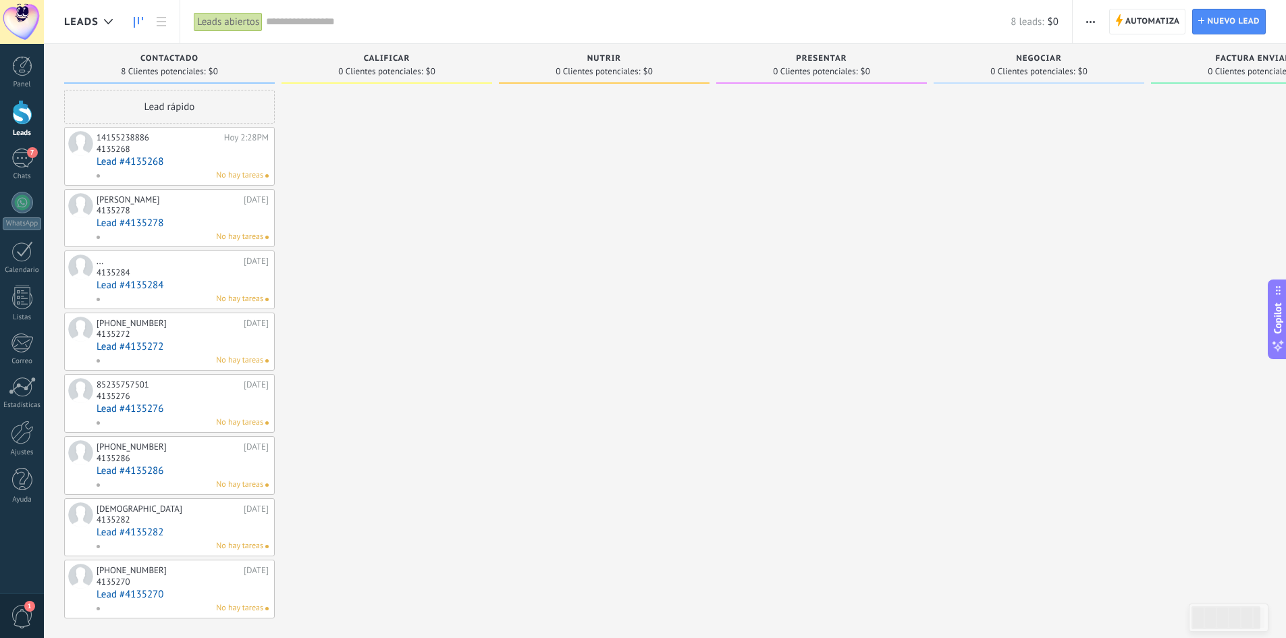
click at [190, 165] on link "Lead #4135268" at bounding box center [183, 161] width 172 height 11
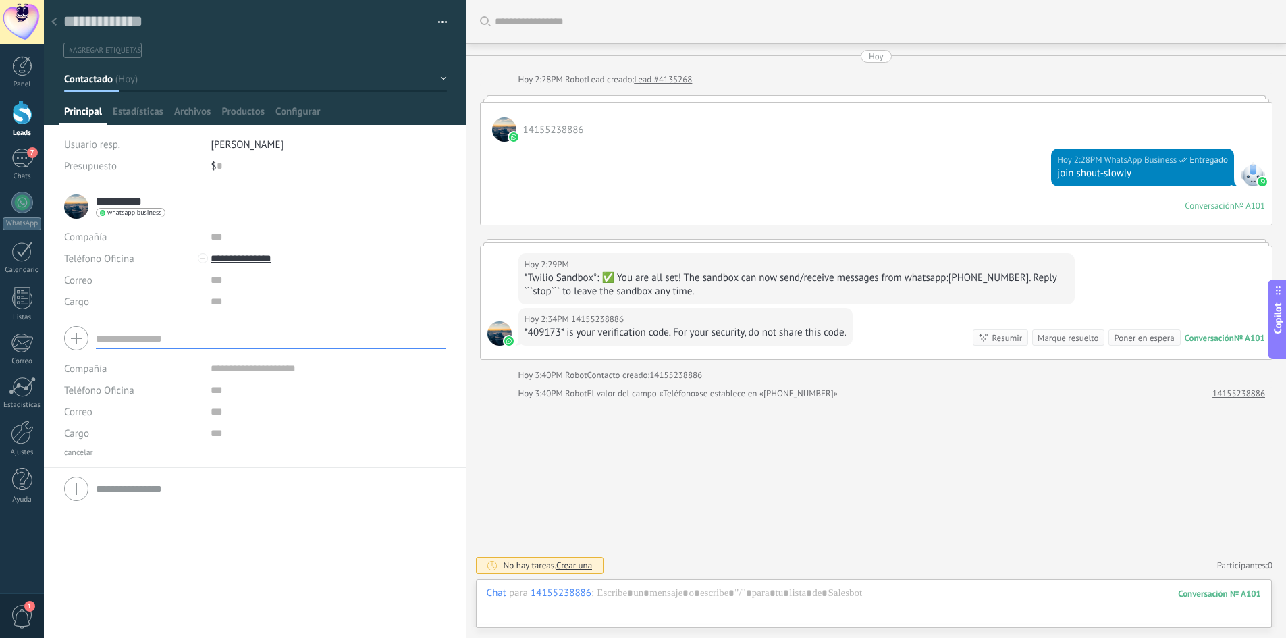
click at [161, 342] on input "text" at bounding box center [271, 338] width 350 height 22
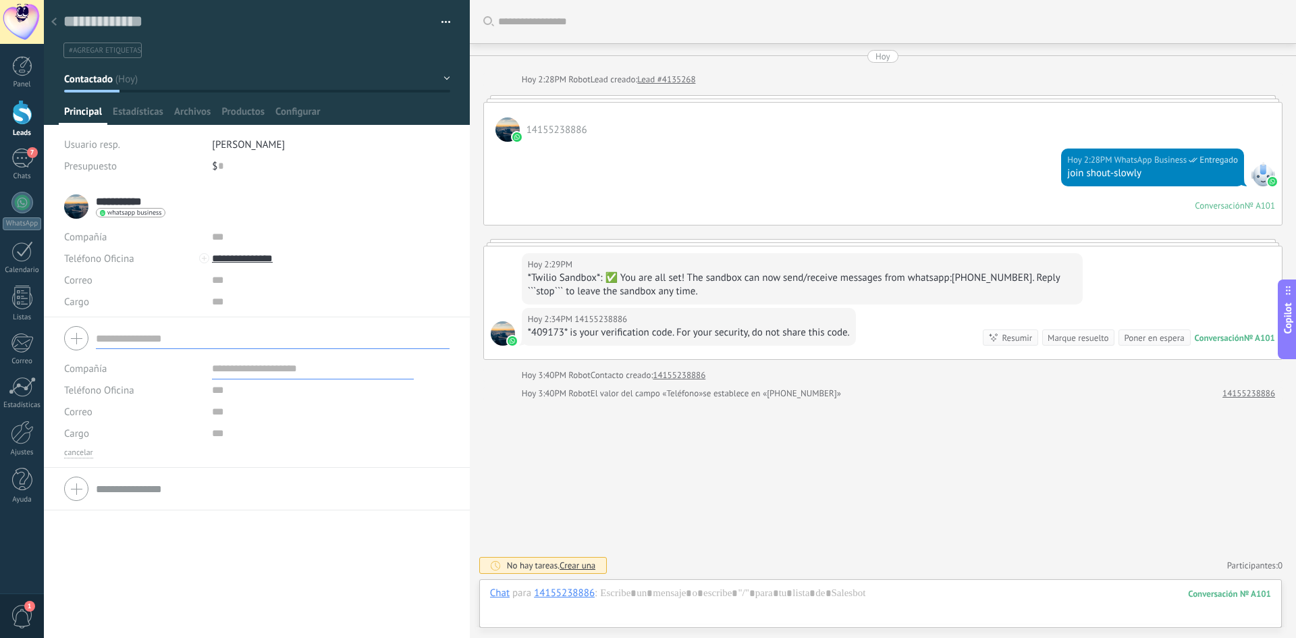
scroll to position [20, 0]
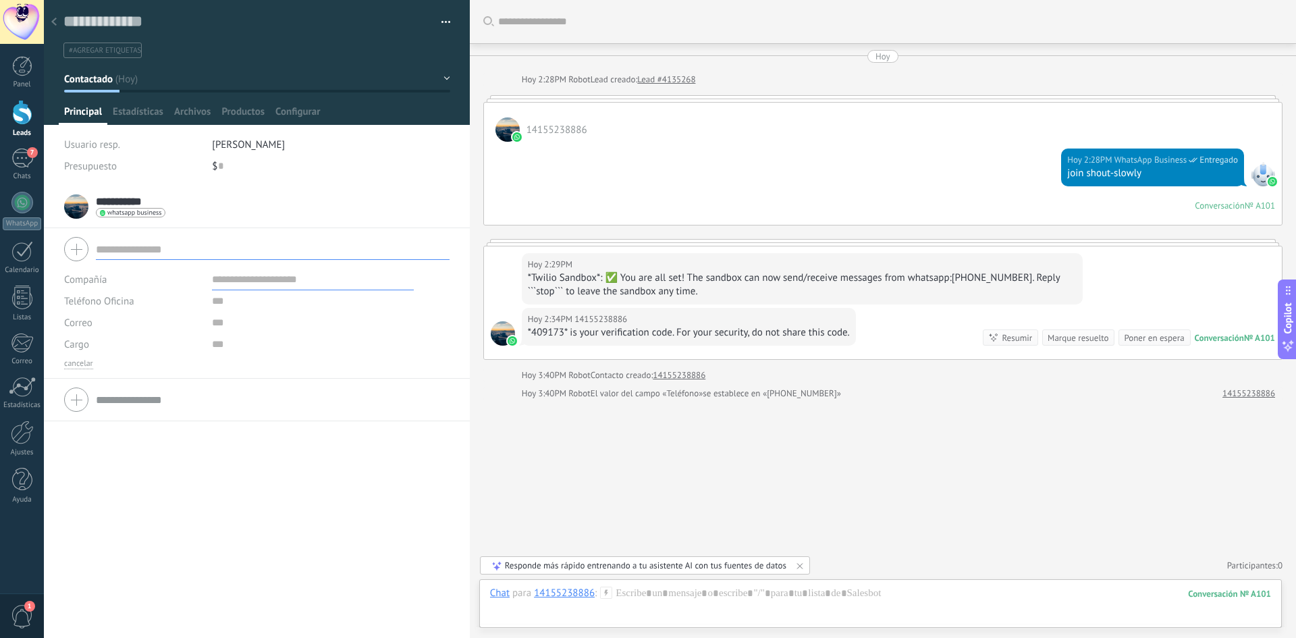
click at [442, 24] on span "button" at bounding box center [446, 24] width 9 height 3
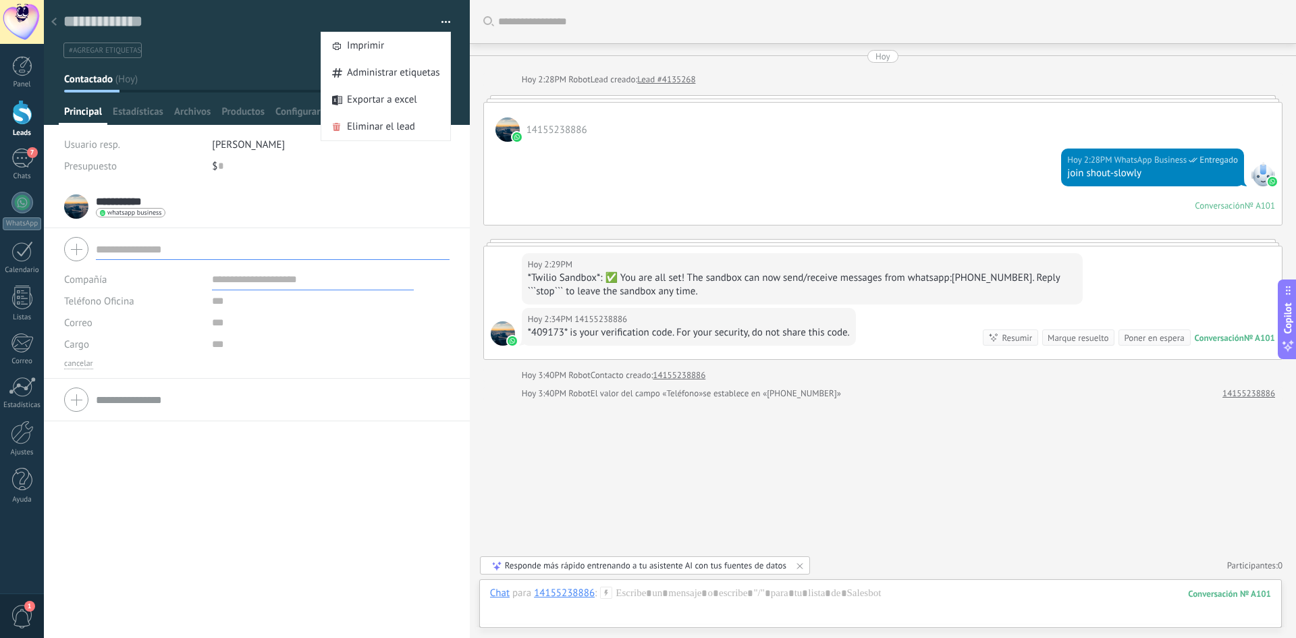
click at [442, 24] on span "button" at bounding box center [446, 24] width 9 height 3
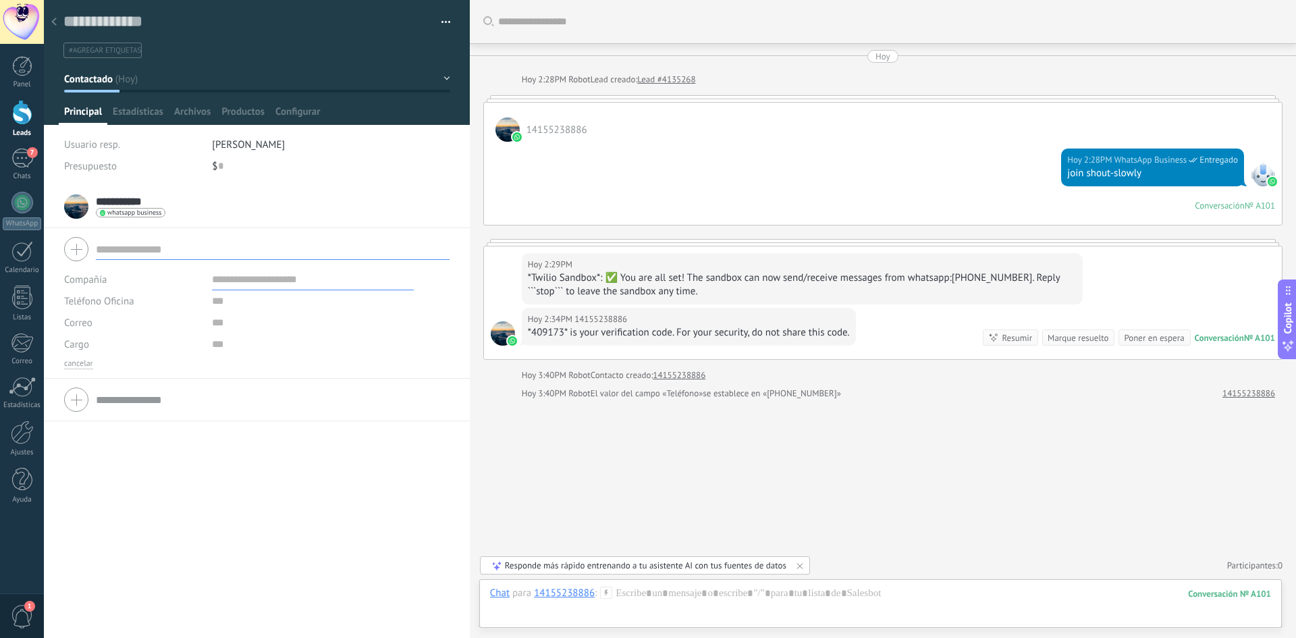
click at [55, 22] on icon at bounding box center [53, 22] width 5 height 8
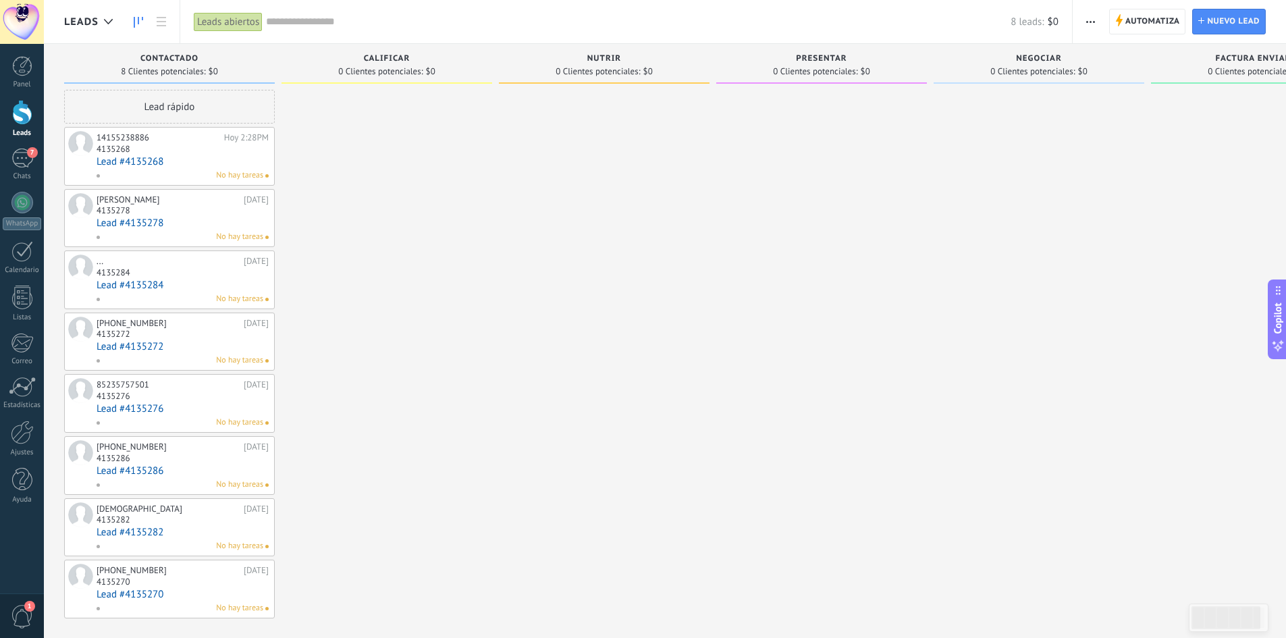
click at [201, 101] on div "Lead rápido" at bounding box center [169, 107] width 211 height 34
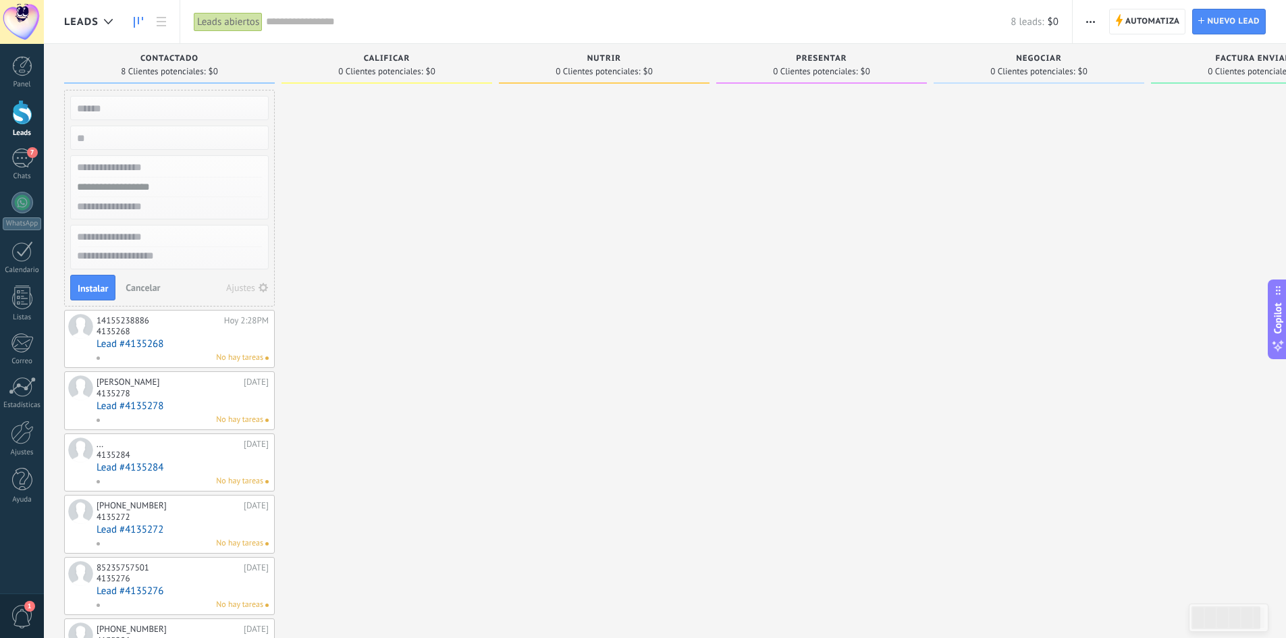
click at [261, 290] on use "button" at bounding box center [263, 287] width 9 height 9
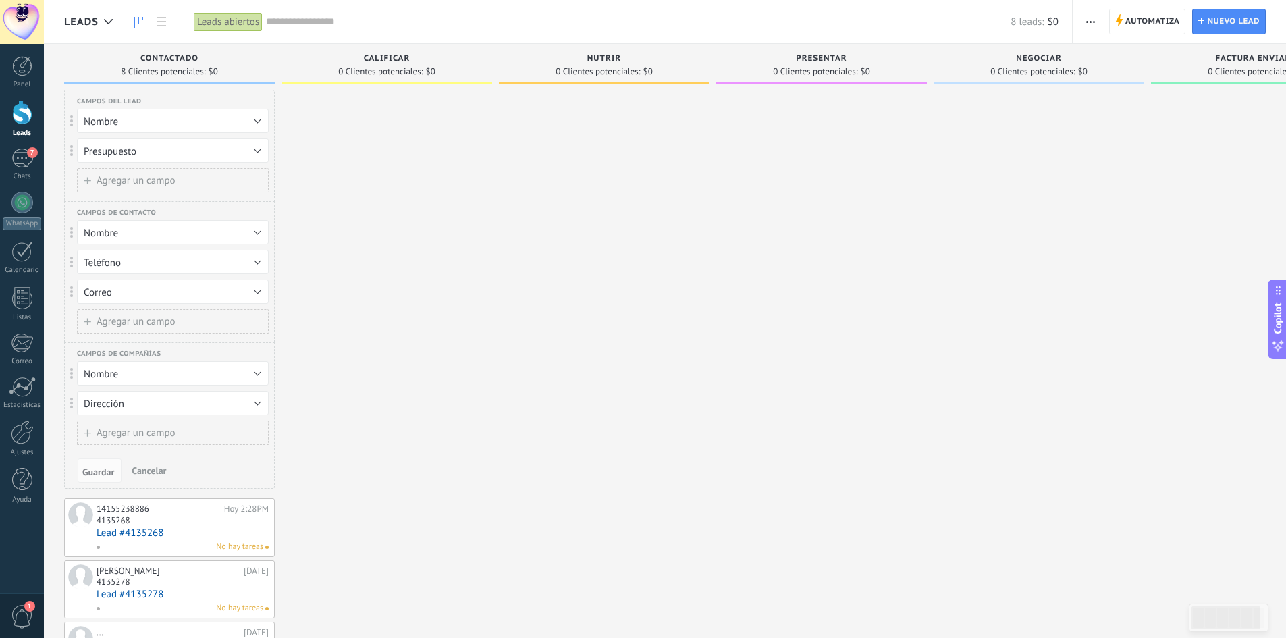
click at [169, 180] on span "Agregar un campo" at bounding box center [136, 181] width 79 height 10
click at [184, 177] on button "Etiquetas" at bounding box center [173, 180] width 192 height 24
click at [169, 206] on span "Eliminar campo" at bounding box center [166, 203] width 195 height 13
click at [153, 183] on span "Agregar un campo" at bounding box center [136, 181] width 79 height 10
click at [153, 183] on button "Etiquetas" at bounding box center [173, 180] width 192 height 24
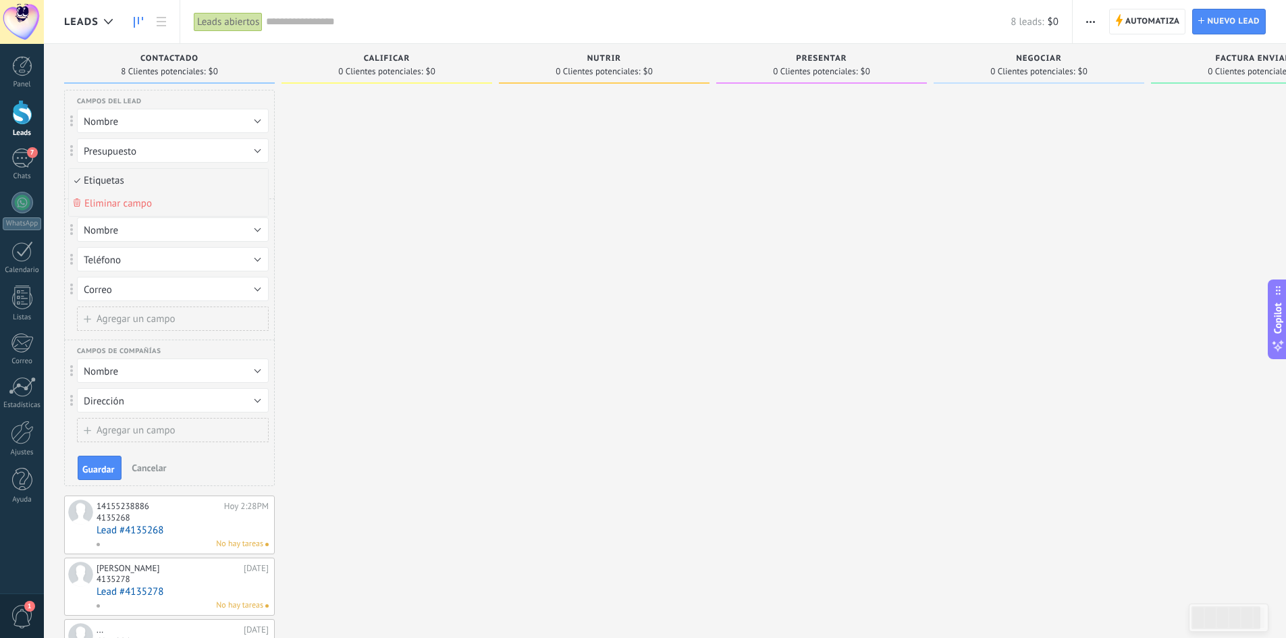
click at [151, 201] on span "Eliminar campo" at bounding box center [118, 203] width 68 height 13
click at [140, 319] on span "Agregar un campo" at bounding box center [136, 322] width 79 height 10
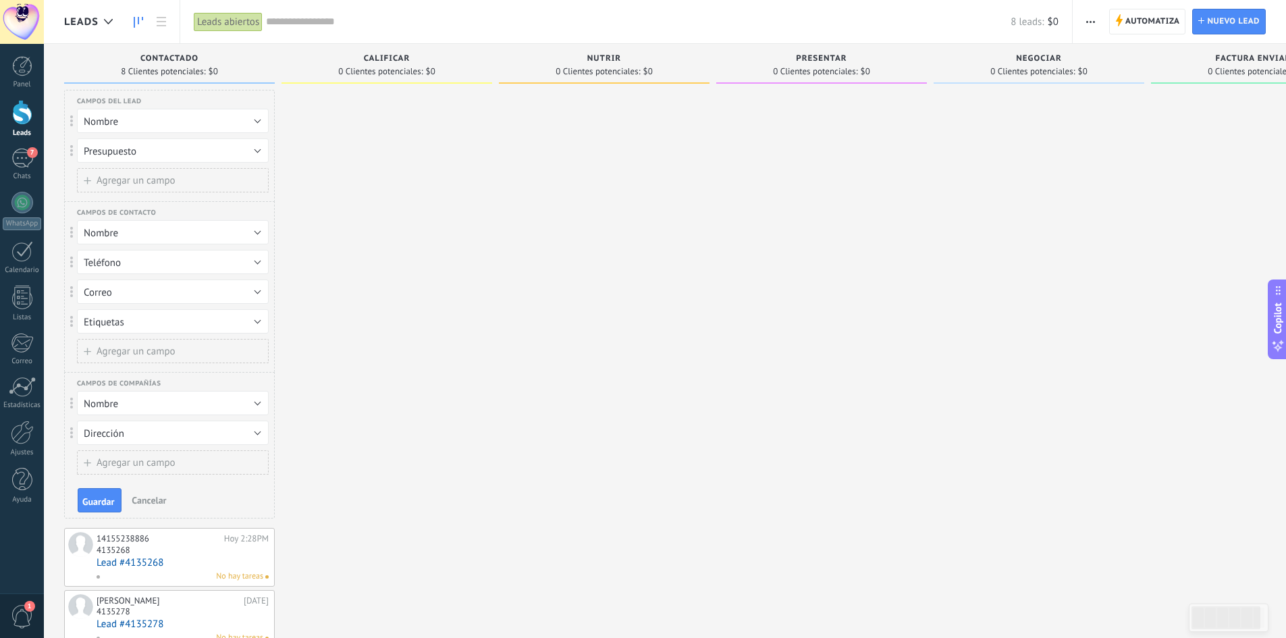
click at [110, 350] on span "Agregar un campo" at bounding box center [136, 351] width 79 height 10
click at [75, 350] on span at bounding box center [71, 351] width 12 height 11
click at [142, 363] on div "Campos de contacto Cargo Teléfono Correo Nombre Etiquetas Eliminar campo Nombre…" at bounding box center [169, 285] width 211 height 168
click at [138, 348] on button "Cargo" at bounding box center [173, 351] width 192 height 24
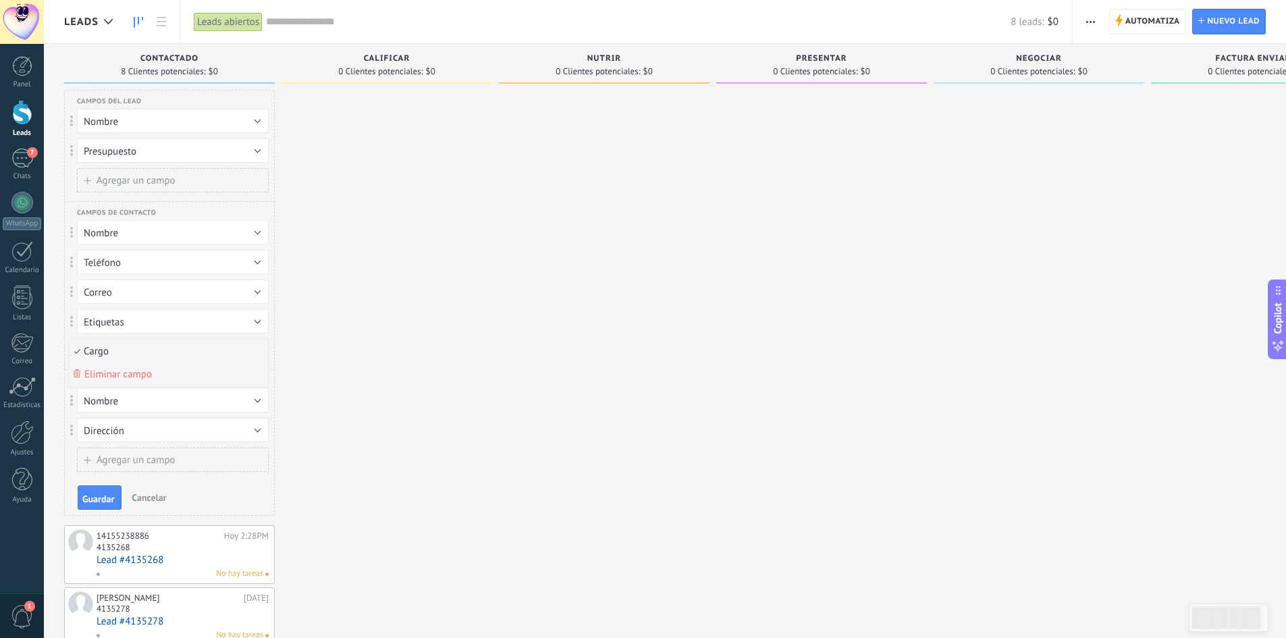
click at [138, 374] on span "Eliminar campo" at bounding box center [118, 374] width 68 height 13
click at [134, 324] on button "Etiquetas" at bounding box center [173, 321] width 192 height 24
click at [139, 369] on span "Eliminar campo" at bounding box center [118, 367] width 68 height 13
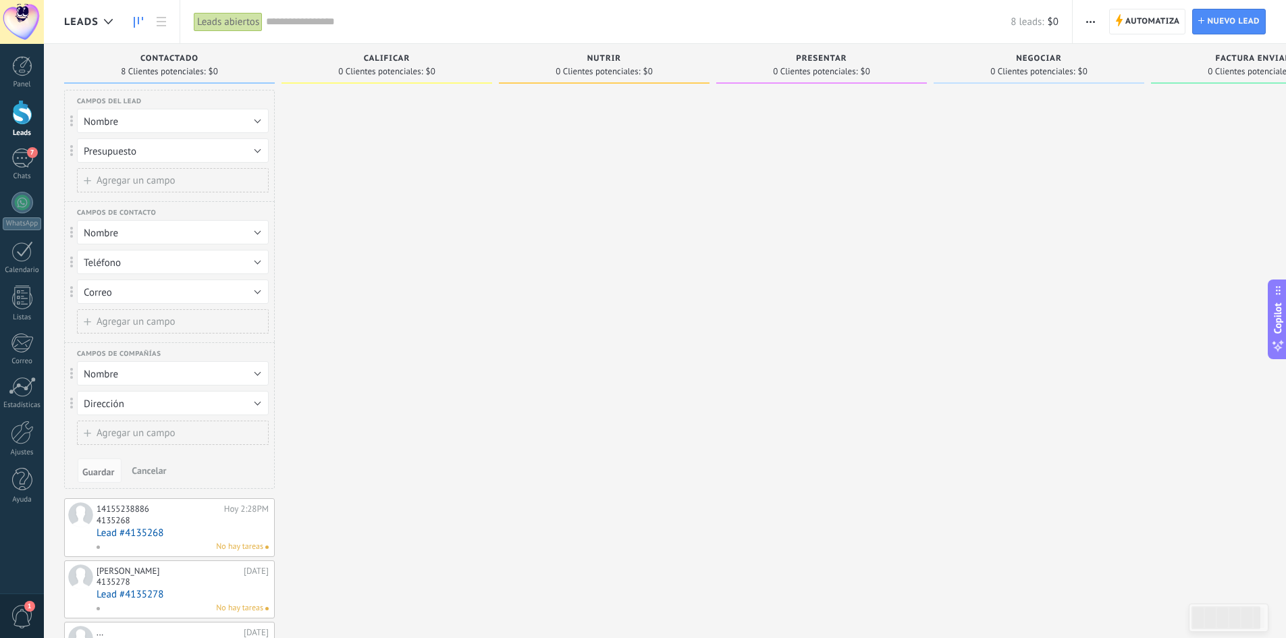
click at [146, 467] on span "Cancelar" at bounding box center [149, 471] width 34 height 12
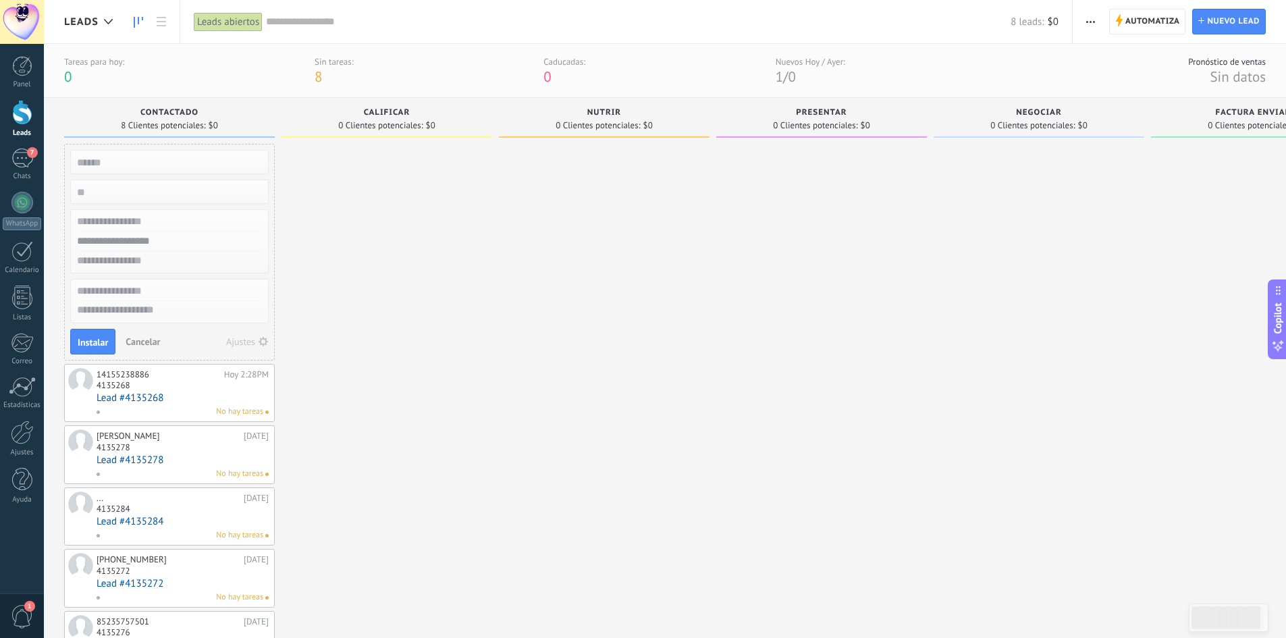
click at [1096, 14] on button "button" at bounding box center [1091, 22] width 20 height 26
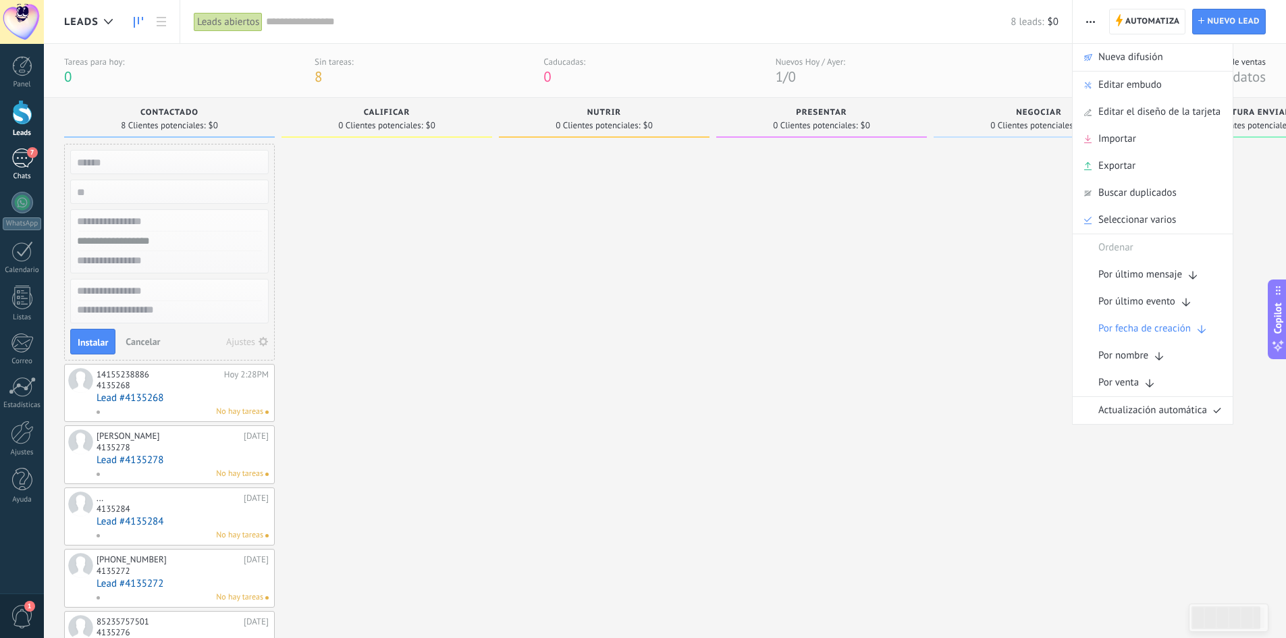
click at [22, 166] on div "7" at bounding box center [22, 159] width 22 height 20
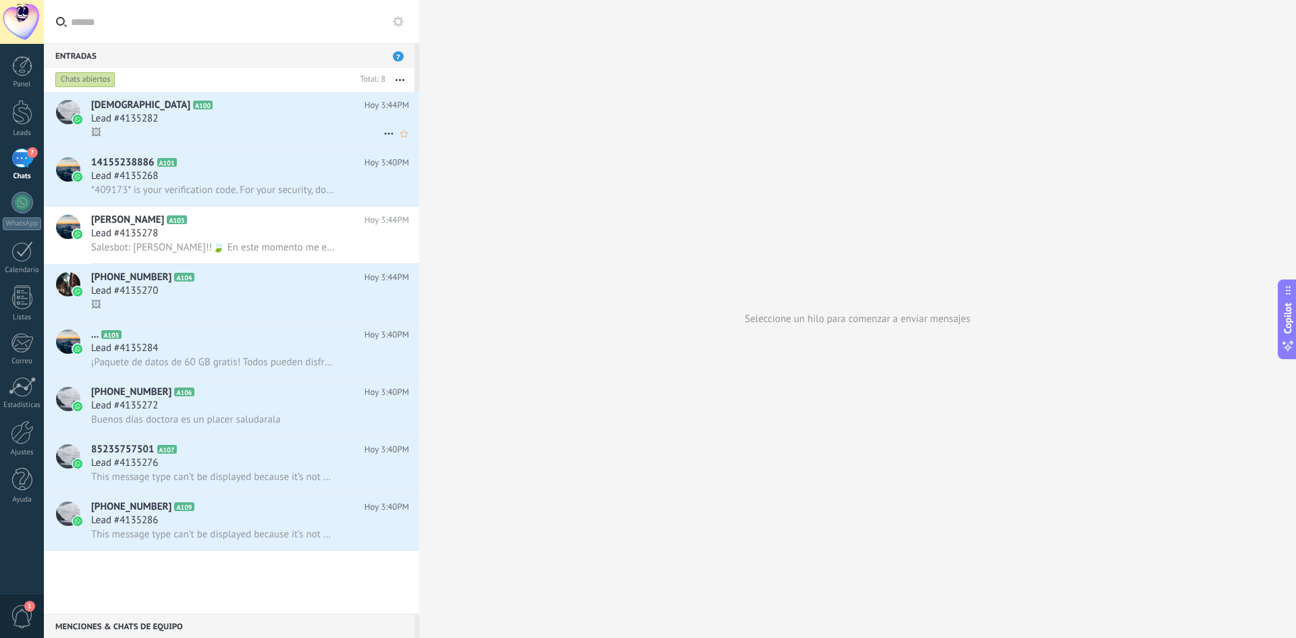
click at [144, 128] on div "🖼" at bounding box center [250, 133] width 318 height 14
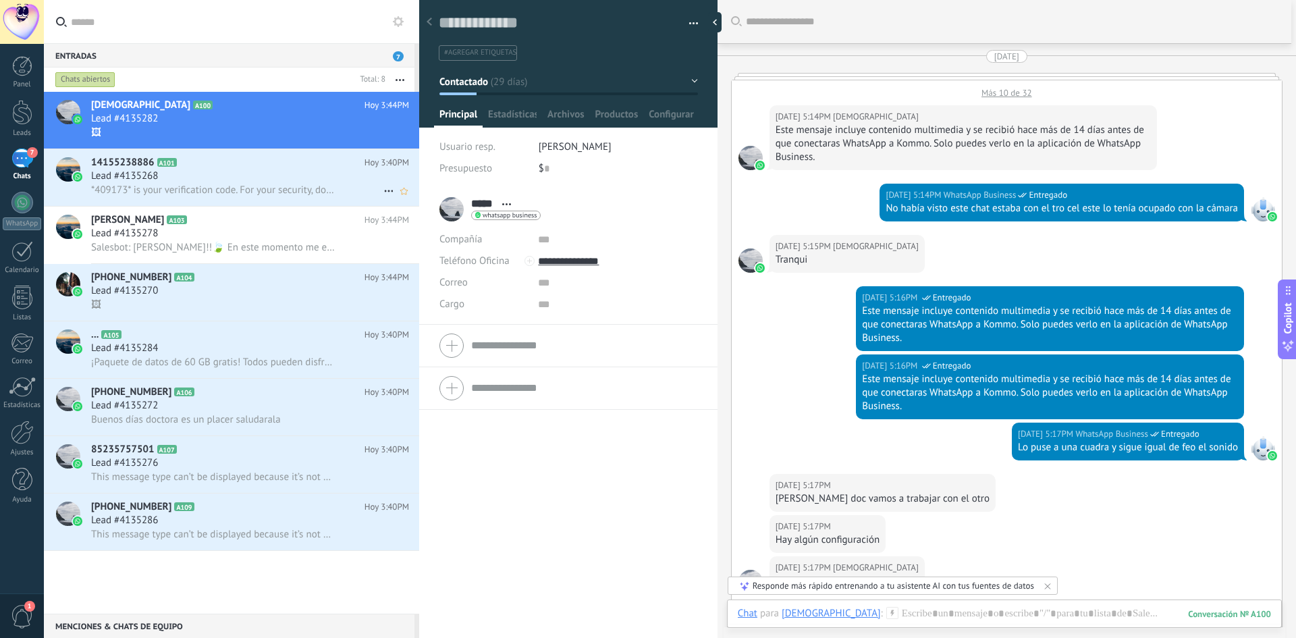
click at [237, 188] on span "*409173* is your verification code. For your security, do not share this code." at bounding box center [213, 190] width 244 height 13
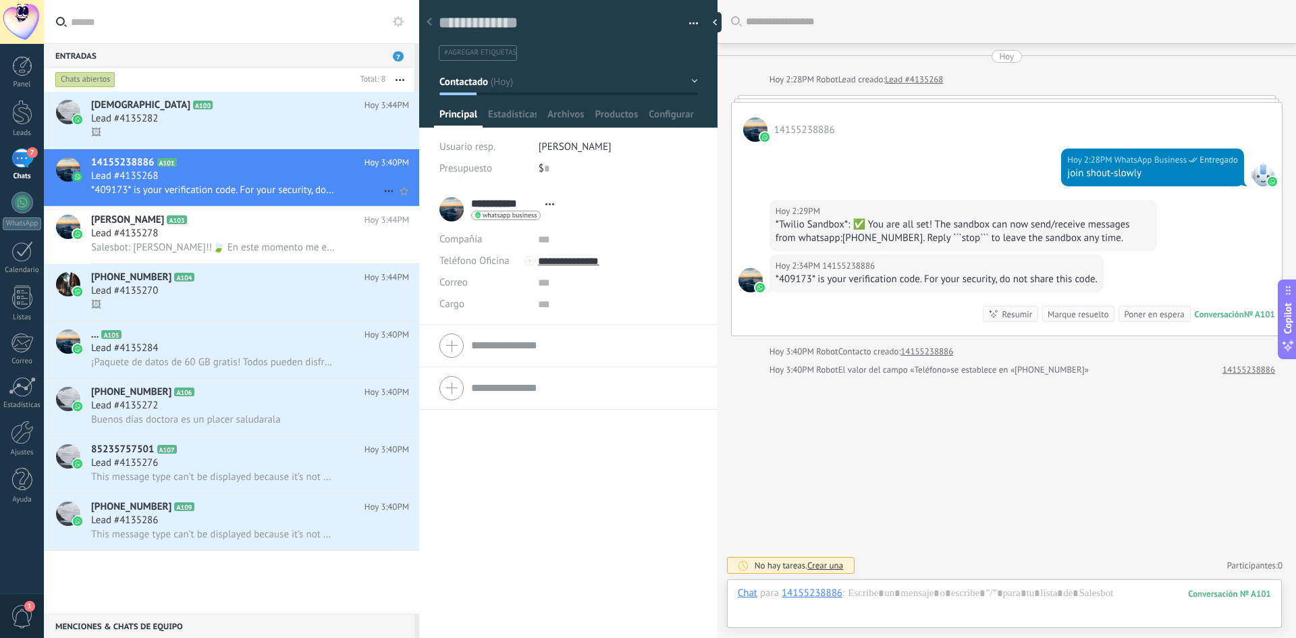
scroll to position [20, 0]
click at [386, 190] on icon at bounding box center [389, 191] width 16 height 16
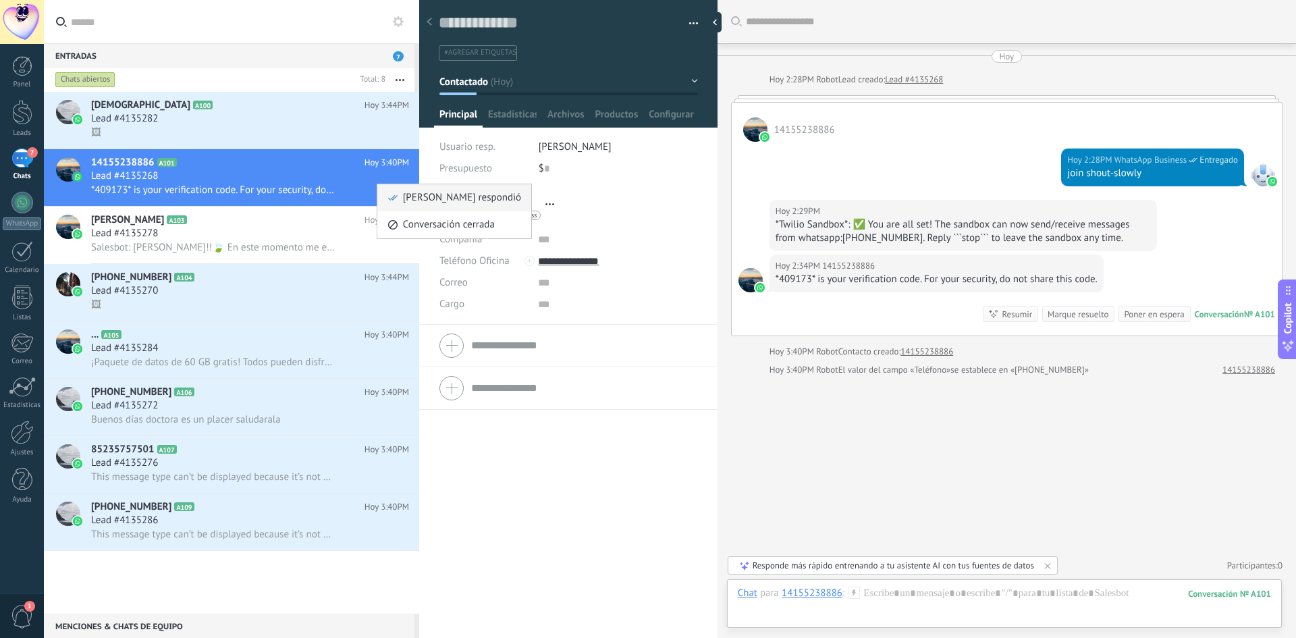
click at [399, 200] on div "[PERSON_NAME] respondió" at bounding box center [455, 197] width 134 height 27
click at [194, 296] on div "Lead #4135270" at bounding box center [250, 291] width 318 height 14
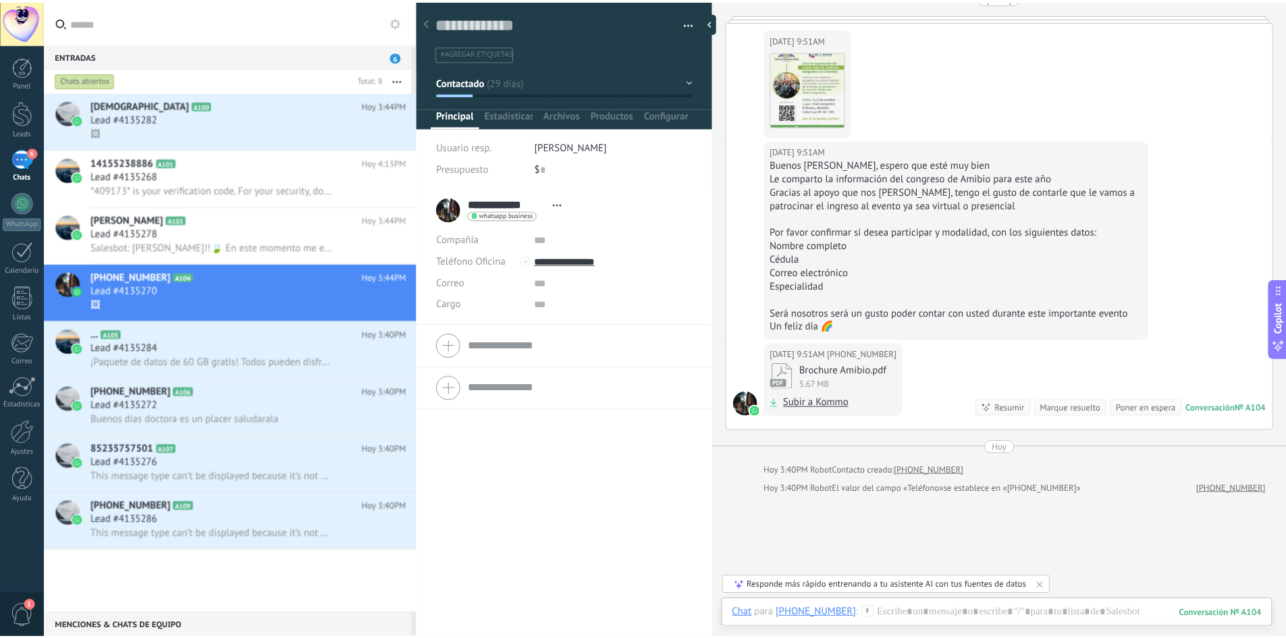
scroll to position [435, 0]
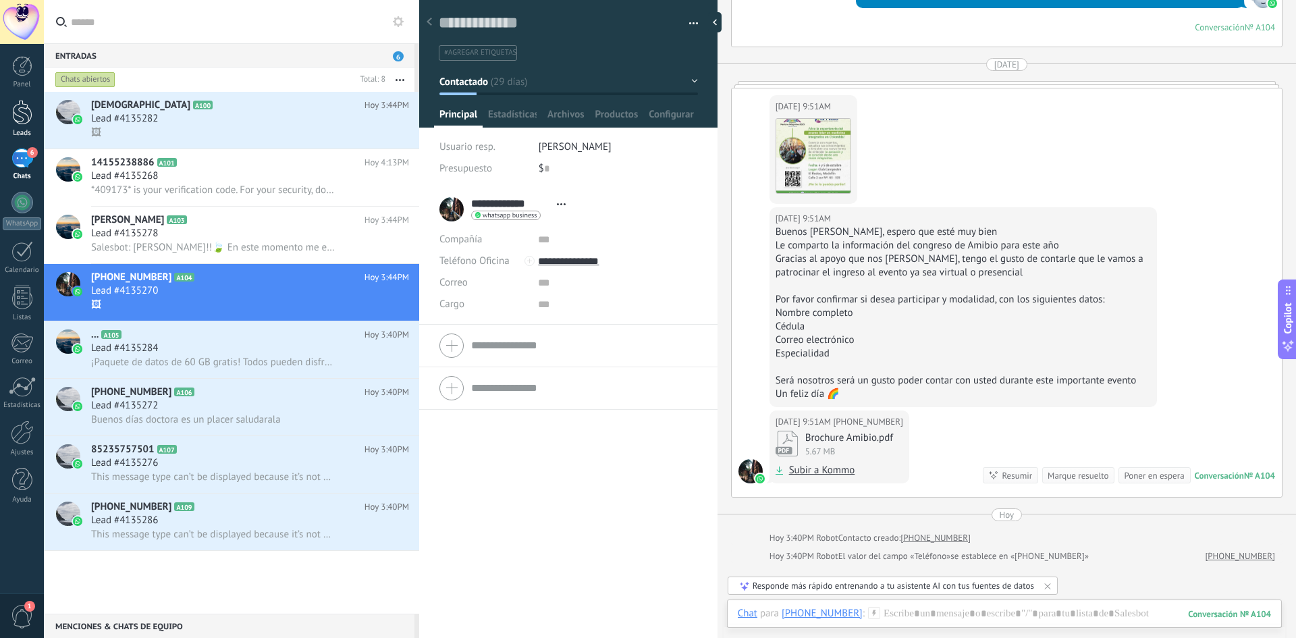
click at [22, 116] on div at bounding box center [22, 112] width 20 height 25
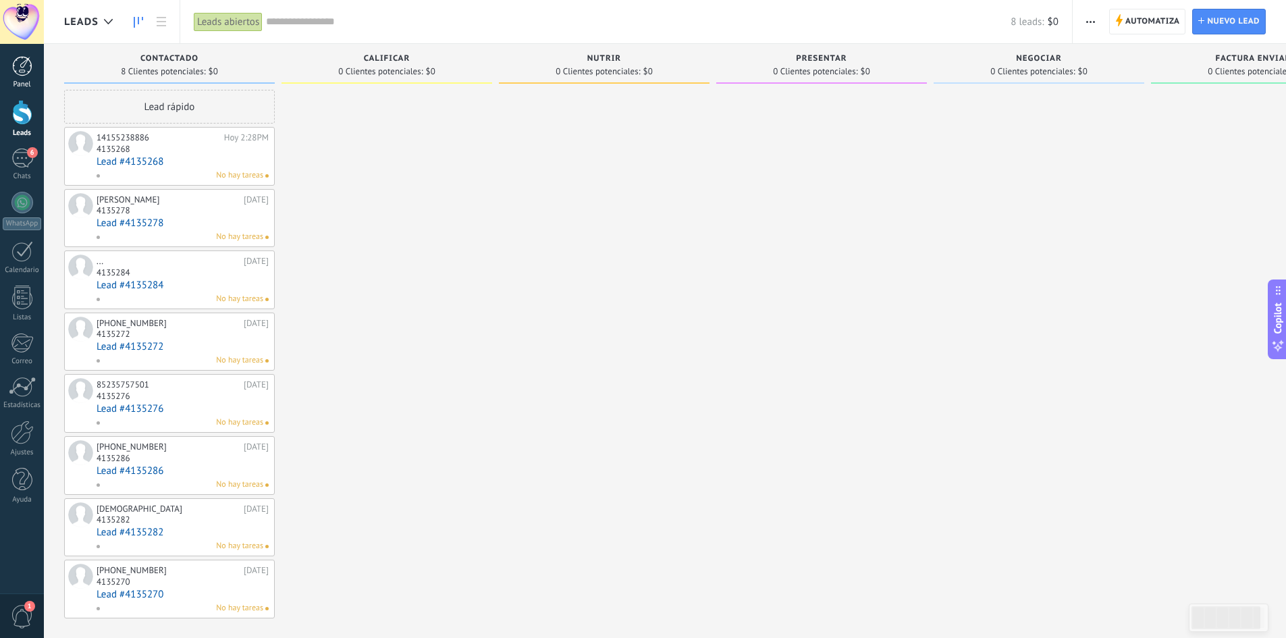
click at [23, 79] on link "Panel" at bounding box center [22, 72] width 44 height 33
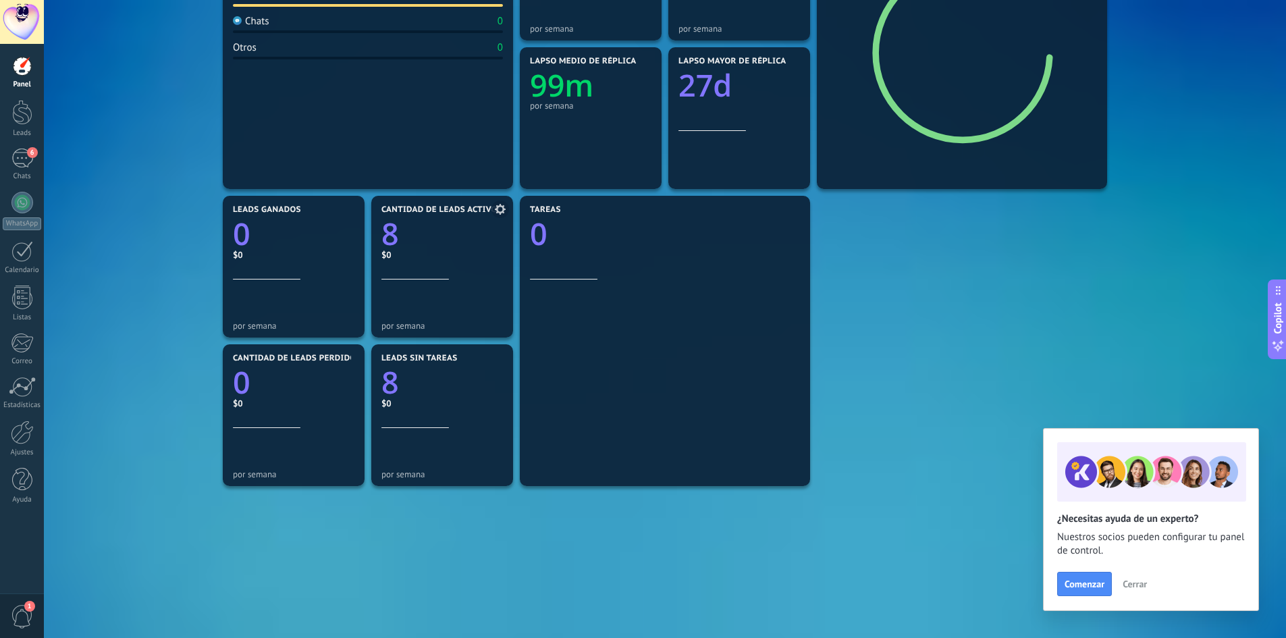
scroll to position [317, 0]
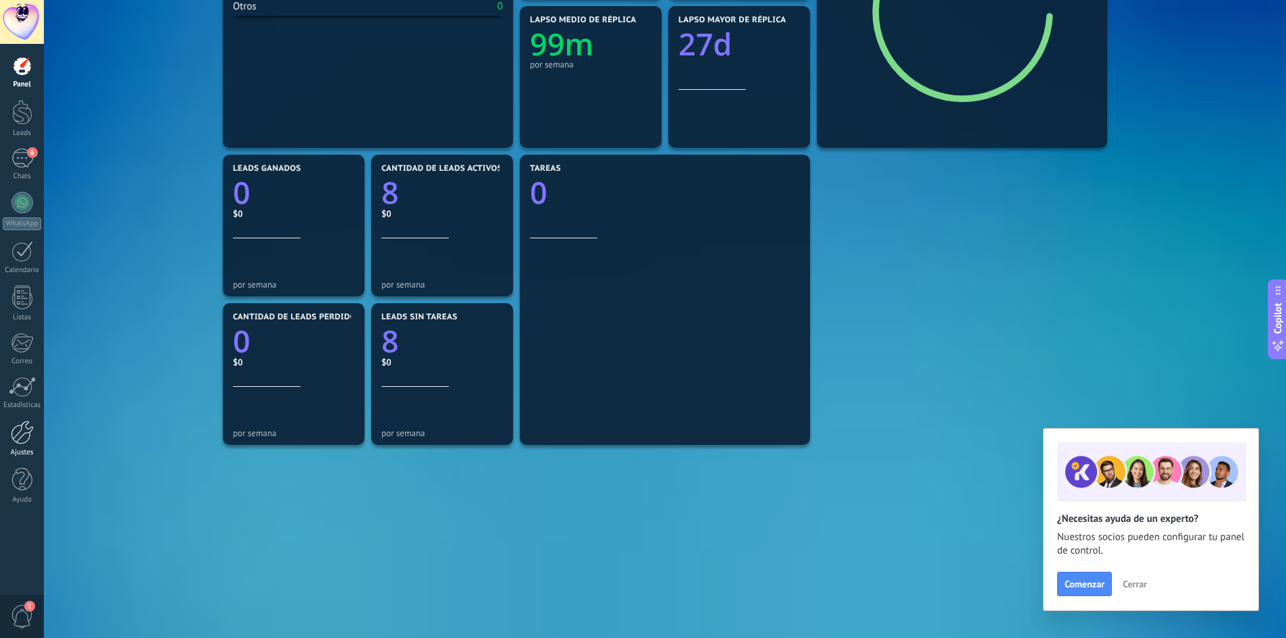
click at [22, 438] on div at bounding box center [22, 433] width 23 height 24
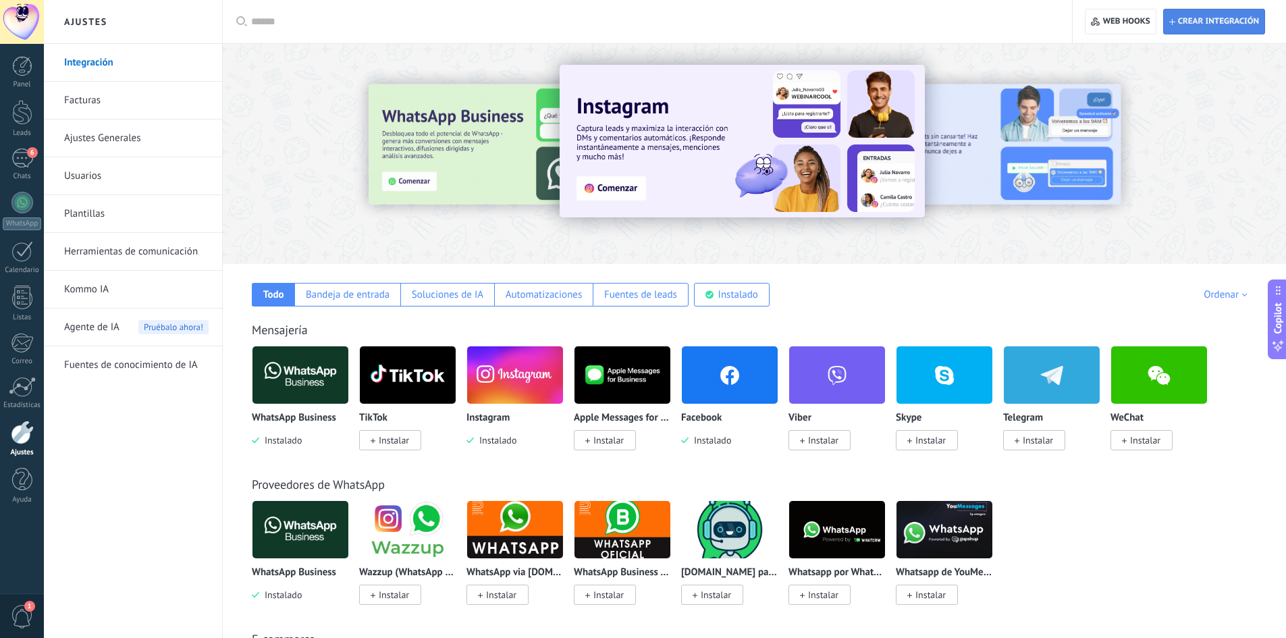
click at [1200, 26] on span "Crear integración" at bounding box center [1218, 21] width 81 height 11
type textarea "**********"
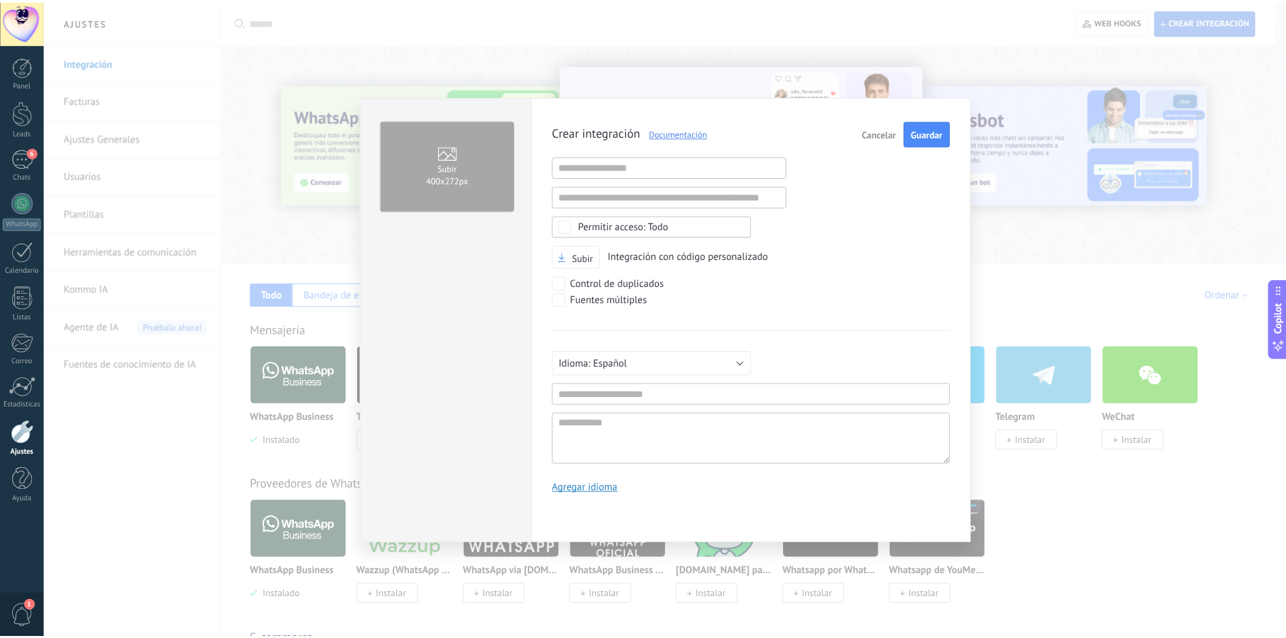
scroll to position [13, 0]
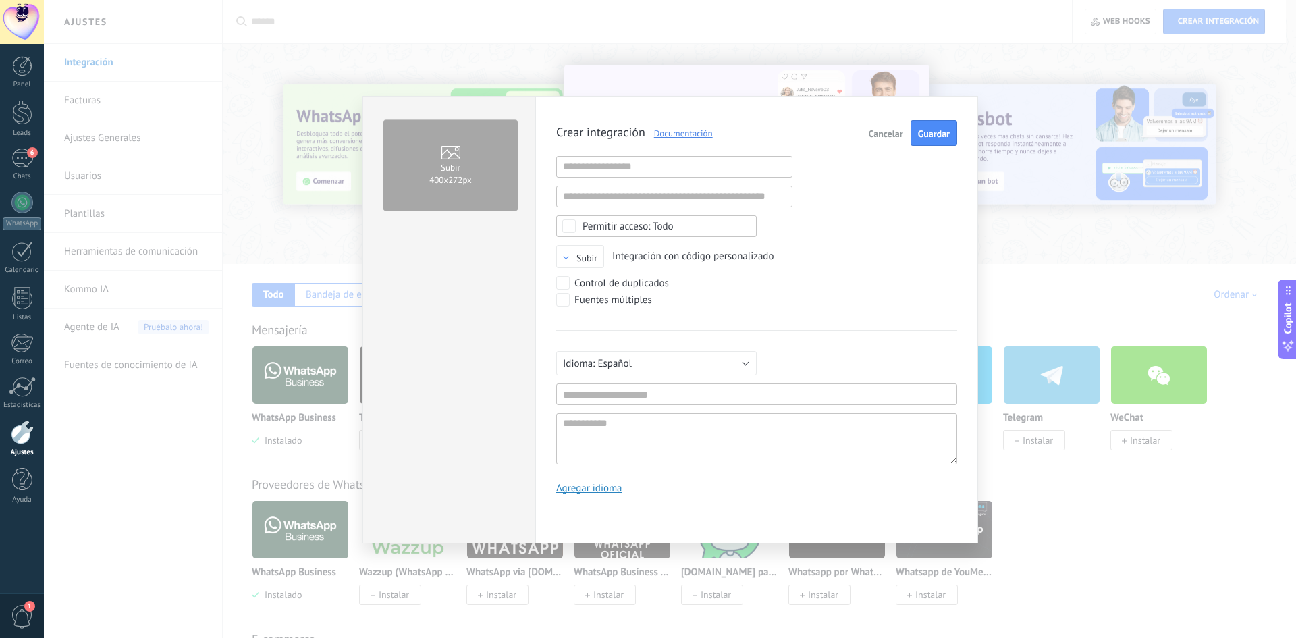
click at [884, 132] on span "Cancelar" at bounding box center [886, 133] width 34 height 9
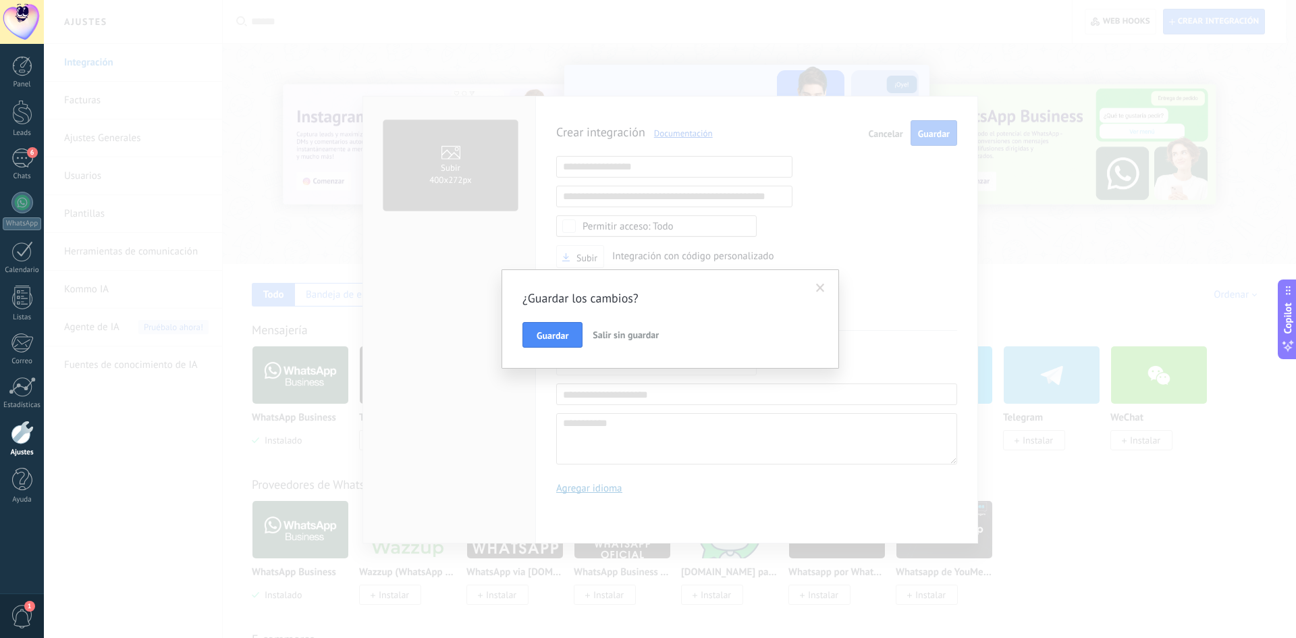
click at [647, 335] on span "Salir sin guardar" at bounding box center [626, 335] width 66 height 12
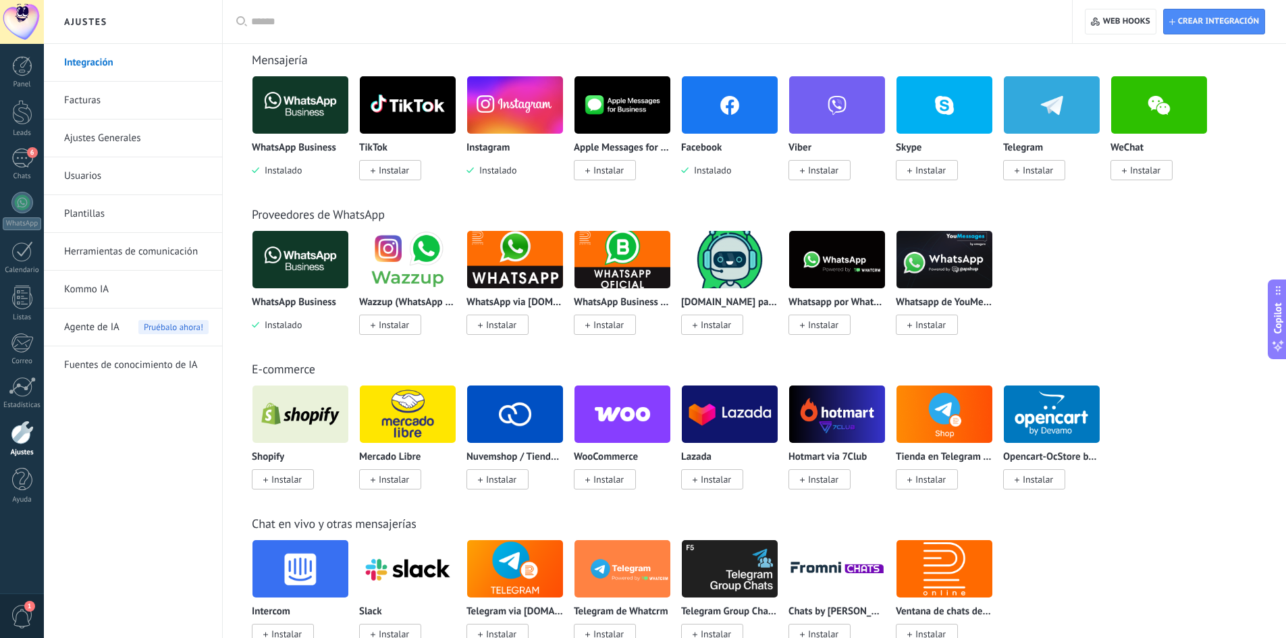
scroll to position [0, 0]
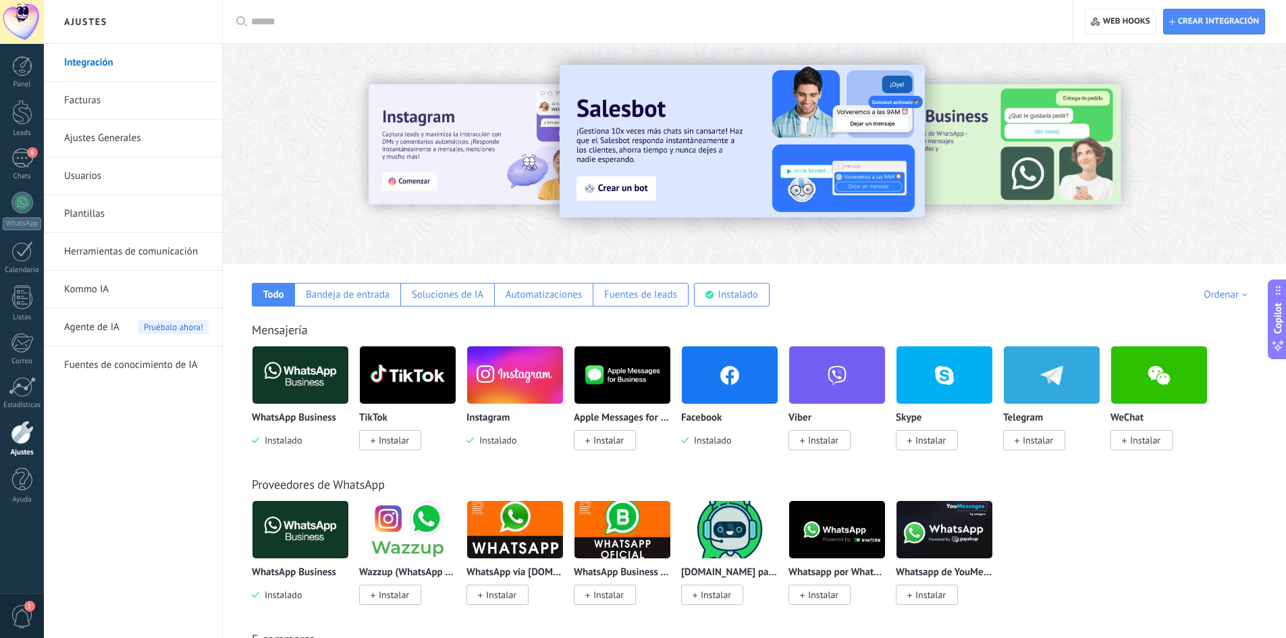
click at [716, 392] on img at bounding box center [730, 374] width 96 height 65
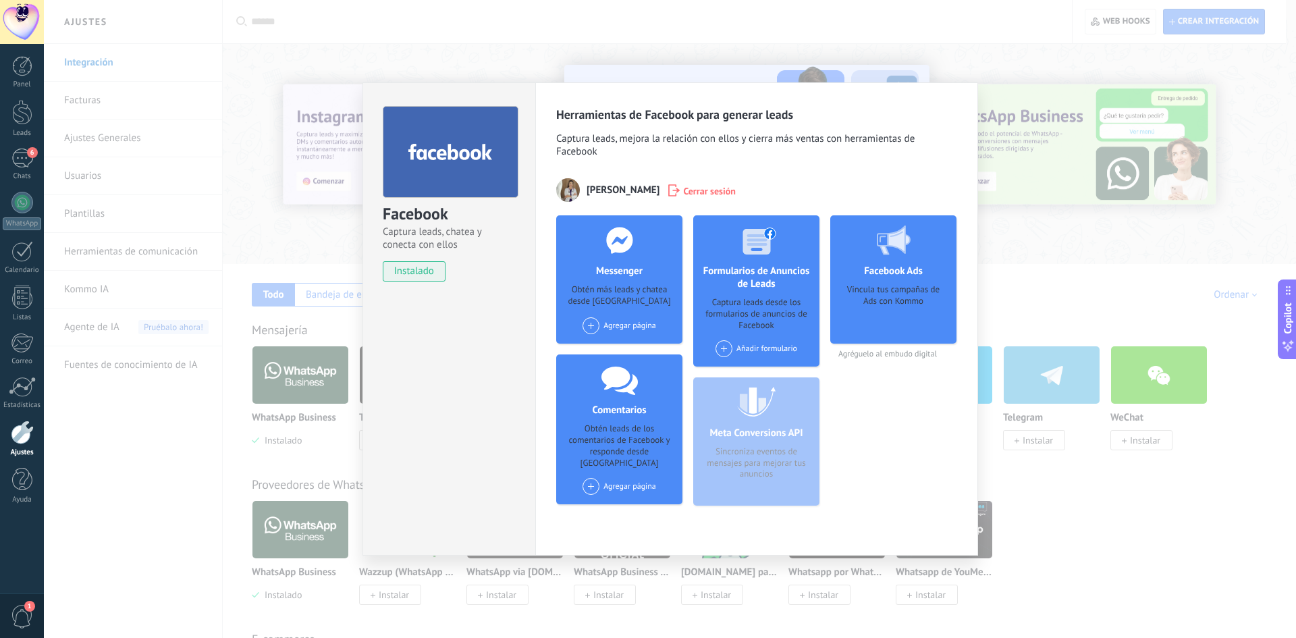
click at [758, 440] on div "Meta Conversions API Sincroniza eventos de mensajes para mejorar tus anuncios" at bounding box center [756, 441] width 126 height 128
click at [759, 438] on div "Meta Conversions API Sincroniza eventos de mensajes para mejorar tus anuncios" at bounding box center [756, 441] width 126 height 128
drag, startPoint x: 758, startPoint y: 438, endPoint x: 772, endPoint y: 475, distance: 40.1
click at [772, 475] on div "Meta Conversions API Sincroniza eventos de mensajes para mejorar tus anuncios" at bounding box center [756, 441] width 126 height 128
click at [759, 450] on div "Meta Conversions API Sincroniza eventos de mensajes para mejorar tus anuncios" at bounding box center [756, 441] width 126 height 128
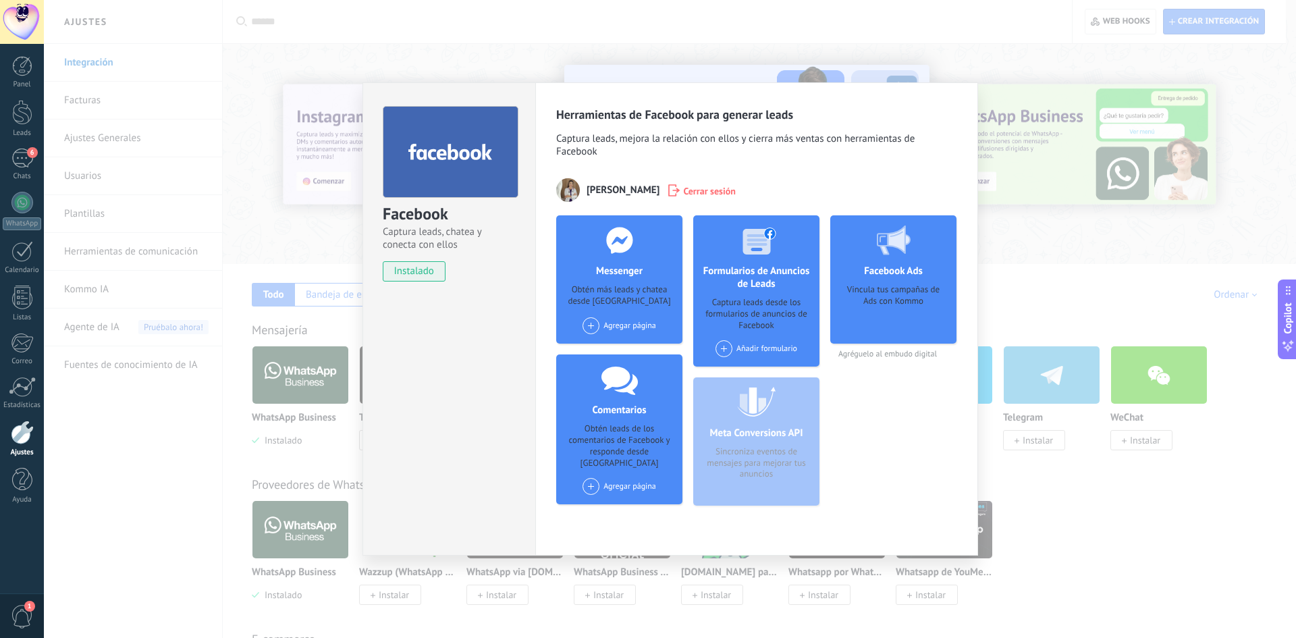
click at [759, 450] on div "Meta Conversions API Sincroniza eventos de mensajes para mejorar tus anuncios" at bounding box center [756, 441] width 126 height 128
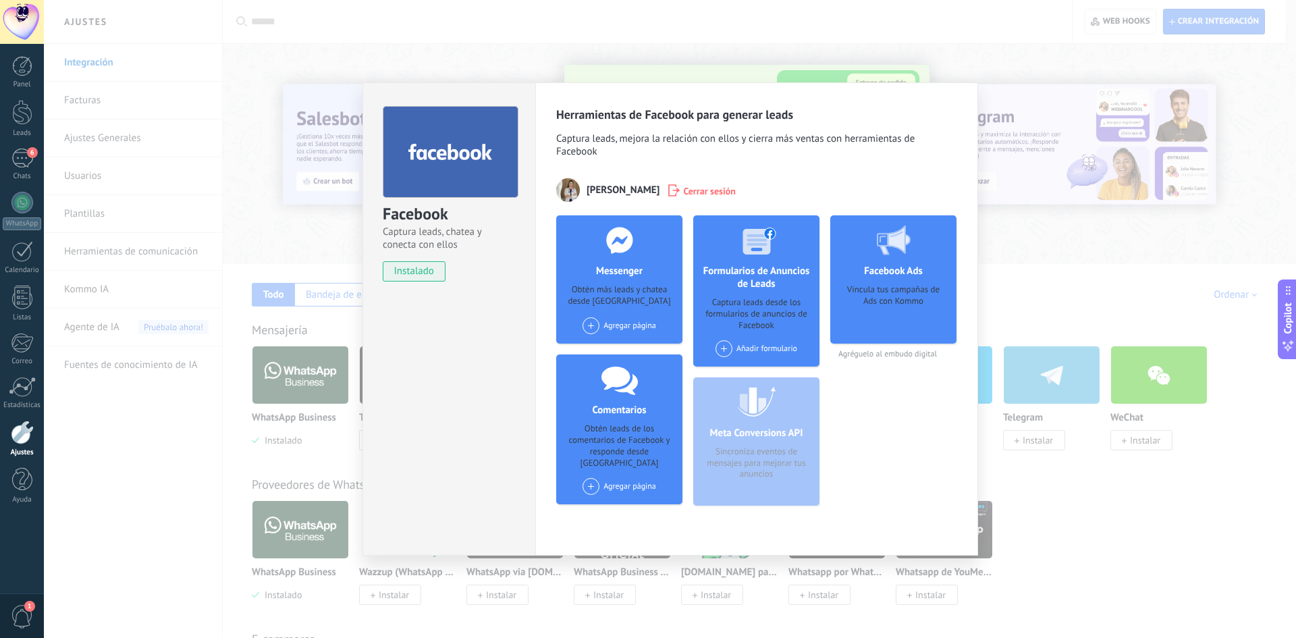
click at [1003, 274] on div "Facebook Captura leads, chatea y conecta con ellos instalado Desinstalar Herram…" at bounding box center [670, 319] width 1252 height 638
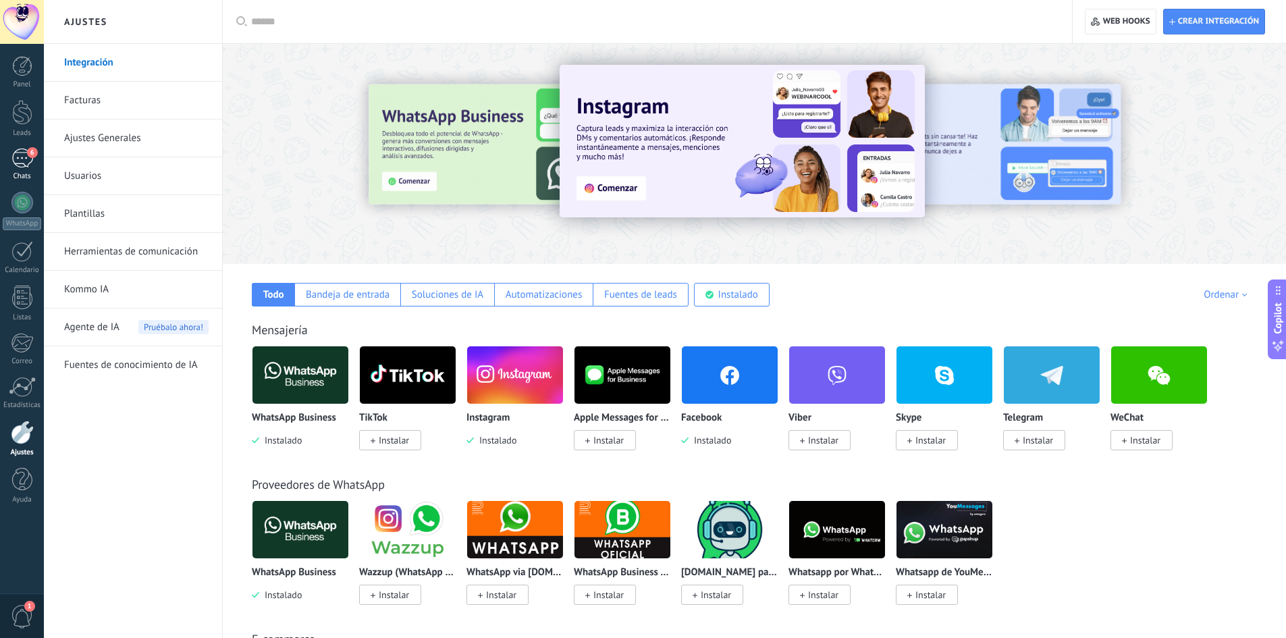
click at [20, 162] on div "6" at bounding box center [22, 159] width 22 height 20
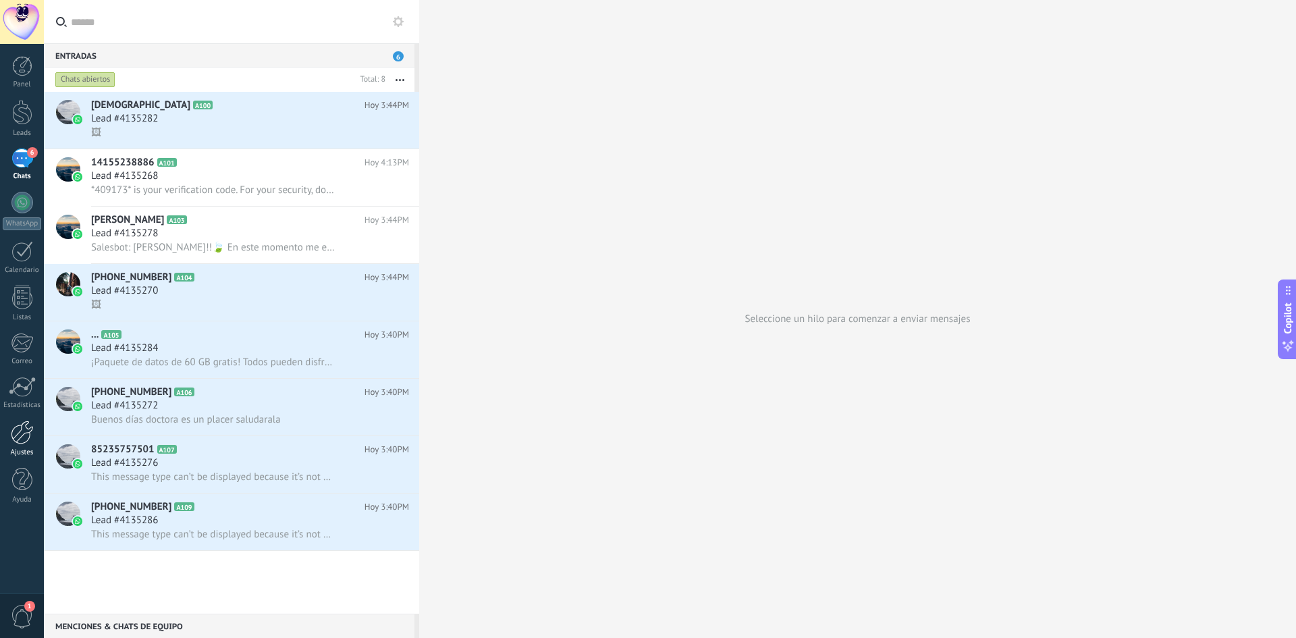
click at [18, 431] on div at bounding box center [22, 433] width 23 height 24
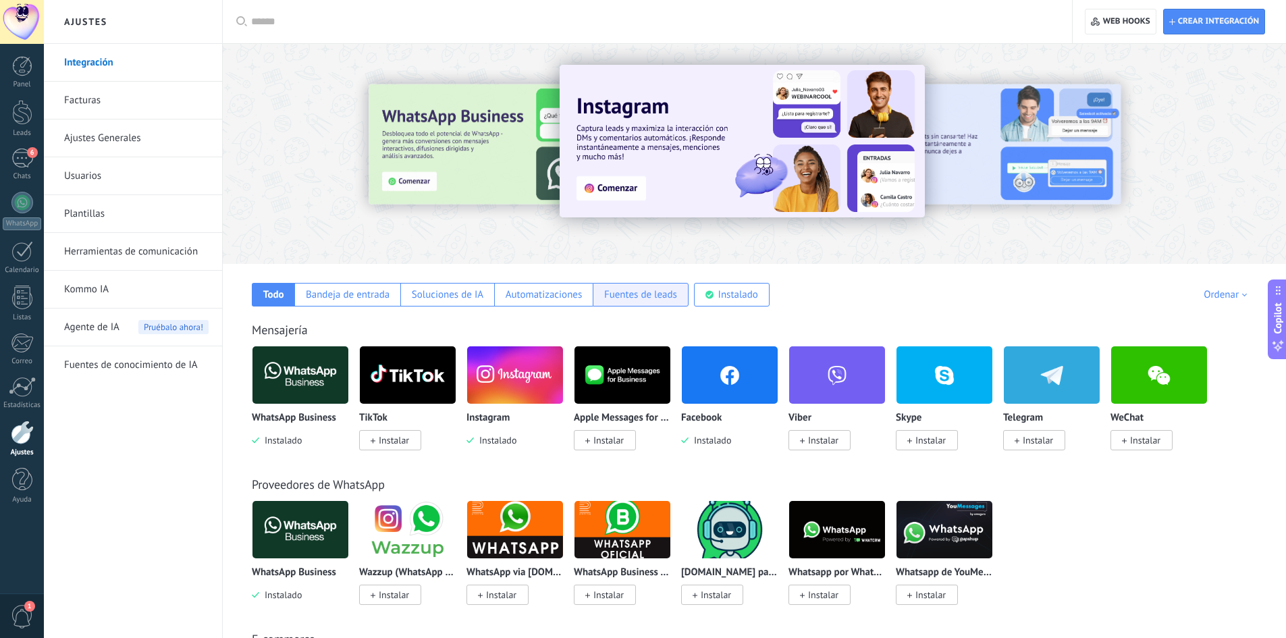
click at [647, 302] on div "Fuentes de leads" at bounding box center [641, 295] width 96 height 24
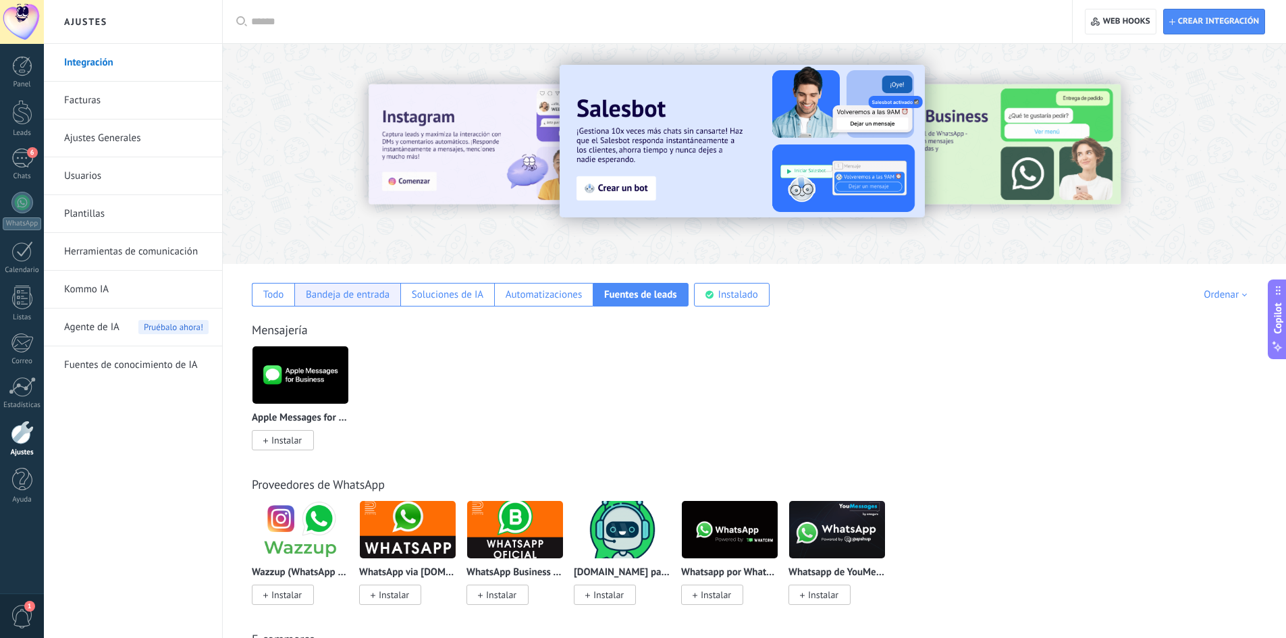
click at [333, 298] on div "Bandeja de entrada" at bounding box center [348, 294] width 84 height 13
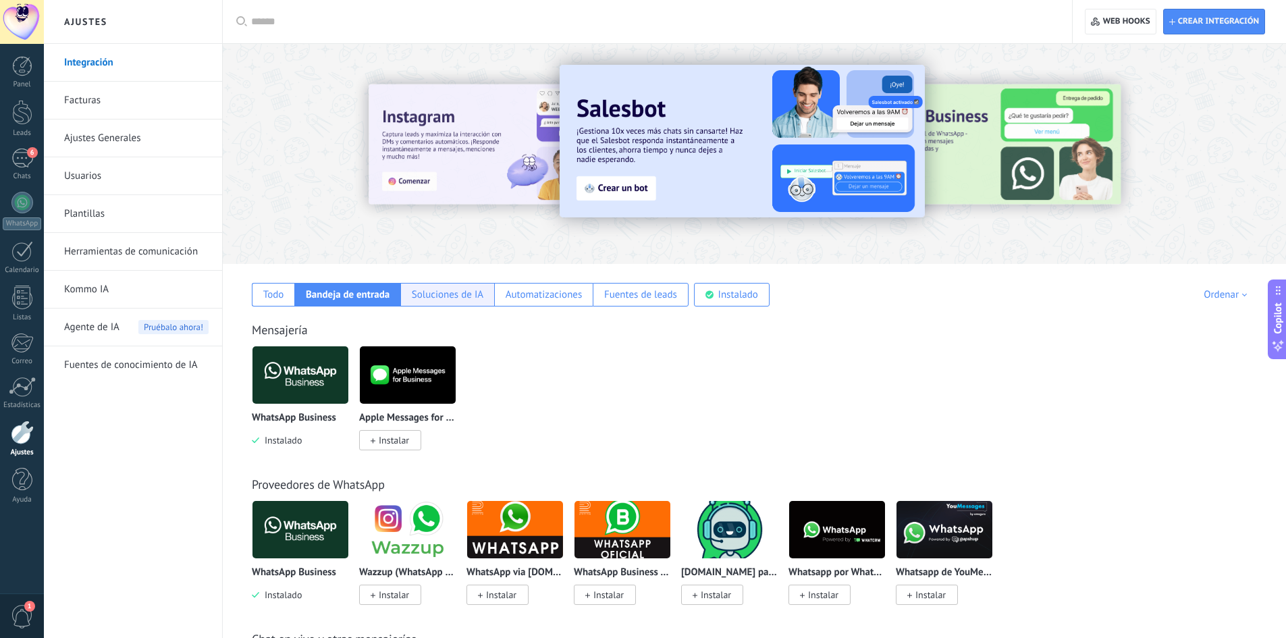
click at [432, 296] on div "Soluciones de IA" at bounding box center [448, 294] width 72 height 13
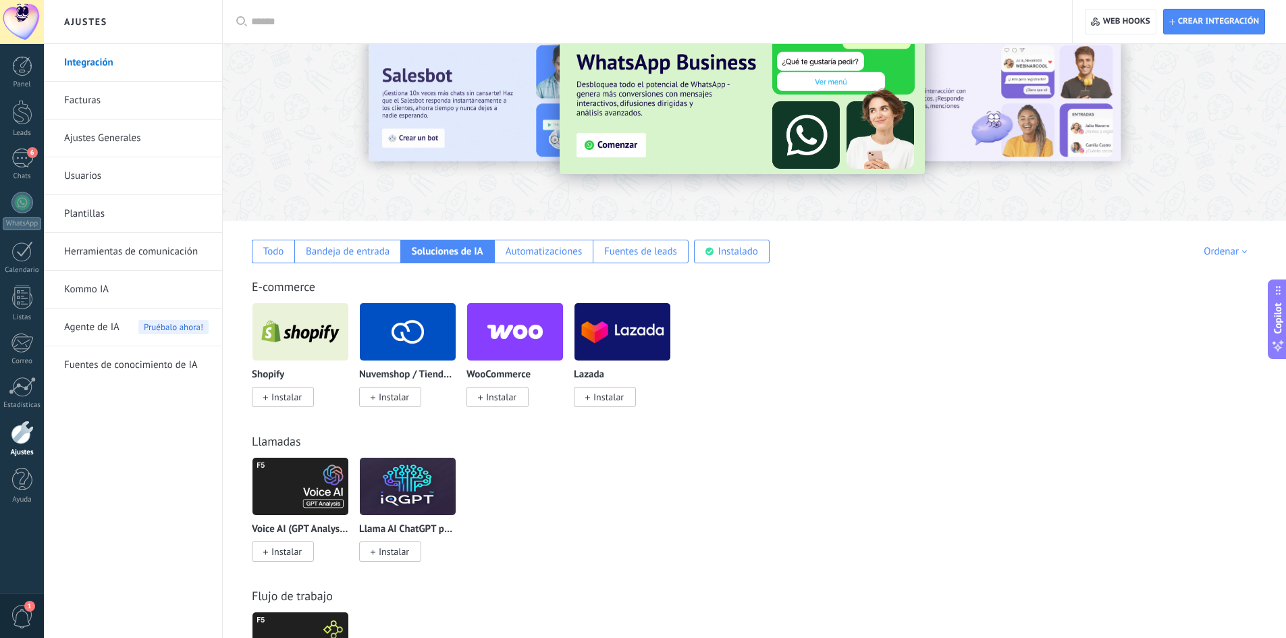
scroll to position [68, 0]
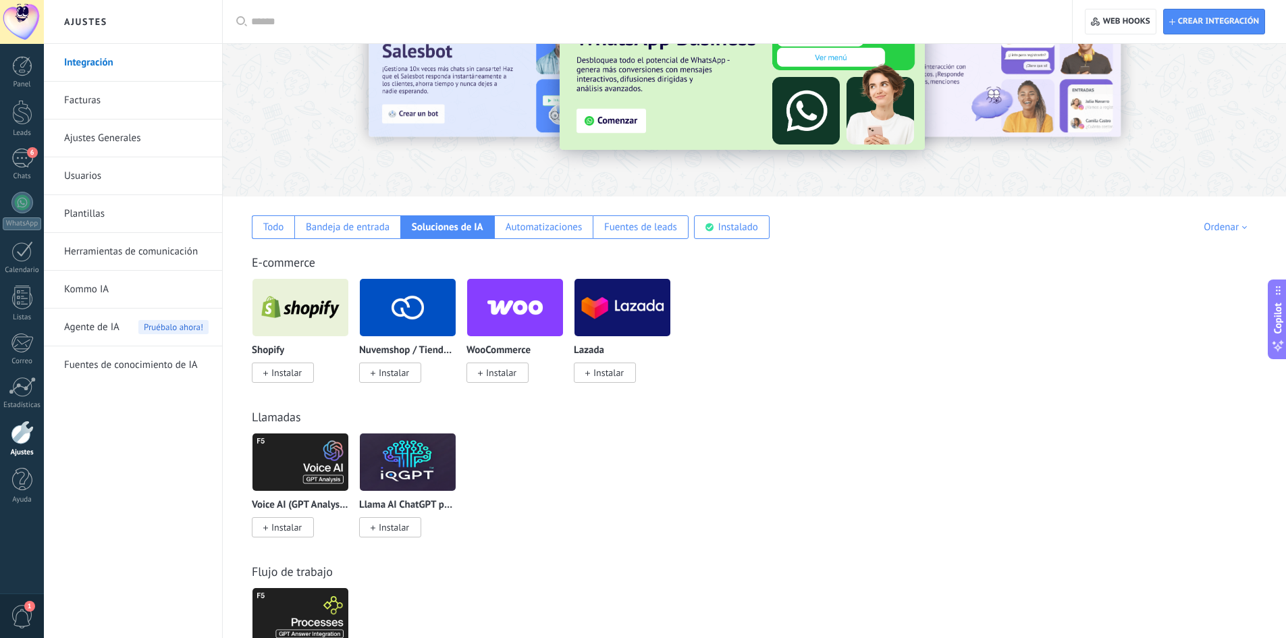
click at [322, 494] on div "Voice AI (GPT Analysis) via Komanda F5 Instalar" at bounding box center [300, 483] width 97 height 101
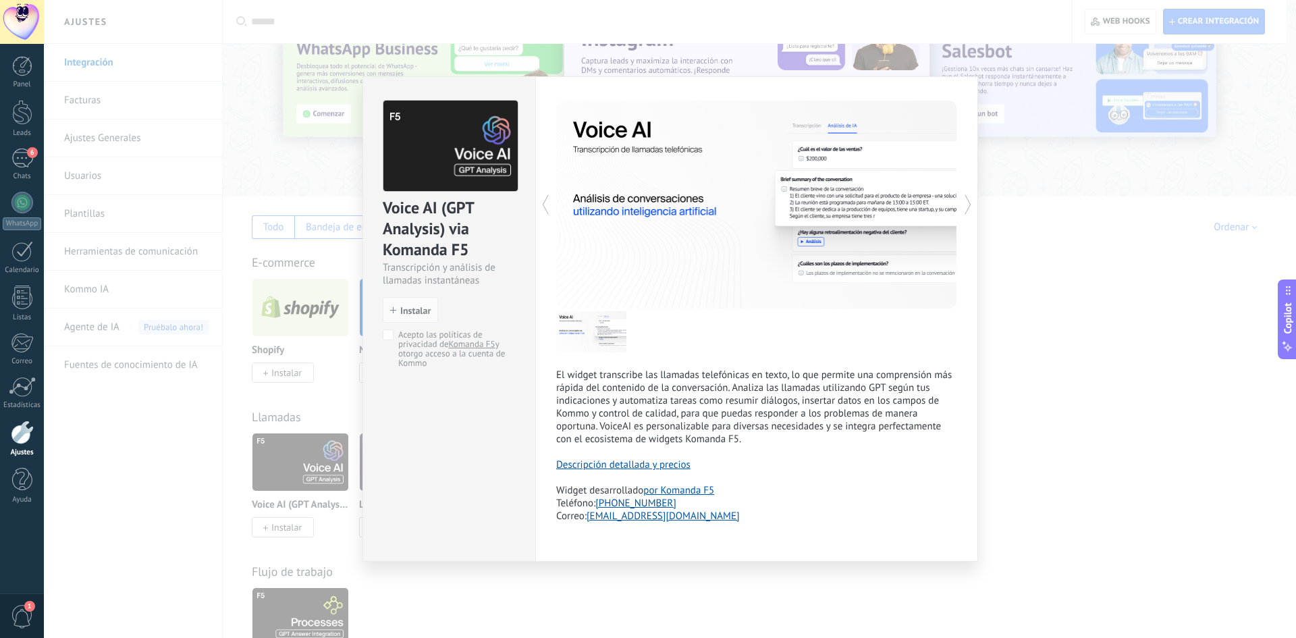
click at [665, 466] on link "Descripción detallada y precios" at bounding box center [623, 464] width 134 height 13
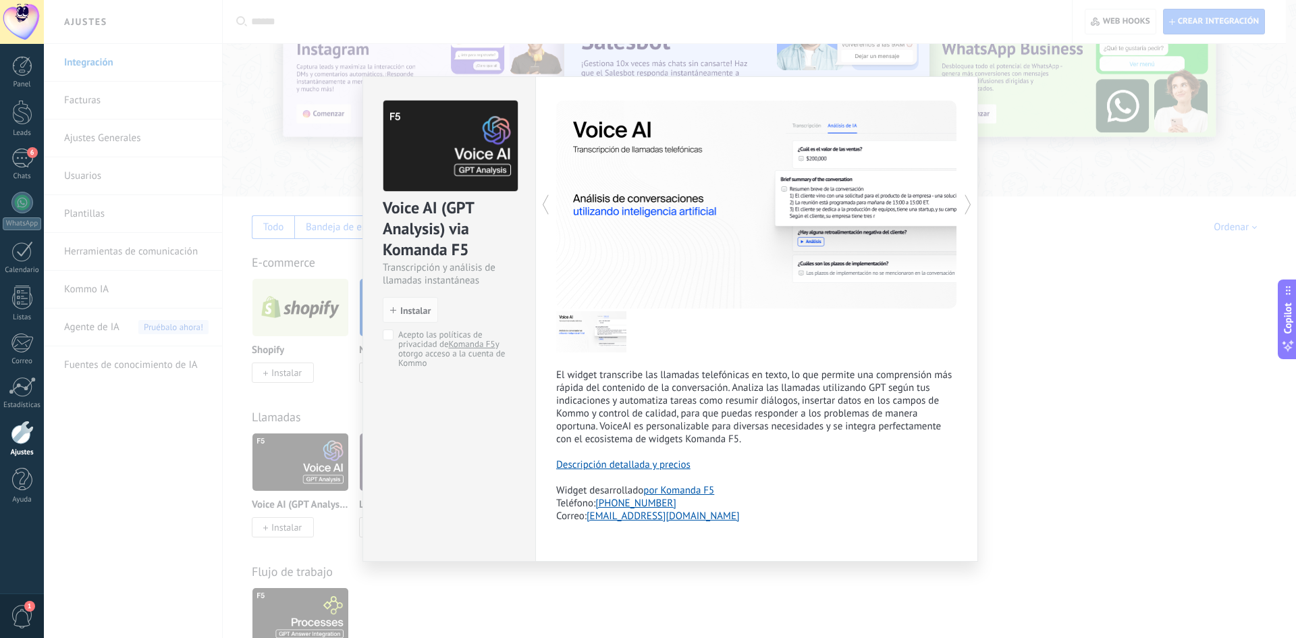
click at [1028, 338] on div "Voice AI (GPT Analysis) via Komanda F5 Transcripción y análisis de llamadas ins…" at bounding box center [670, 319] width 1252 height 638
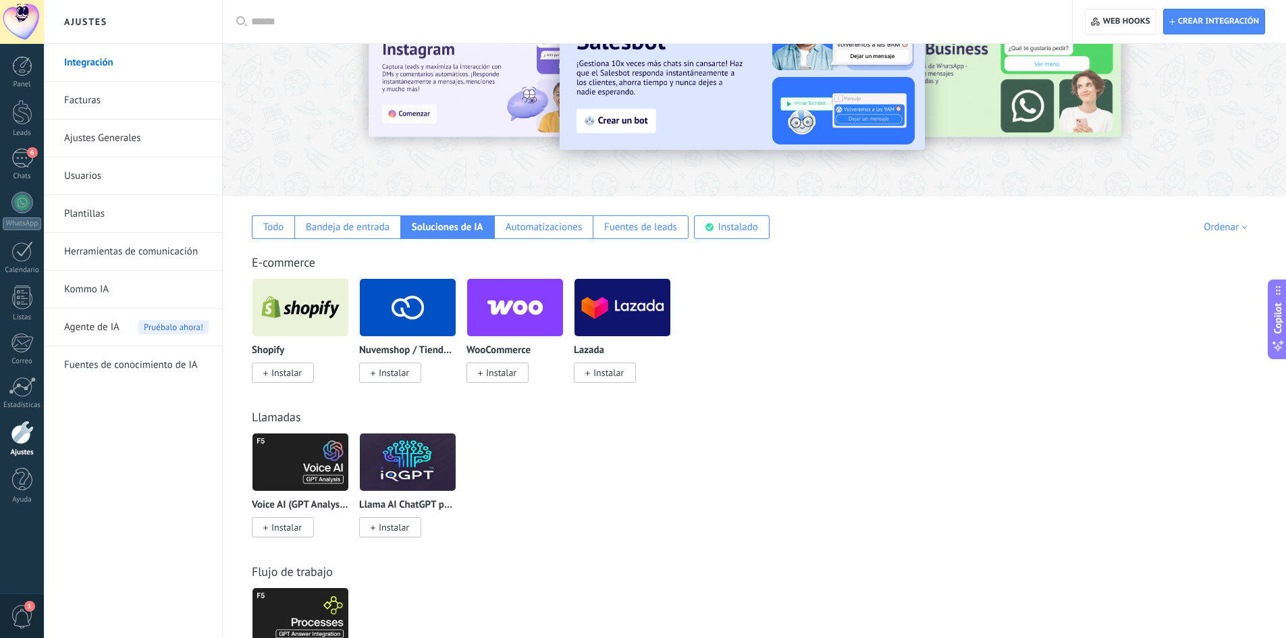
click at [421, 484] on img at bounding box center [408, 461] width 96 height 65
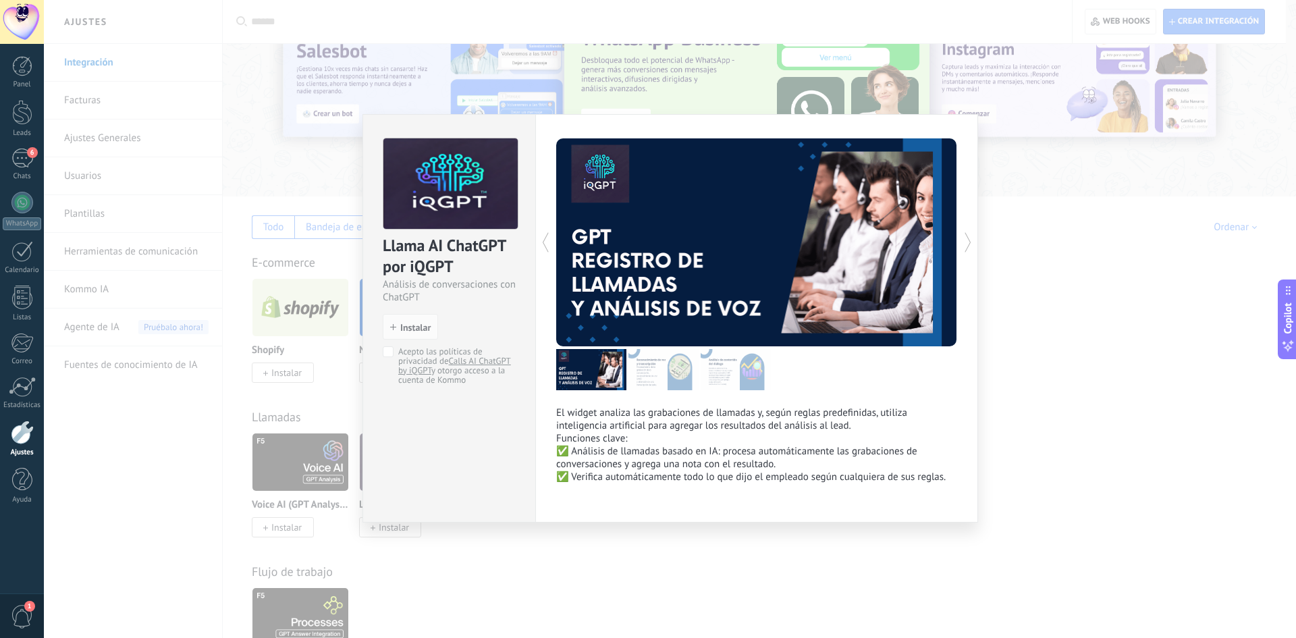
click at [1057, 368] on div "Llama AI ChatGPT por iQGPT Análisis de conversaciones con ChatGPT install Insta…" at bounding box center [670, 319] width 1252 height 638
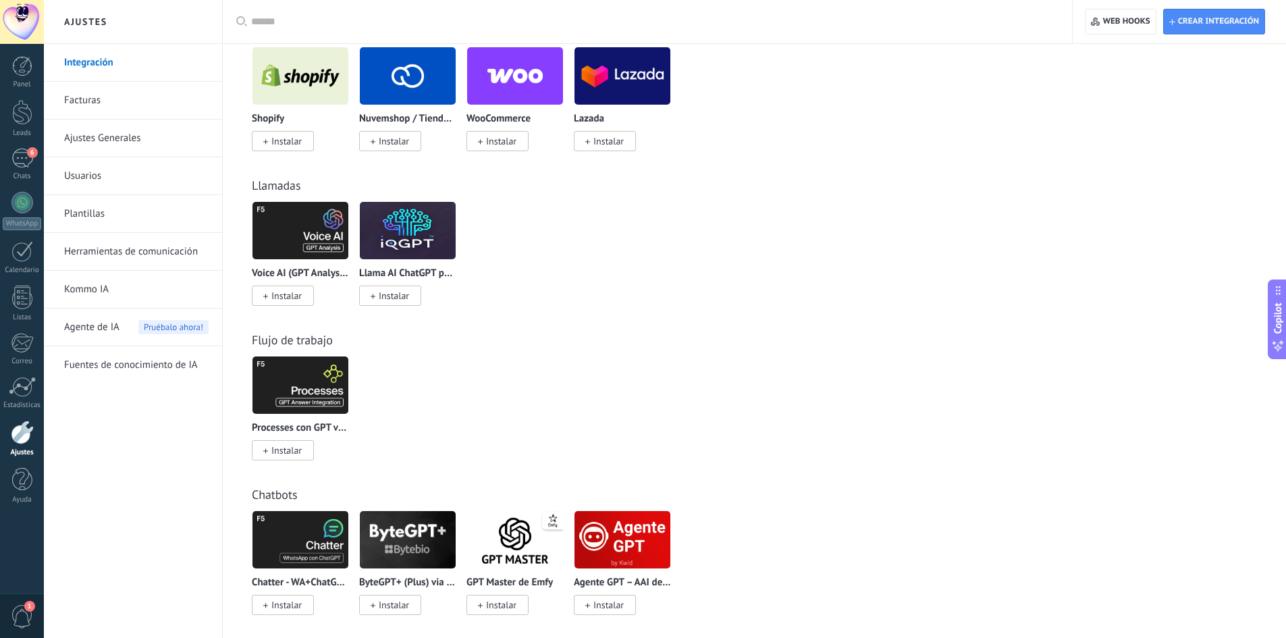
scroll to position [309, 0]
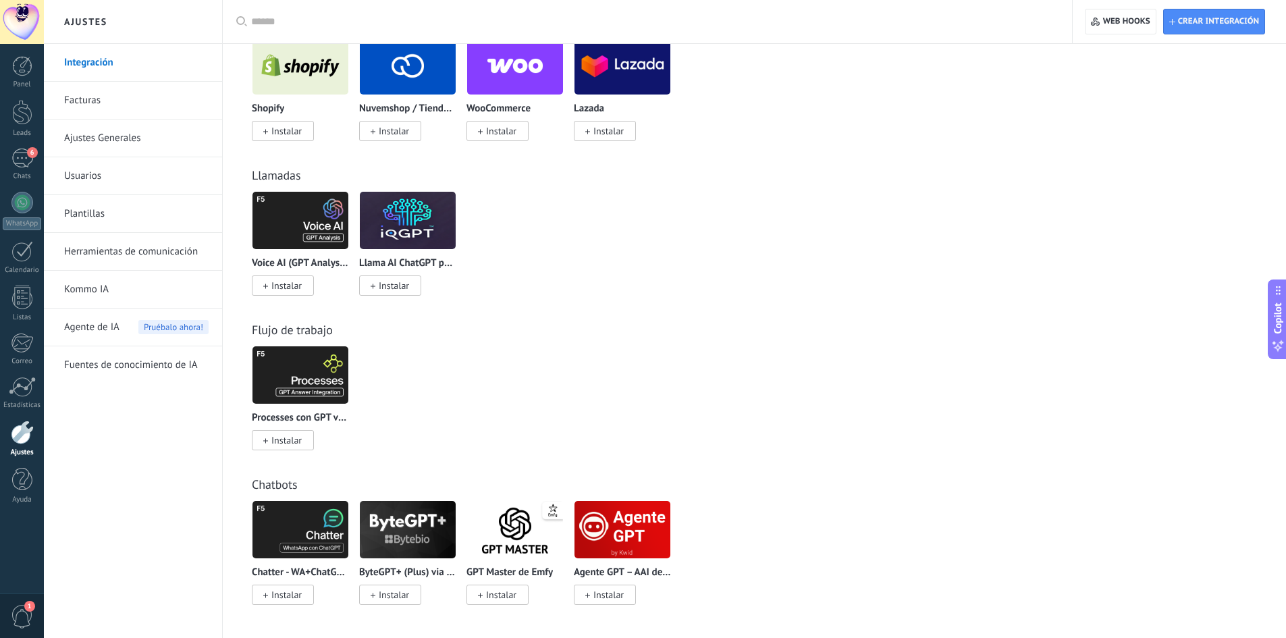
click at [494, 570] on p "GPT Master de Emfy" at bounding box center [510, 572] width 86 height 11
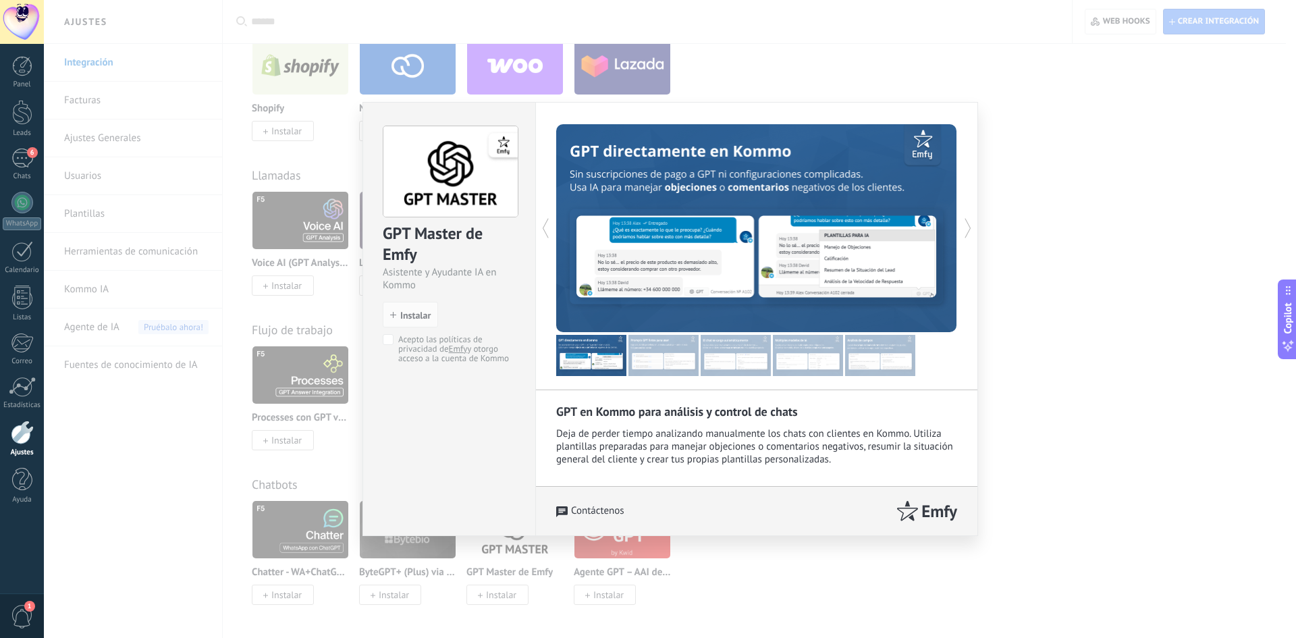
click at [1035, 215] on div "GPT Master de Emfy Asistente y Ayudante IA en Kommo install Instalar Acepto las…" at bounding box center [670, 319] width 1252 height 638
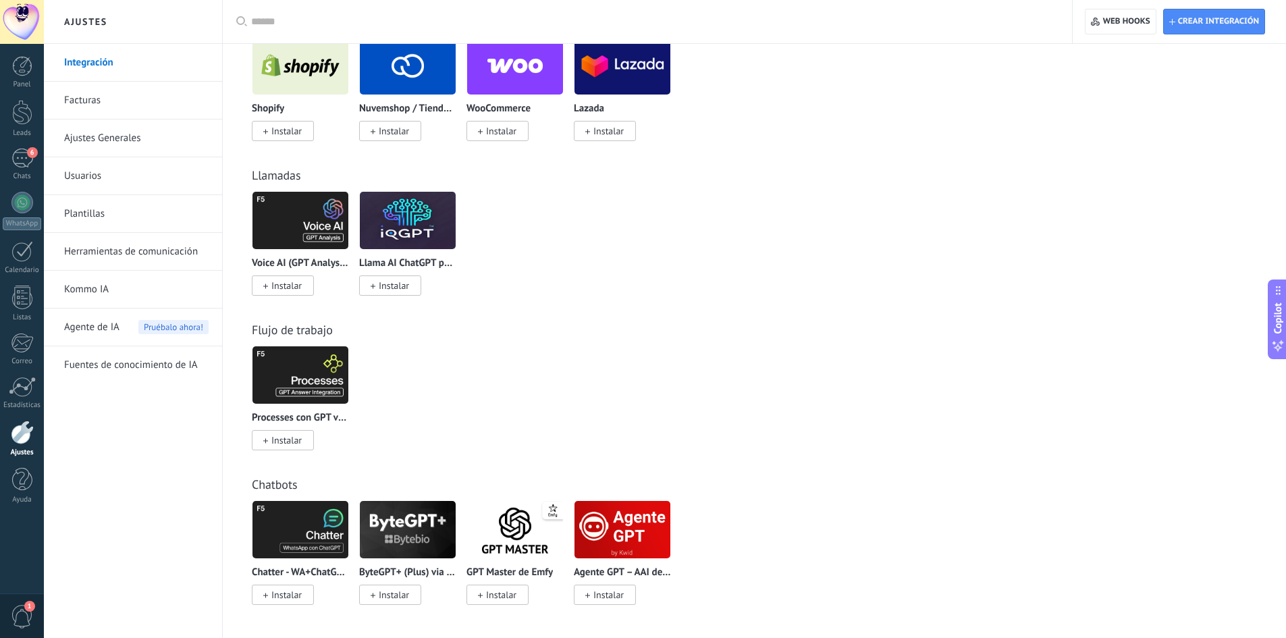
click at [102, 297] on link "Kommo IA" at bounding box center [136, 290] width 144 height 38
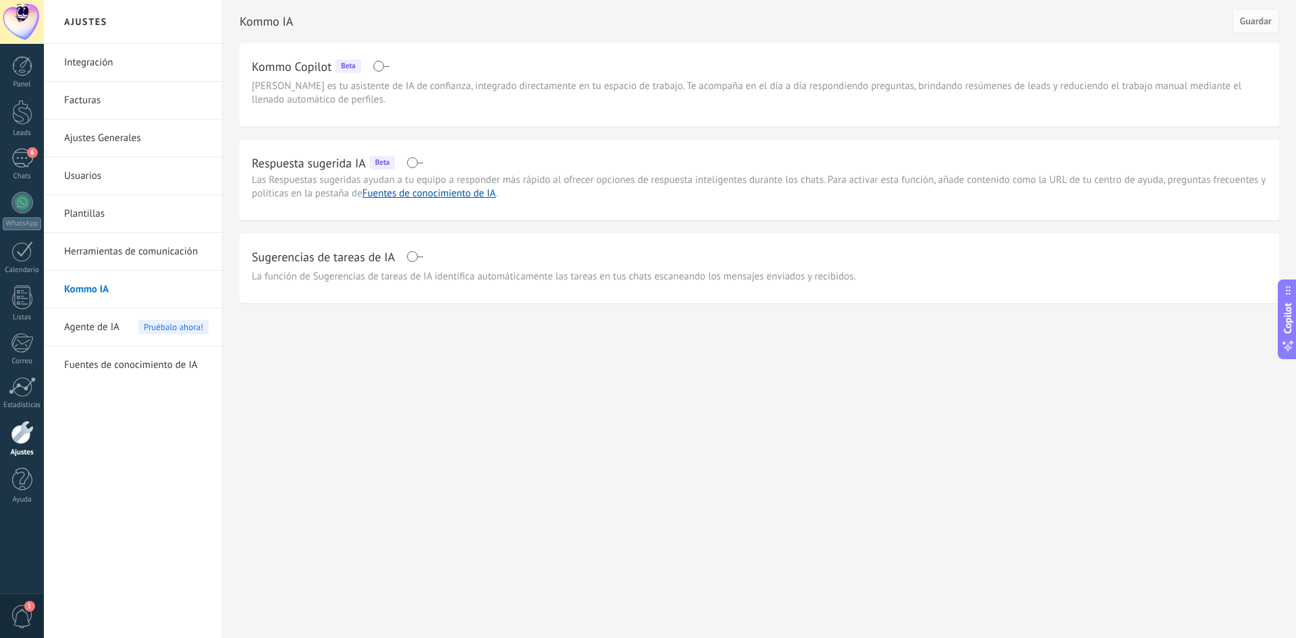
click at [79, 321] on span "Agente de IA" at bounding box center [91, 328] width 55 height 38
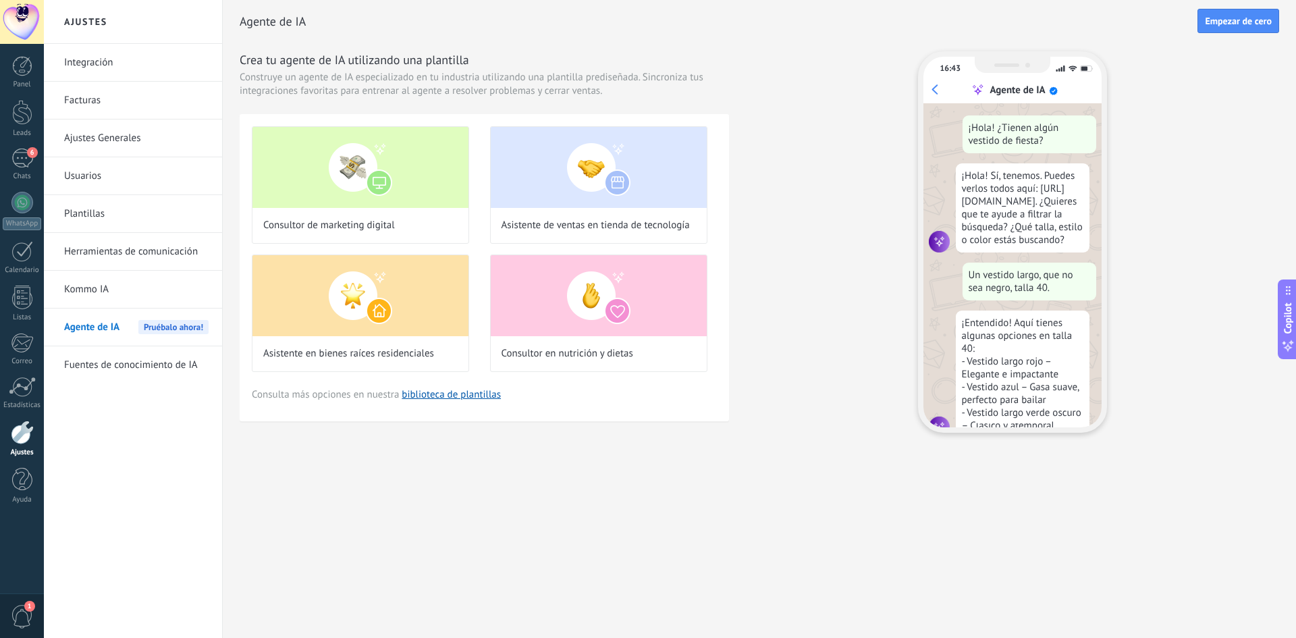
scroll to position [41, 0]
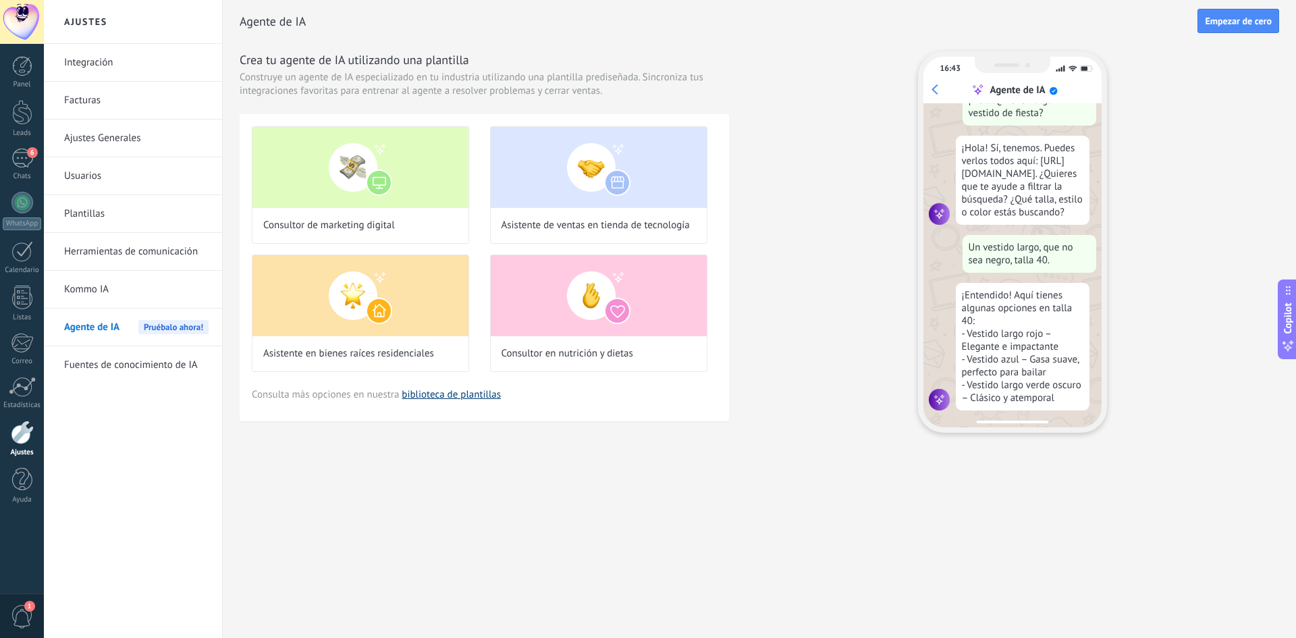
click at [448, 392] on link "biblioteca de plantillas" at bounding box center [451, 394] width 99 height 13
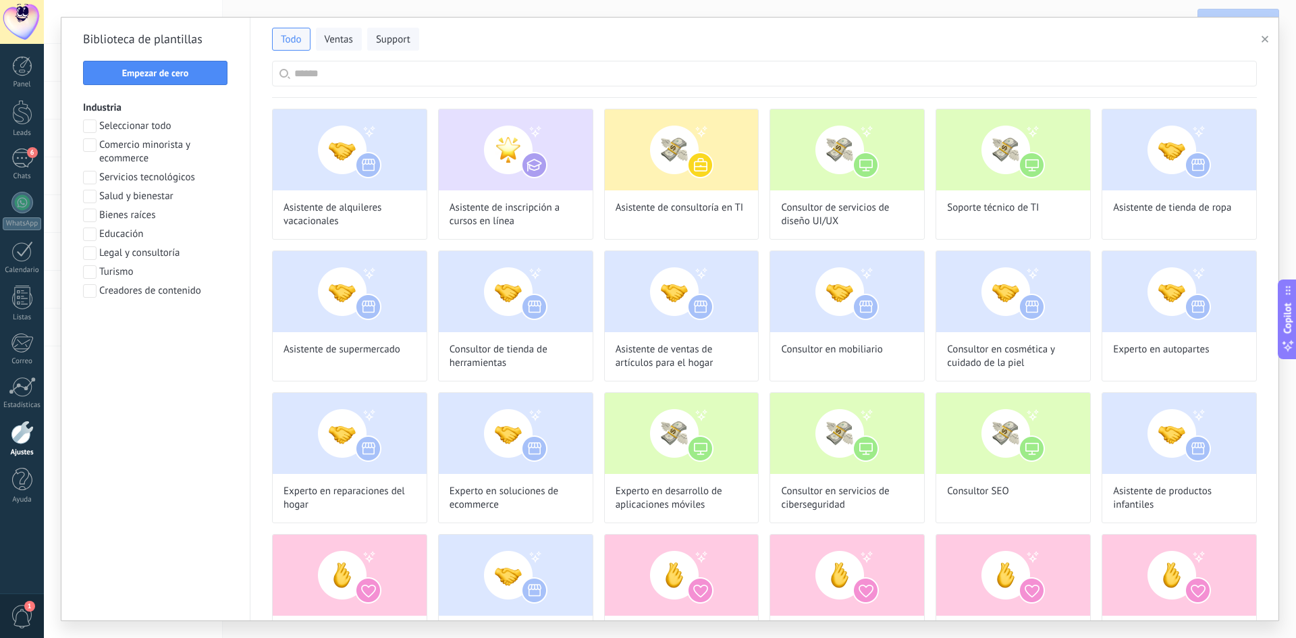
scroll to position [136, 0]
click at [87, 196] on span at bounding box center [90, 197] width 14 height 14
click at [157, 323] on span "Aplicar" at bounding box center [156, 325] width 28 height 9
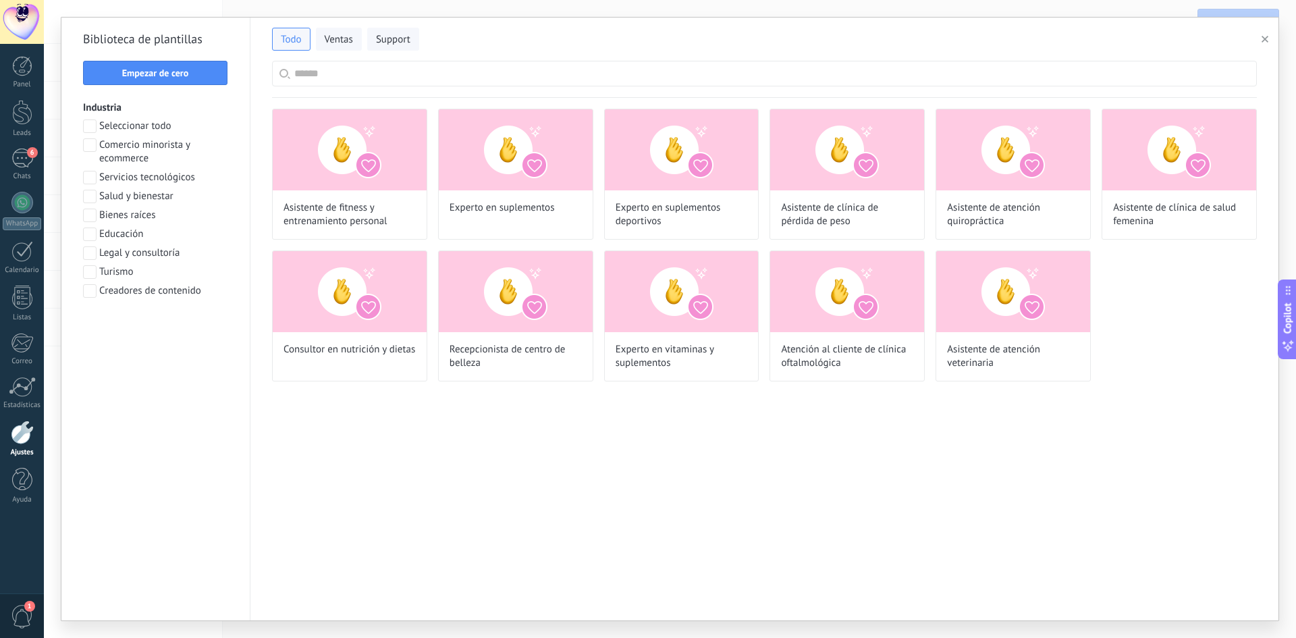
scroll to position [0, 0]
click at [466, 318] on img at bounding box center [516, 291] width 154 height 81
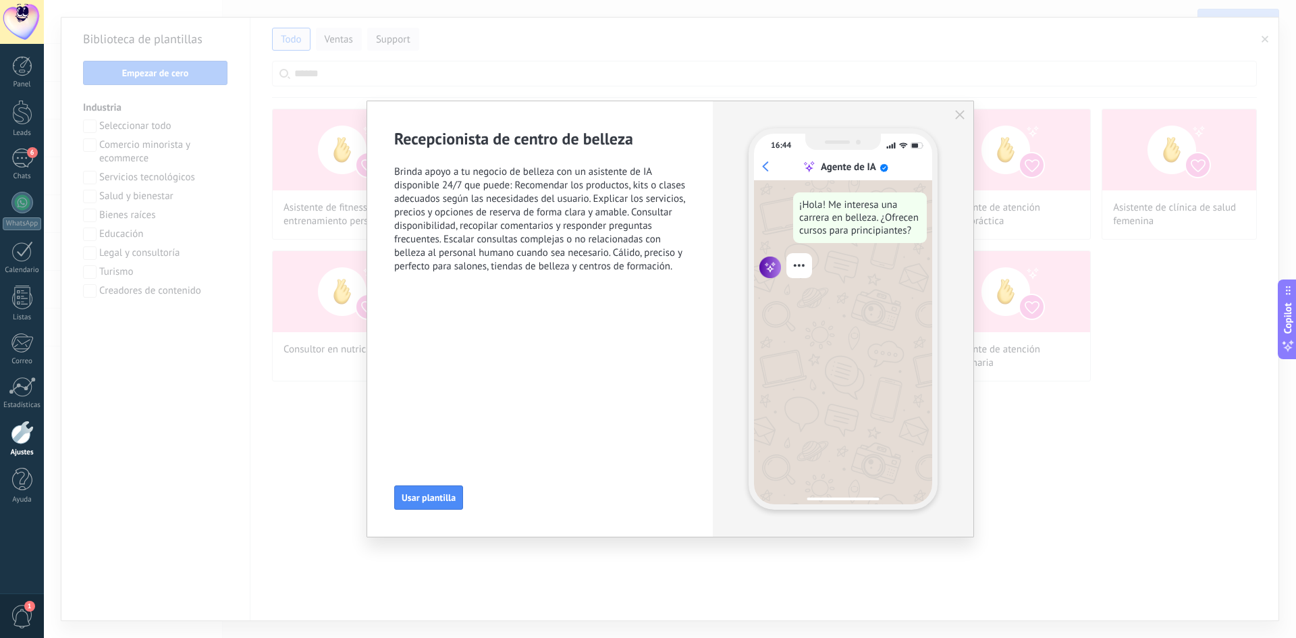
scroll to position [310, 0]
click at [454, 487] on button "Usar plantilla" at bounding box center [428, 497] width 69 height 24
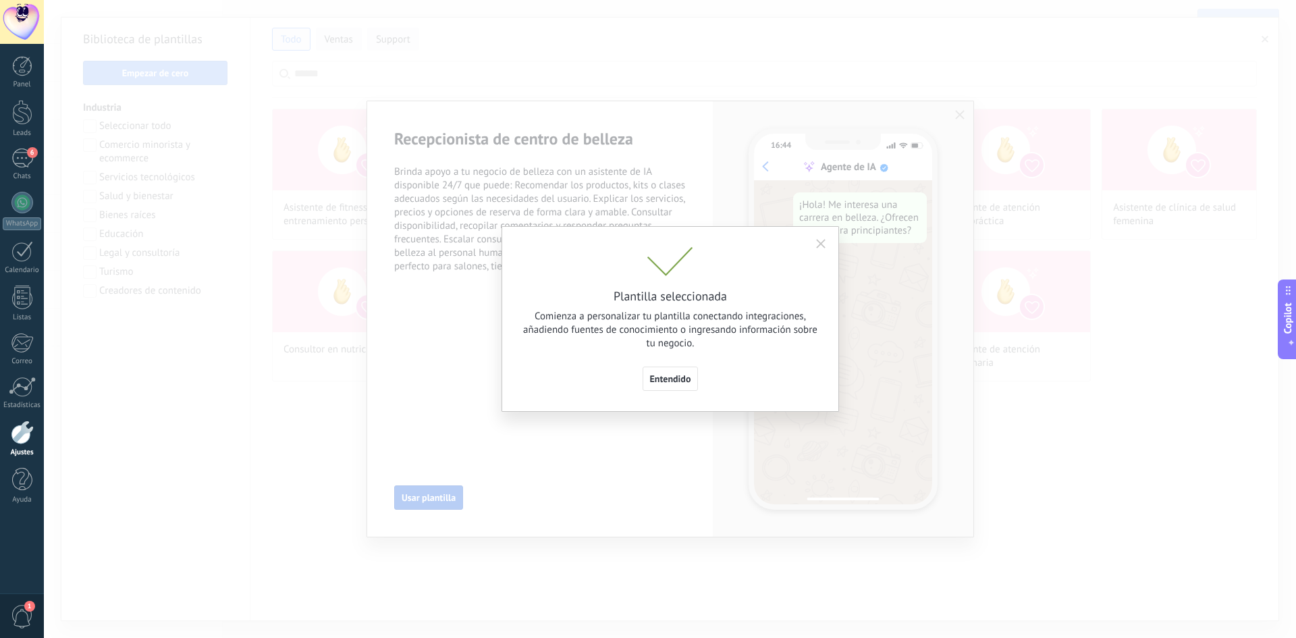
scroll to position [345, 0]
click at [682, 379] on span "Entendido" at bounding box center [670, 378] width 41 height 9
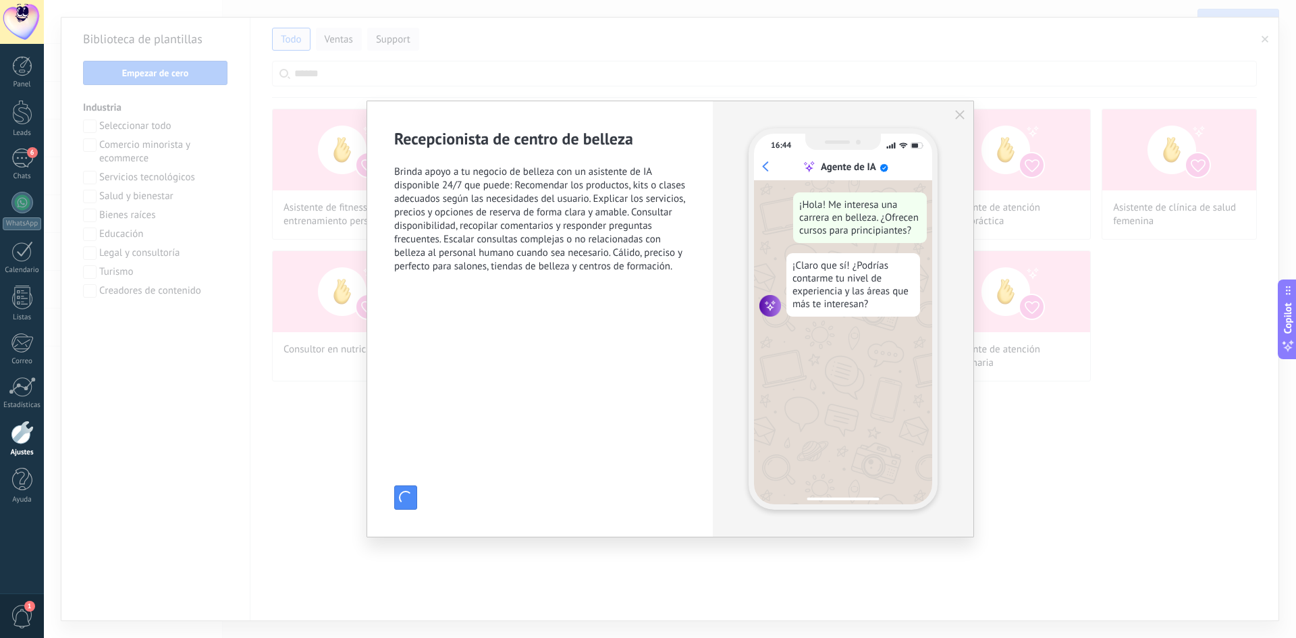
scroll to position [0, 0]
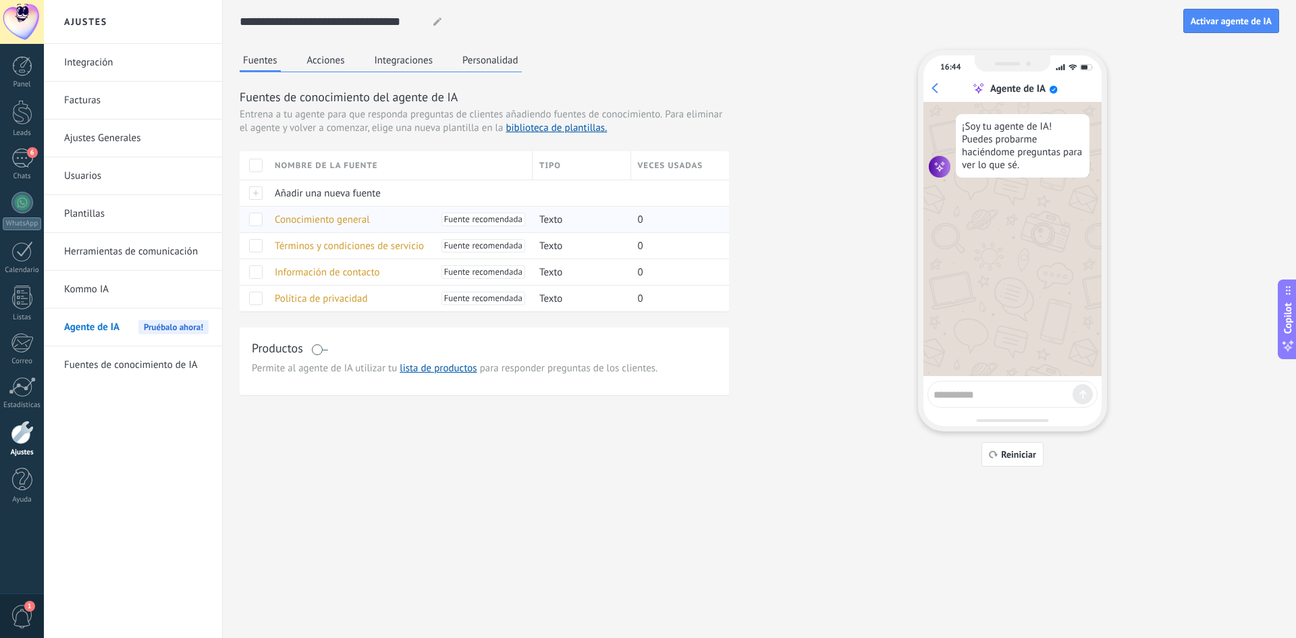
click at [326, 220] on span "Conocimiento general" at bounding box center [322, 219] width 95 height 13
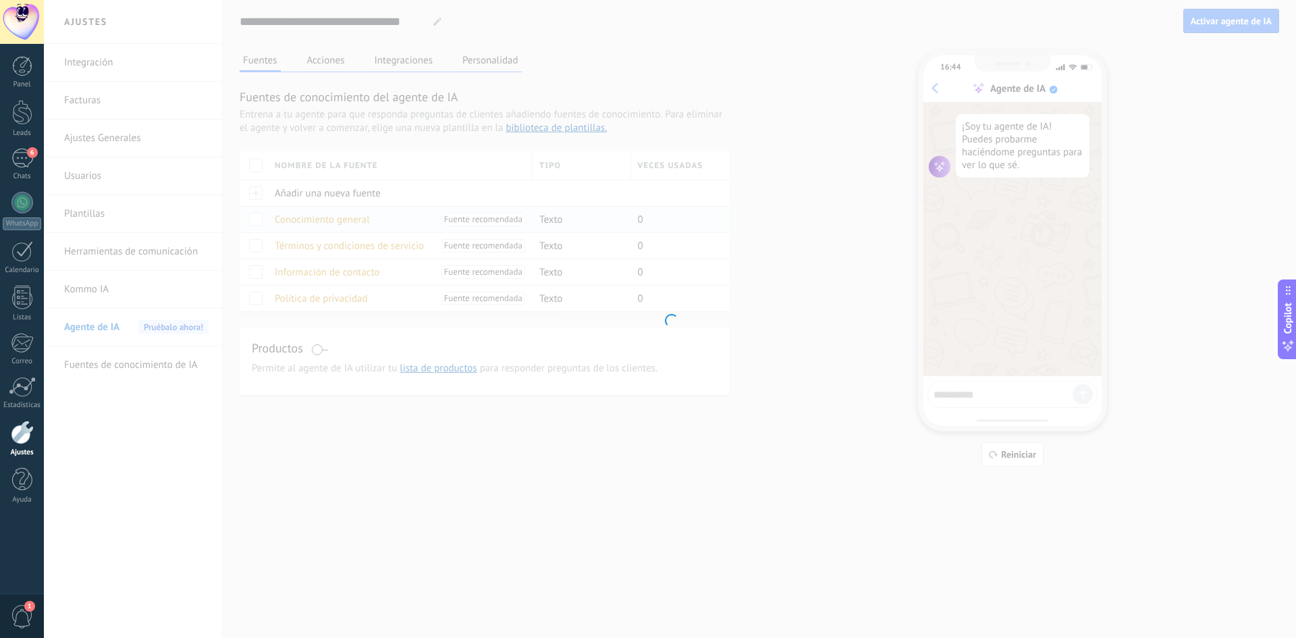
type input "**********"
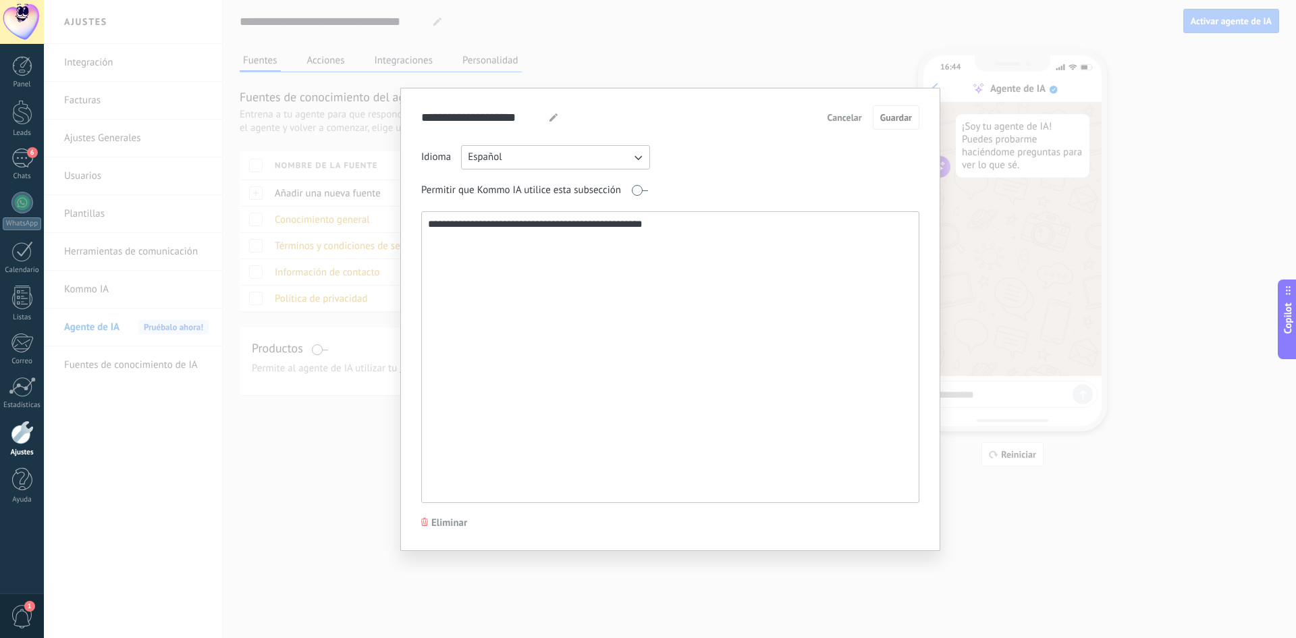
click at [714, 233] on textarea "**********" at bounding box center [669, 357] width 494 height 290
drag, startPoint x: 685, startPoint y: 230, endPoint x: 391, endPoint y: 246, distance: 294.1
click at [391, 246] on div "**********" at bounding box center [670, 319] width 1252 height 638
paste textarea "**********"
type textarea "**********"
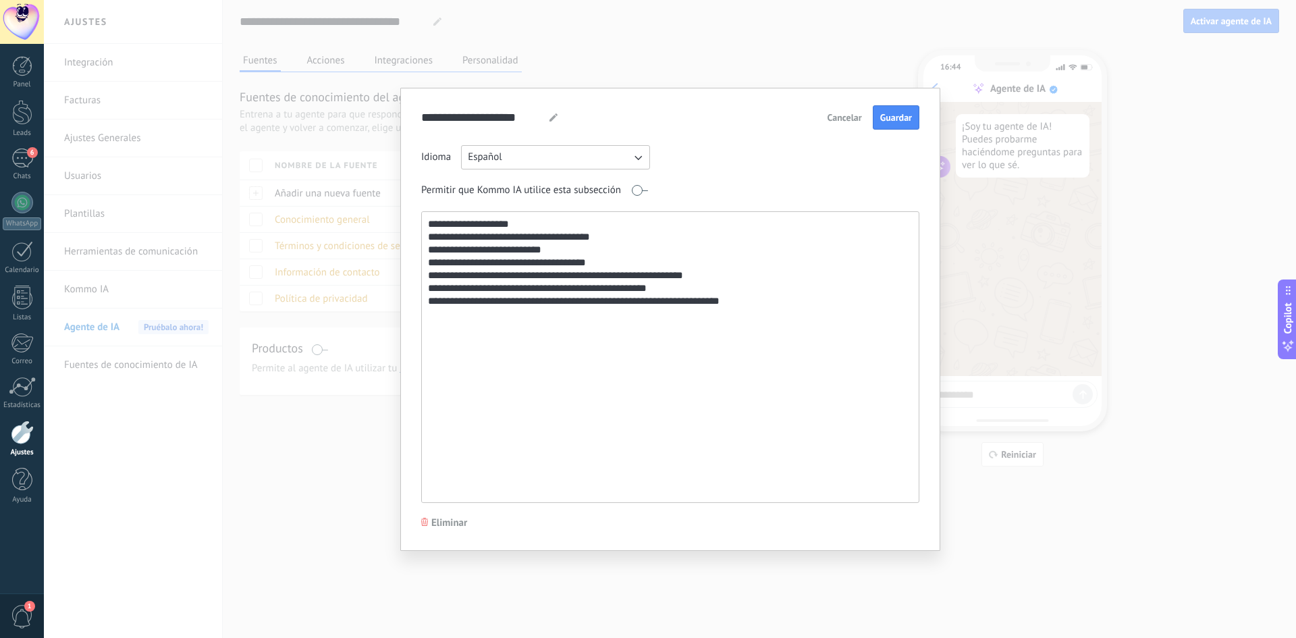
drag, startPoint x: 770, startPoint y: 298, endPoint x: 420, endPoint y: 220, distance: 359.1
click at [420, 220] on div "**********" at bounding box center [670, 319] width 540 height 463
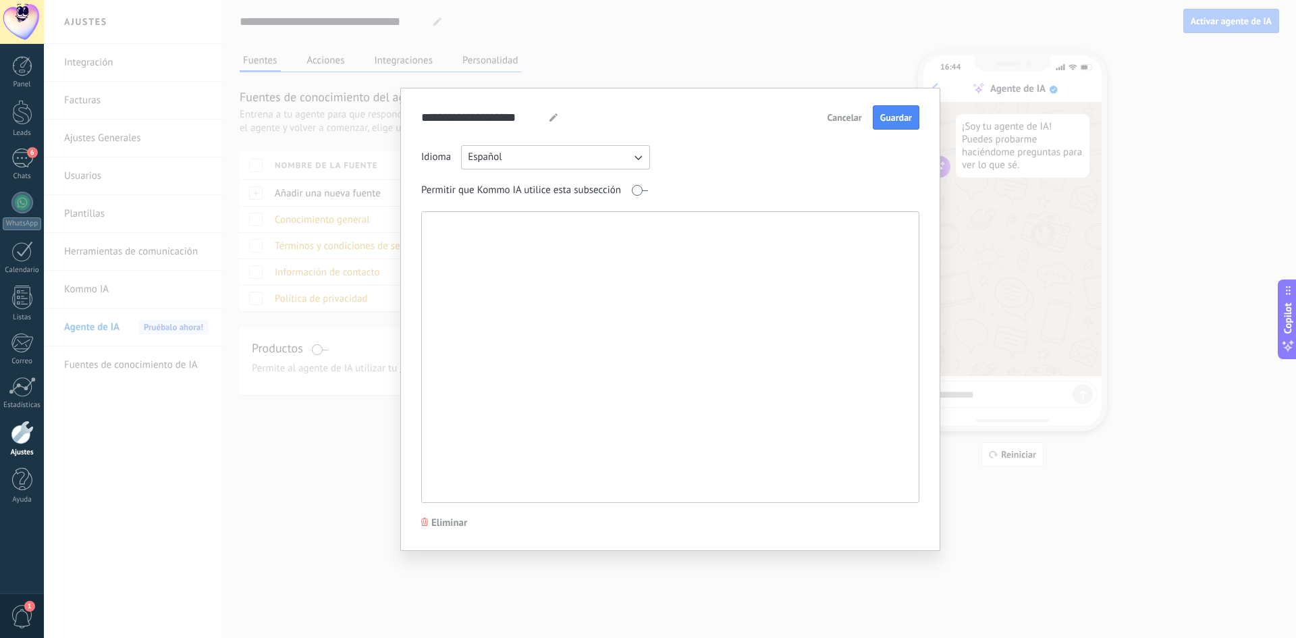
click at [450, 232] on textarea at bounding box center [669, 357] width 494 height 290
paste textarea "**********"
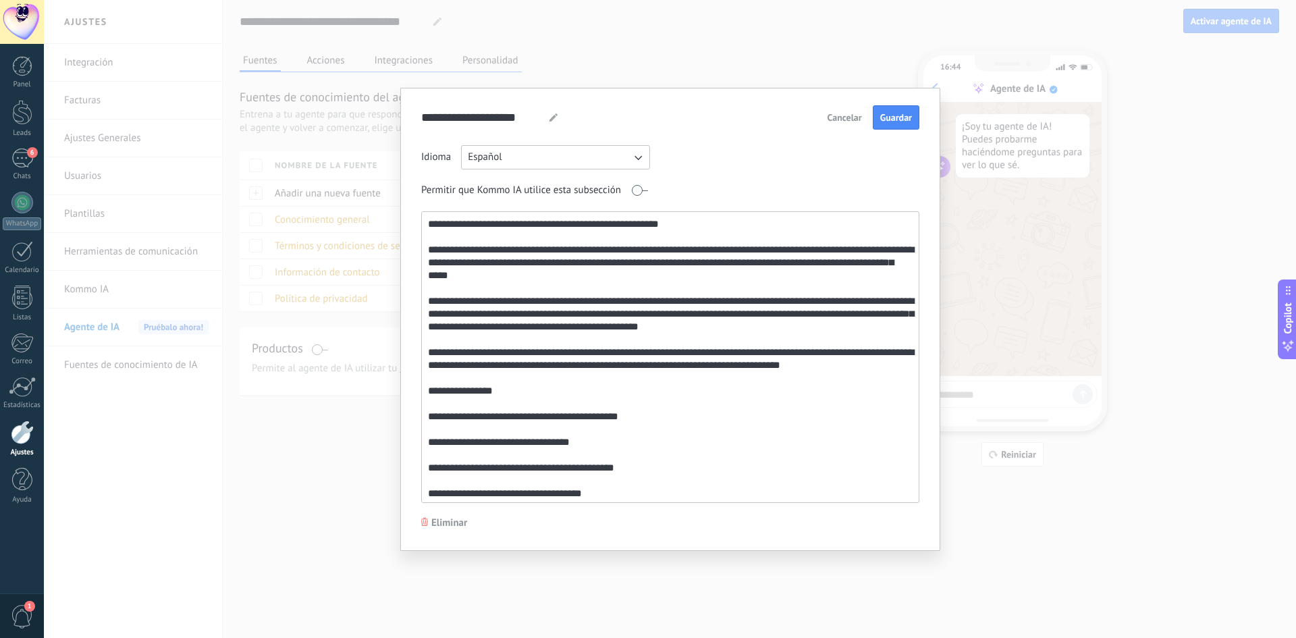
scroll to position [972, 0]
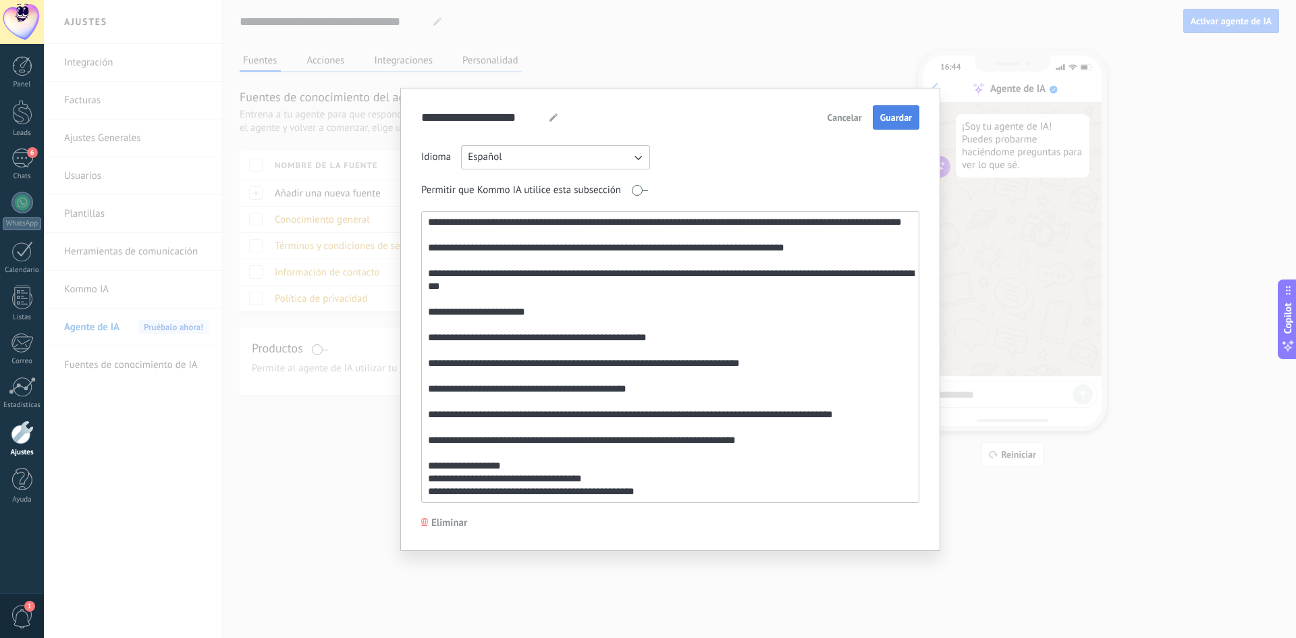
type textarea "**********"
click at [894, 120] on span "Guardar" at bounding box center [896, 117] width 32 height 9
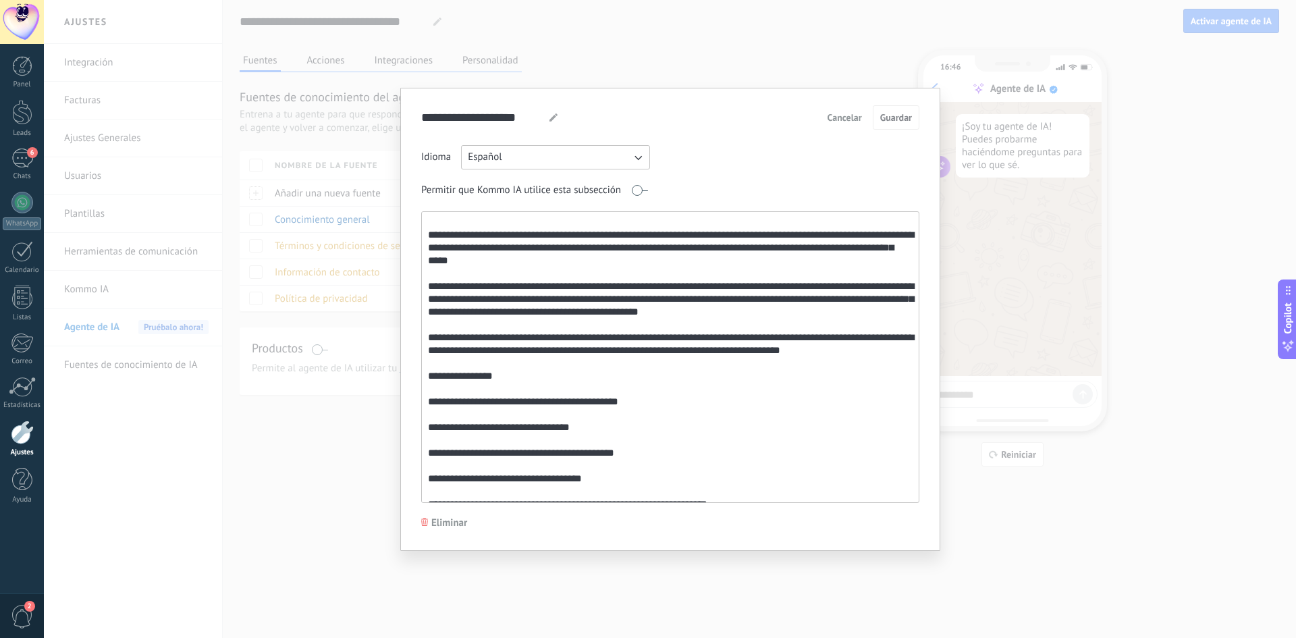
scroll to position [0, 0]
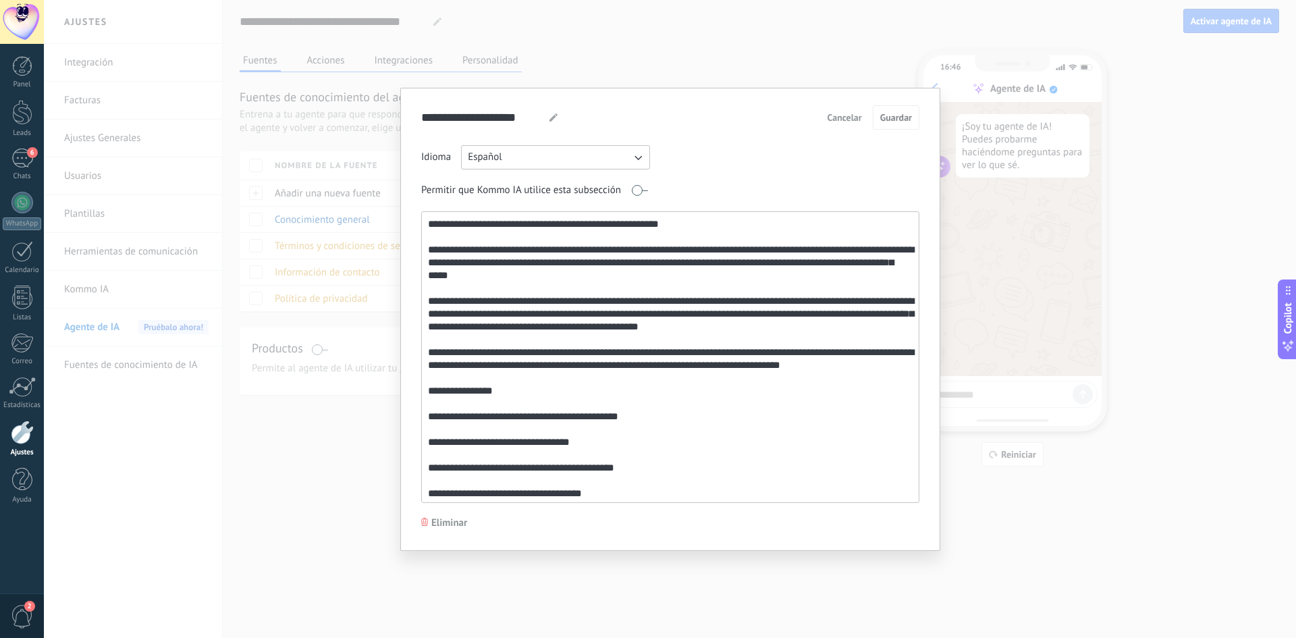
click at [845, 120] on span "Cancelar" at bounding box center [845, 117] width 34 height 9
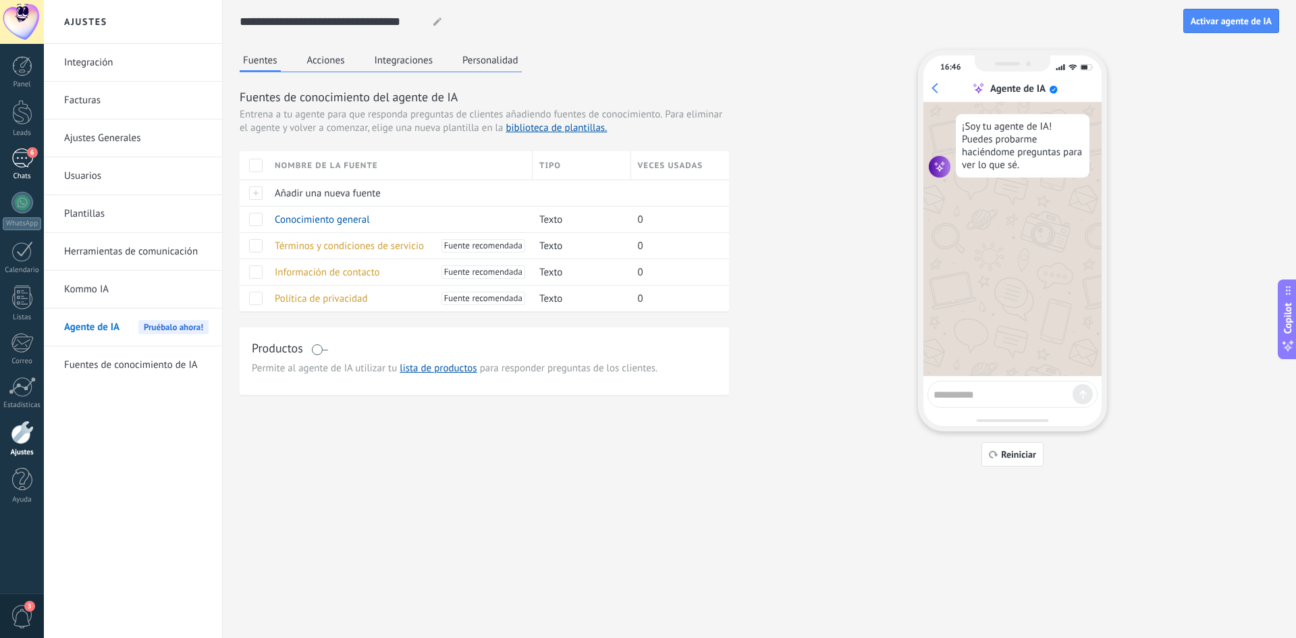
click at [20, 159] on div "6" at bounding box center [22, 159] width 22 height 20
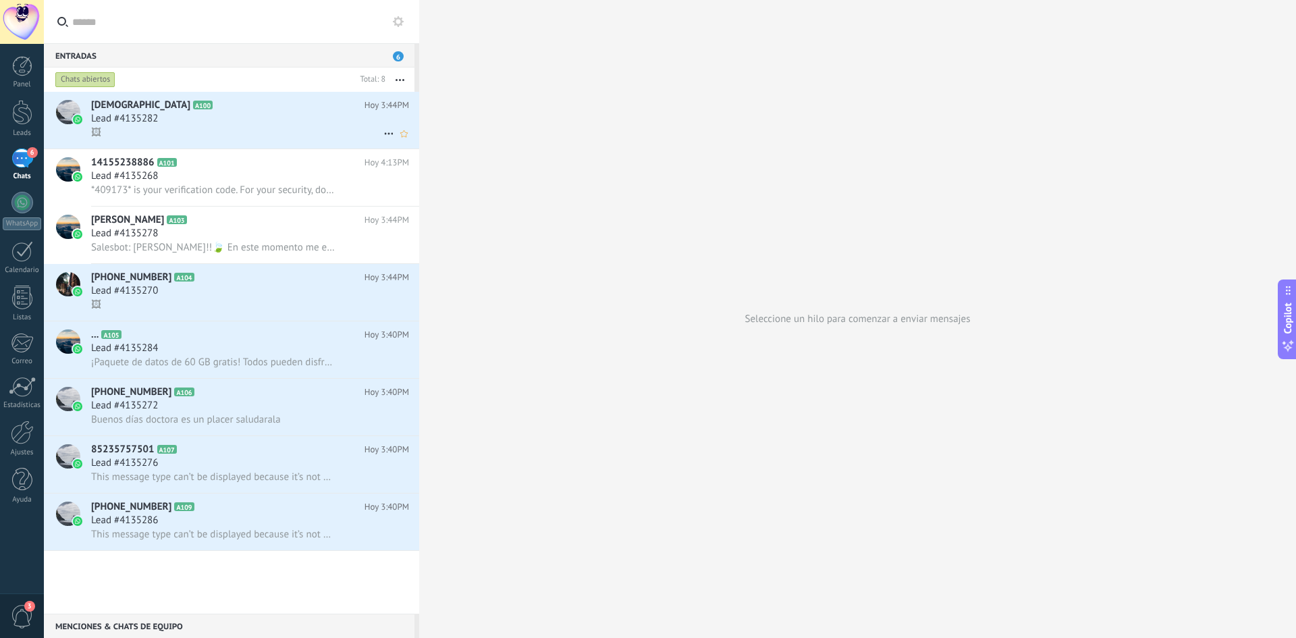
click at [228, 124] on div "Lead #4135282" at bounding box center [250, 119] width 318 height 14
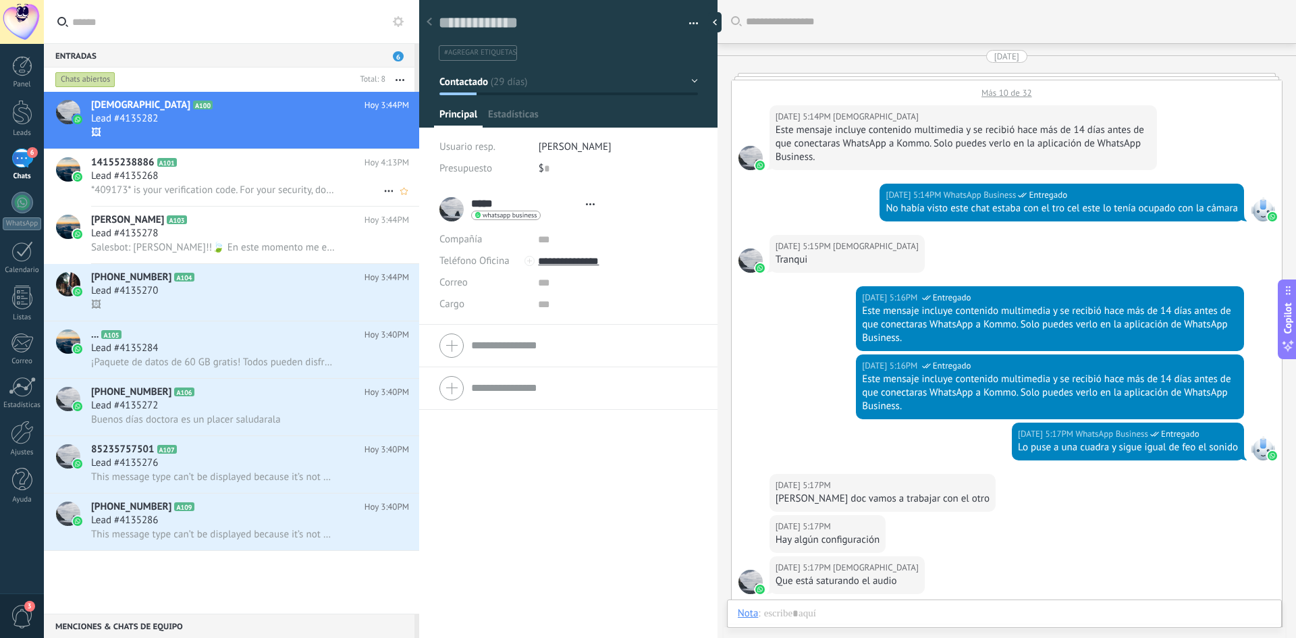
type textarea "**********"
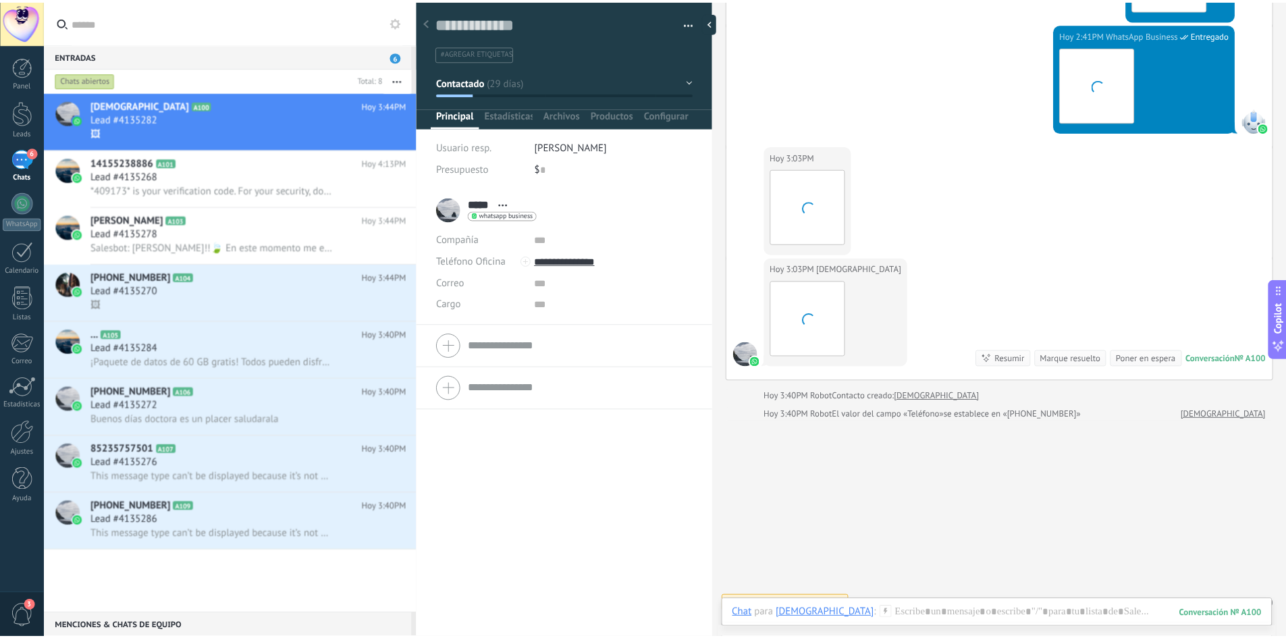
scroll to position [20, 0]
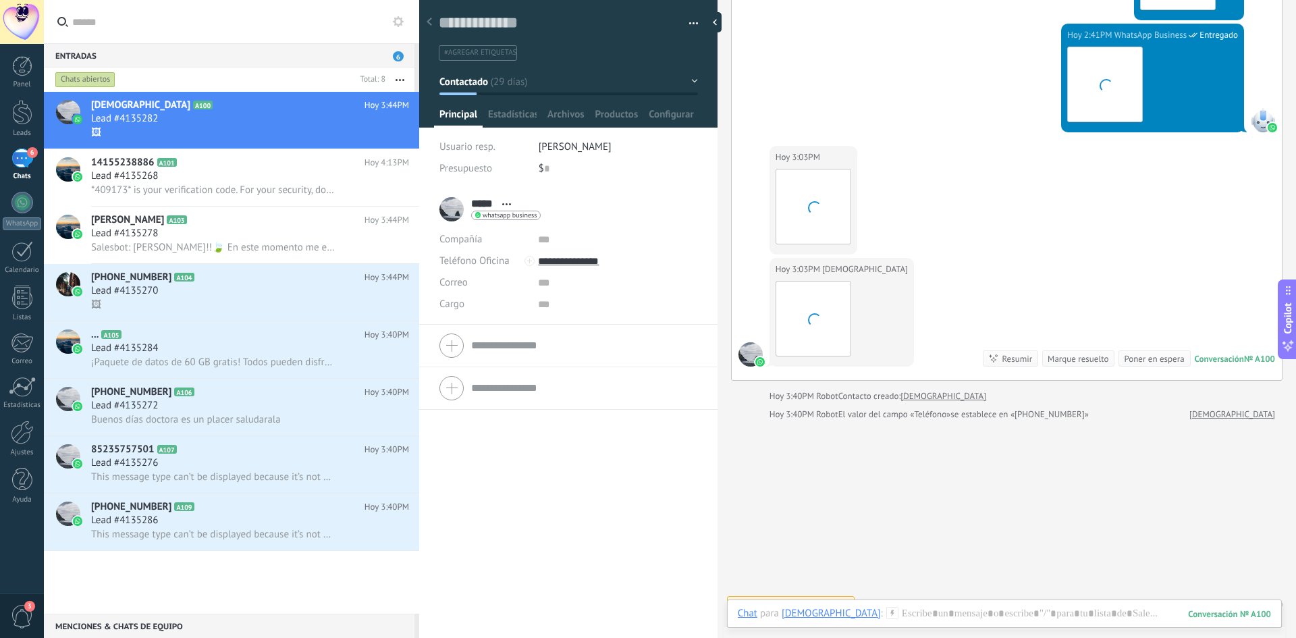
click at [21, 154] on div "6" at bounding box center [22, 159] width 22 height 20
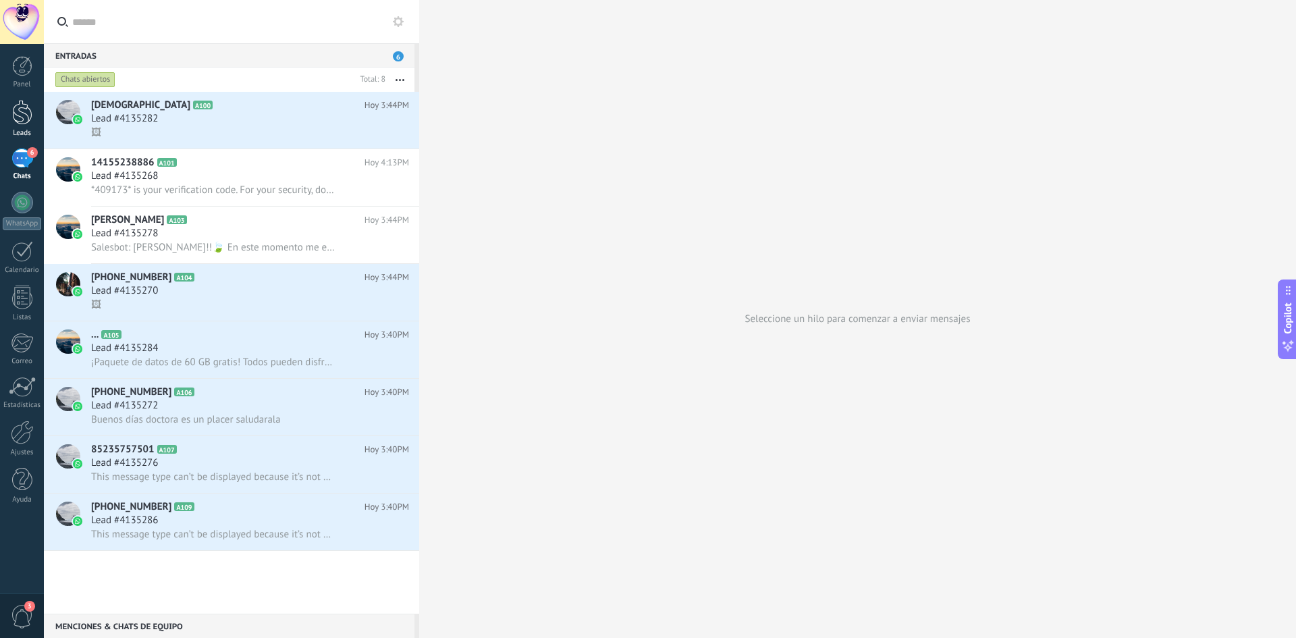
click at [22, 114] on div at bounding box center [22, 112] width 20 height 25
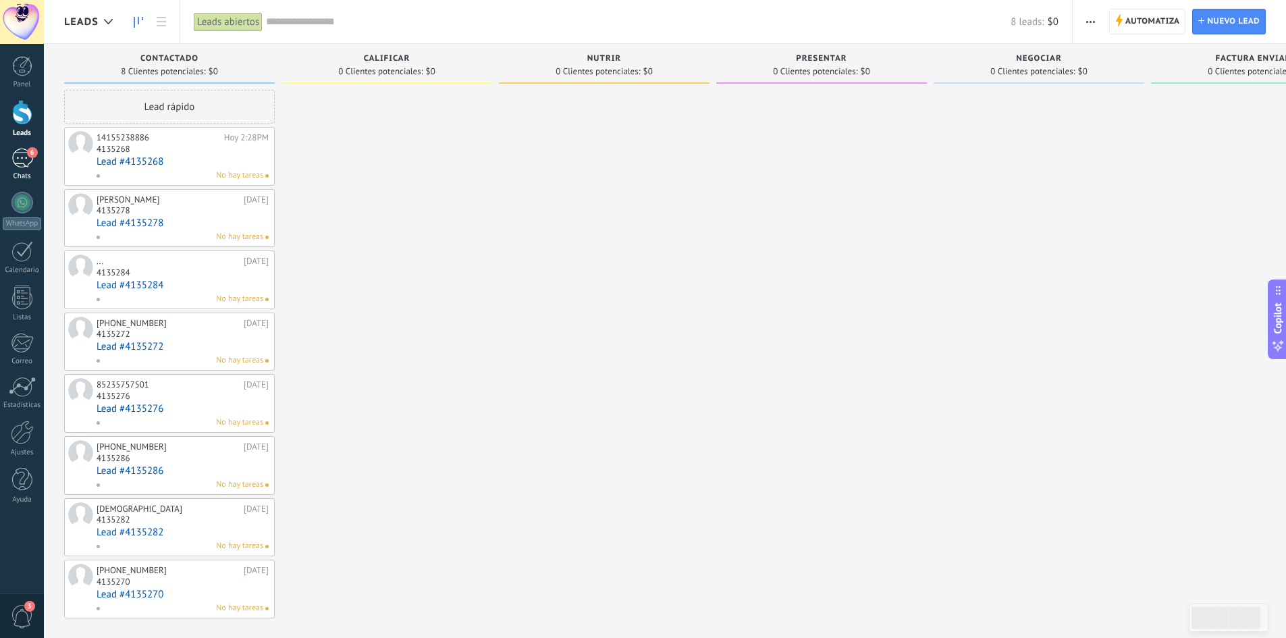
click at [28, 154] on span "6" at bounding box center [32, 152] width 11 height 11
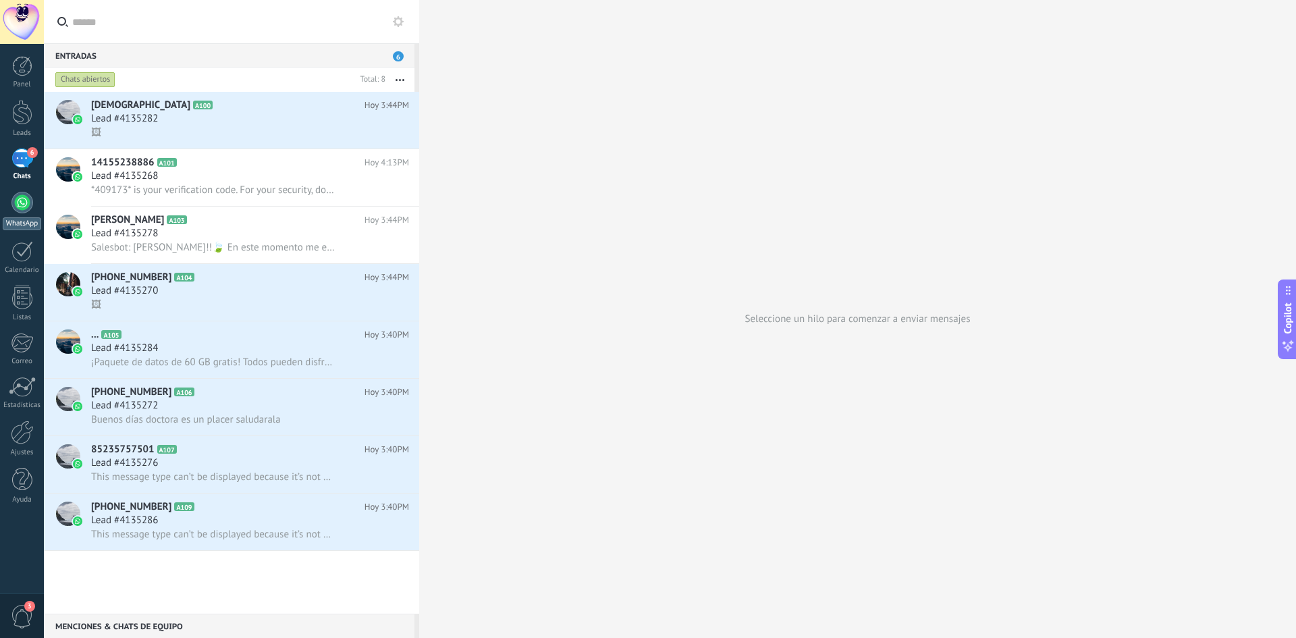
click at [21, 203] on div at bounding box center [22, 203] width 22 height 22
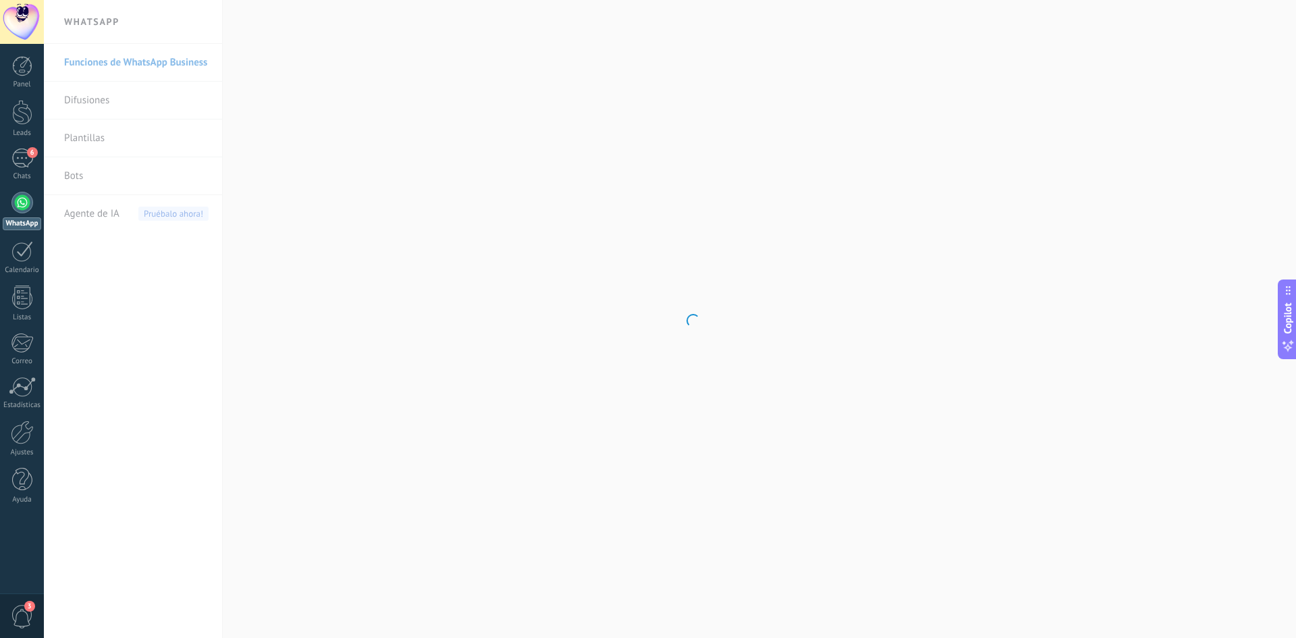
click at [21, 198] on div at bounding box center [22, 203] width 22 height 22
click at [73, 207] on span "Agente de IA" at bounding box center [91, 214] width 55 height 38
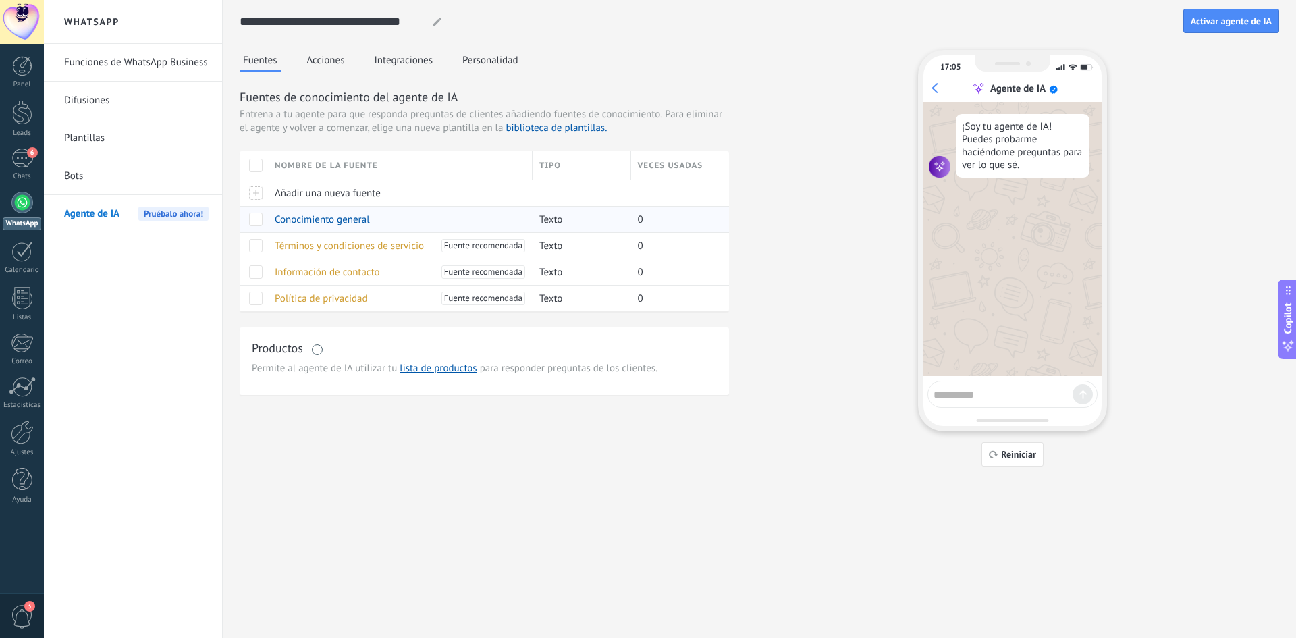
click at [297, 219] on span "Conocimiento general" at bounding box center [322, 219] width 95 height 13
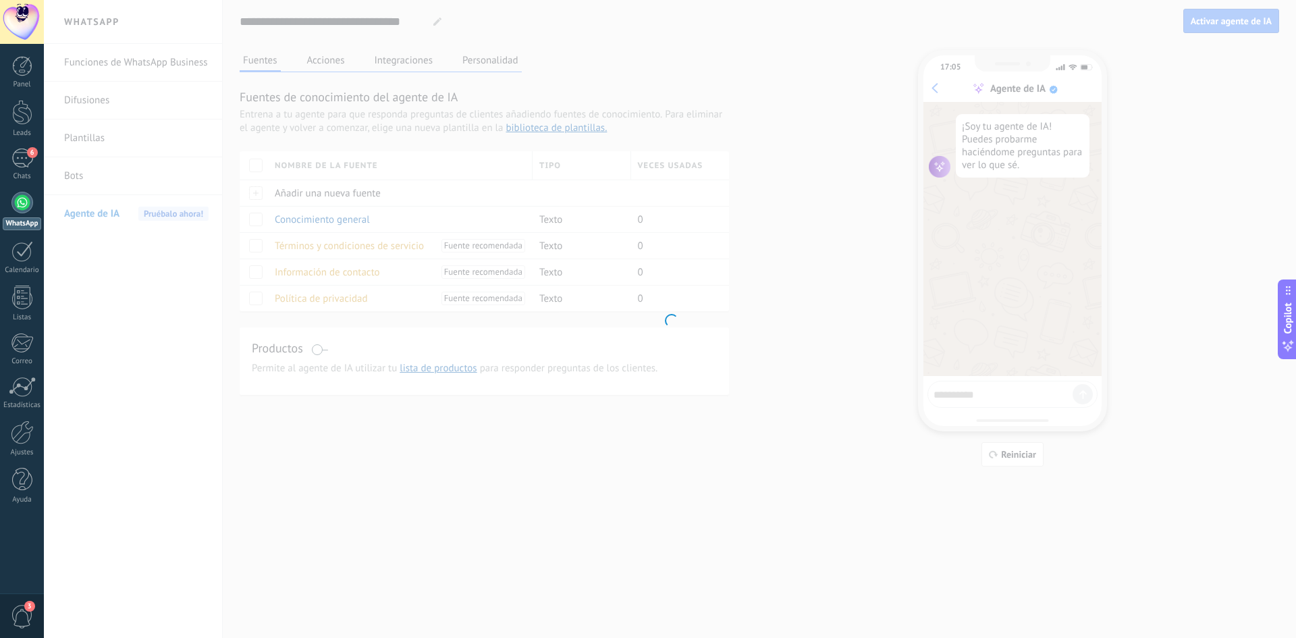
type textarea "**********"
type input "**********"
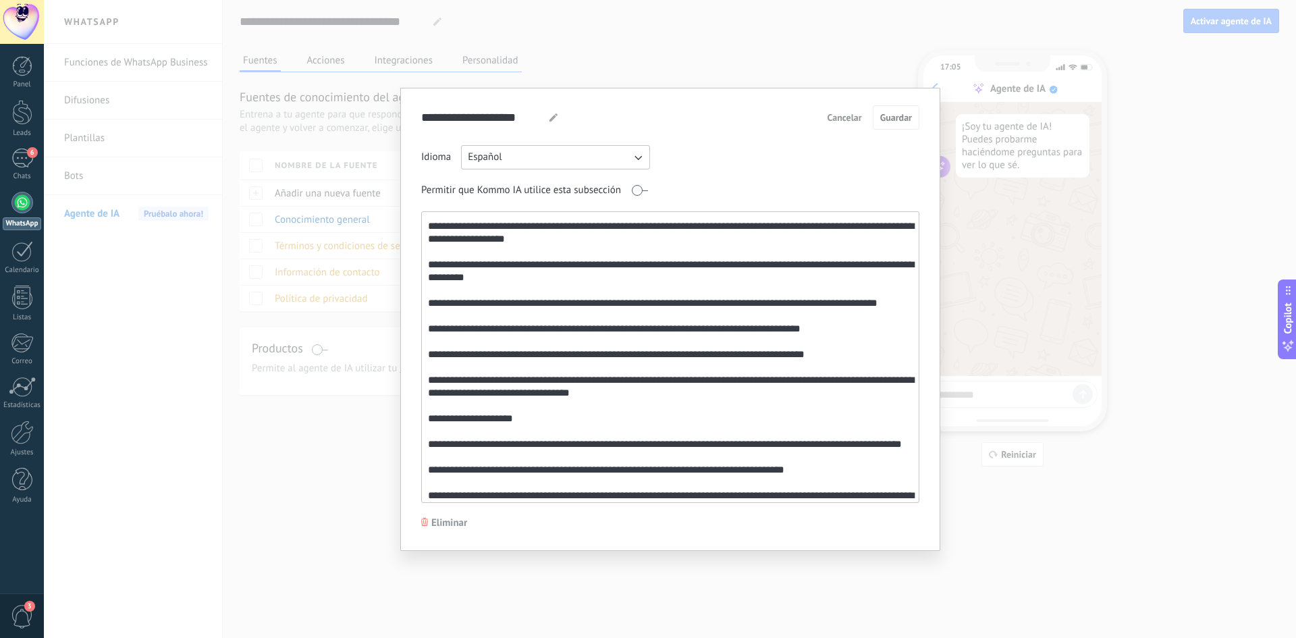
scroll to position [743, 0]
click at [841, 115] on span "Cancelar" at bounding box center [845, 117] width 34 height 9
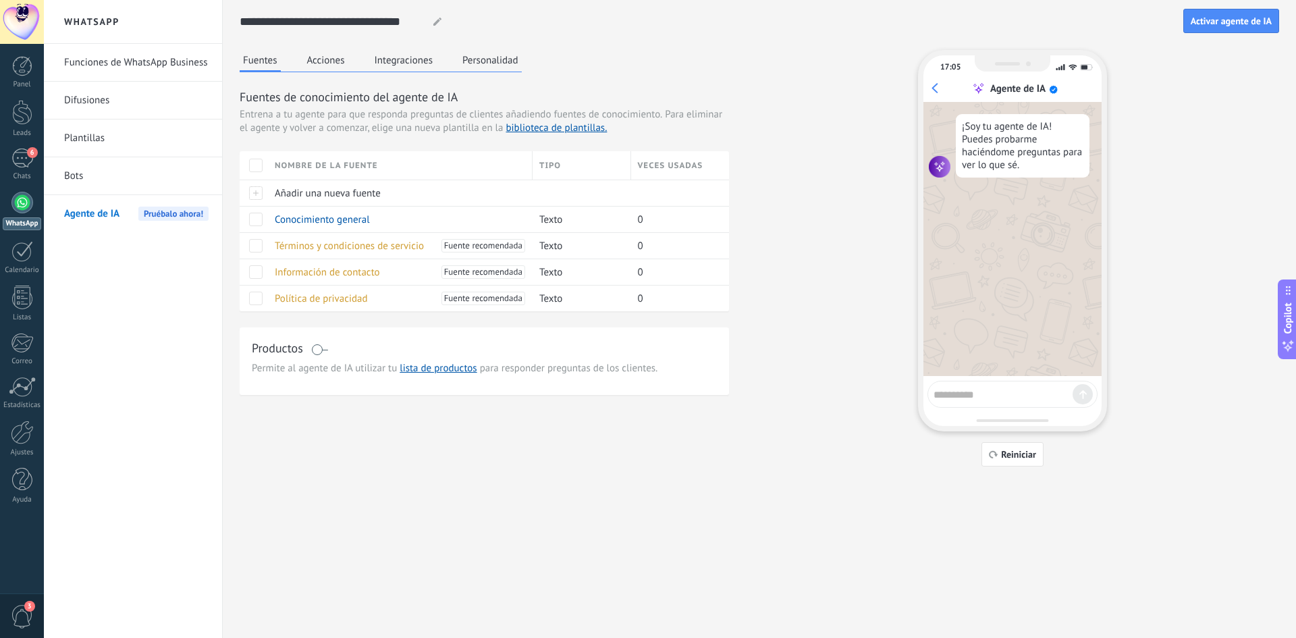
click at [400, 62] on button "Integraciones" at bounding box center [403, 60] width 65 height 20
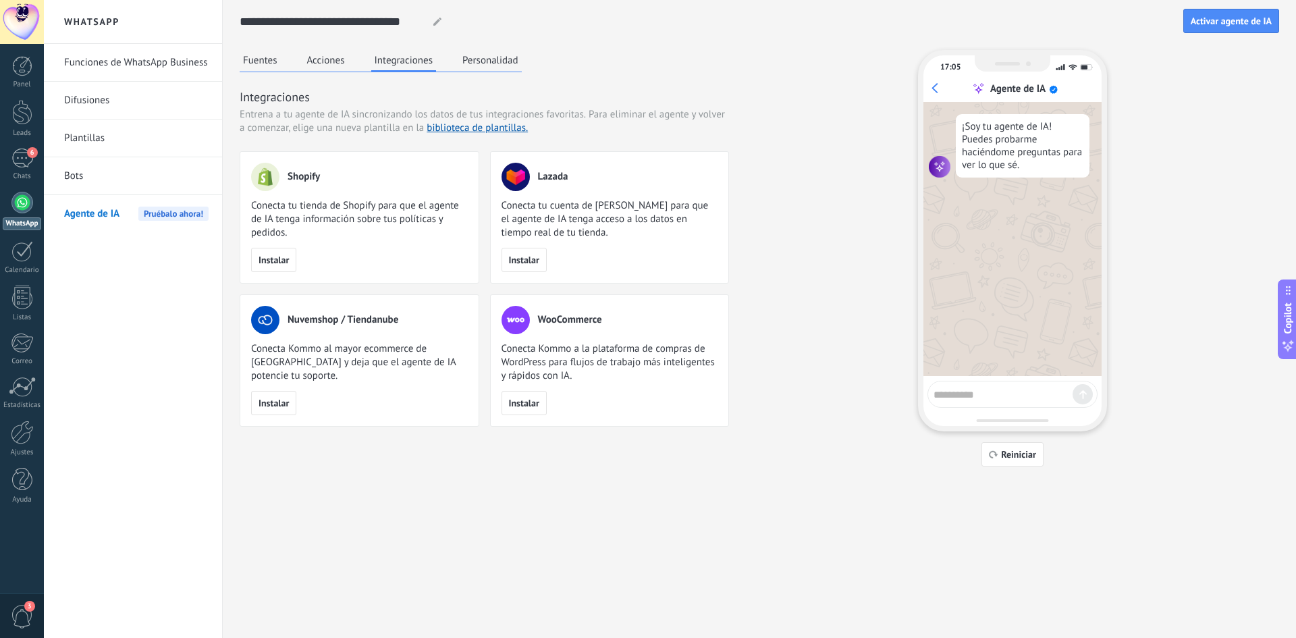
click at [475, 60] on button "Personalidad" at bounding box center [490, 60] width 63 height 20
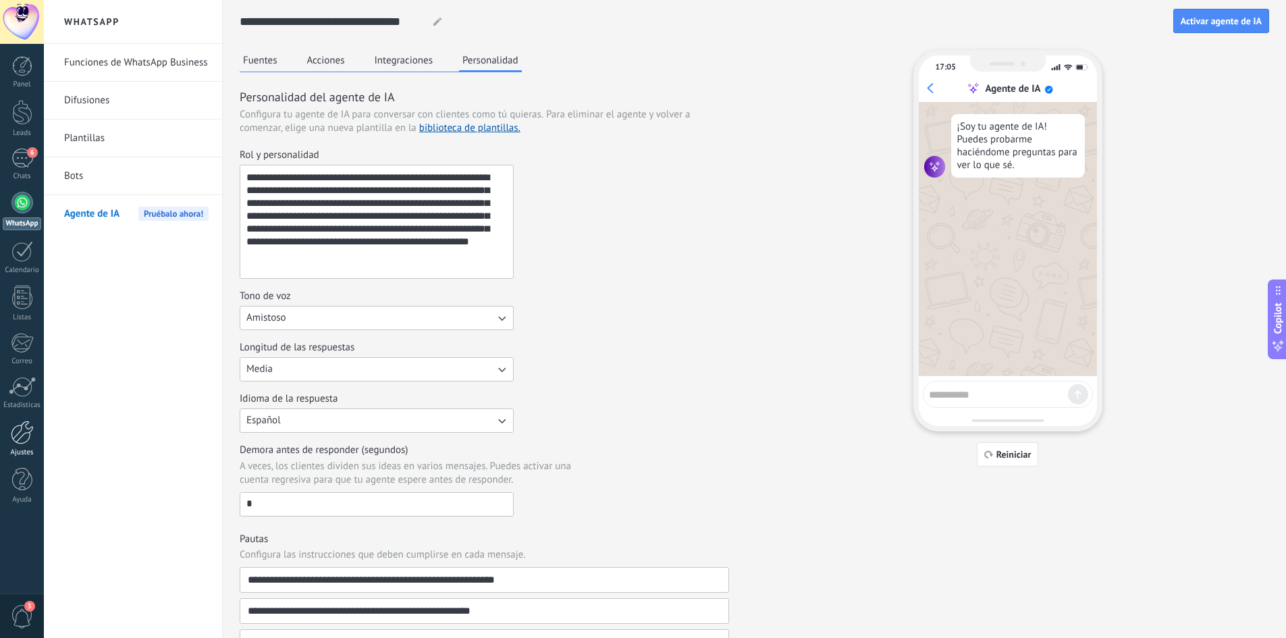
click at [24, 438] on div at bounding box center [22, 433] width 23 height 24
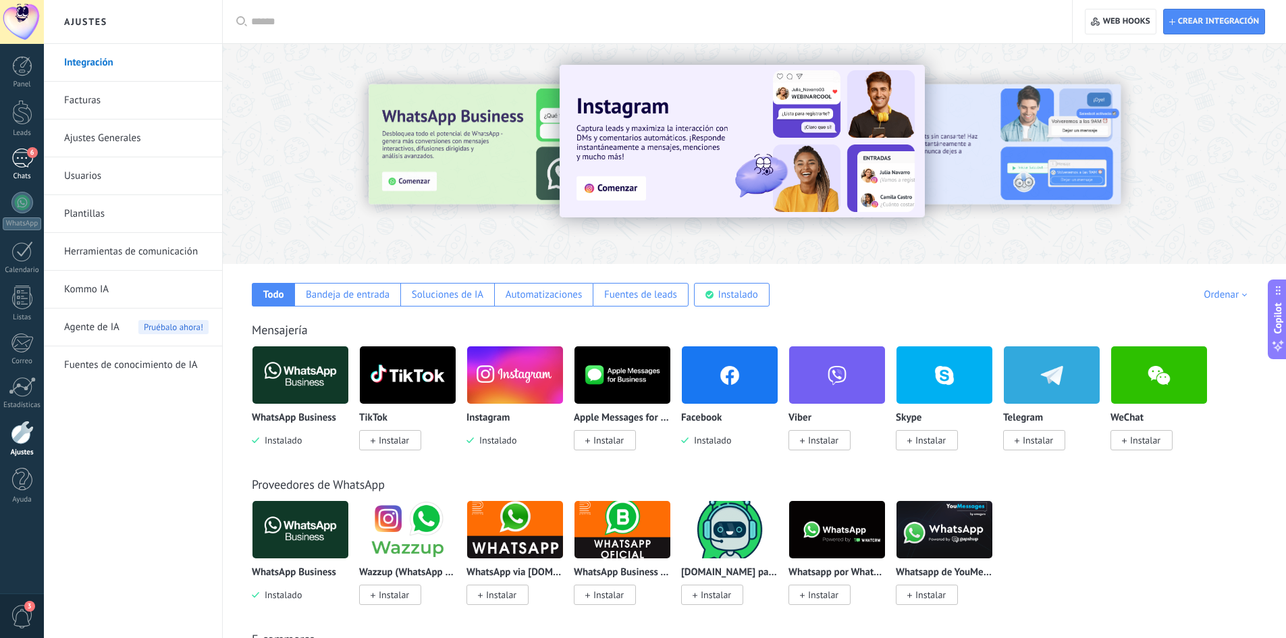
click at [27, 157] on div "6" at bounding box center [22, 159] width 22 height 20
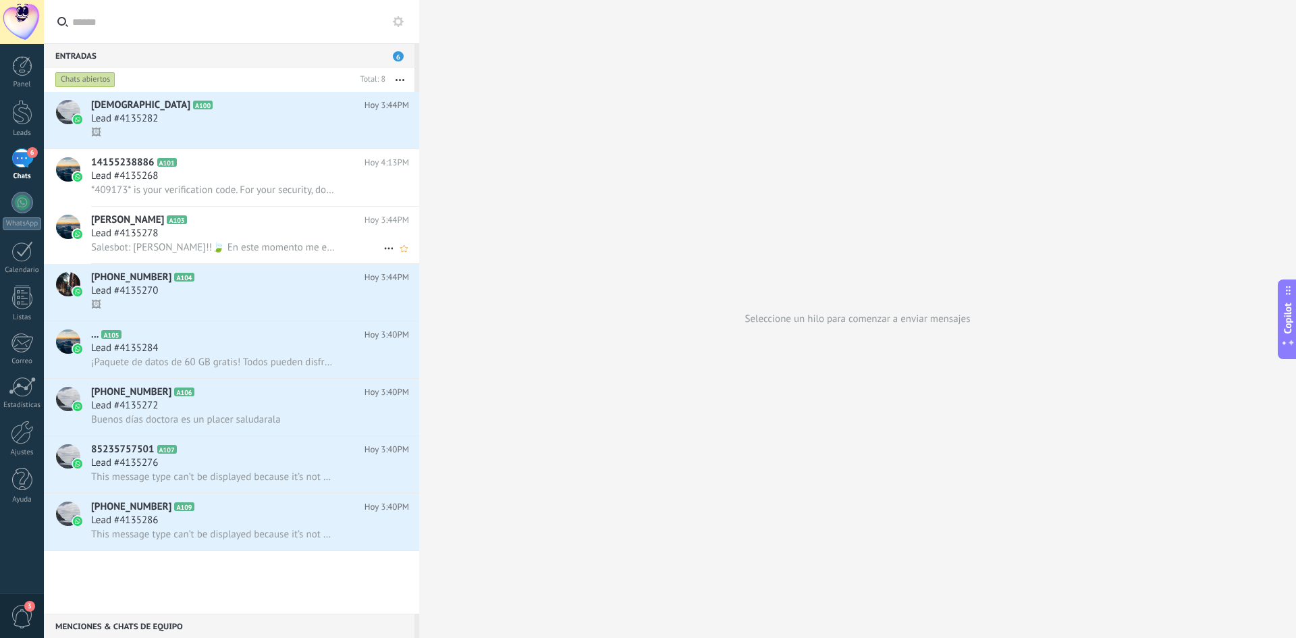
click at [217, 236] on div "Lead #4135278" at bounding box center [250, 234] width 318 height 14
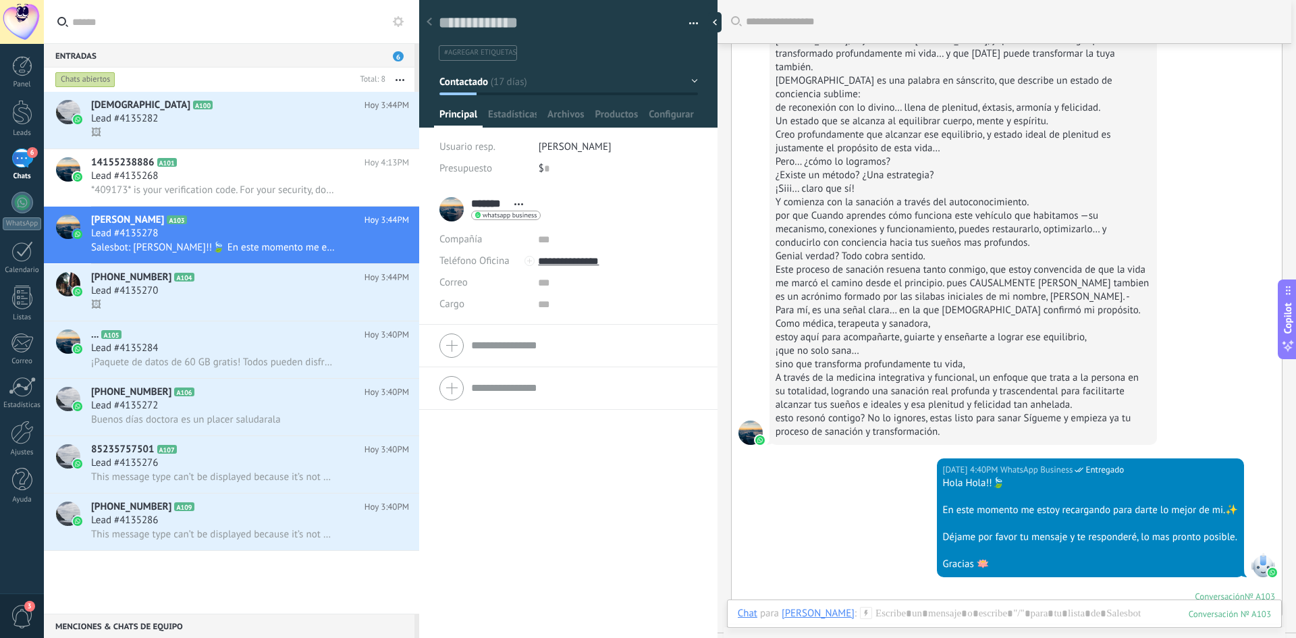
scroll to position [1362, 0]
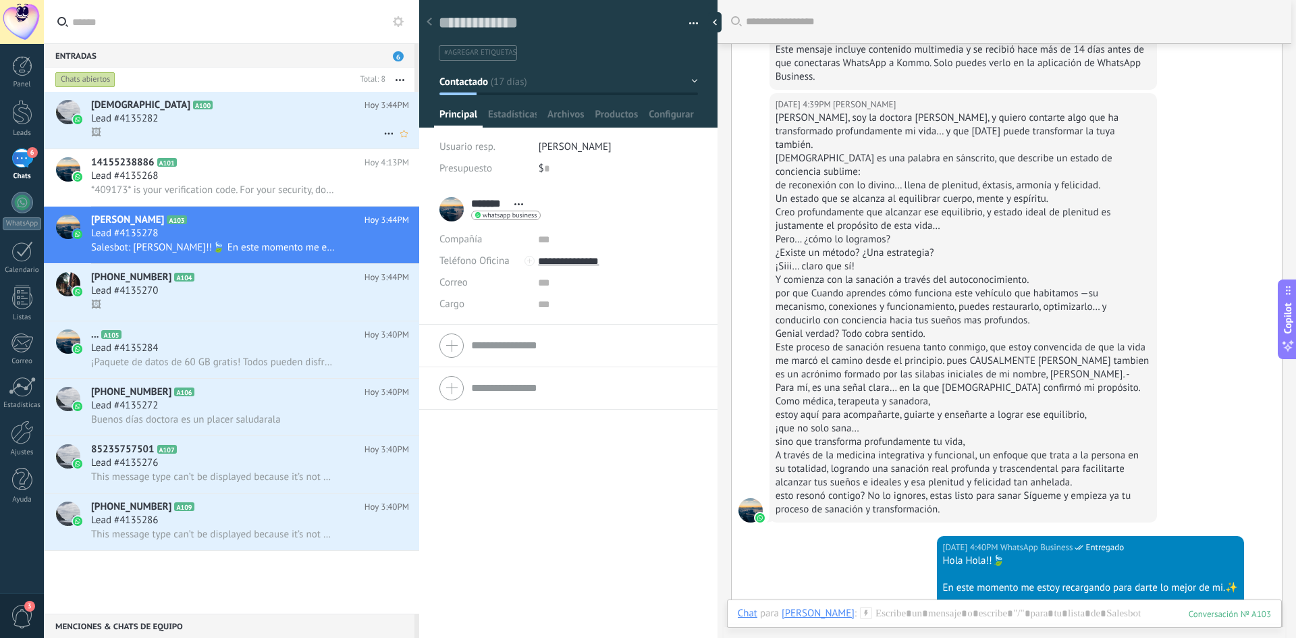
click at [283, 125] on div "Lead #4135282" at bounding box center [250, 119] width 318 height 14
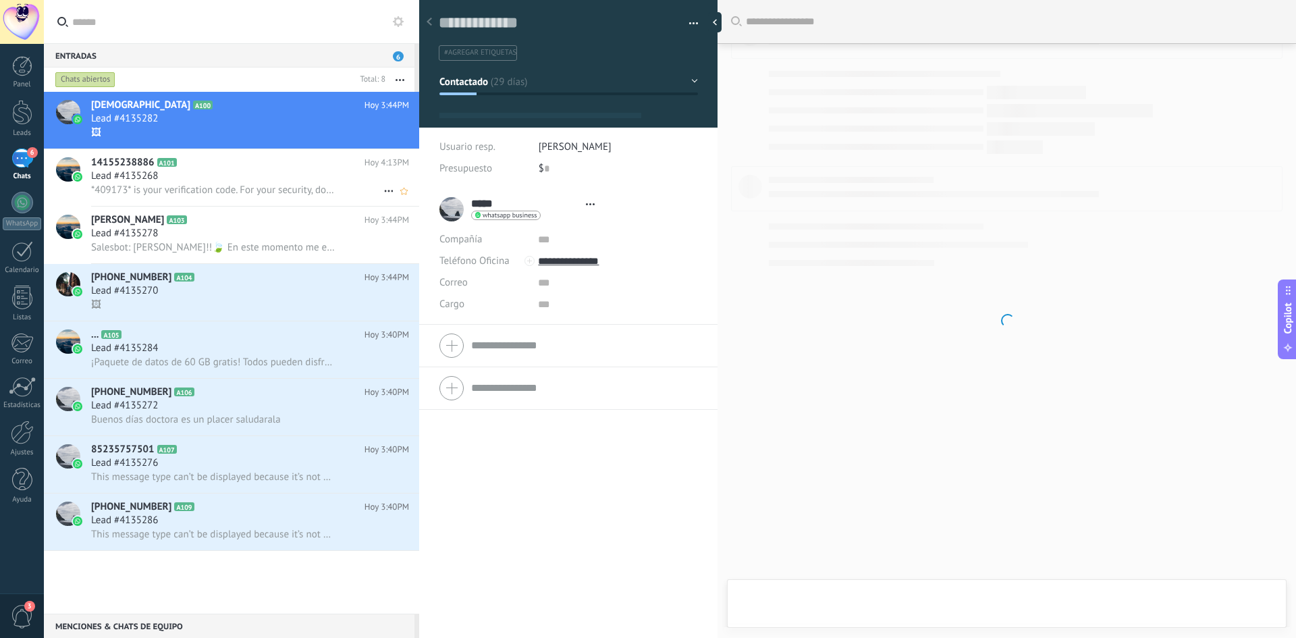
click at [234, 189] on span "*409173* is your verification code. For your security, do not share this code." at bounding box center [213, 190] width 244 height 13
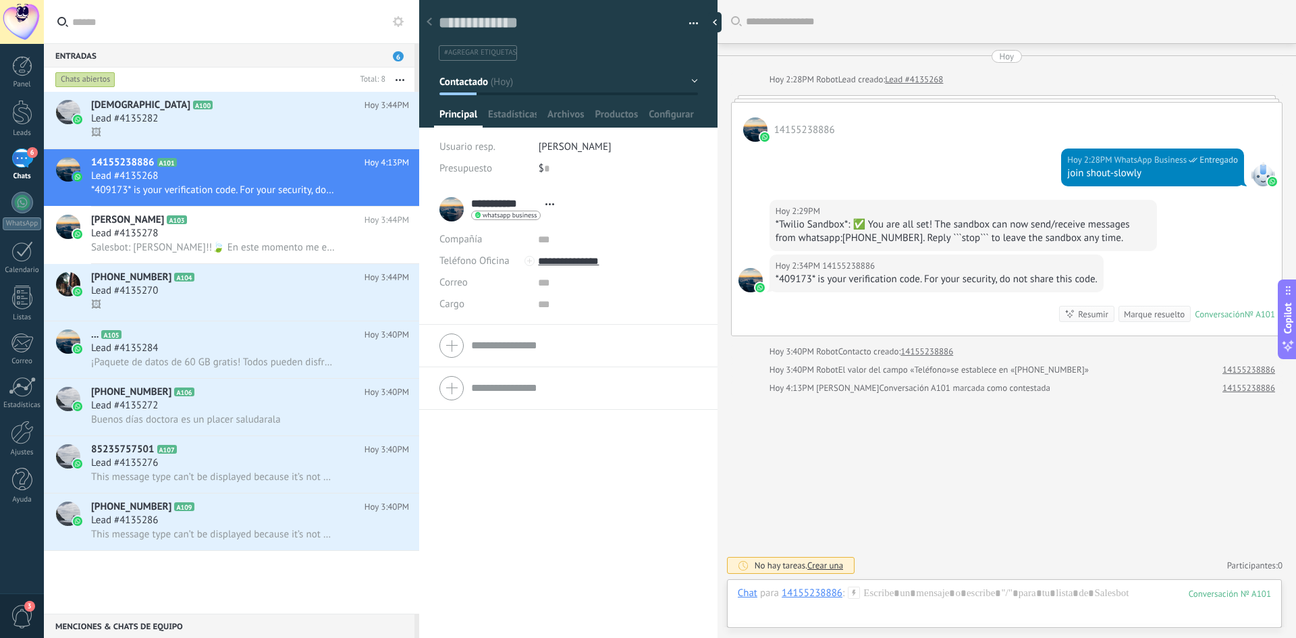
scroll to position [20, 0]
click at [204, 363] on span "¡Paquete de datos de 60 GB gratis! Todos pueden disfrutarlo, pero el cupo es li…" at bounding box center [213, 362] width 244 height 13
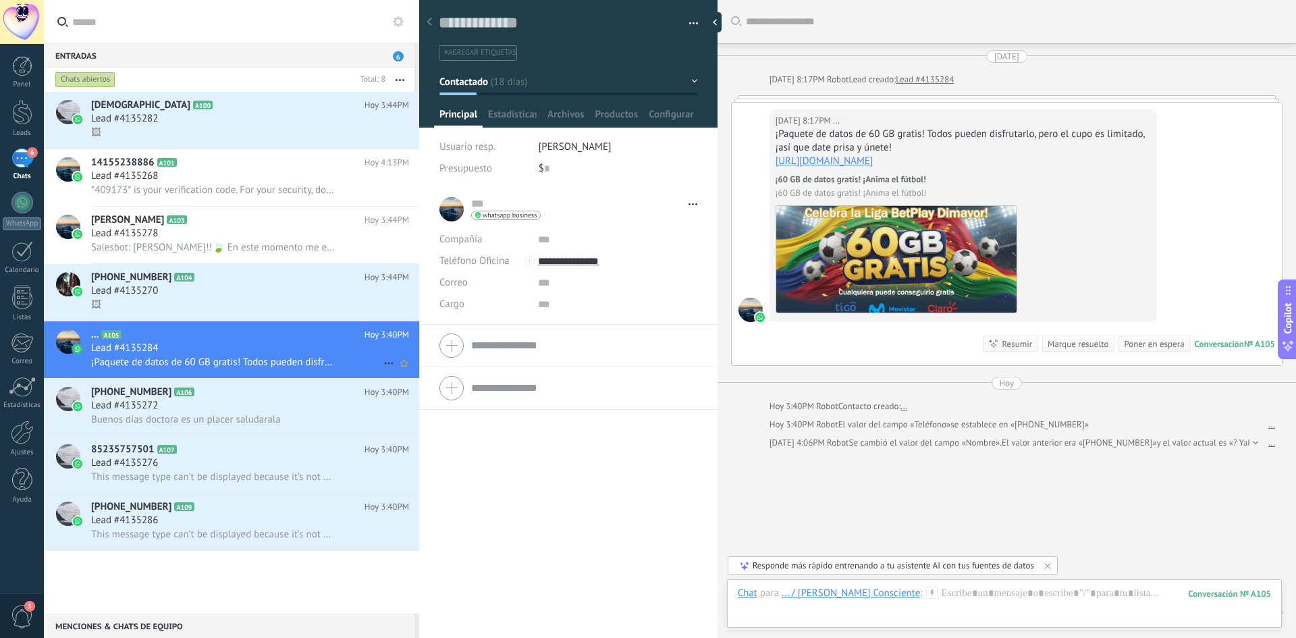
scroll to position [47, 0]
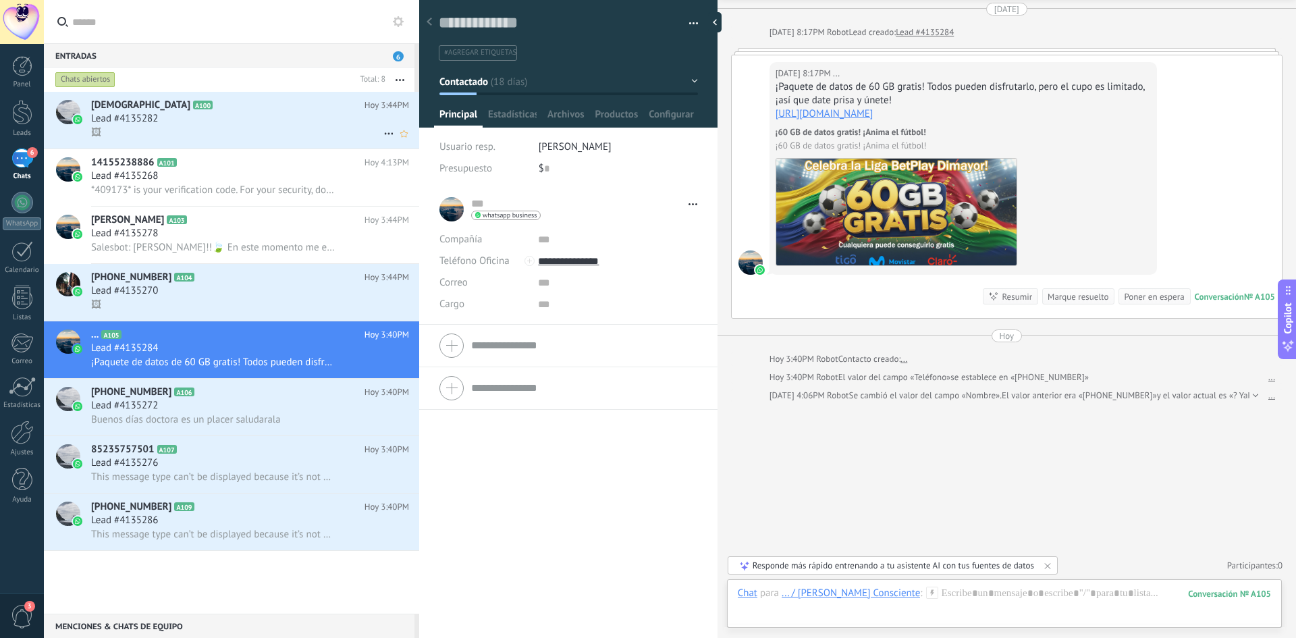
click at [226, 117] on div "Lead #4135282" at bounding box center [250, 119] width 318 height 14
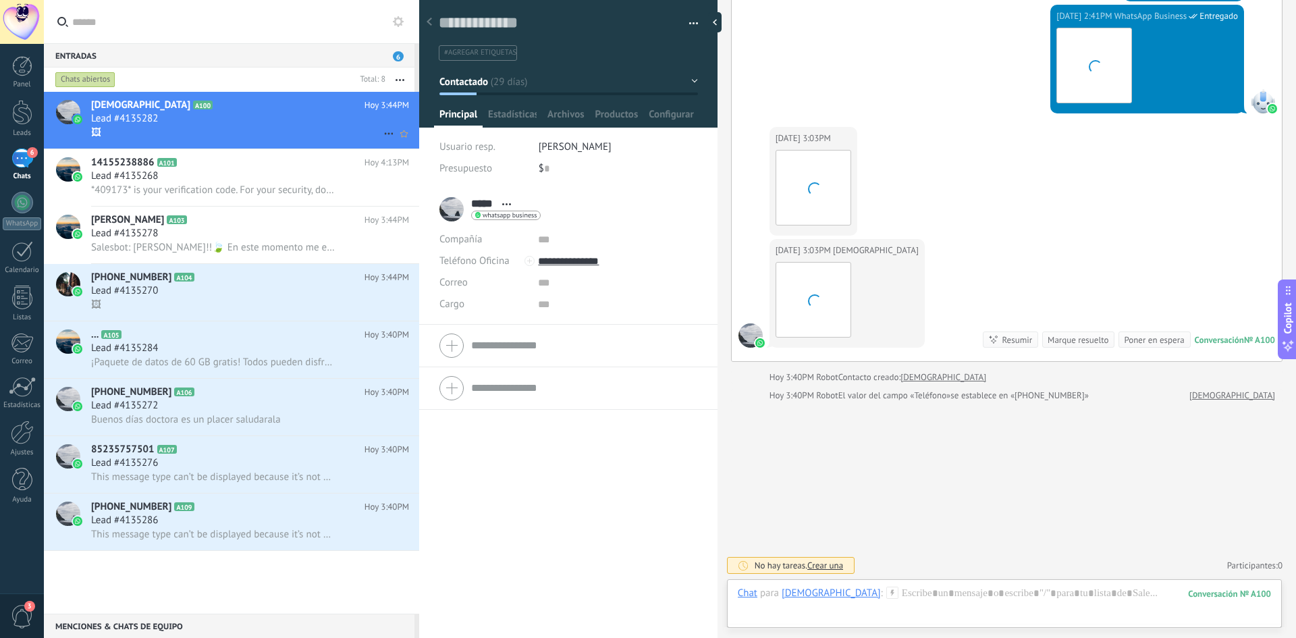
scroll to position [20, 0]
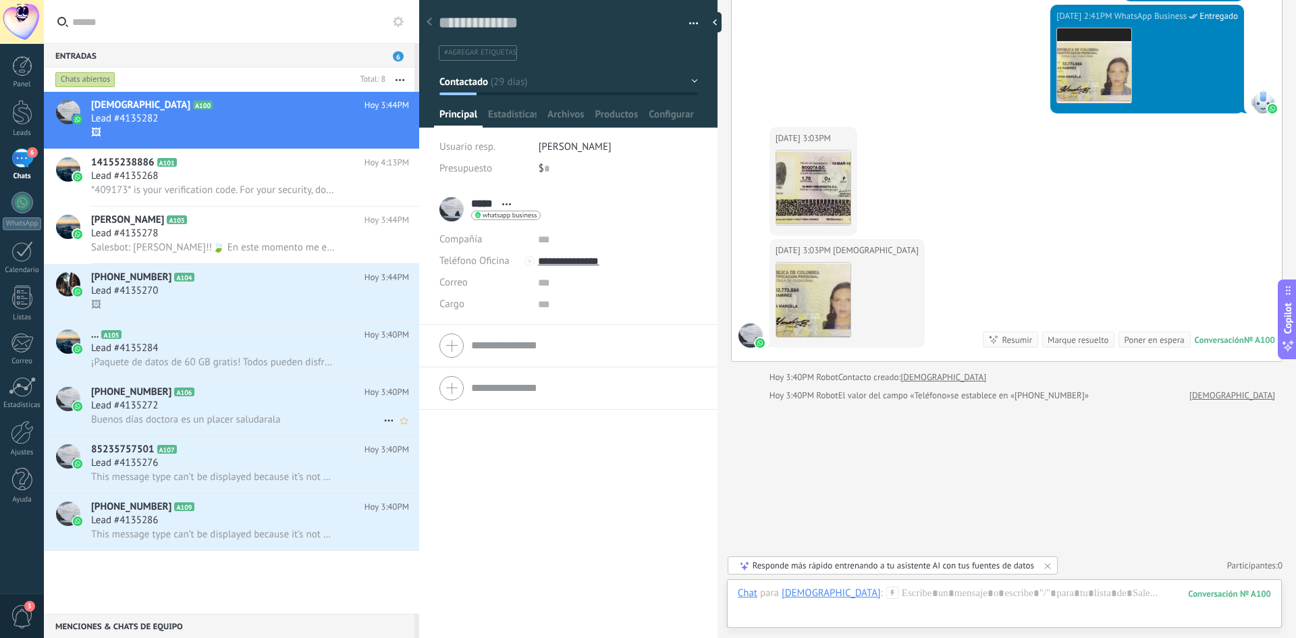
click at [228, 405] on div "Lead #4135272" at bounding box center [250, 406] width 318 height 14
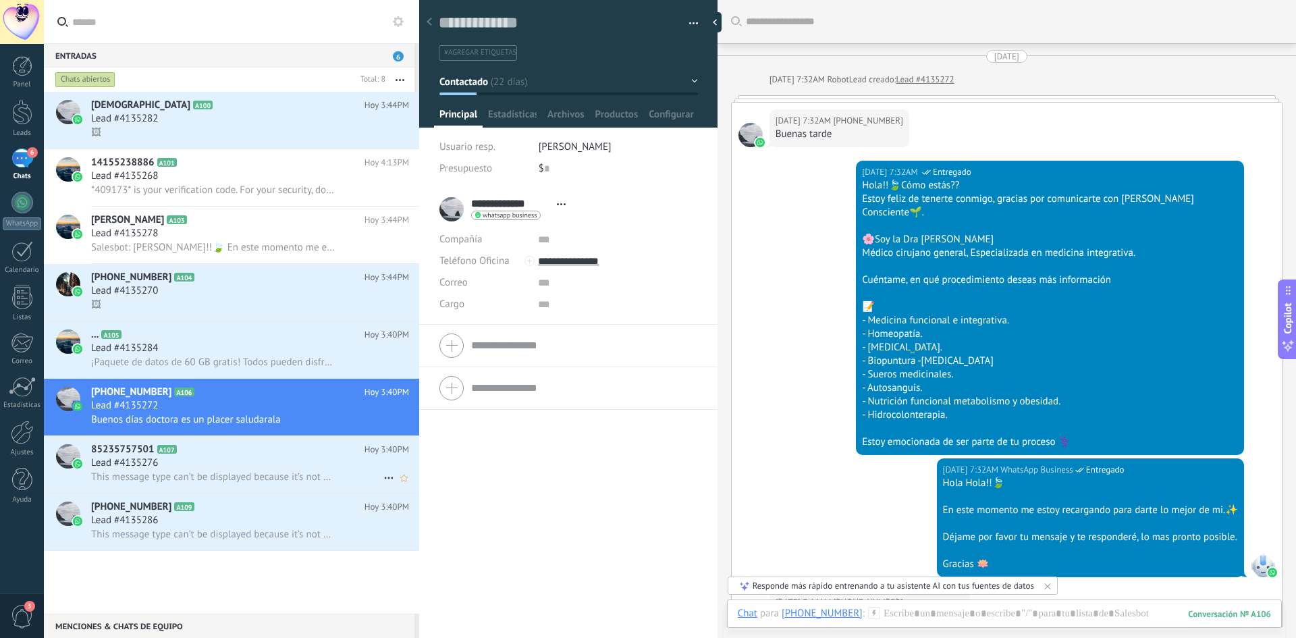
click at [201, 458] on div "Lead #4135276" at bounding box center [250, 463] width 318 height 14
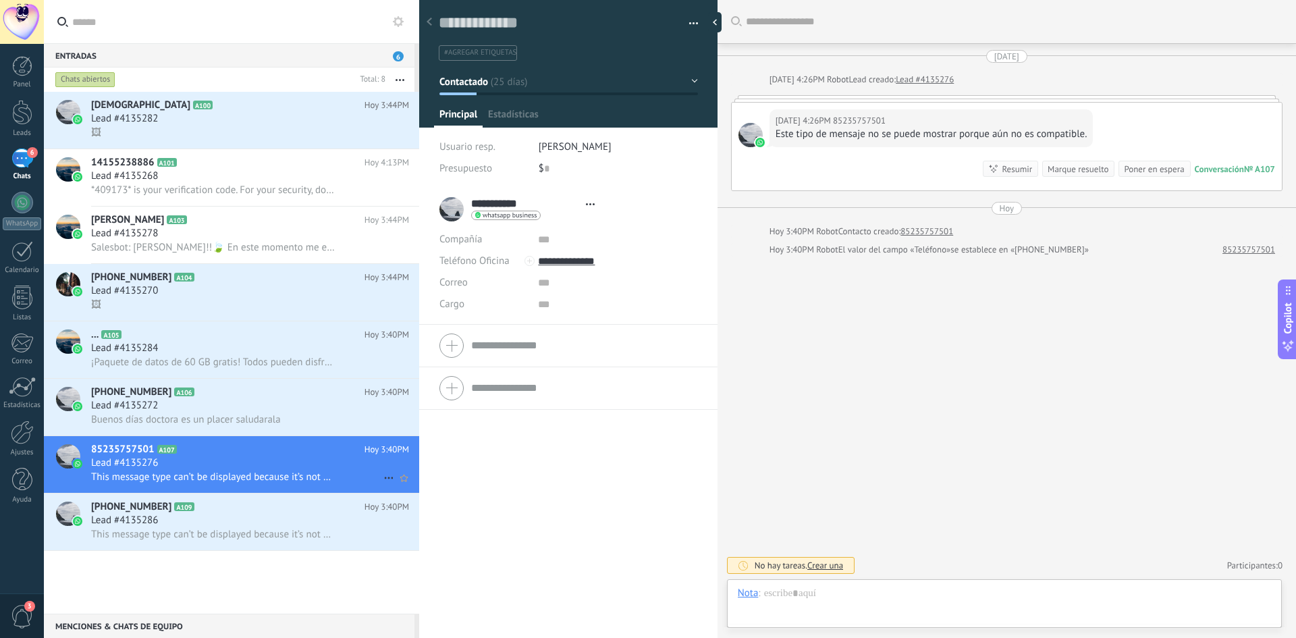
type textarea "**********"
